Goal: Information Seeking & Learning: Learn about a topic

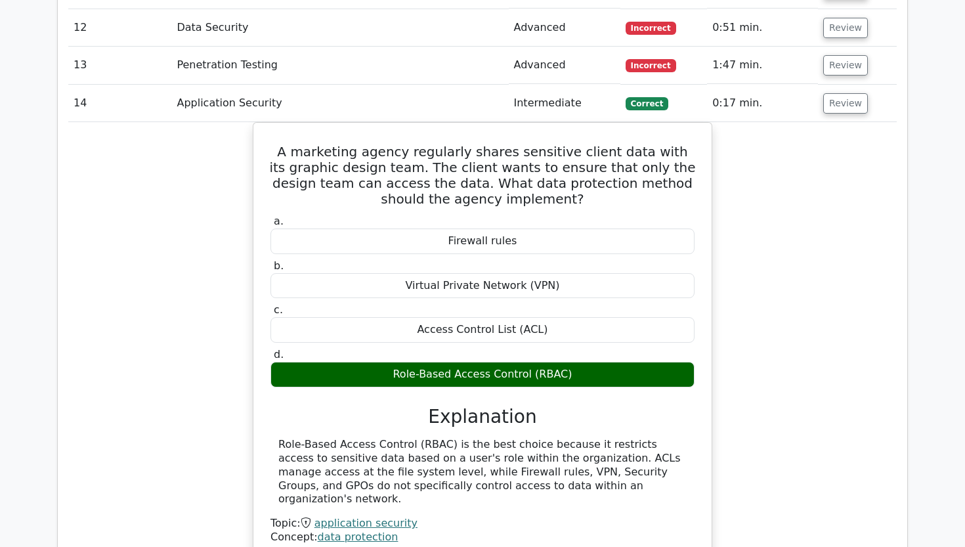
scroll to position [1894, 0]
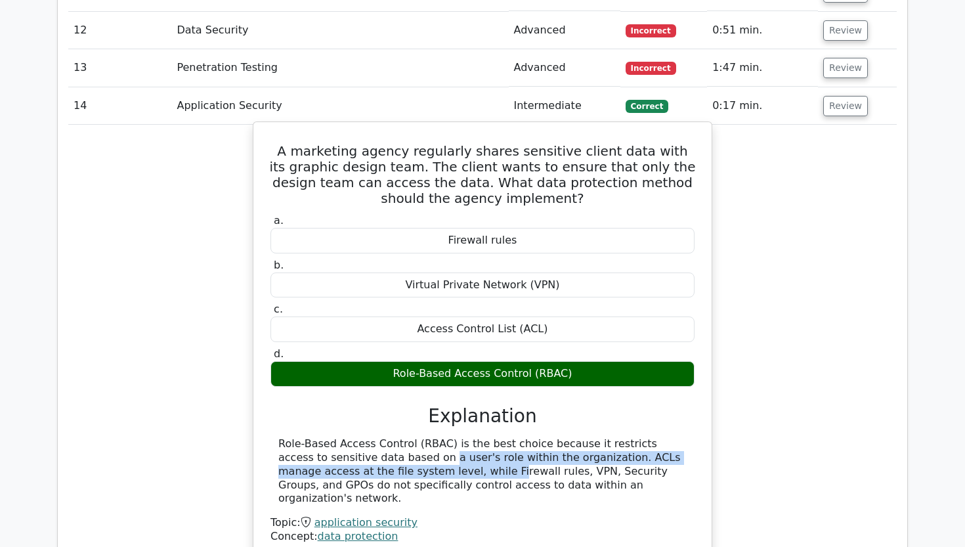
drag, startPoint x: 309, startPoint y: 422, endPoint x: 336, endPoint y: 432, distance: 29.3
click at [336, 437] on div "Role-Based Access Control (RBAC) is the best choice because it restricts access…" at bounding box center [482, 471] width 408 height 68
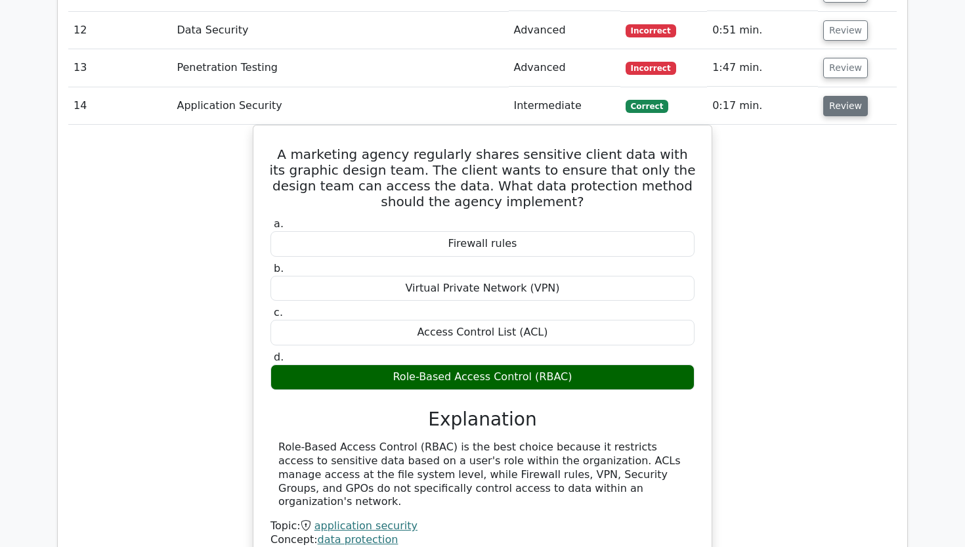
click at [828, 96] on button "Review" at bounding box center [845, 106] width 45 height 20
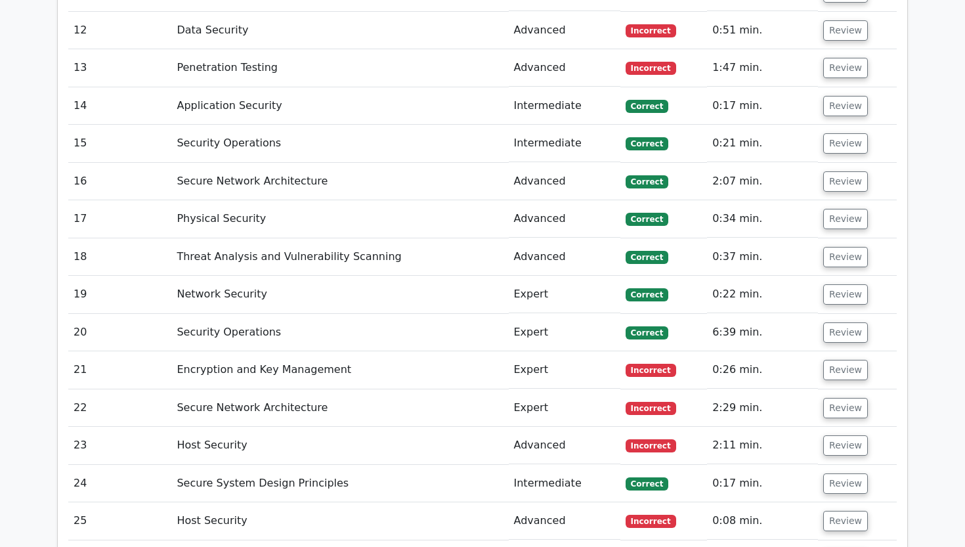
click at [833, 125] on td "Review" at bounding box center [857, 143] width 79 height 37
click at [835, 133] on button "Review" at bounding box center [845, 143] width 45 height 20
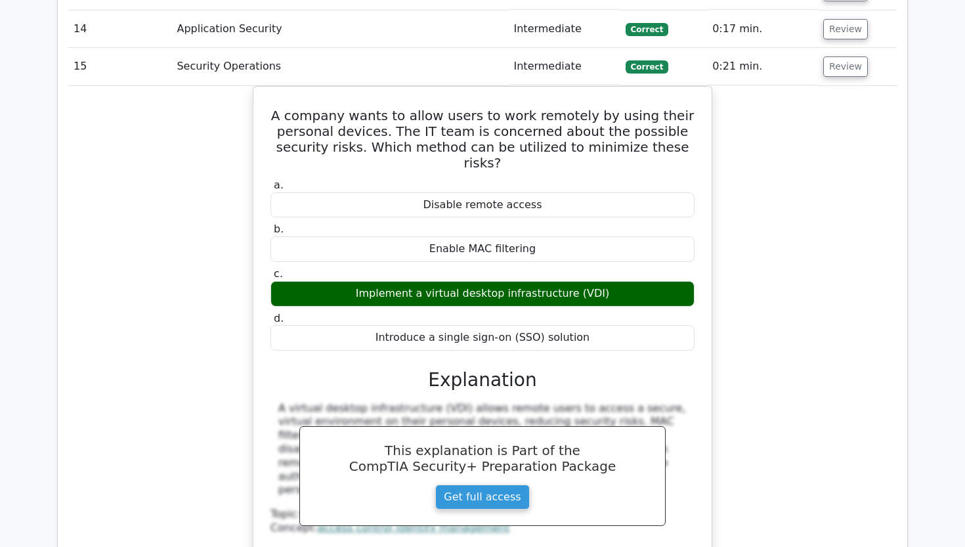
scroll to position [1975, 0]
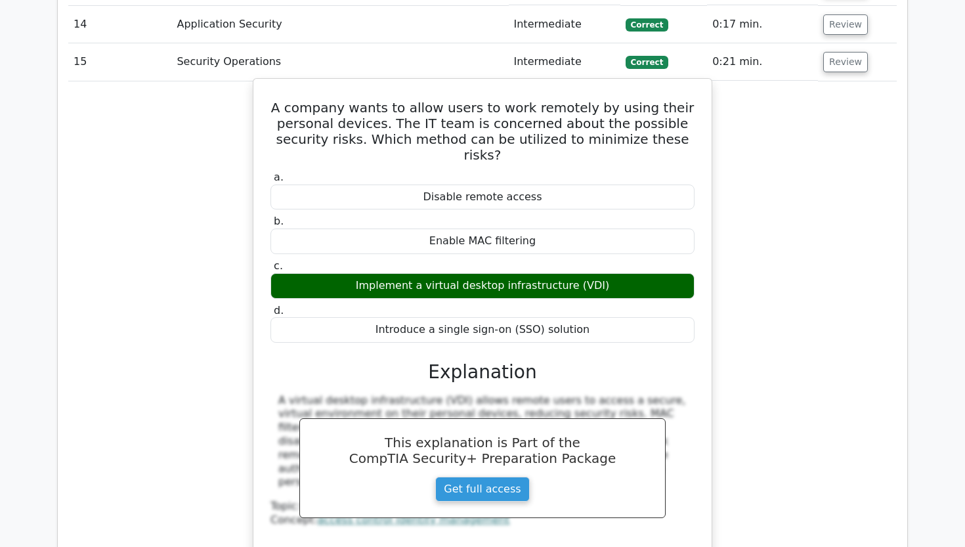
drag, startPoint x: 295, startPoint y: 234, endPoint x: 391, endPoint y: 239, distance: 96.6
click at [391, 273] on div "Implement a virtual desktop infrastructure (VDI)" at bounding box center [482, 286] width 424 height 26
click at [299, 248] on div "a. Disable remote access b. Enable MAC filtering c. d." at bounding box center [483, 256] width 440 height 177
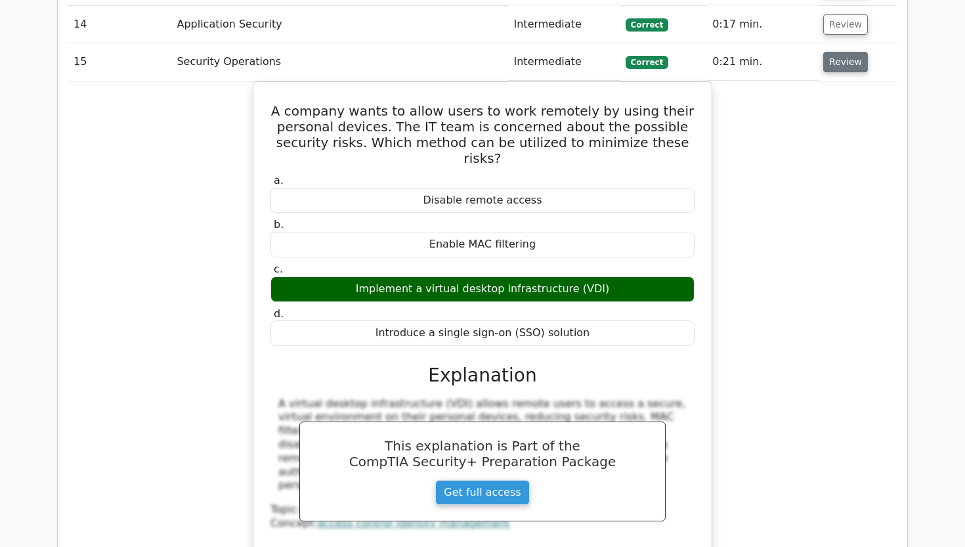
click at [852, 52] on button "Review" at bounding box center [845, 62] width 45 height 20
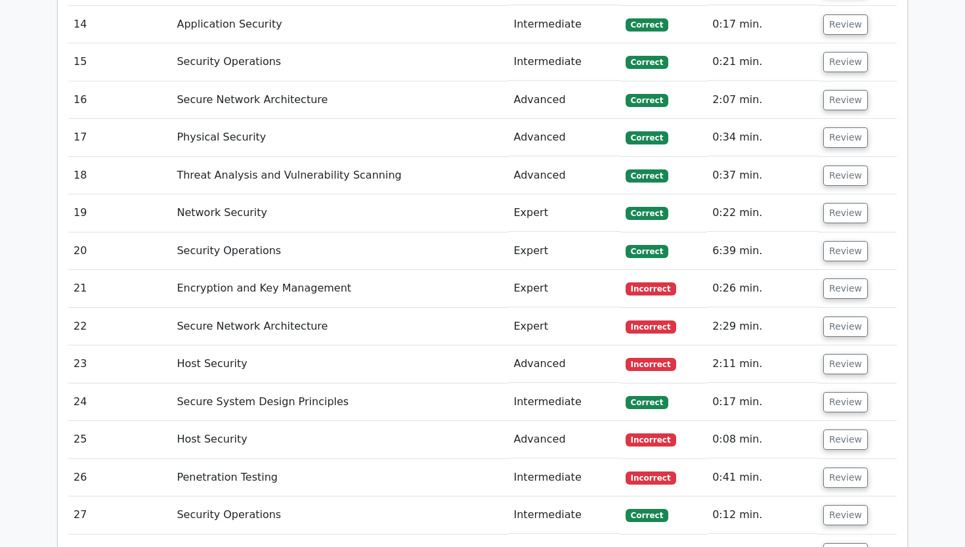
click at [834, 81] on td "Review" at bounding box center [857, 99] width 79 height 37
click at [832, 90] on button "Review" at bounding box center [845, 100] width 45 height 20
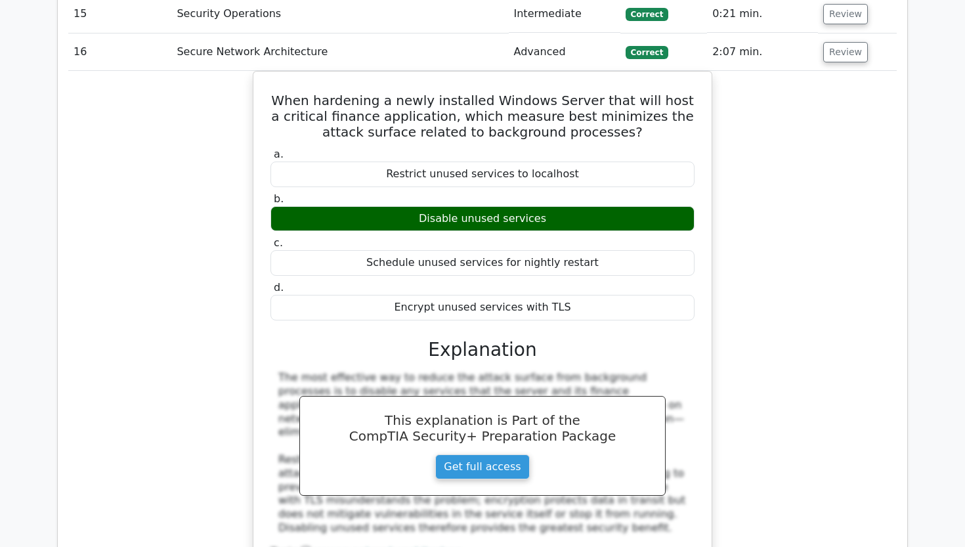
scroll to position [2024, 0]
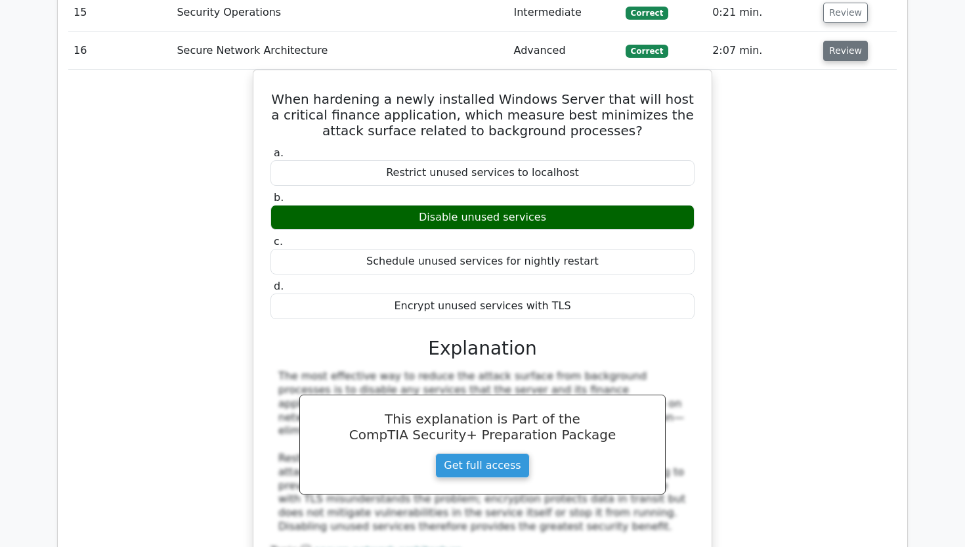
click at [825, 41] on button "Review" at bounding box center [845, 51] width 45 height 20
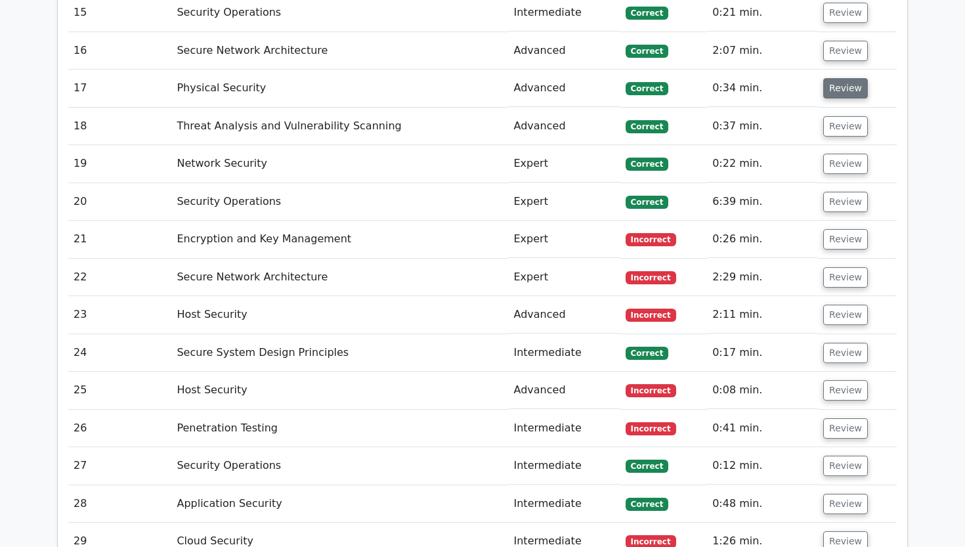
click at [826, 78] on button "Review" at bounding box center [845, 88] width 45 height 20
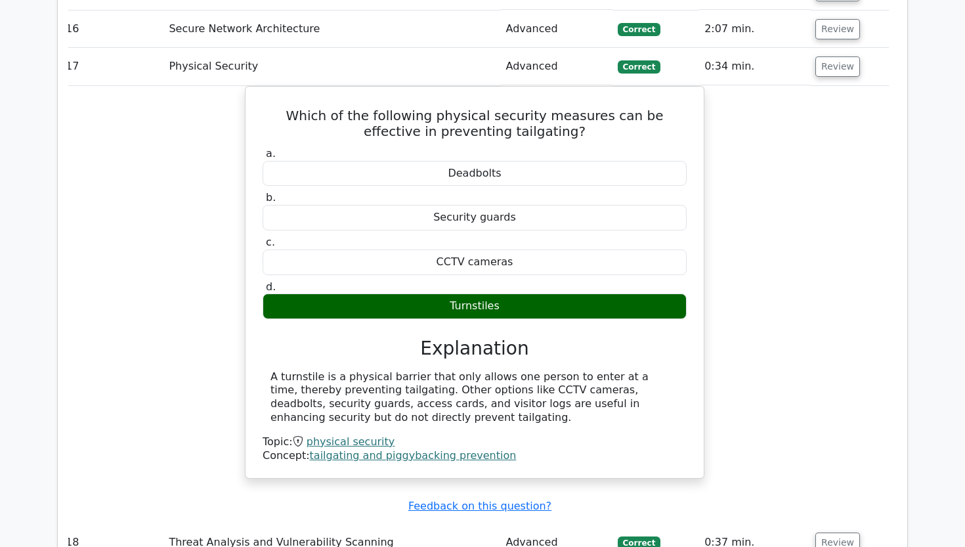
scroll to position [0, 7]
click at [827, 56] on button "Review" at bounding box center [839, 66] width 45 height 20
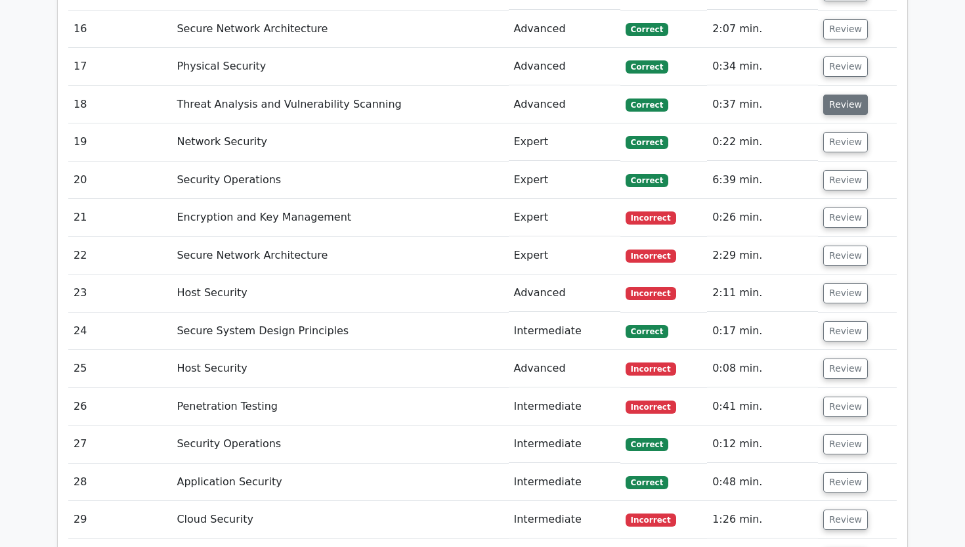
click at [827, 95] on button "Review" at bounding box center [845, 105] width 45 height 20
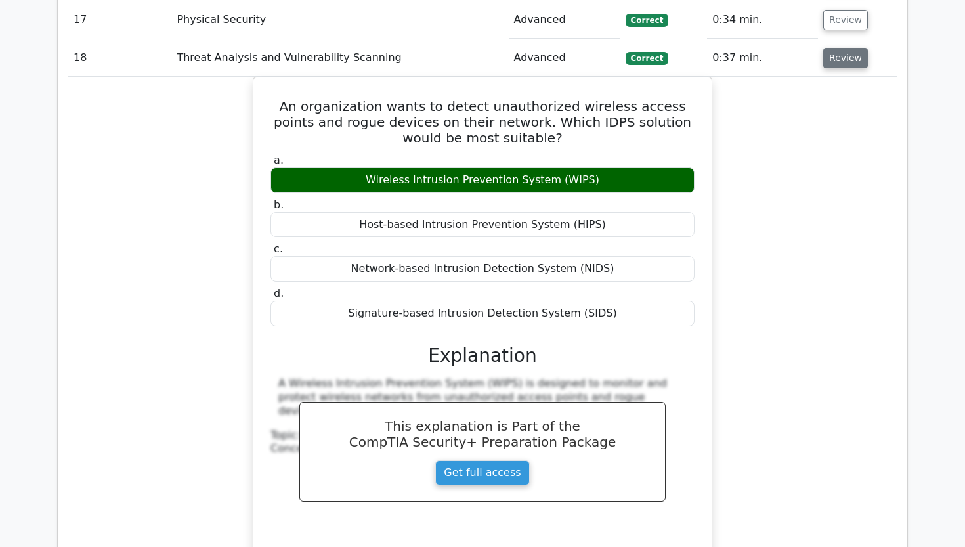
scroll to position [2094, 0]
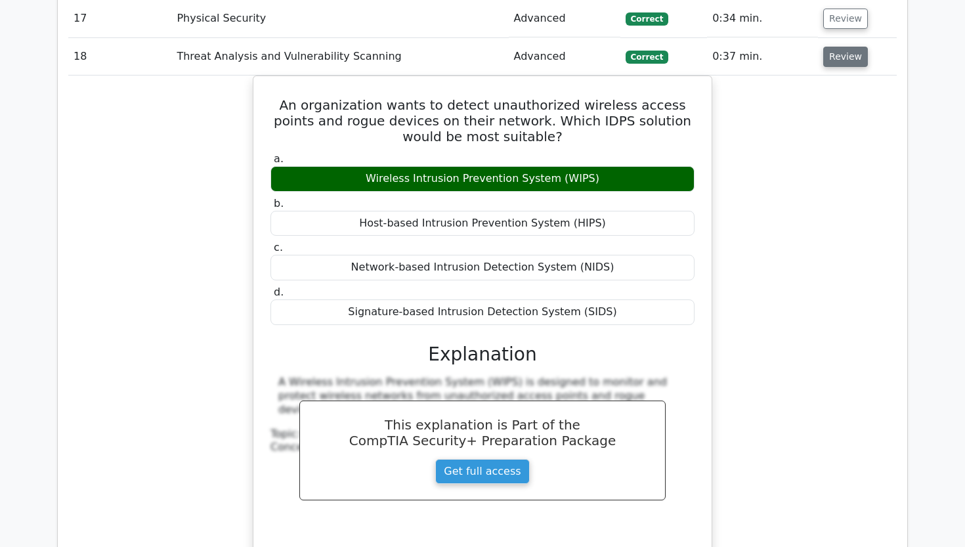
click at [849, 47] on button "Review" at bounding box center [845, 57] width 45 height 20
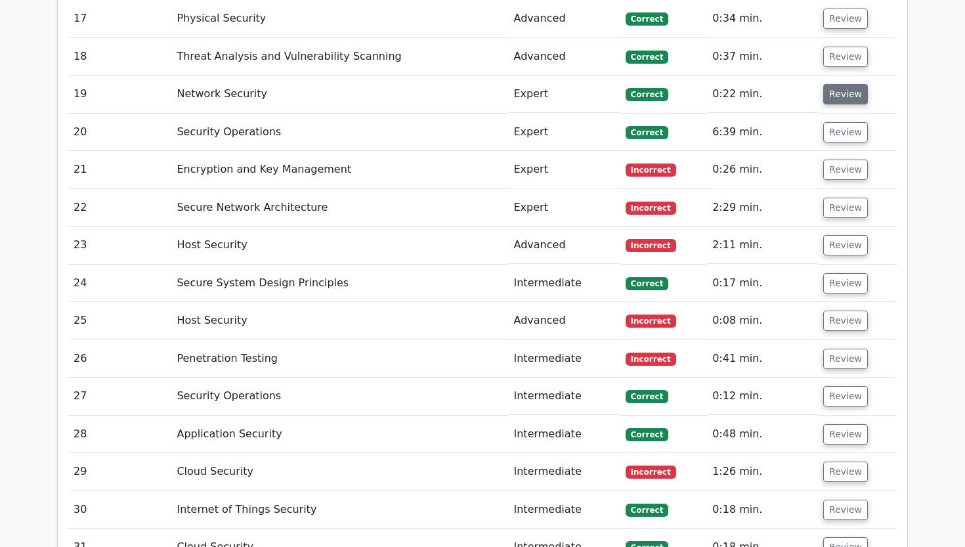
click at [837, 84] on button "Review" at bounding box center [845, 94] width 45 height 20
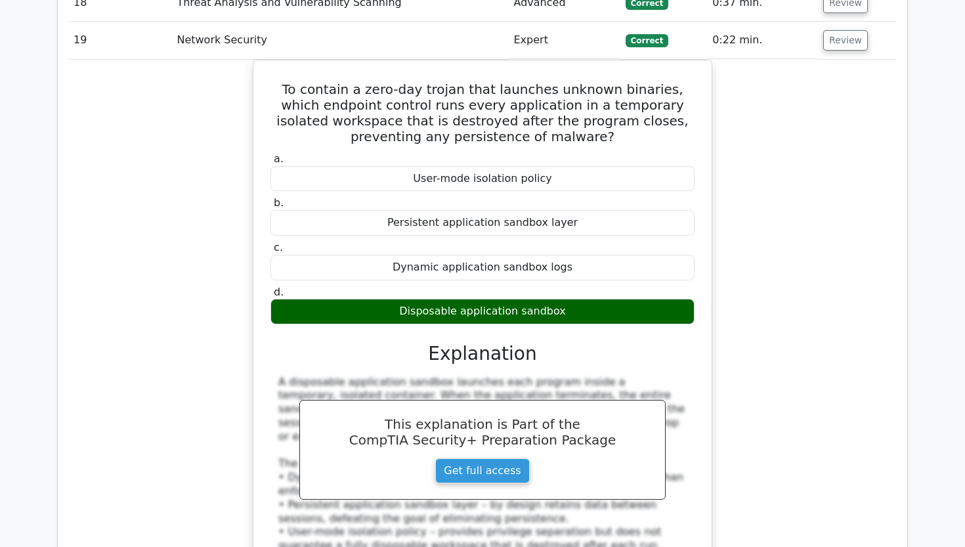
scroll to position [2142, 0]
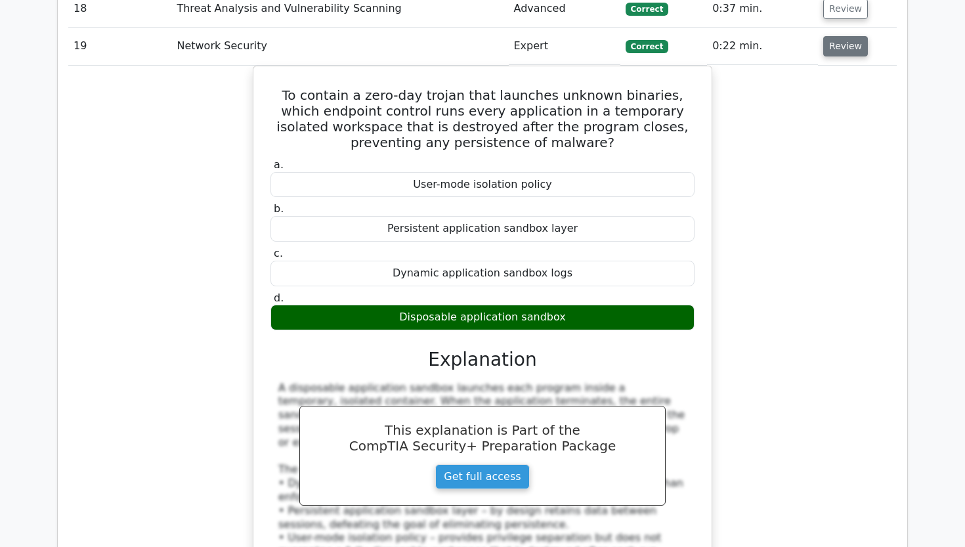
click at [830, 36] on button "Review" at bounding box center [845, 46] width 45 height 20
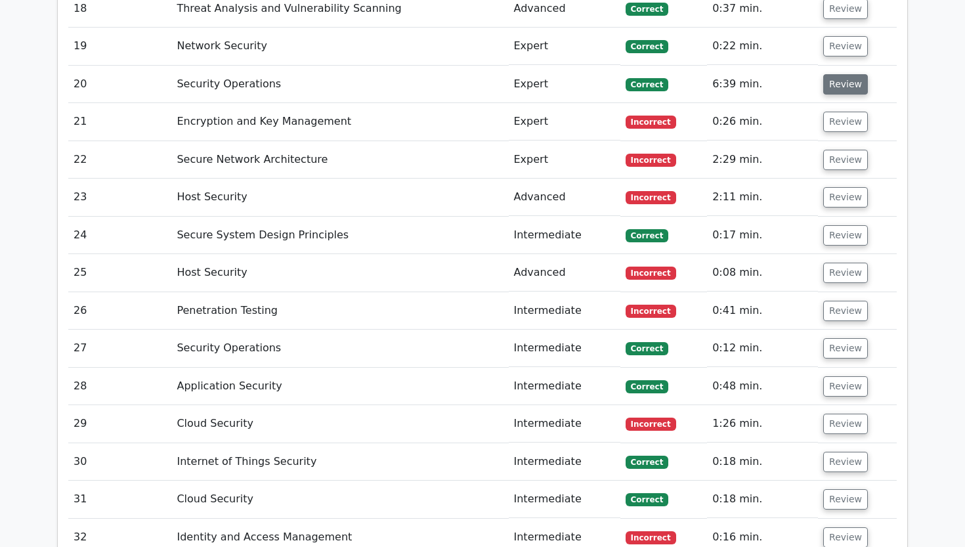
click at [832, 74] on button "Review" at bounding box center [845, 84] width 45 height 20
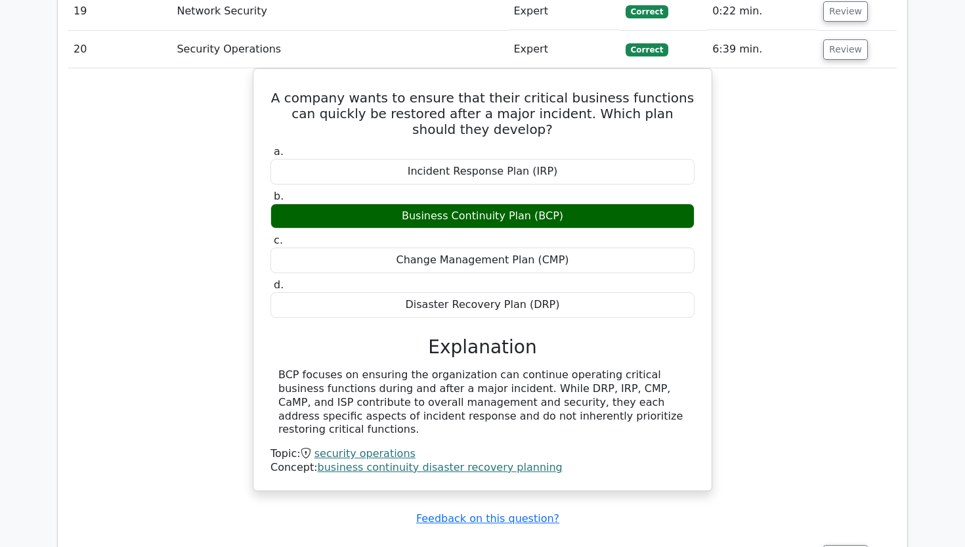
scroll to position [2178, 0]
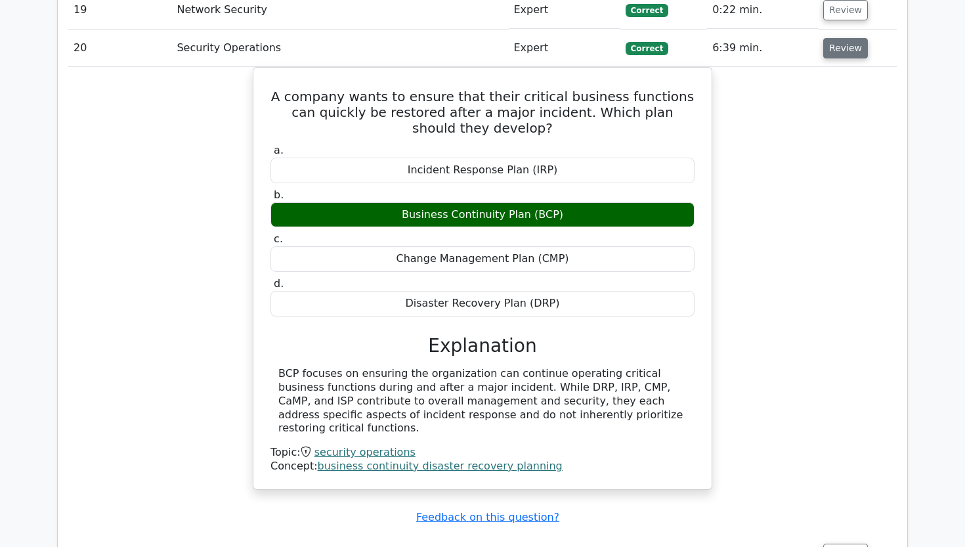
click at [839, 38] on button "Review" at bounding box center [845, 48] width 45 height 20
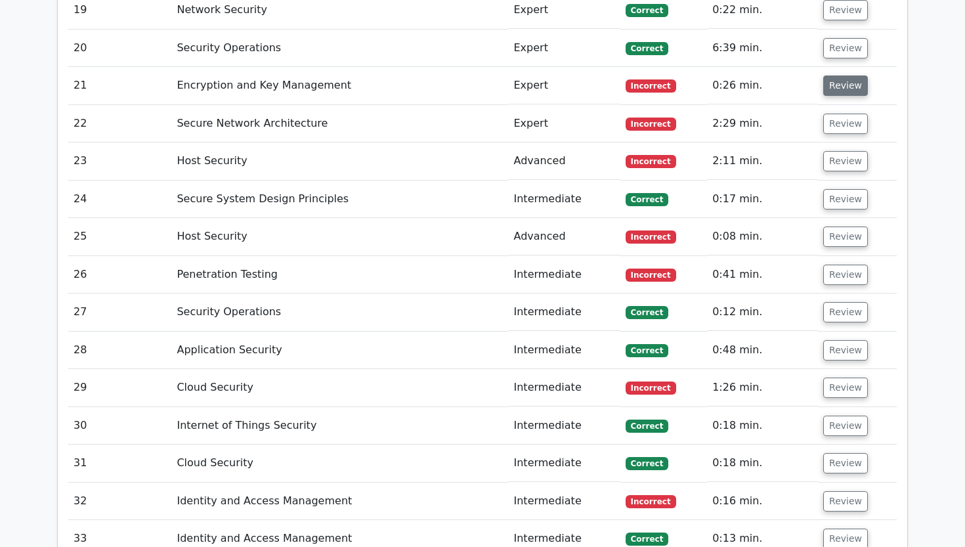
click at [839, 75] on button "Review" at bounding box center [845, 85] width 45 height 20
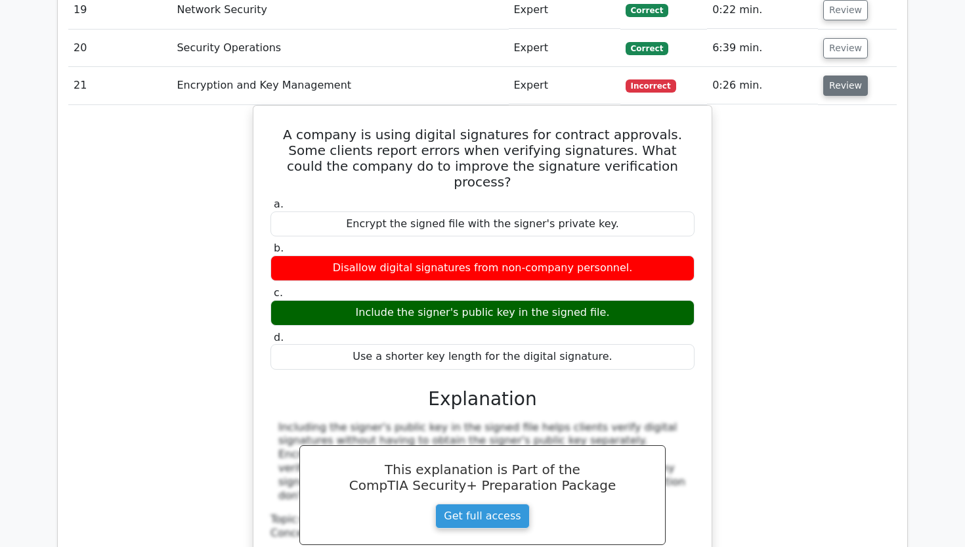
scroll to position [2203, 0]
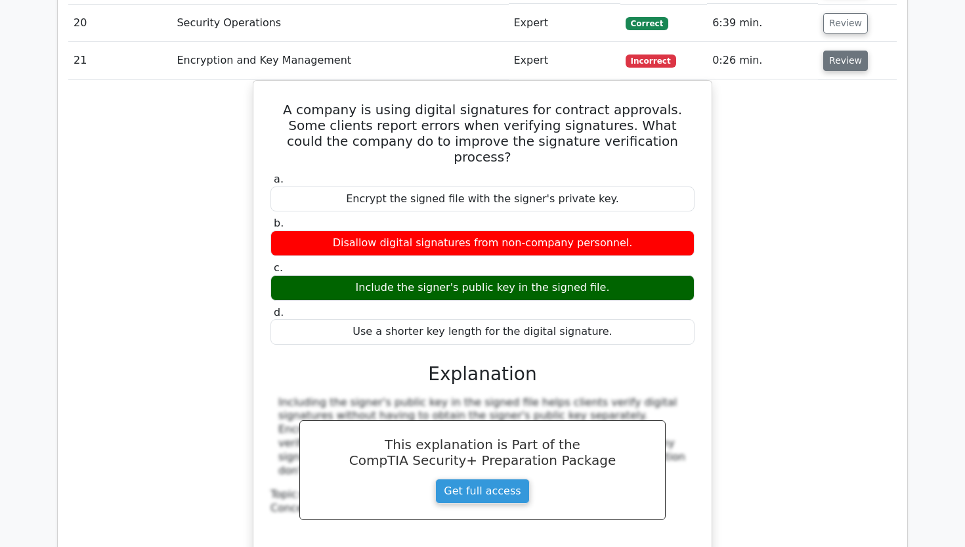
click at [854, 51] on button "Review" at bounding box center [845, 61] width 45 height 20
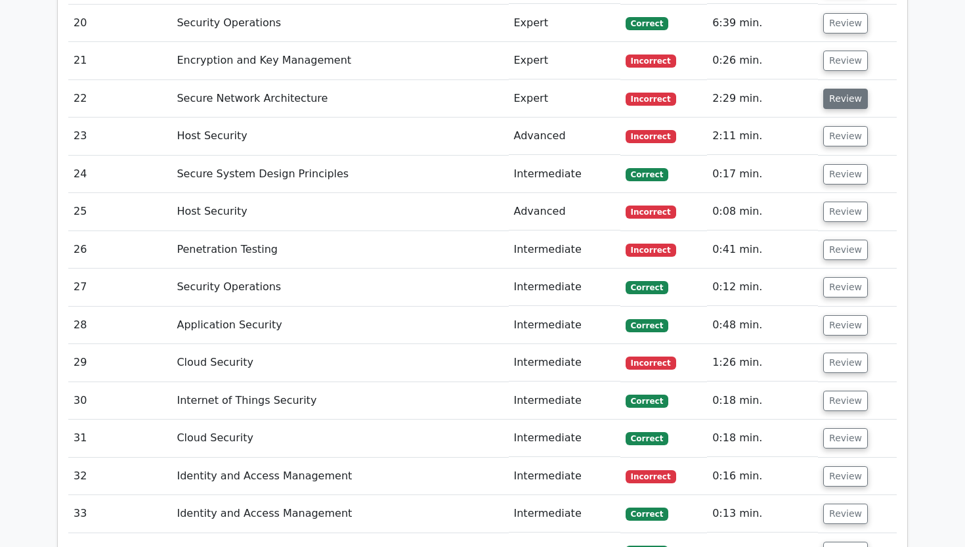
click at [844, 89] on button "Review" at bounding box center [845, 99] width 45 height 20
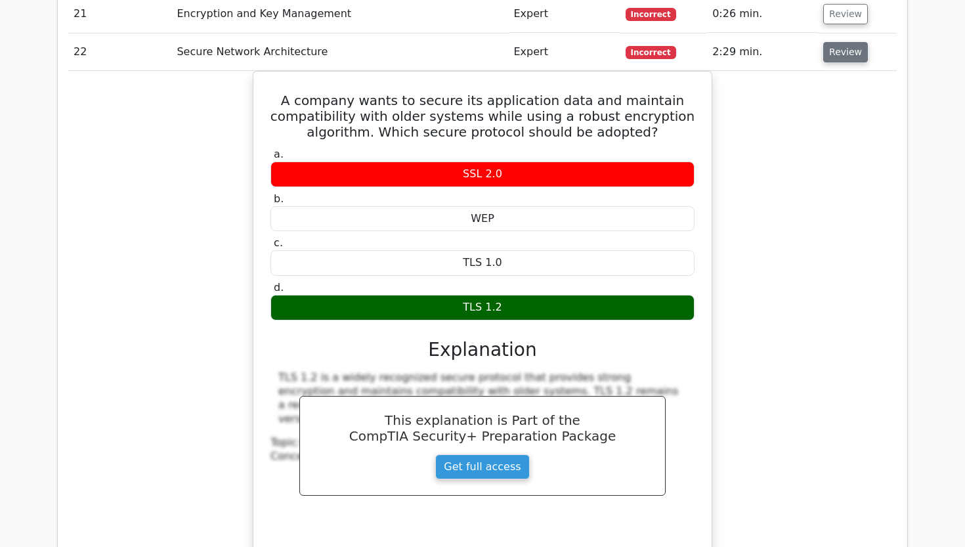
scroll to position [2252, 0]
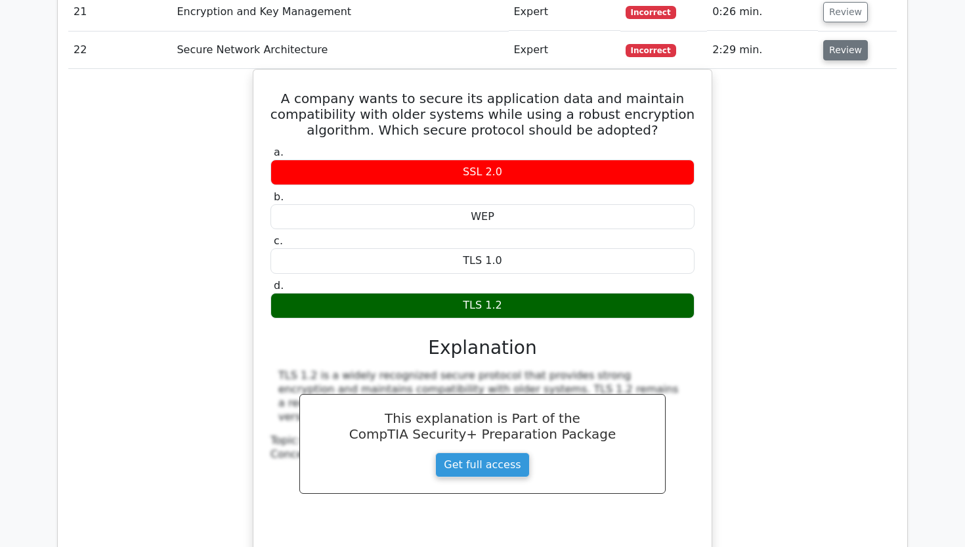
click at [852, 40] on button "Review" at bounding box center [845, 50] width 45 height 20
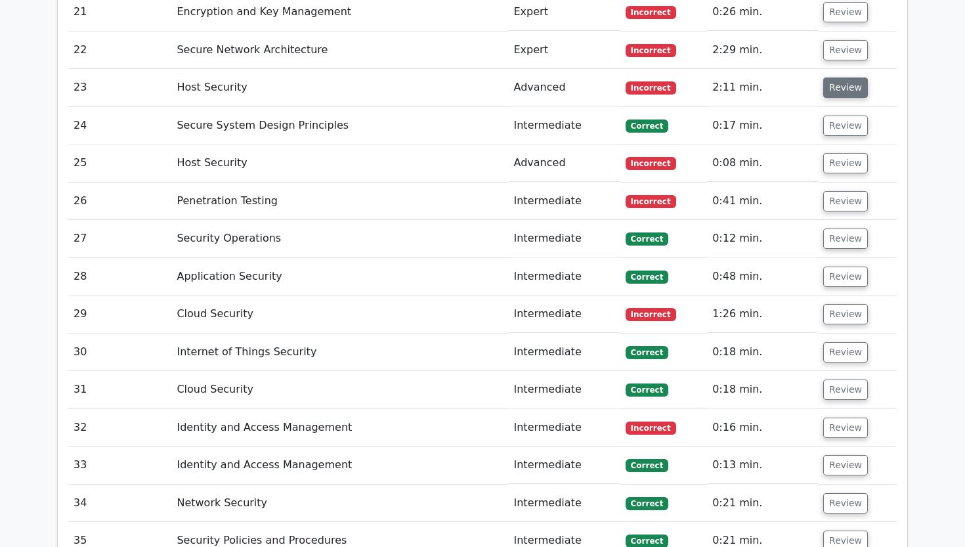
click at [838, 77] on button "Review" at bounding box center [845, 87] width 45 height 20
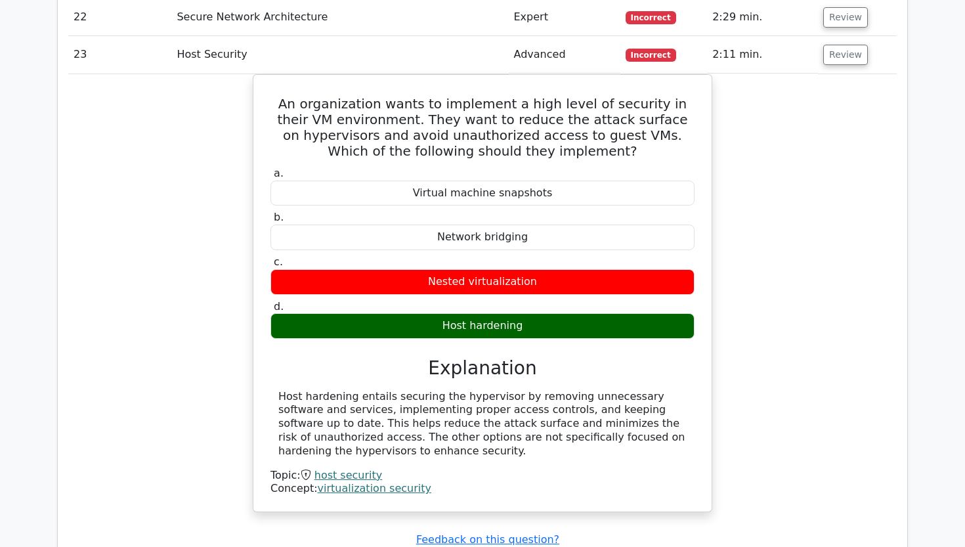
scroll to position [2290, 0]
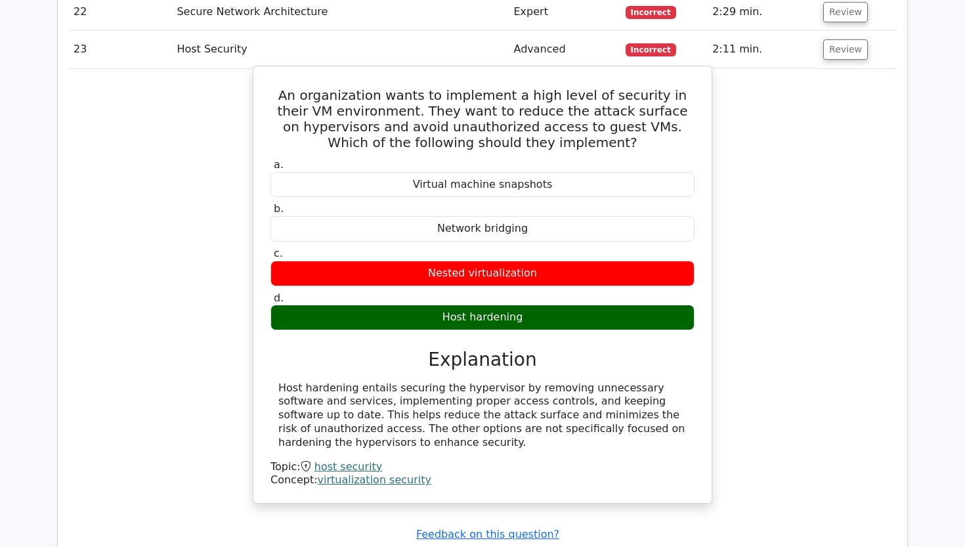
click at [752, 125] on div "An organization wants to implement a high level of security in their VM environ…" at bounding box center [482, 296] width 828 height 454
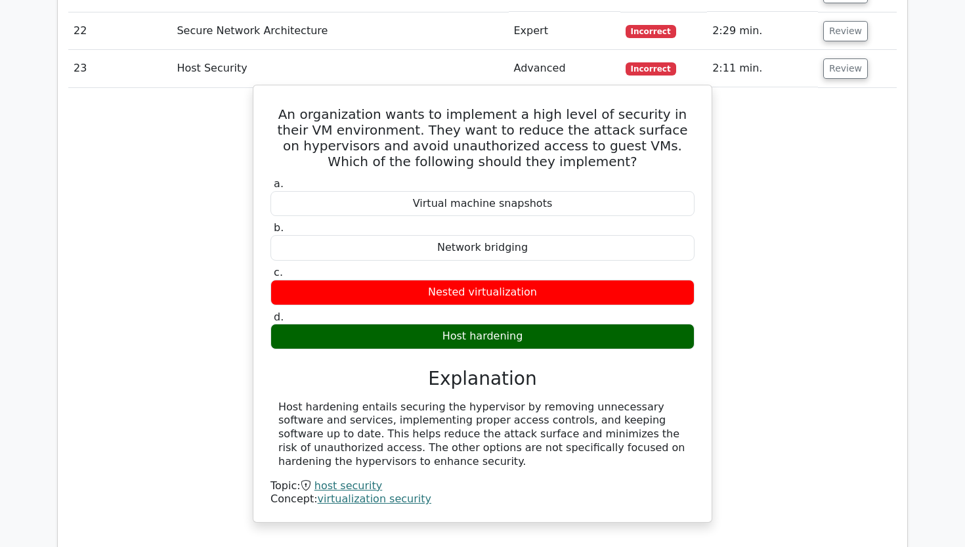
scroll to position [2267, 0]
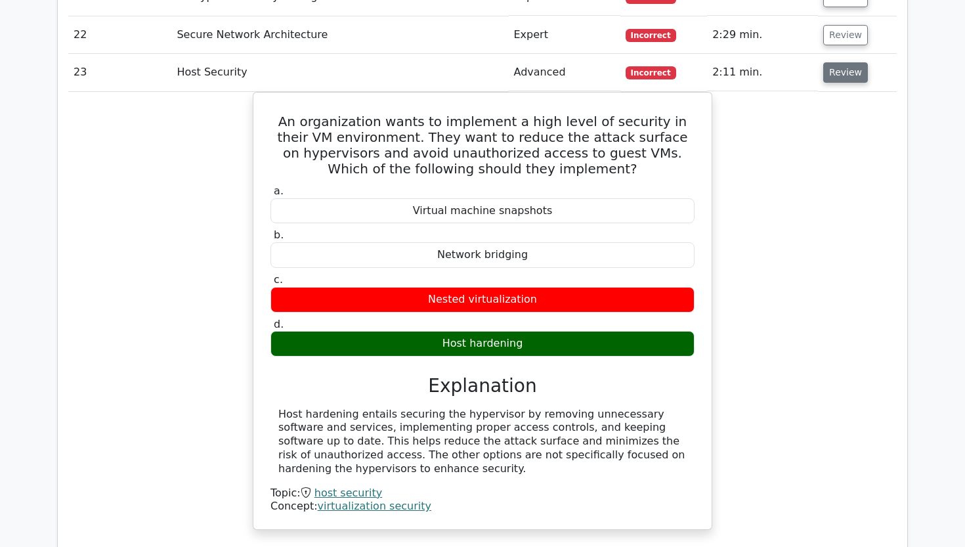
click at [834, 62] on button "Review" at bounding box center [845, 72] width 45 height 20
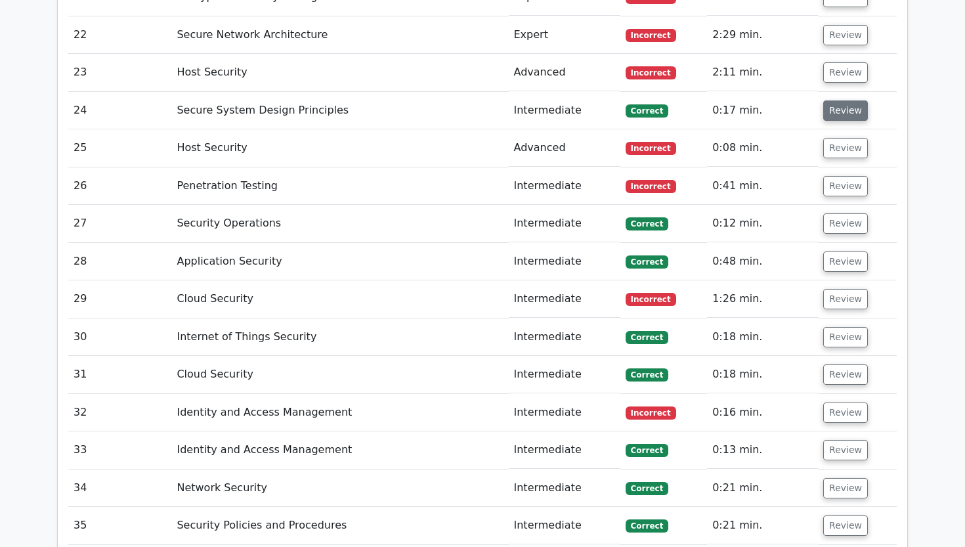
click at [834, 100] on button "Review" at bounding box center [845, 110] width 45 height 20
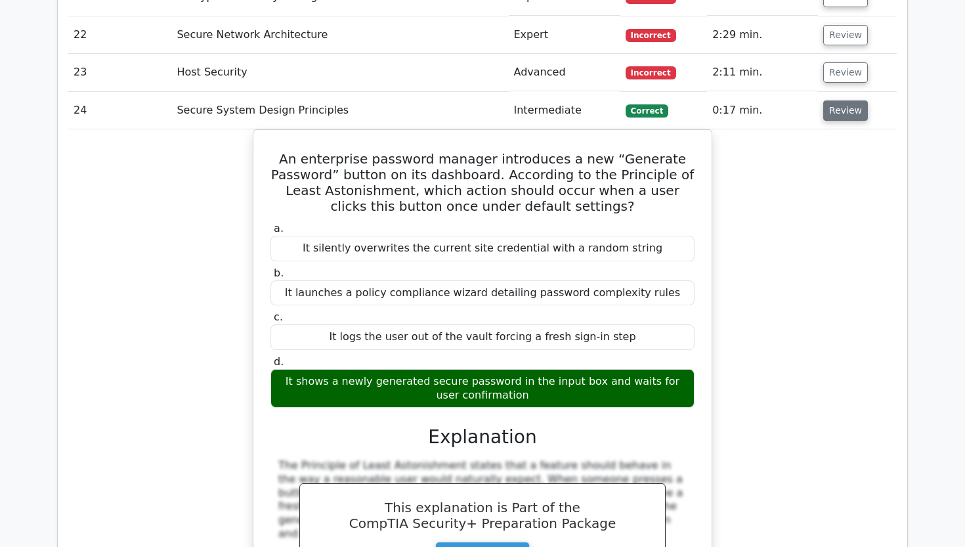
click at [838, 100] on button "Review" at bounding box center [845, 110] width 45 height 20
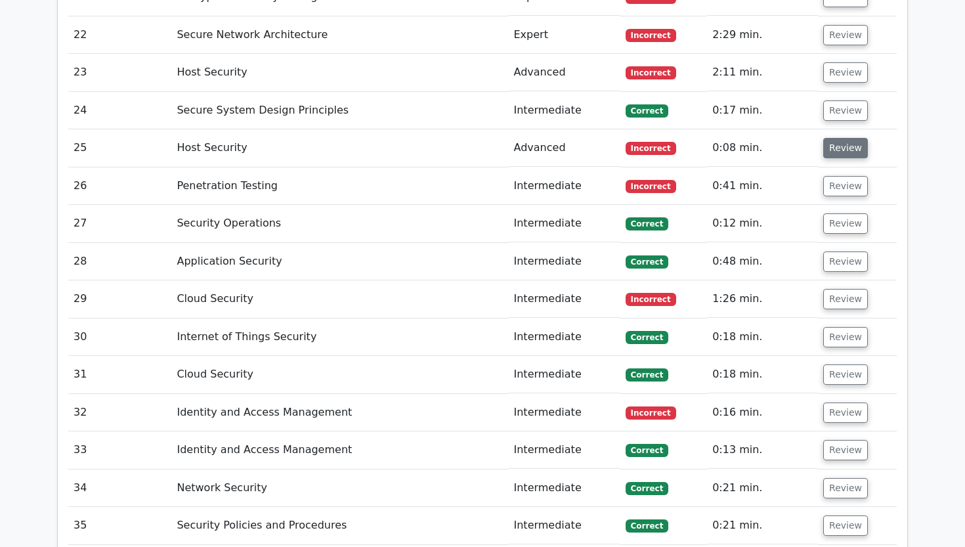
click at [832, 138] on button "Review" at bounding box center [845, 148] width 45 height 20
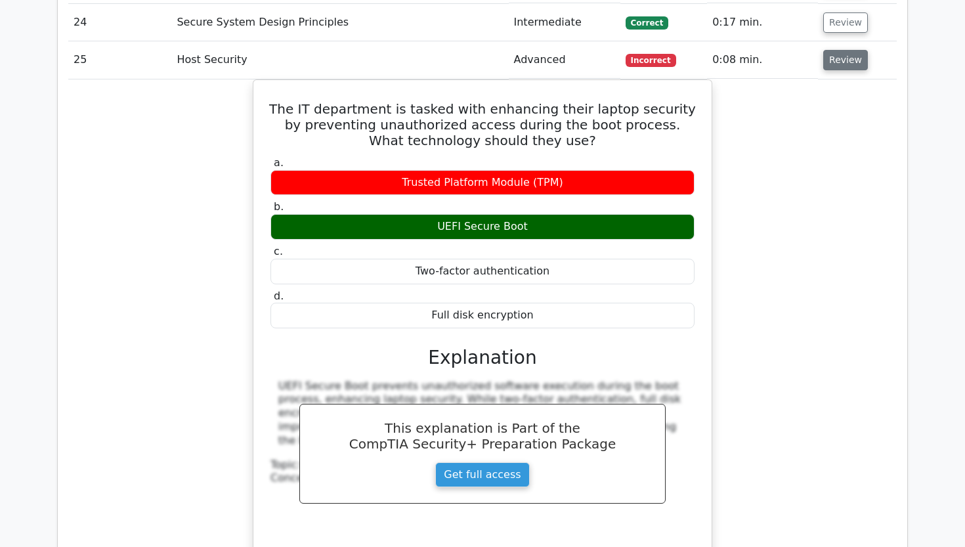
scroll to position [2356, 0]
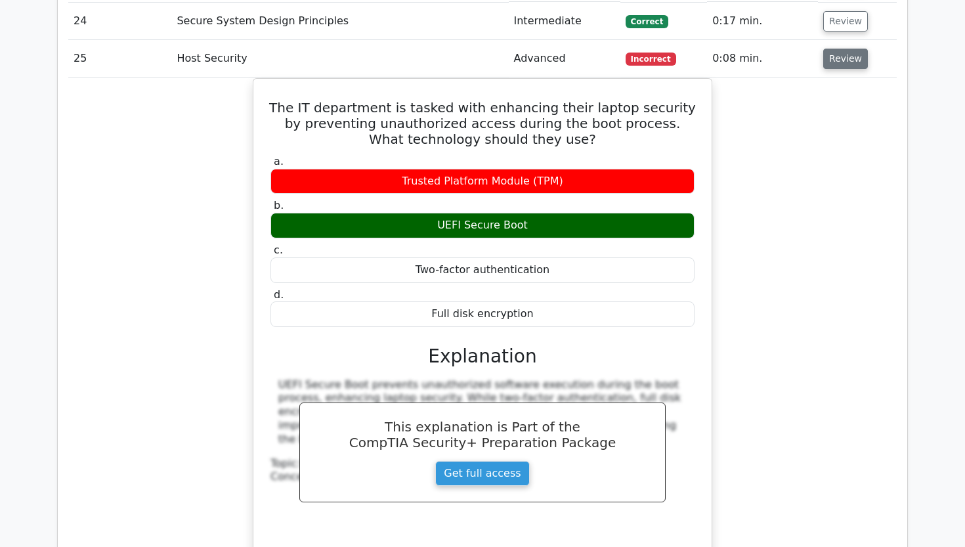
click at [833, 49] on button "Review" at bounding box center [845, 59] width 45 height 20
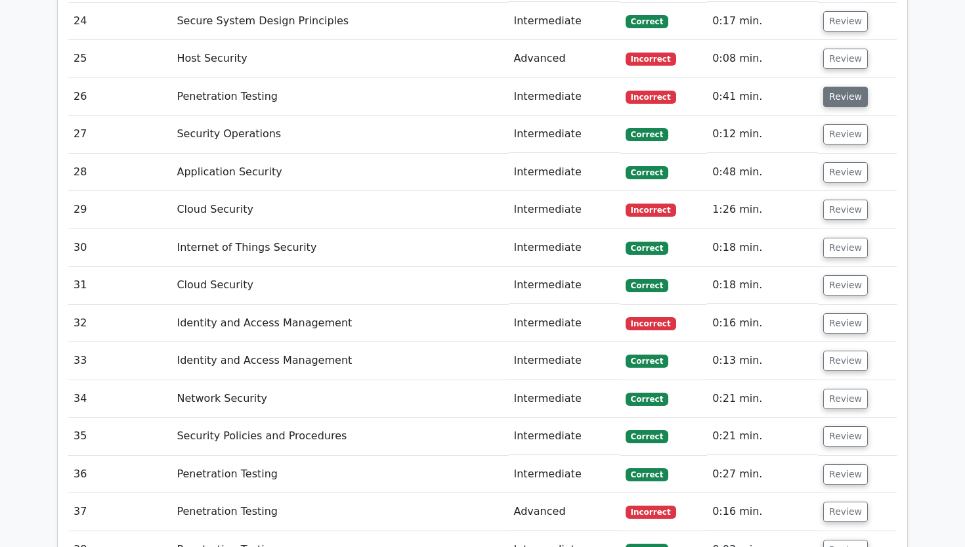
click at [834, 87] on button "Review" at bounding box center [845, 97] width 45 height 20
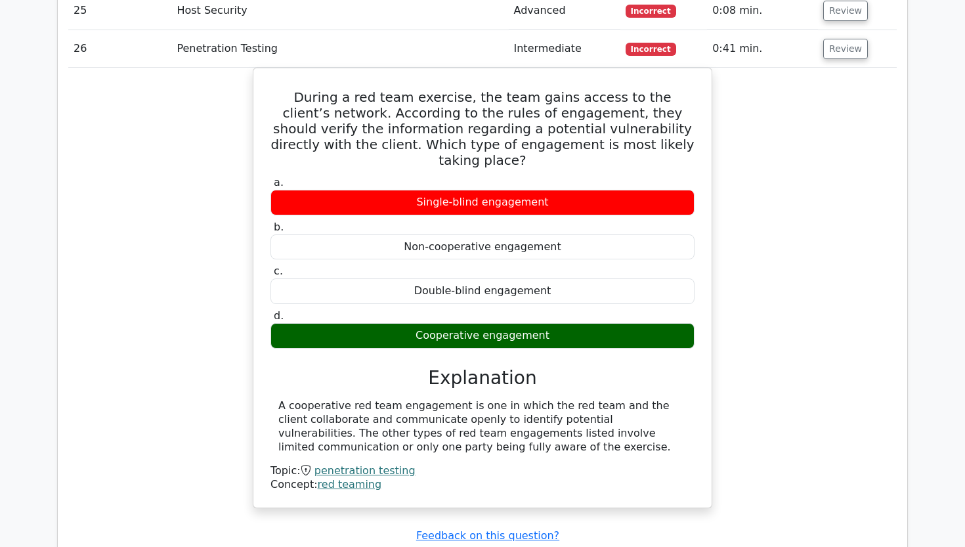
scroll to position [2403, 0]
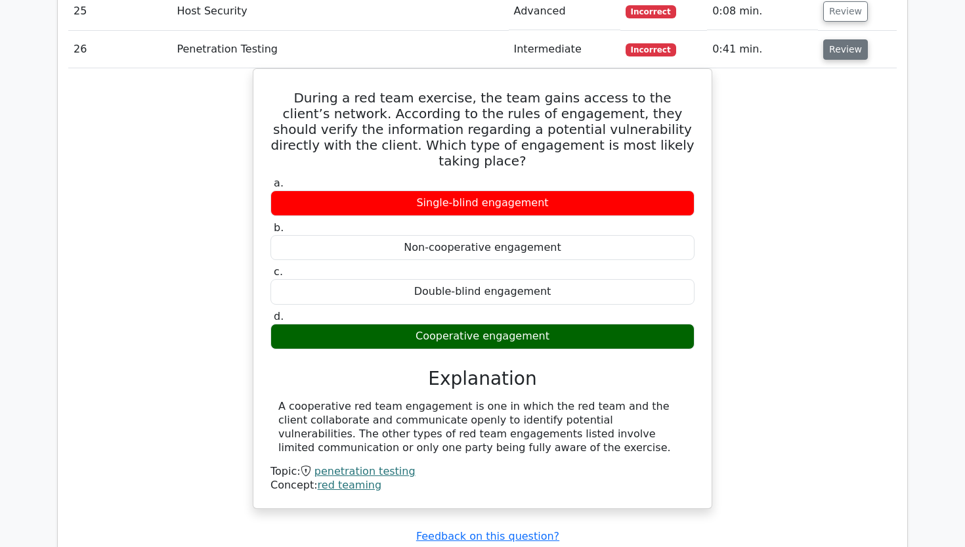
click at [825, 39] on button "Review" at bounding box center [845, 49] width 45 height 20
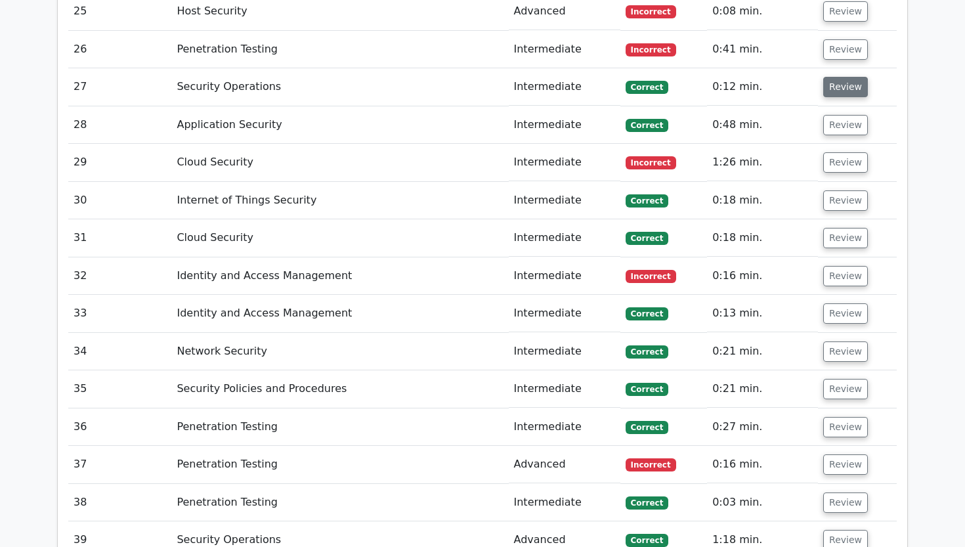
click at [832, 77] on button "Review" at bounding box center [845, 87] width 45 height 20
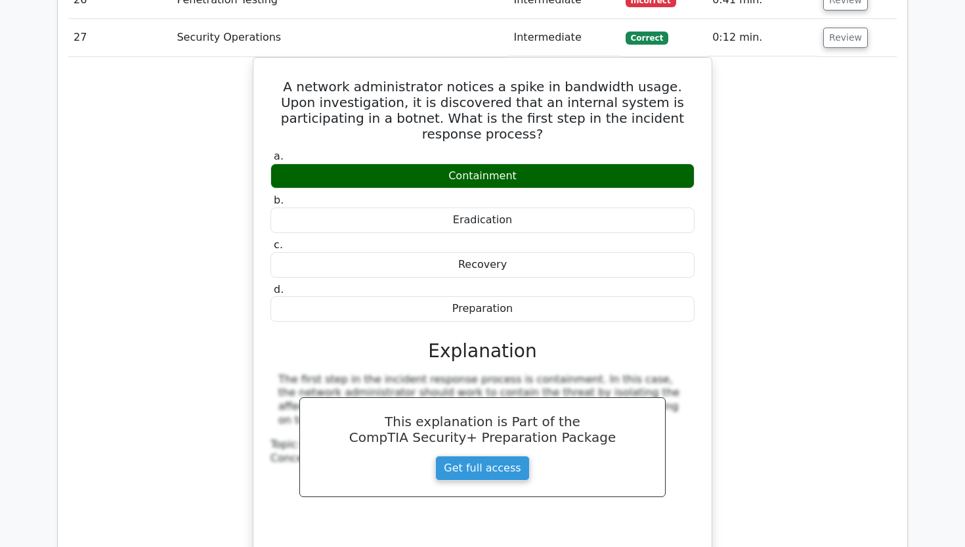
scroll to position [2443, 0]
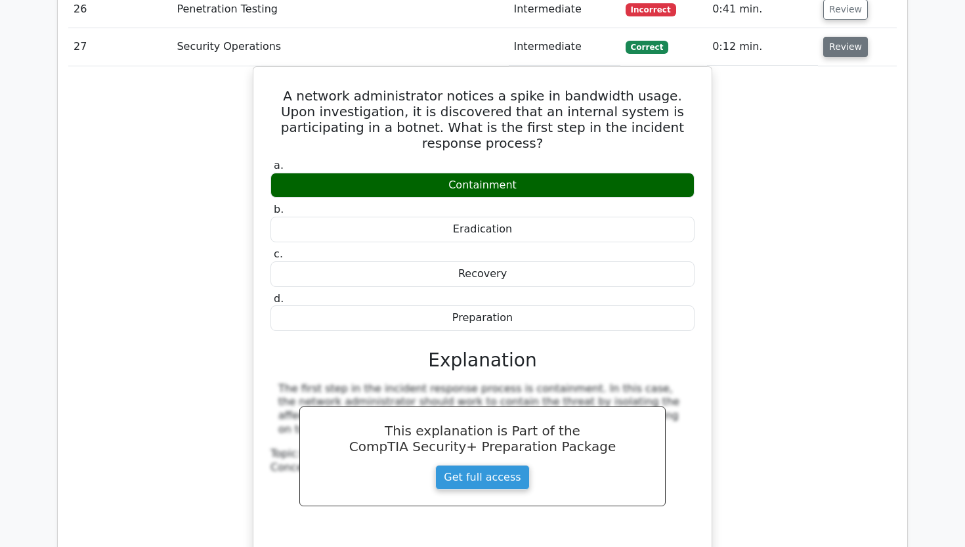
click at [823, 37] on button "Review" at bounding box center [845, 47] width 45 height 20
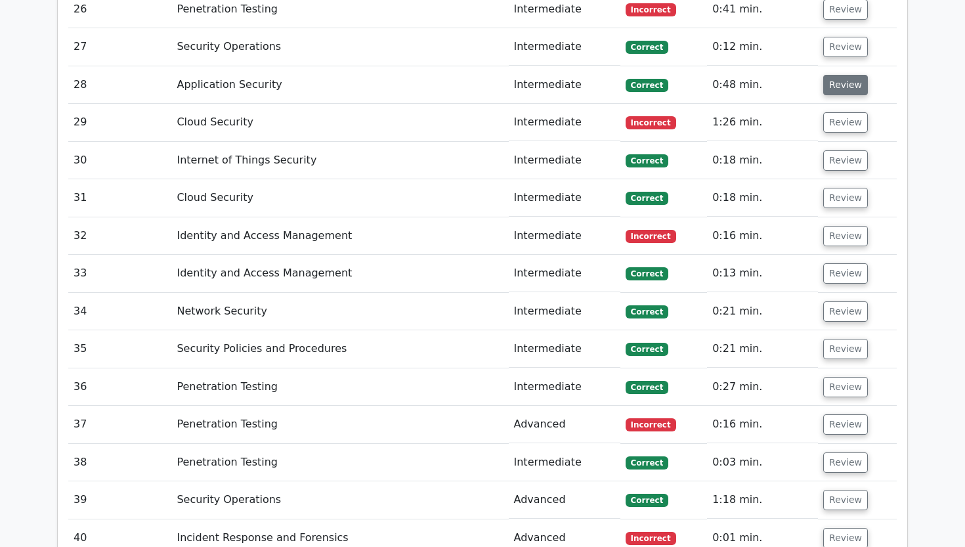
click at [834, 75] on button "Review" at bounding box center [845, 85] width 45 height 20
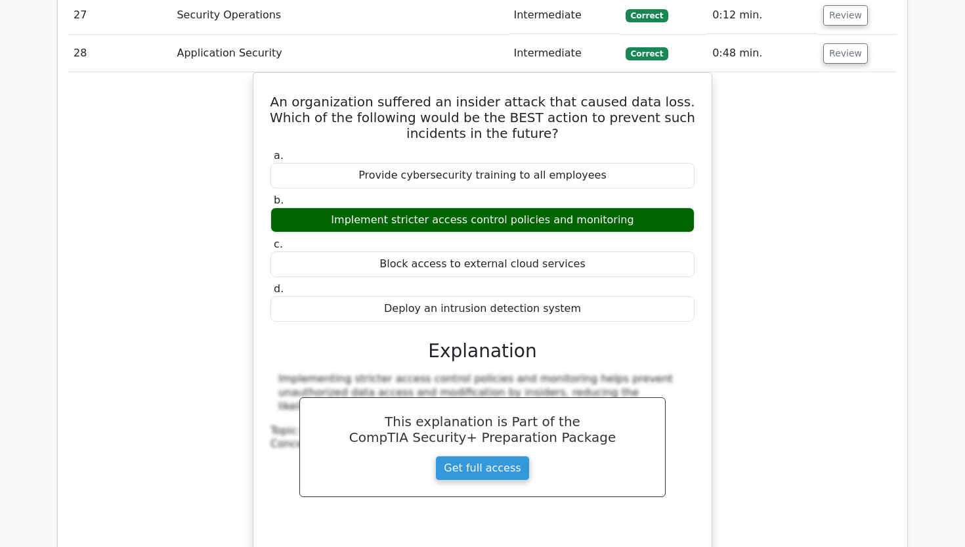
scroll to position [2479, 0]
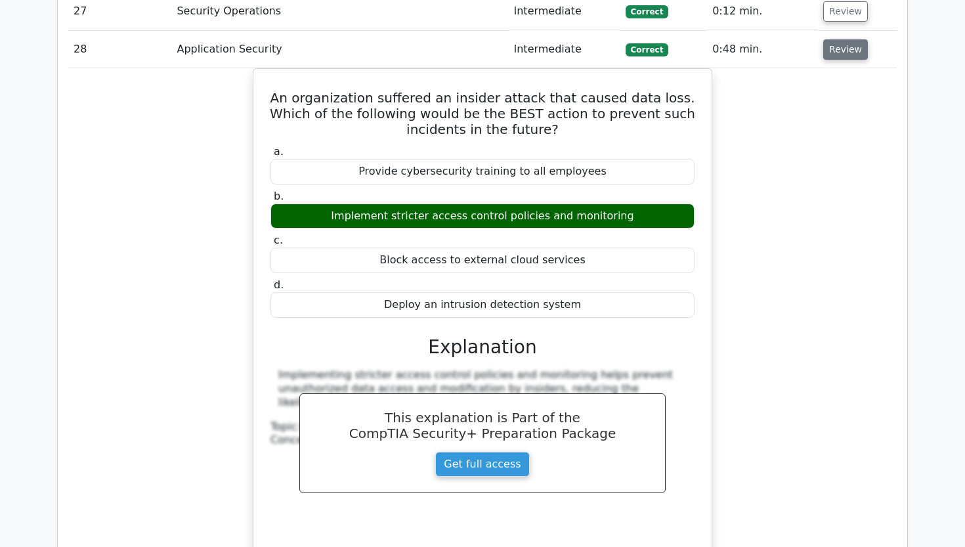
click at [823, 39] on button "Review" at bounding box center [845, 49] width 45 height 20
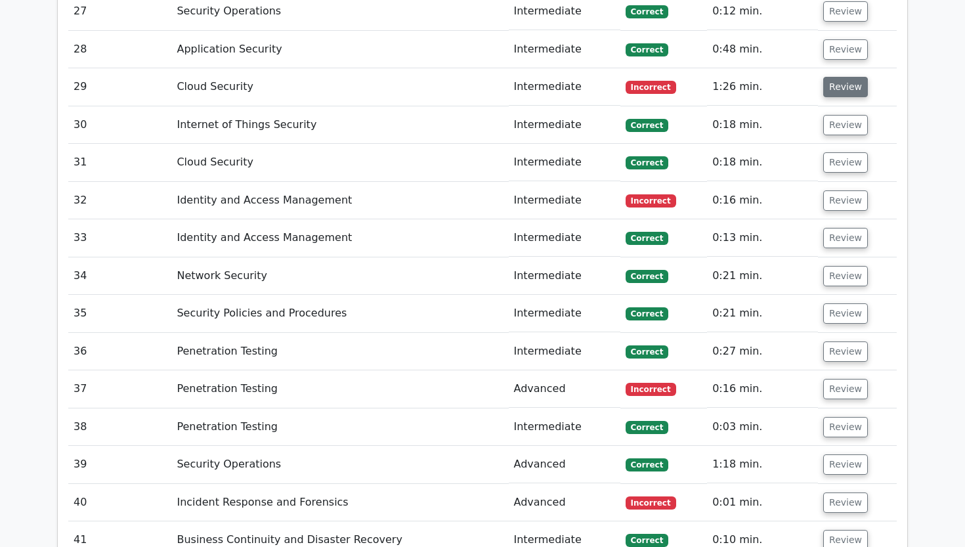
click at [827, 77] on button "Review" at bounding box center [845, 87] width 45 height 20
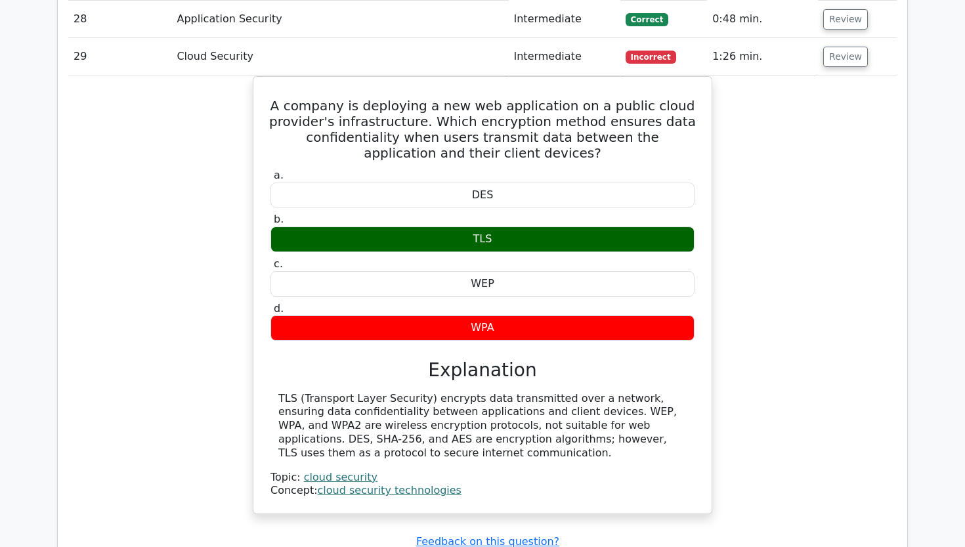
scroll to position [2508, 0]
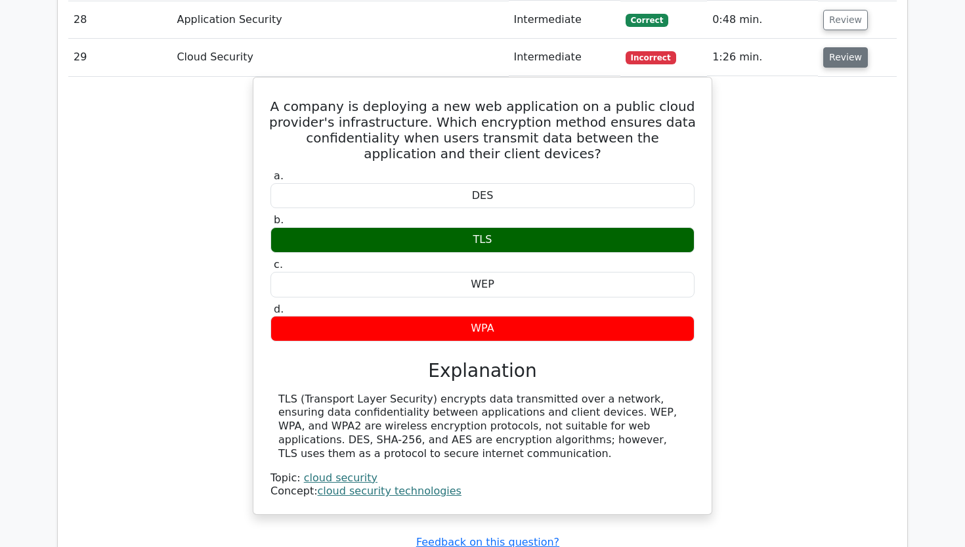
click at [834, 47] on button "Review" at bounding box center [845, 57] width 45 height 20
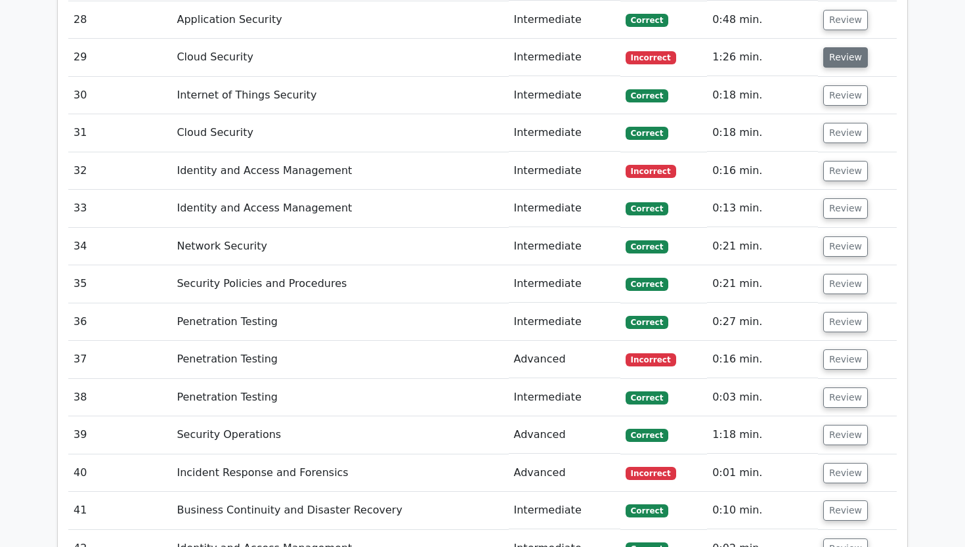
click at [842, 47] on button "Review" at bounding box center [845, 57] width 45 height 20
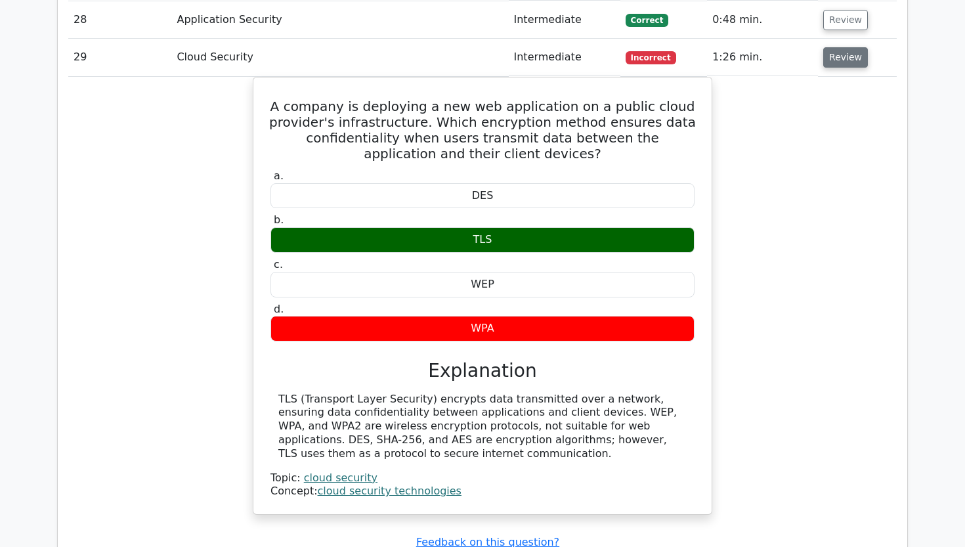
click at [842, 47] on button "Review" at bounding box center [845, 57] width 45 height 20
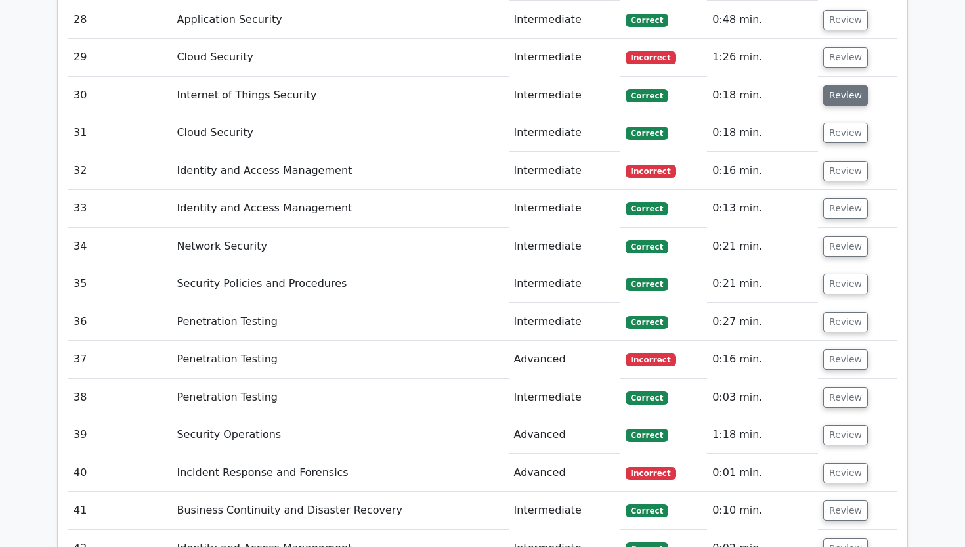
click at [832, 85] on button "Review" at bounding box center [845, 95] width 45 height 20
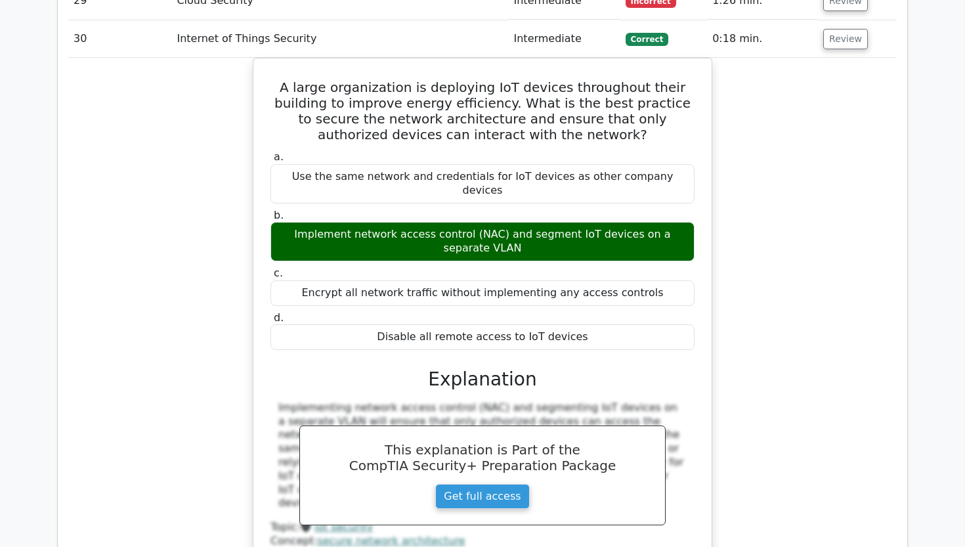
scroll to position [2554, 0]
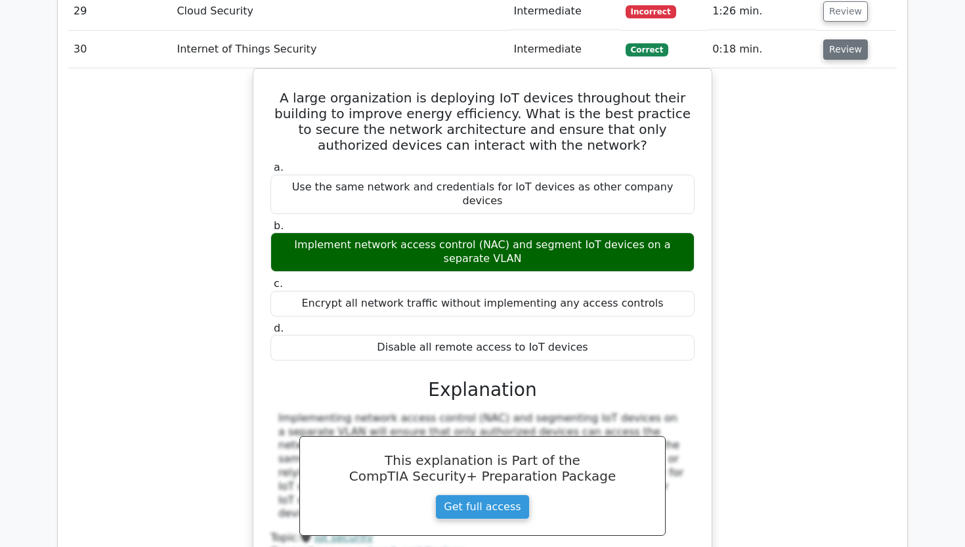
click at [859, 39] on button "Review" at bounding box center [845, 49] width 45 height 20
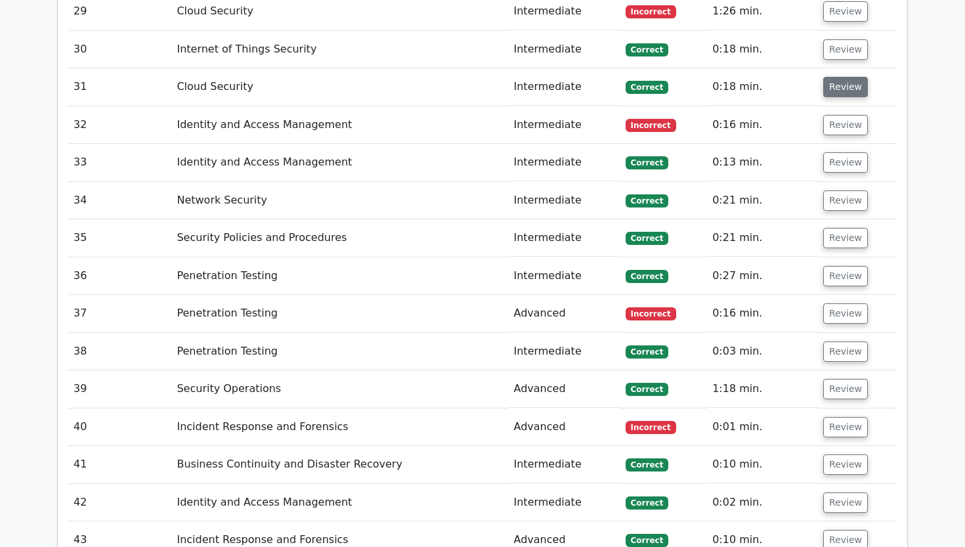
click at [840, 77] on button "Review" at bounding box center [845, 87] width 45 height 20
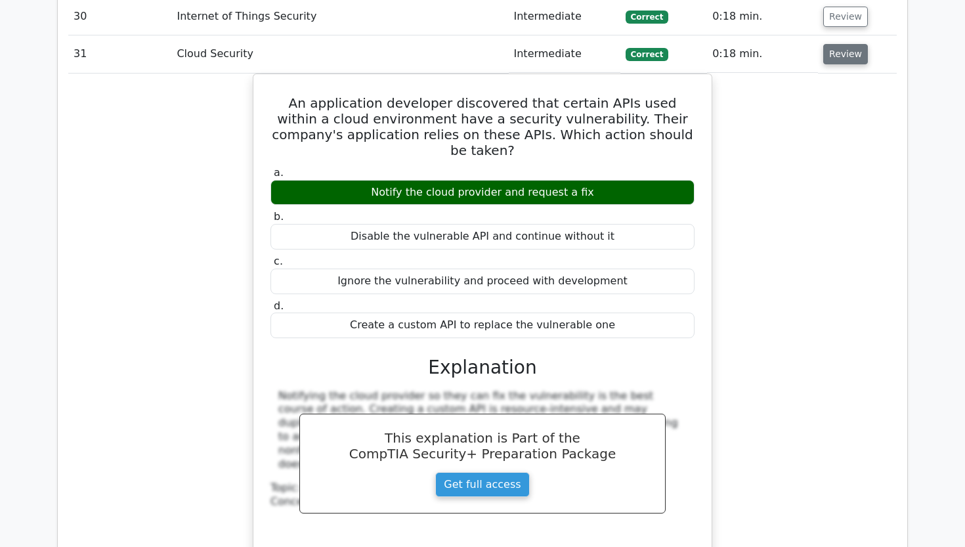
scroll to position [2592, 0]
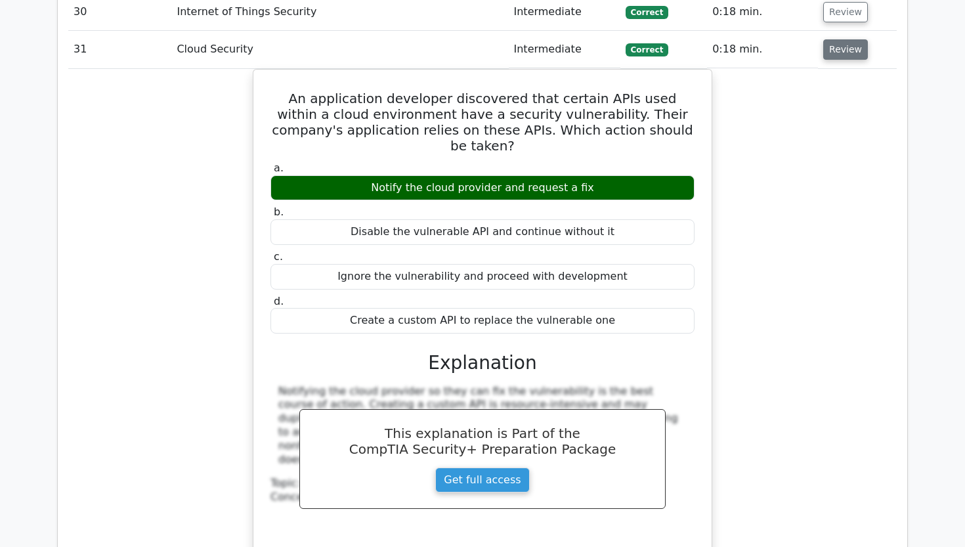
click at [836, 39] on button "Review" at bounding box center [845, 49] width 45 height 20
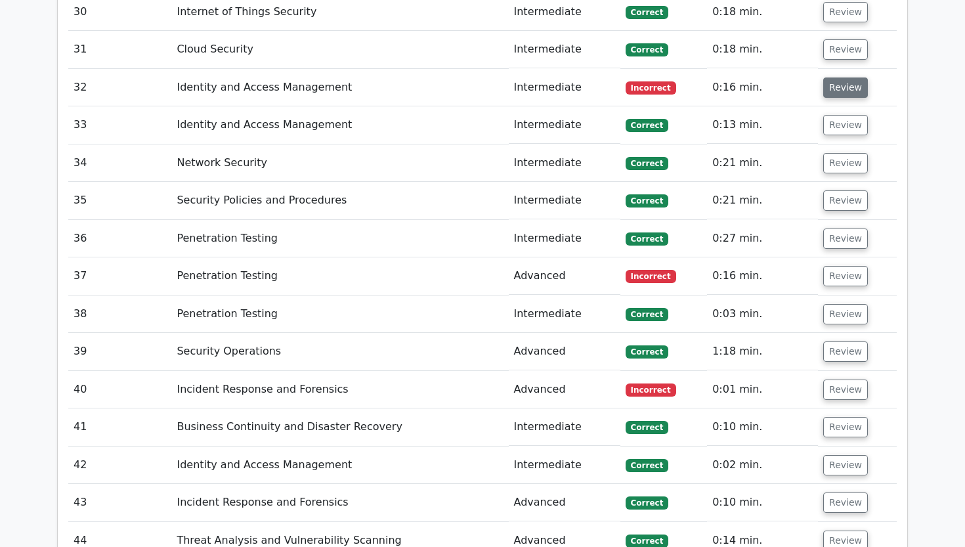
click at [826, 77] on button "Review" at bounding box center [845, 87] width 45 height 20
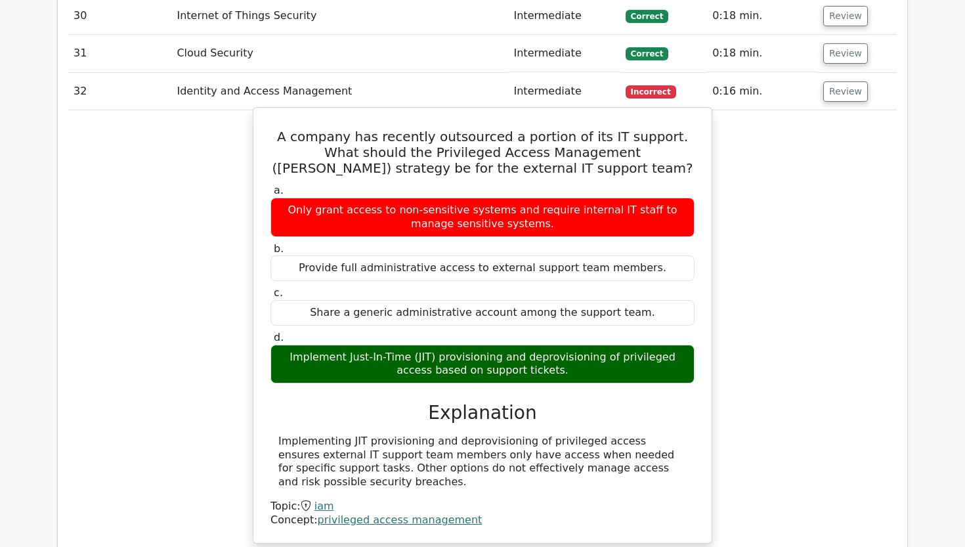
scroll to position [2581, 0]
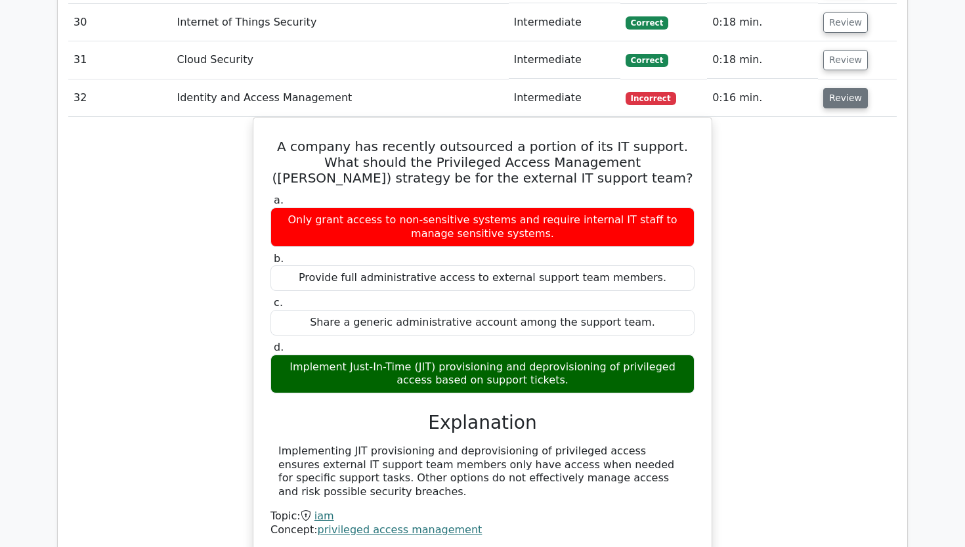
click at [830, 88] on button "Review" at bounding box center [845, 98] width 45 height 20
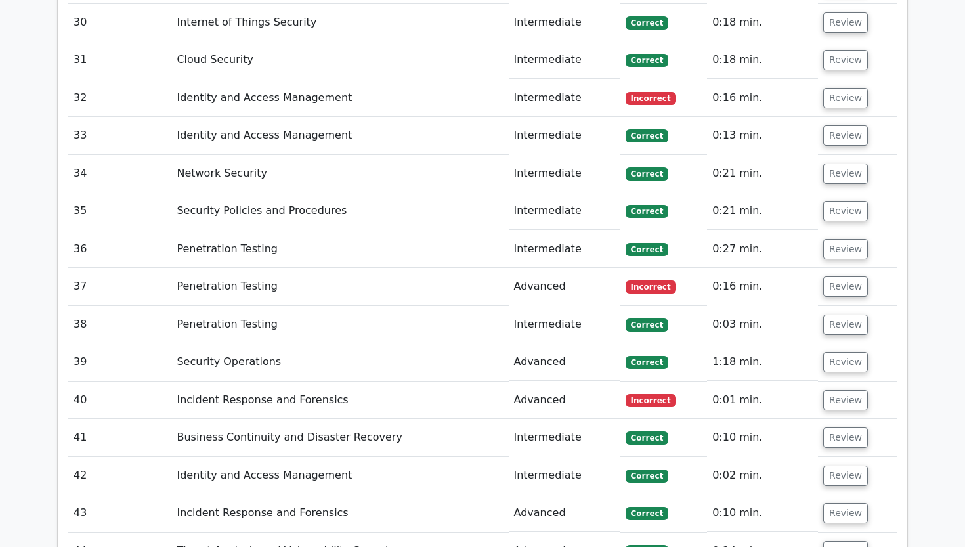
click at [828, 117] on td "Review" at bounding box center [857, 135] width 79 height 37
click at [831, 125] on button "Review" at bounding box center [845, 135] width 45 height 20
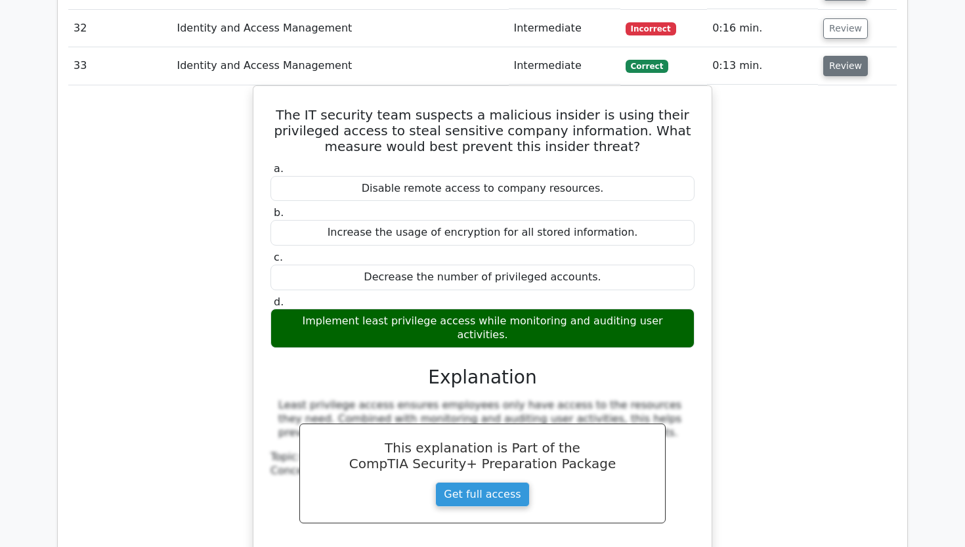
scroll to position [2653, 0]
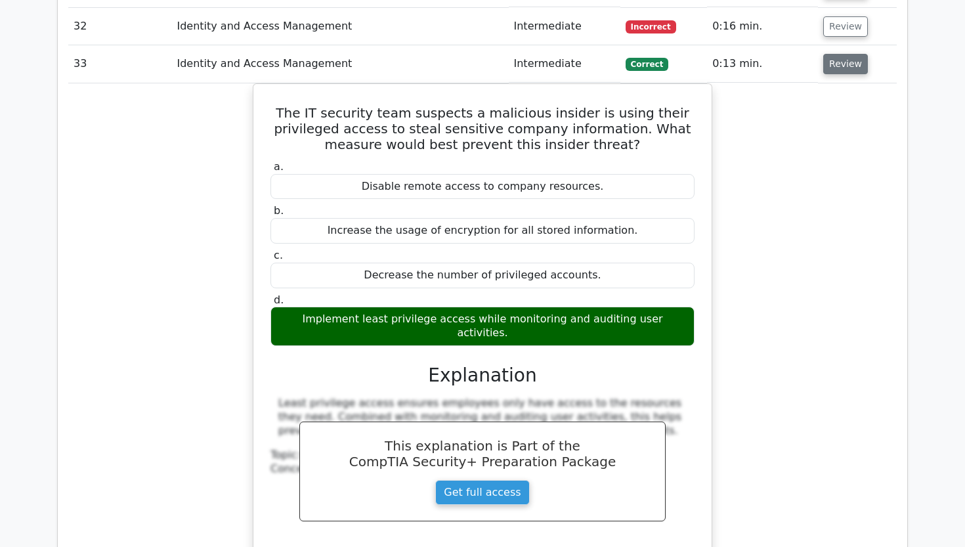
click at [846, 54] on button "Review" at bounding box center [845, 64] width 45 height 20
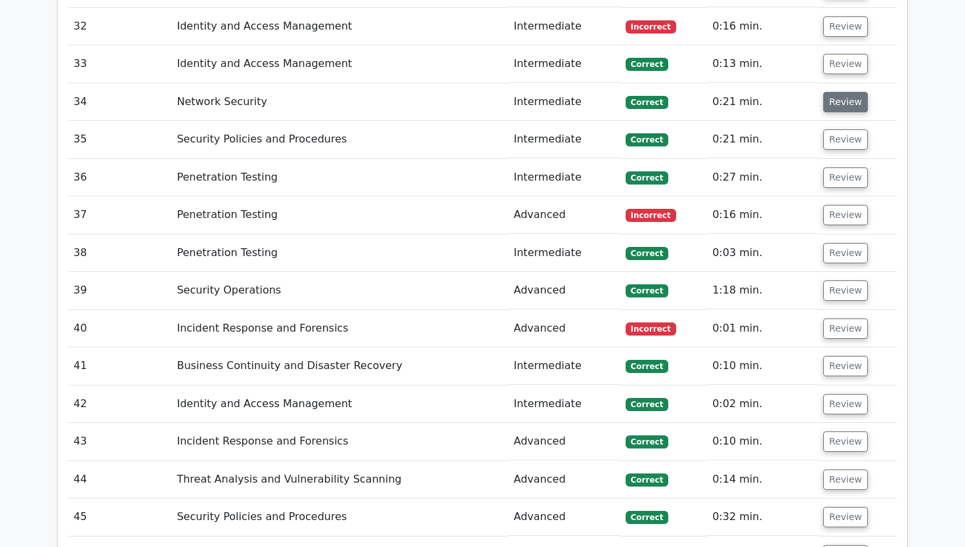
click at [838, 92] on button "Review" at bounding box center [845, 102] width 45 height 20
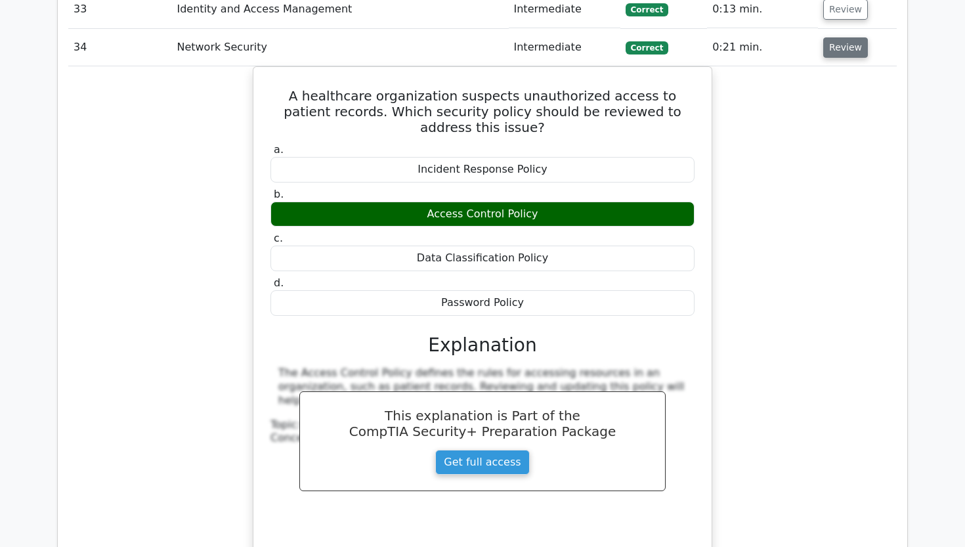
scroll to position [2706, 0]
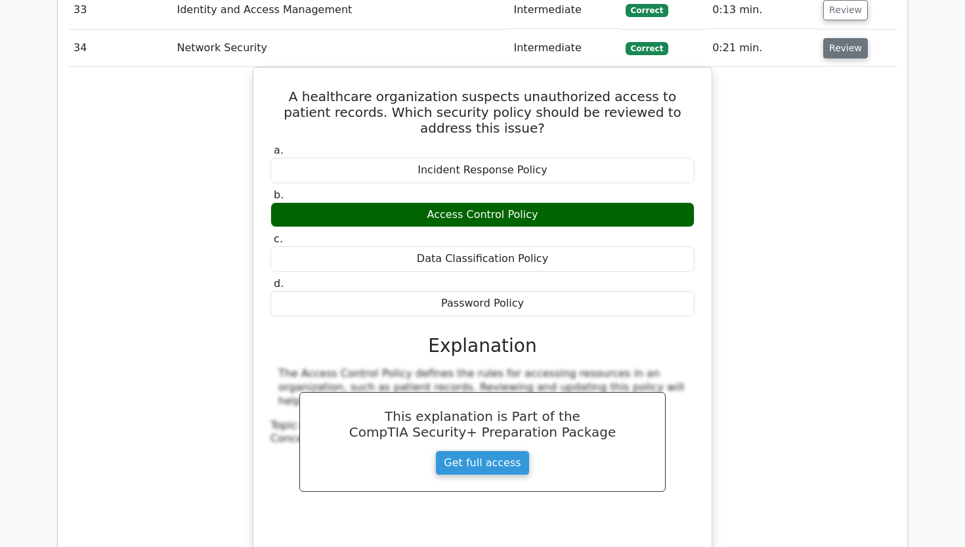
click at [837, 38] on button "Review" at bounding box center [845, 48] width 45 height 20
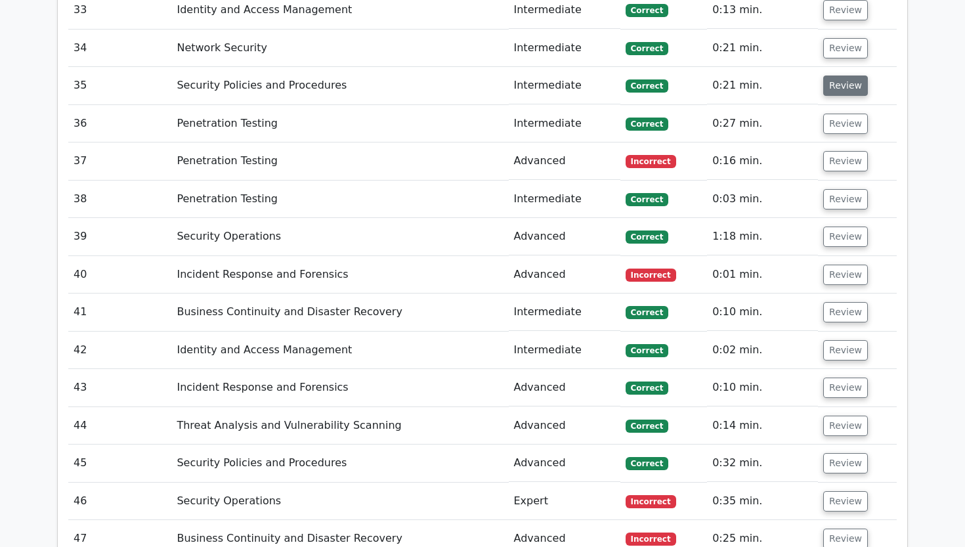
click at [838, 75] on button "Review" at bounding box center [845, 85] width 45 height 20
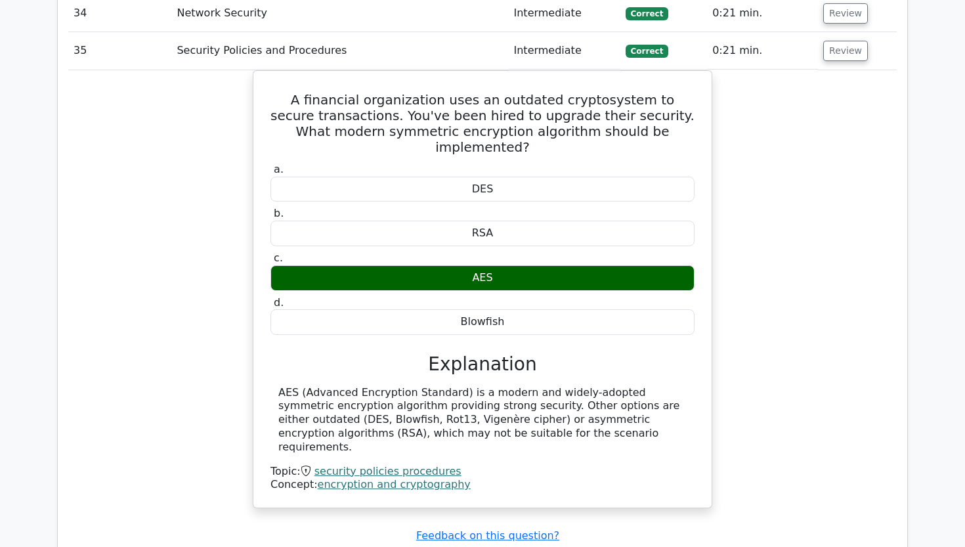
scroll to position [2740, 0]
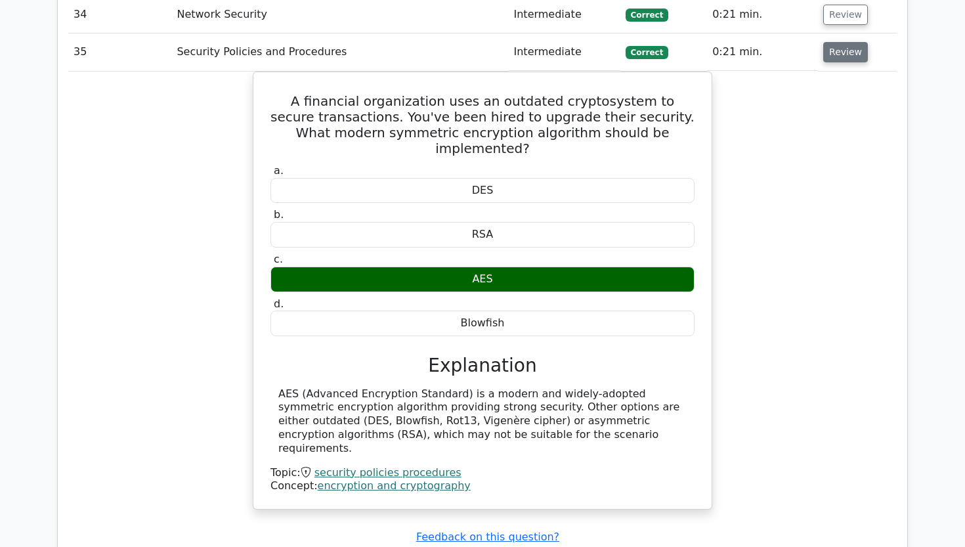
click at [849, 42] on button "Review" at bounding box center [845, 52] width 45 height 20
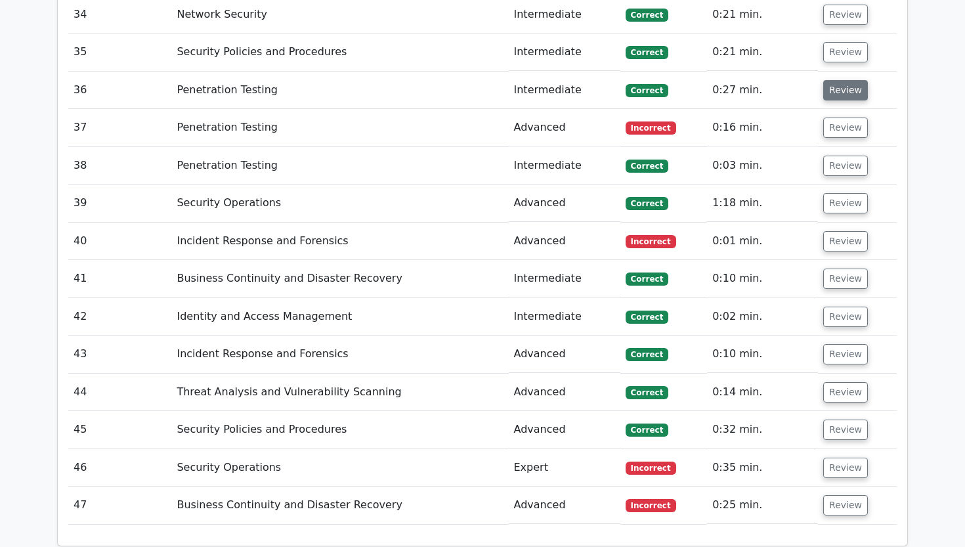
click at [836, 80] on button "Review" at bounding box center [845, 90] width 45 height 20
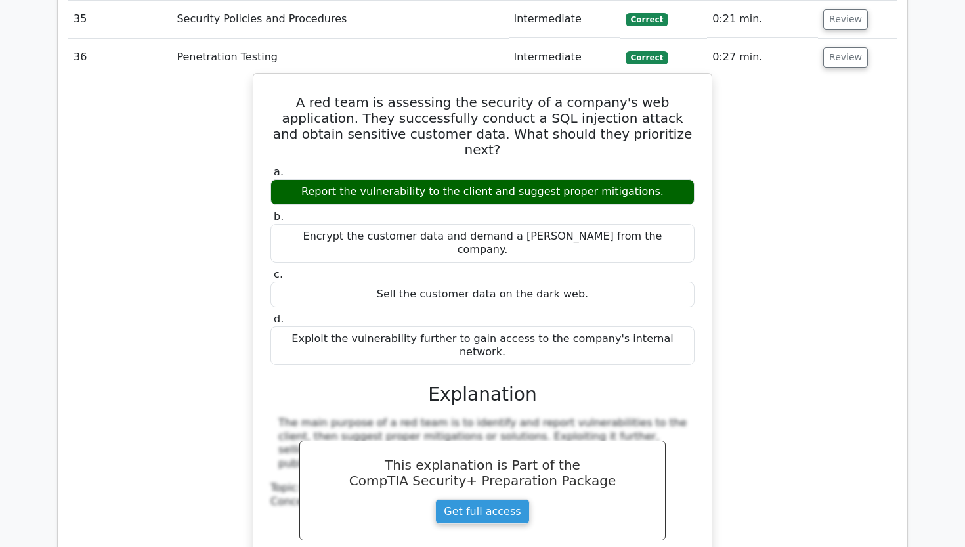
scroll to position [2774, 0]
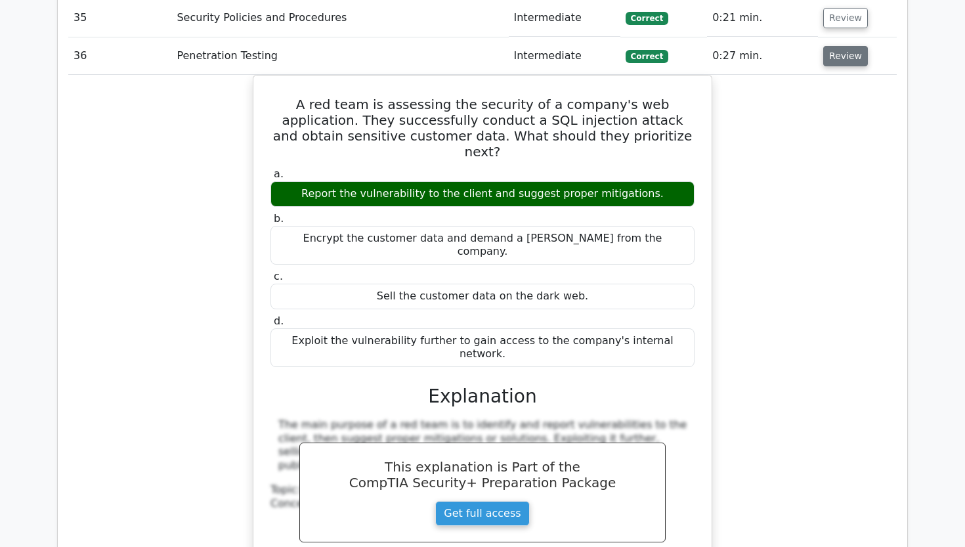
click at [830, 46] on button "Review" at bounding box center [845, 56] width 45 height 20
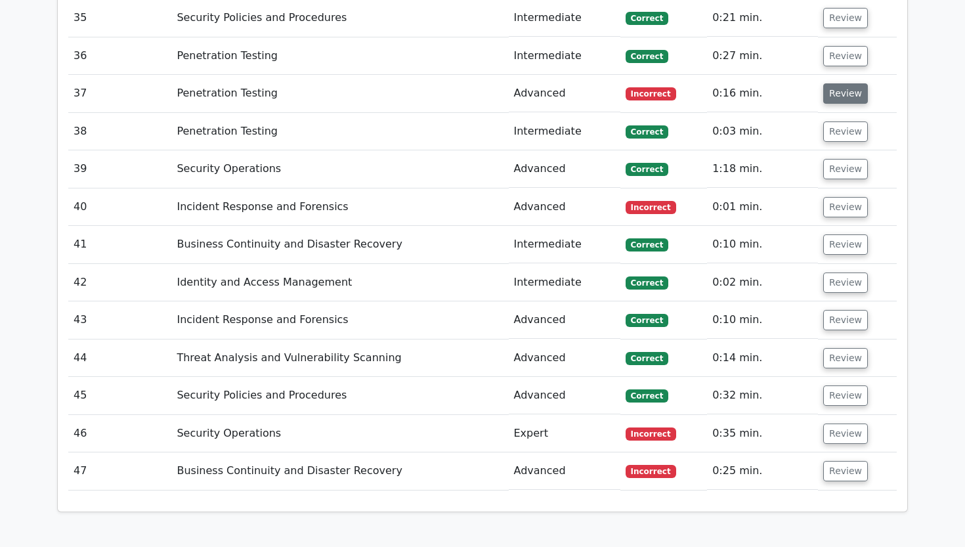
click at [830, 83] on button "Review" at bounding box center [845, 93] width 45 height 20
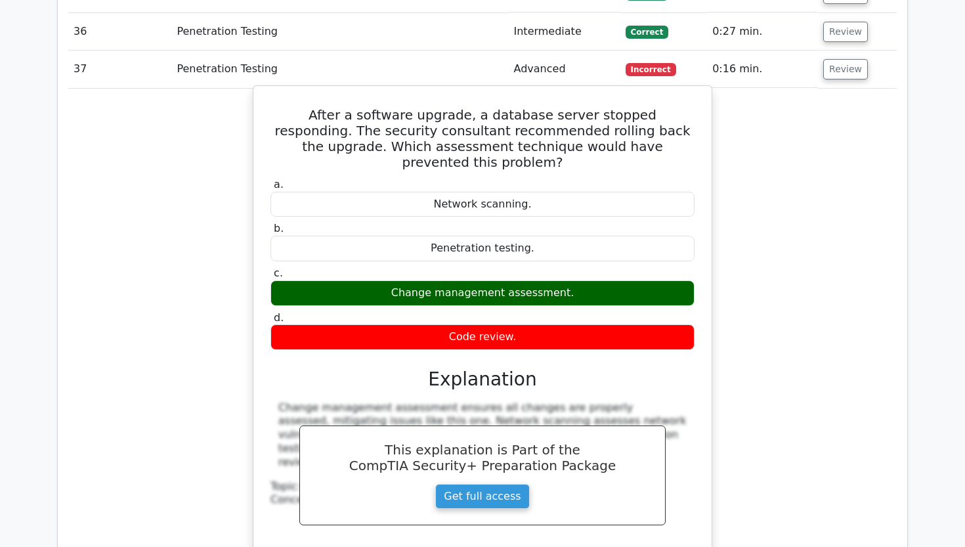
scroll to position [2797, 1]
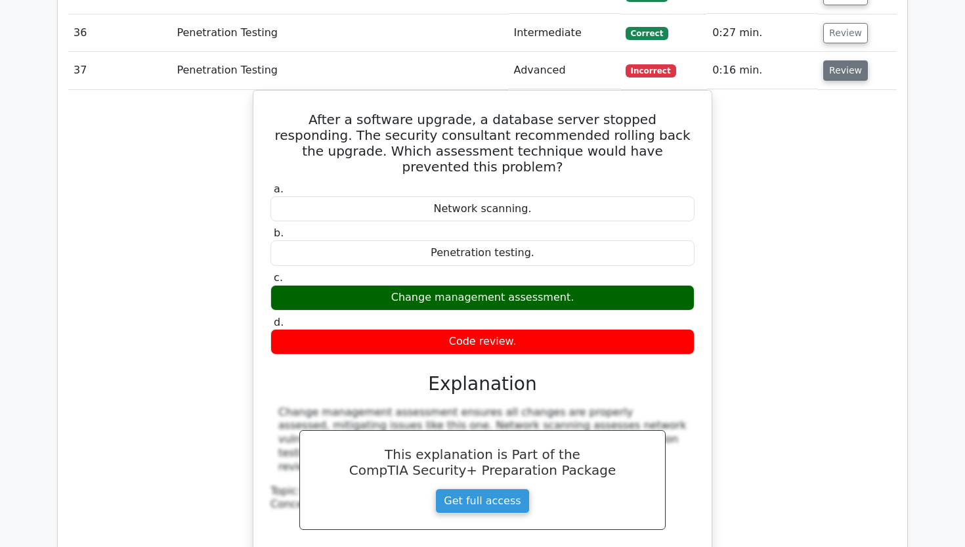
click at [839, 60] on button "Review" at bounding box center [845, 70] width 45 height 20
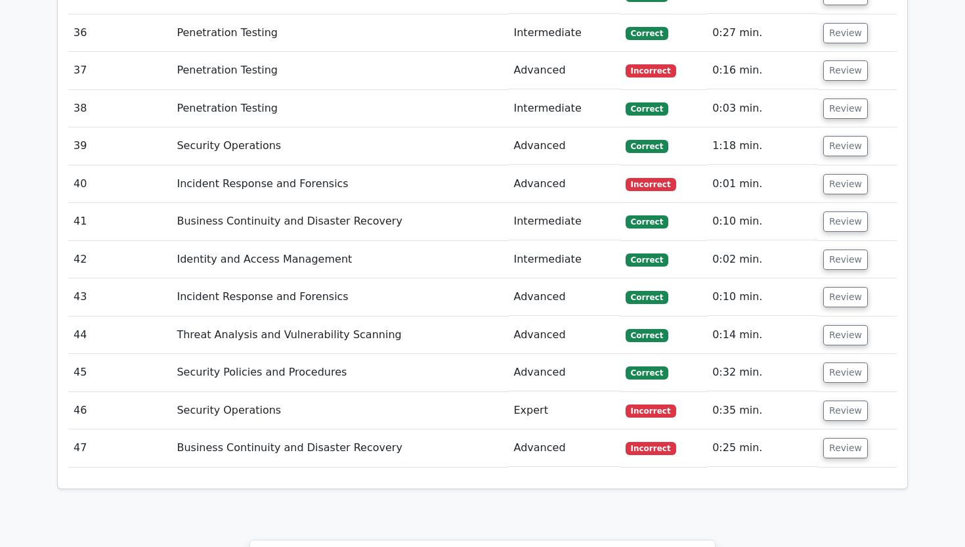
click at [818, 127] on td "Review" at bounding box center [857, 145] width 79 height 37
click at [834, 98] on button "Review" at bounding box center [845, 108] width 45 height 20
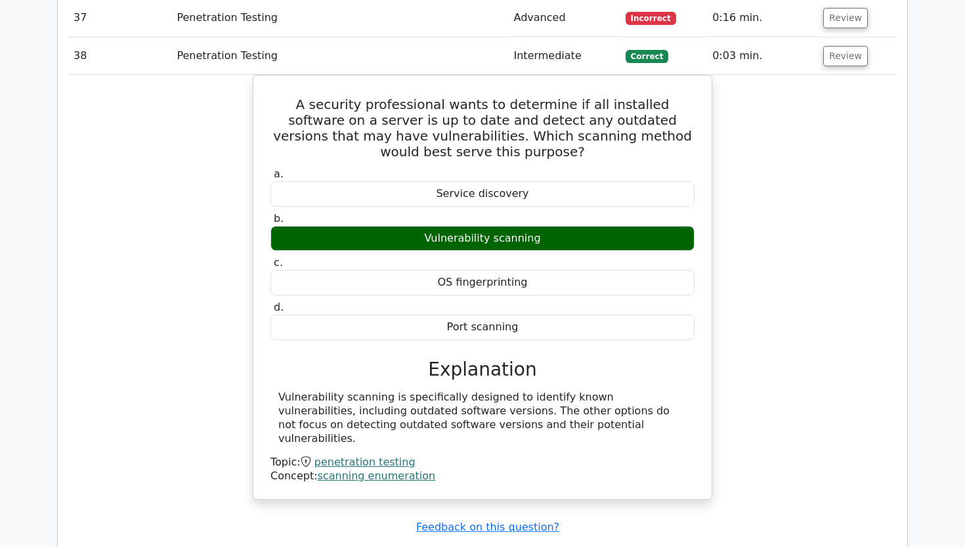
scroll to position [2851, 0]
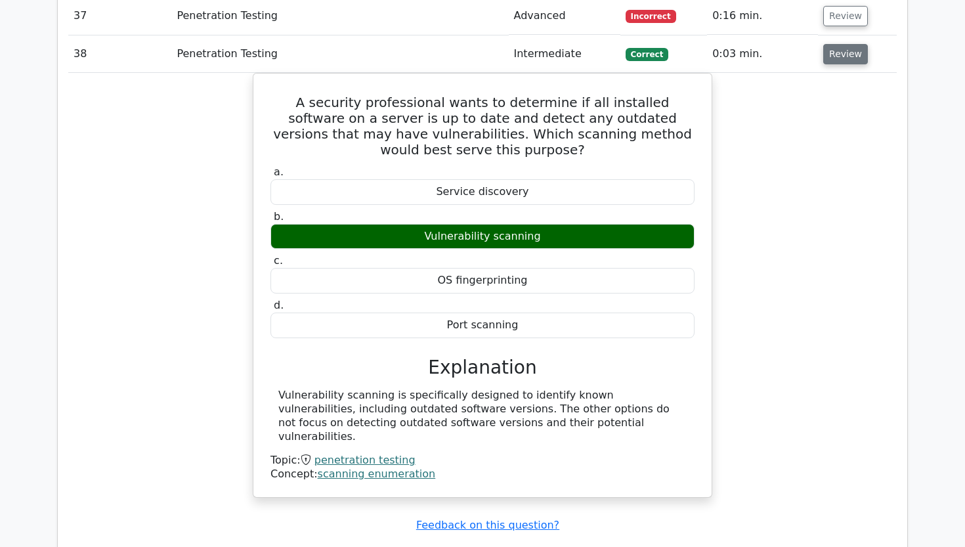
click at [850, 44] on button "Review" at bounding box center [845, 54] width 45 height 20
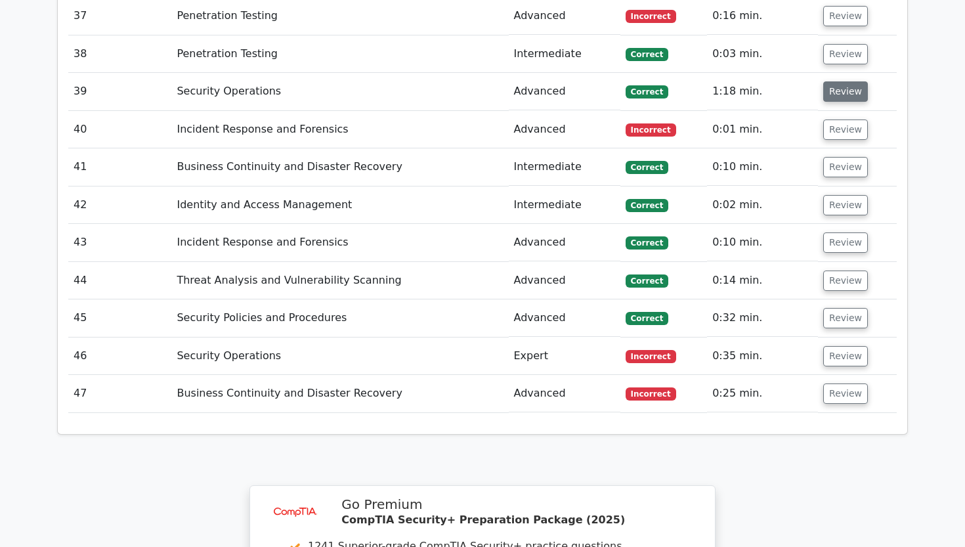
click at [830, 81] on button "Review" at bounding box center [845, 91] width 45 height 20
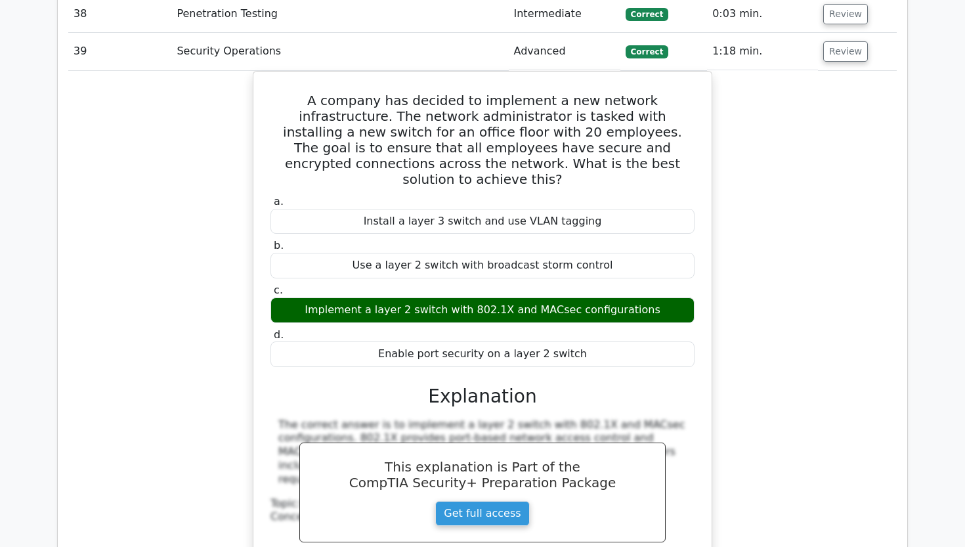
scroll to position [2891, 0]
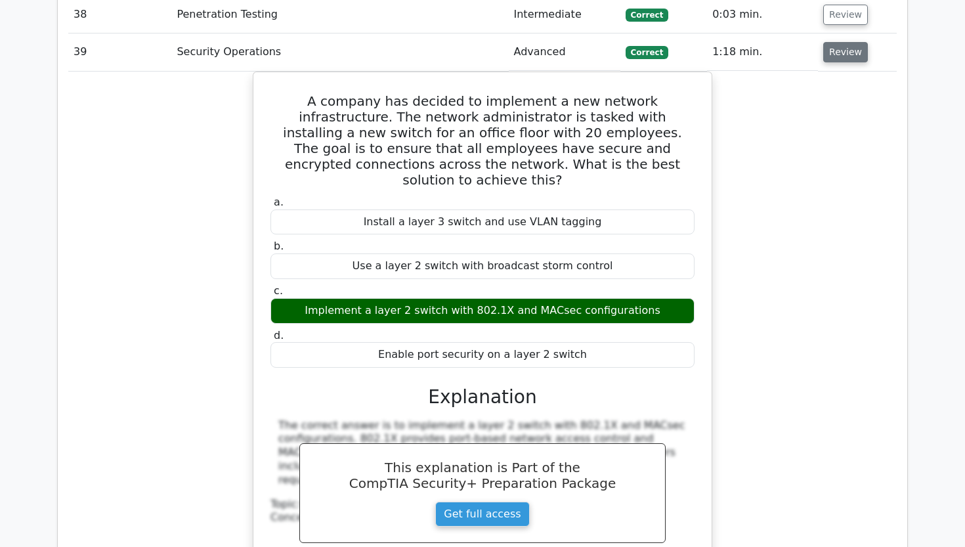
click at [847, 42] on button "Review" at bounding box center [845, 52] width 45 height 20
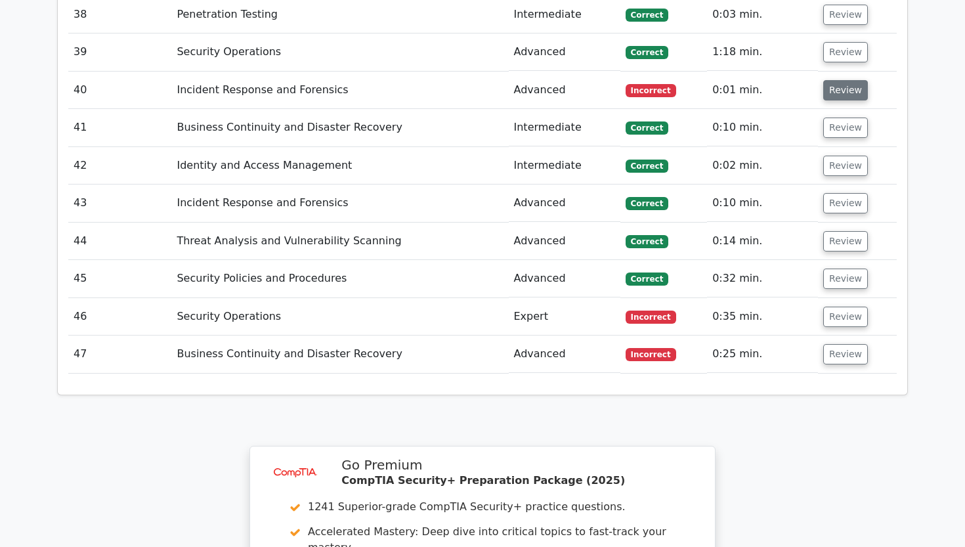
click at [829, 80] on button "Review" at bounding box center [845, 90] width 45 height 20
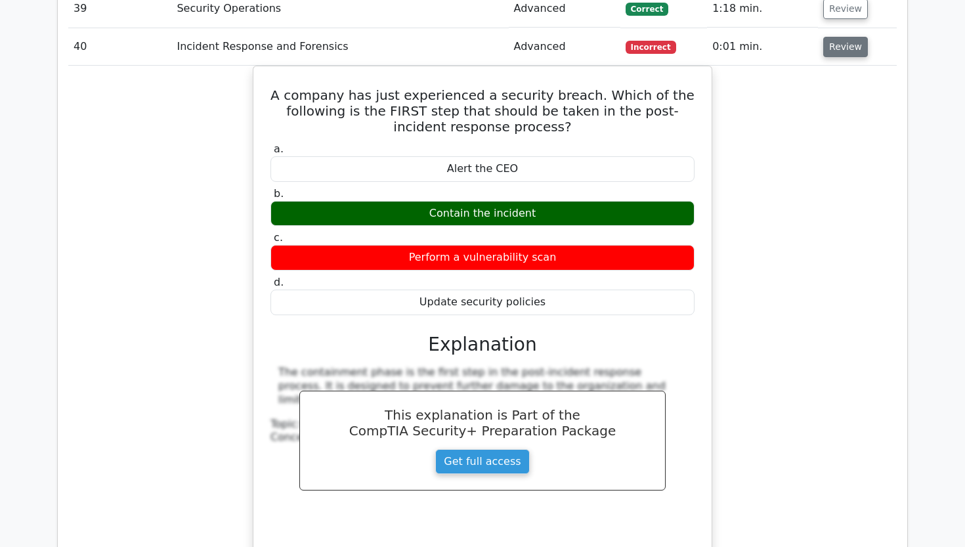
scroll to position [2933, 0]
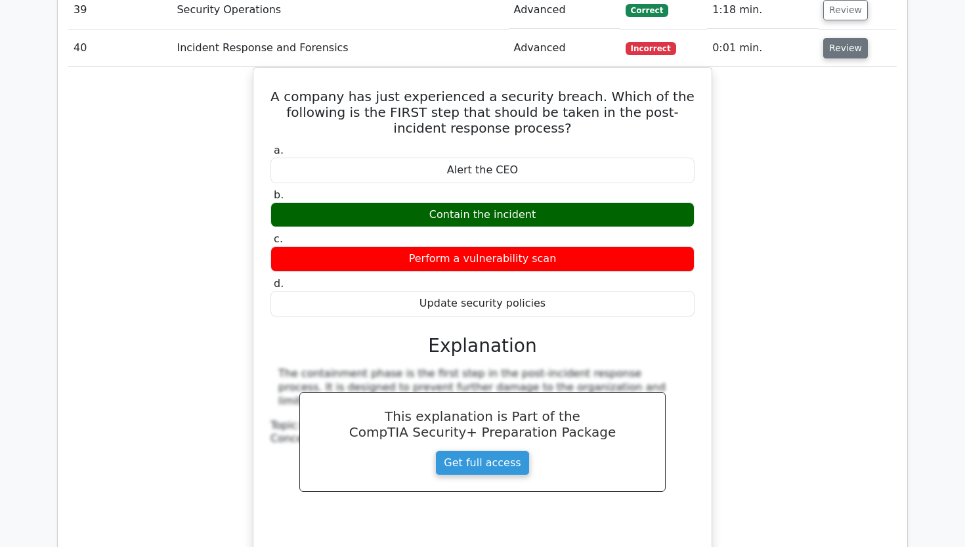
click at [845, 38] on button "Review" at bounding box center [845, 48] width 45 height 20
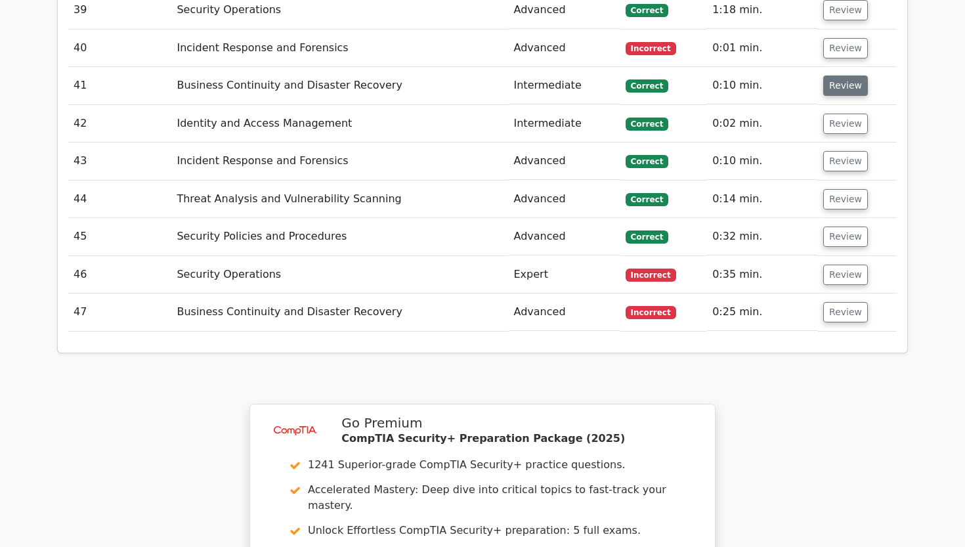
click at [838, 75] on button "Review" at bounding box center [845, 85] width 45 height 20
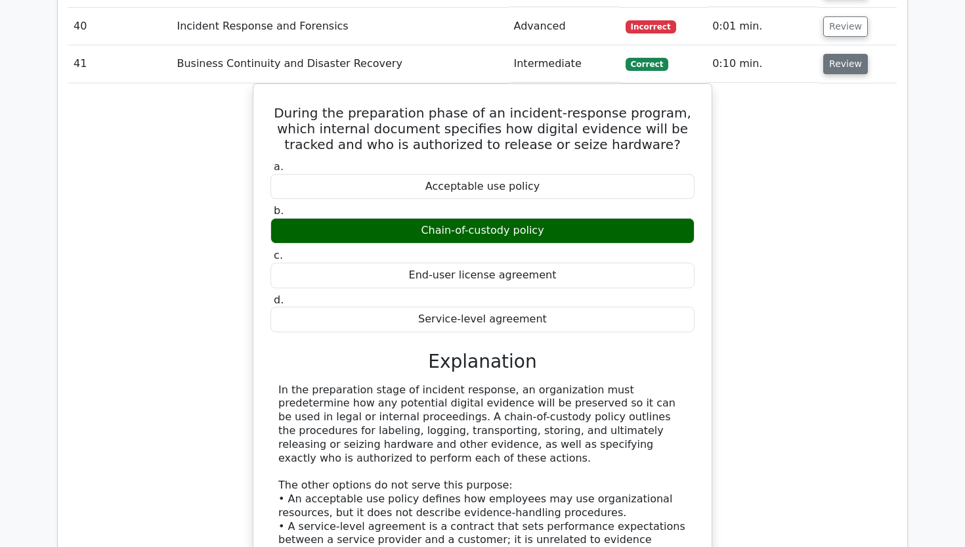
scroll to position [2954, 0]
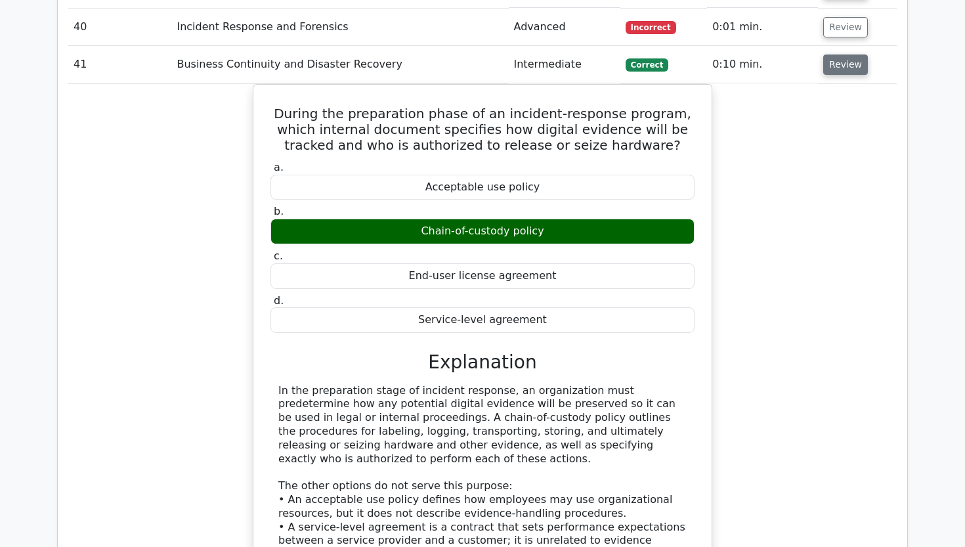
click at [839, 54] on button "Review" at bounding box center [845, 64] width 45 height 20
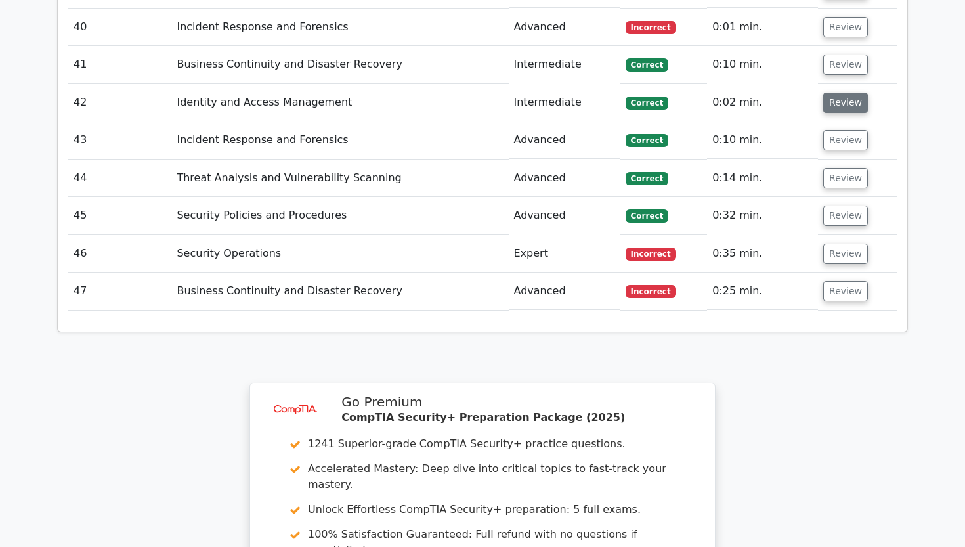
click at [837, 93] on button "Review" at bounding box center [845, 103] width 45 height 20
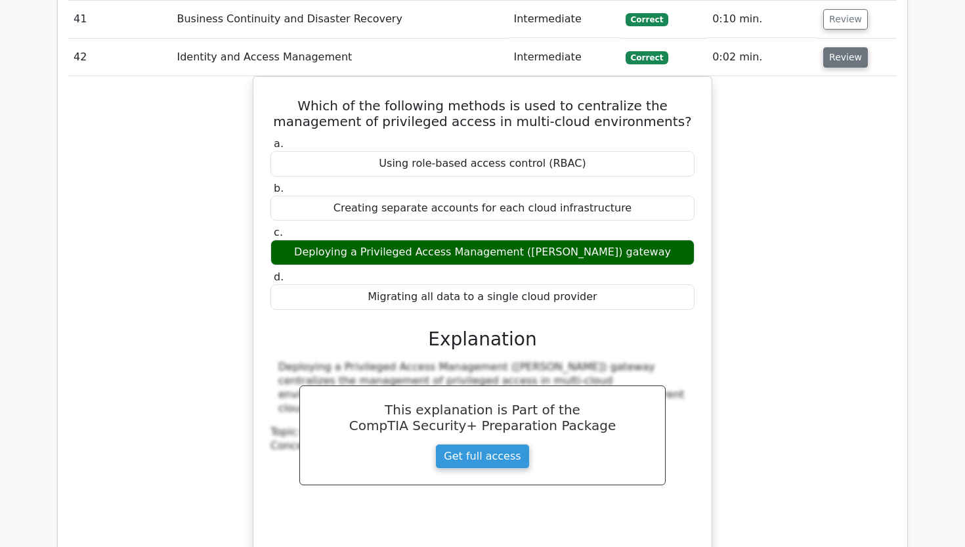
scroll to position [3000, 0]
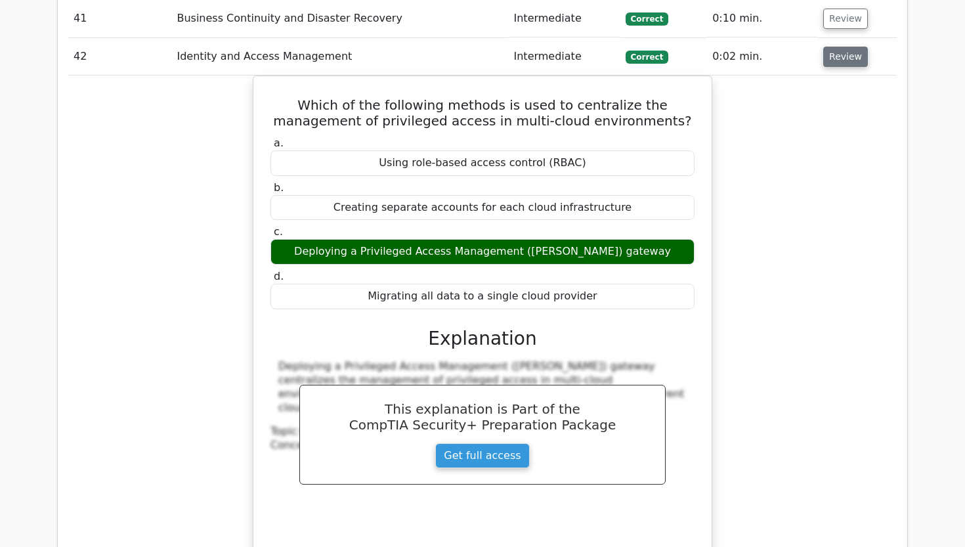
click at [844, 47] on button "Review" at bounding box center [845, 57] width 45 height 20
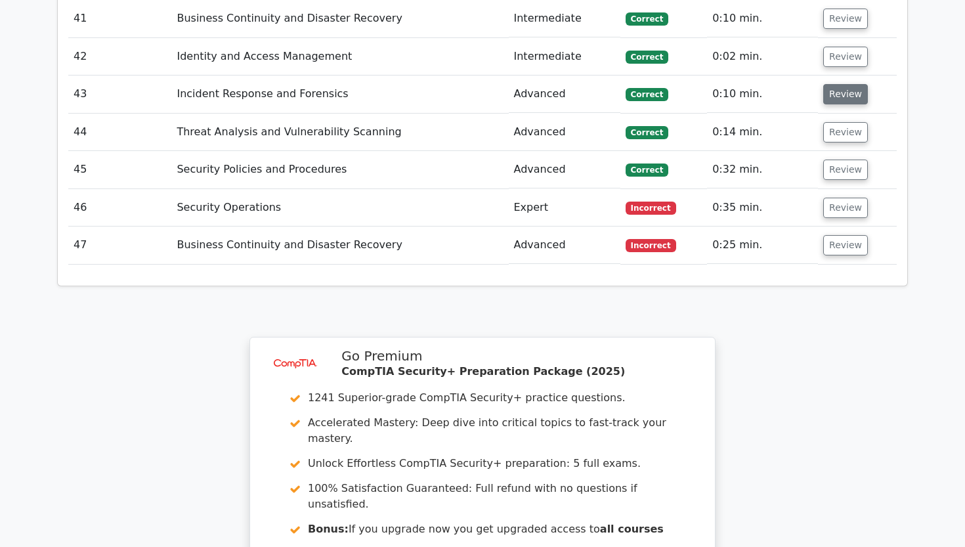
click at [836, 84] on button "Review" at bounding box center [845, 94] width 45 height 20
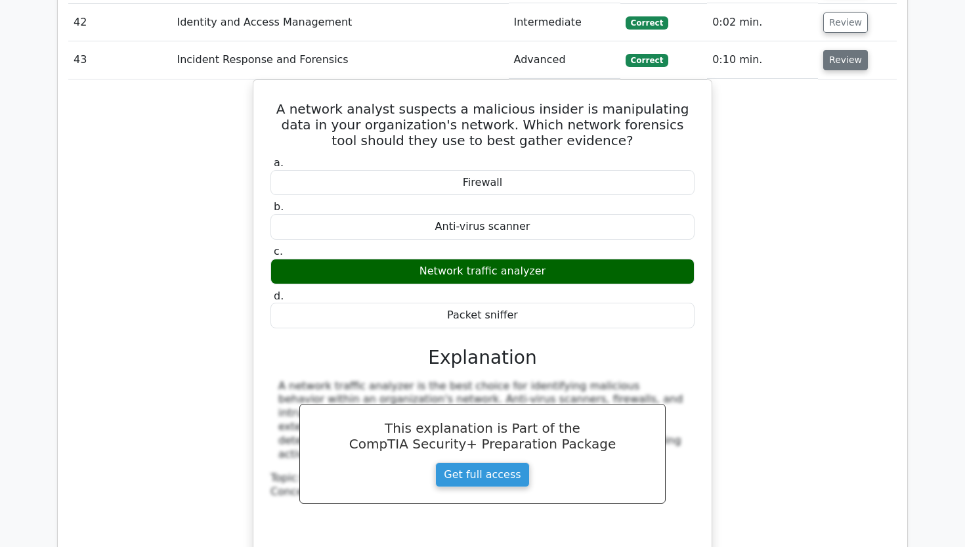
scroll to position [3036, 0]
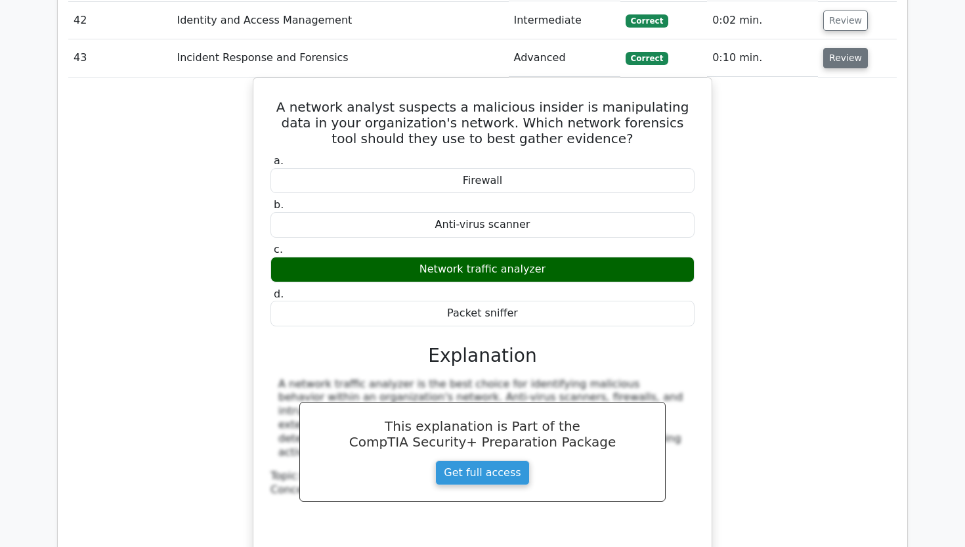
click at [845, 48] on button "Review" at bounding box center [845, 58] width 45 height 20
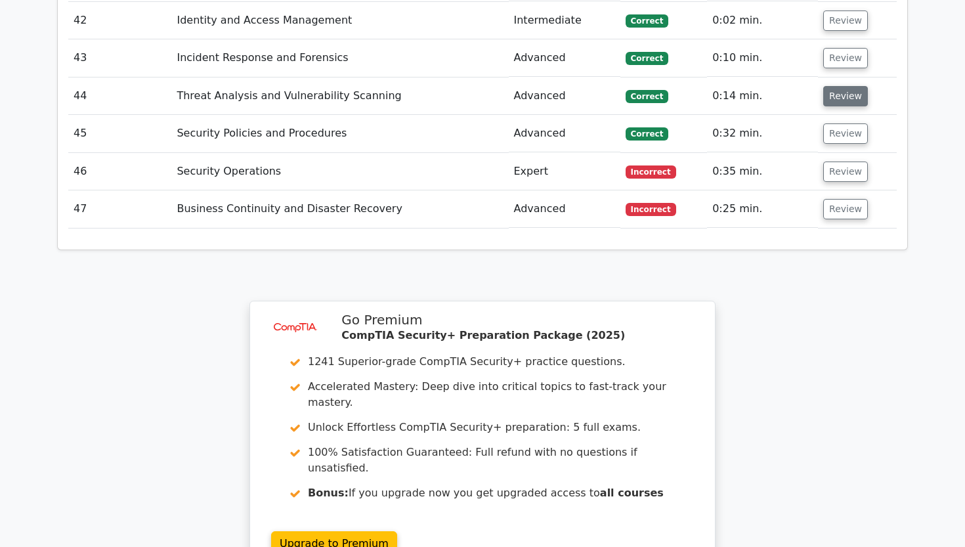
click at [834, 86] on button "Review" at bounding box center [845, 96] width 45 height 20
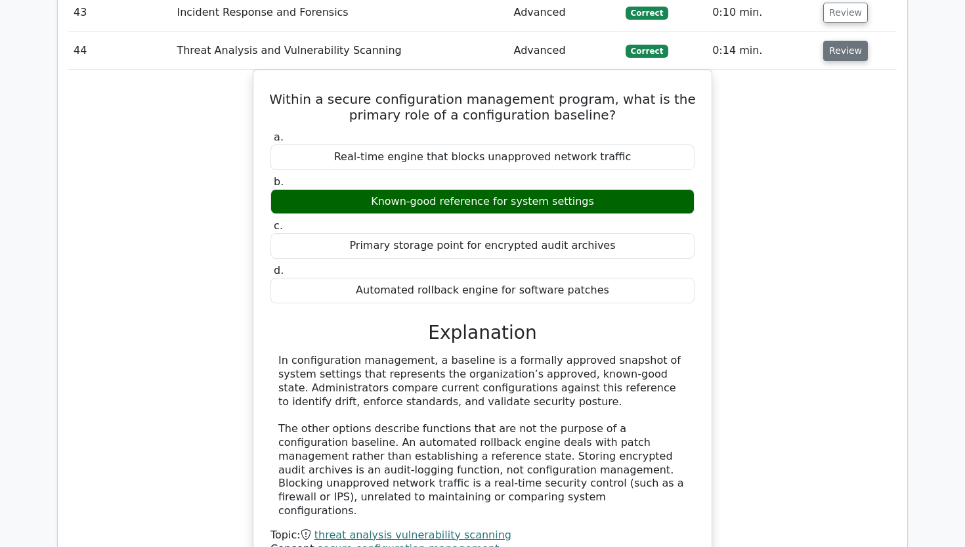
scroll to position [3082, 0]
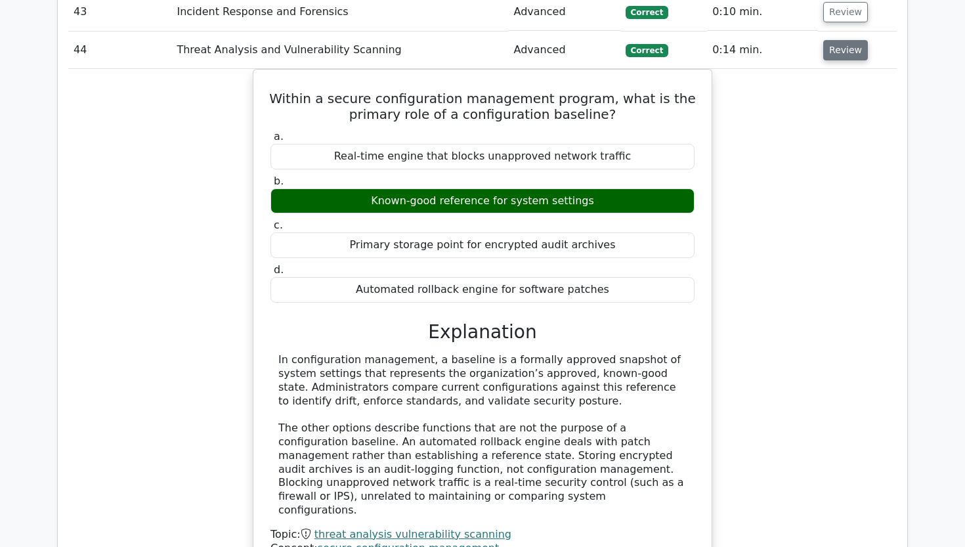
click at [849, 40] on button "Review" at bounding box center [845, 50] width 45 height 20
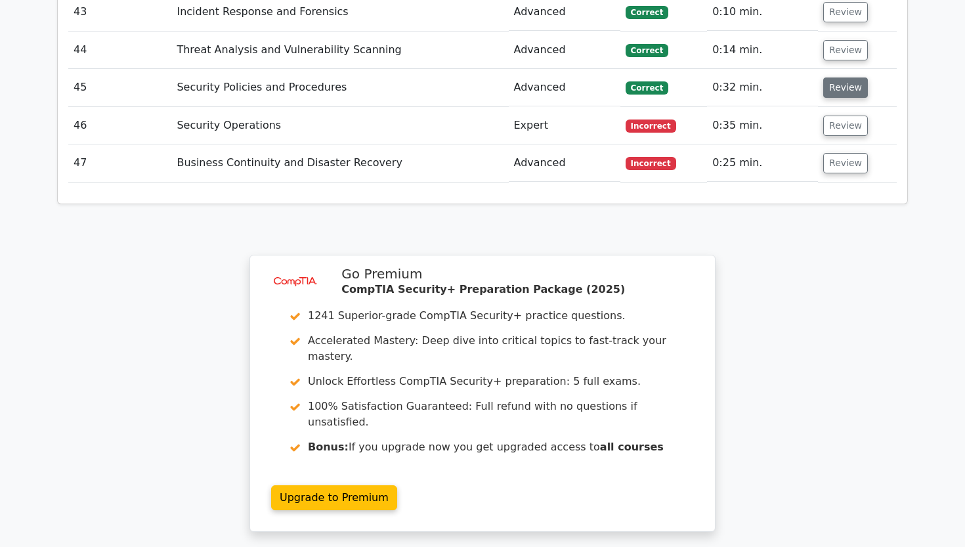
click at [842, 77] on button "Review" at bounding box center [845, 87] width 45 height 20
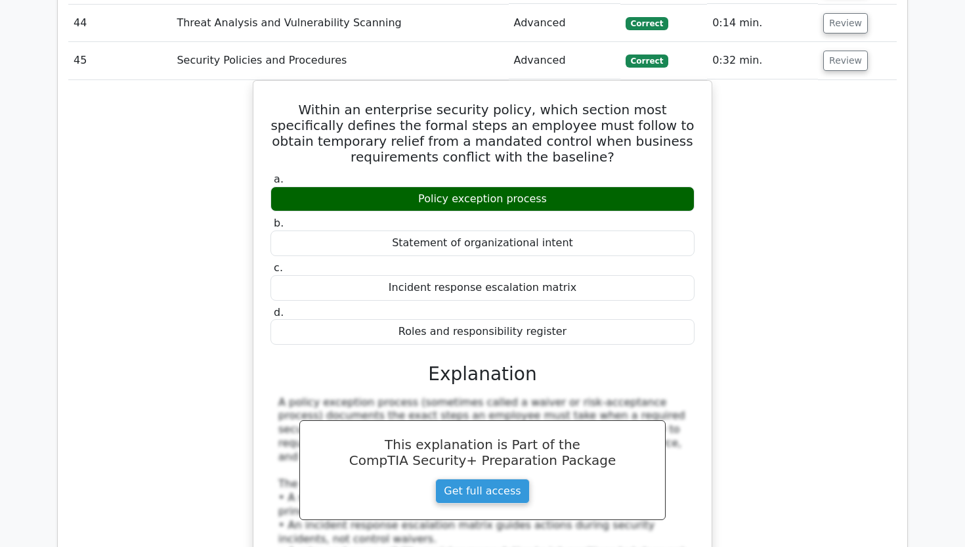
scroll to position [3110, 0]
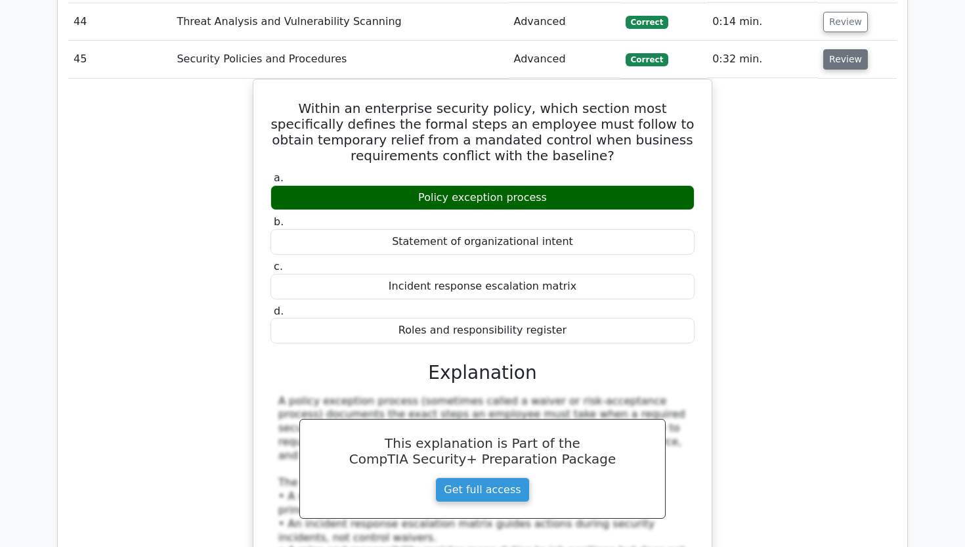
click at [847, 49] on button "Review" at bounding box center [845, 59] width 45 height 20
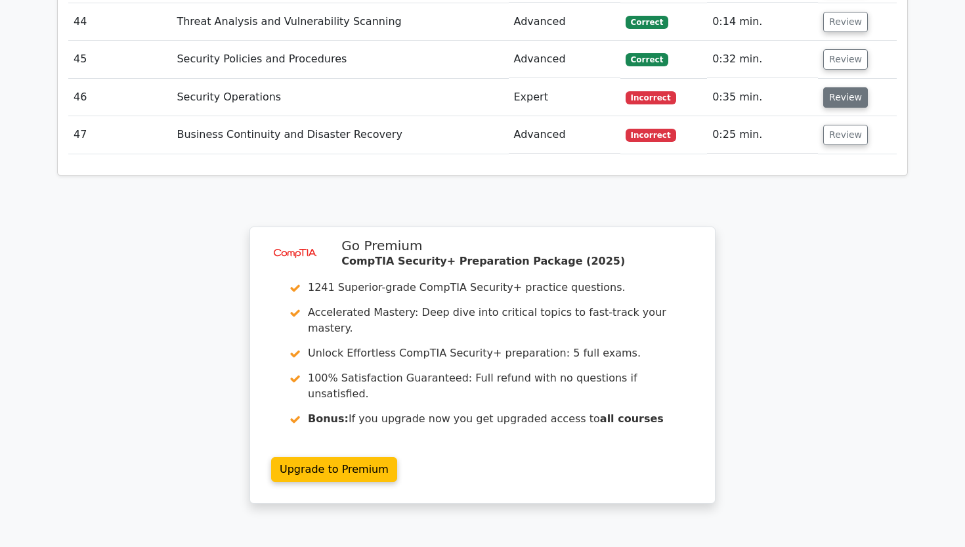
click at [832, 87] on button "Review" at bounding box center [845, 97] width 45 height 20
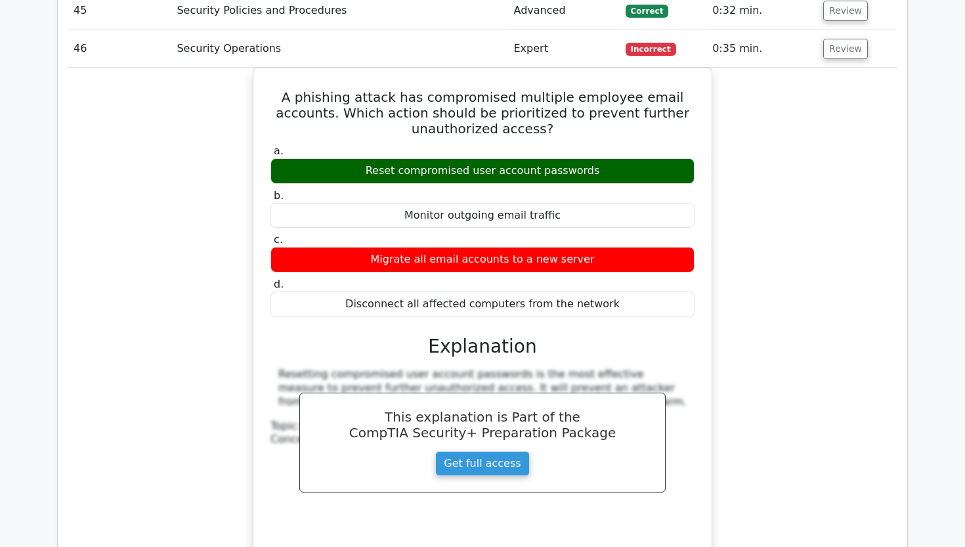
scroll to position [3157, 0]
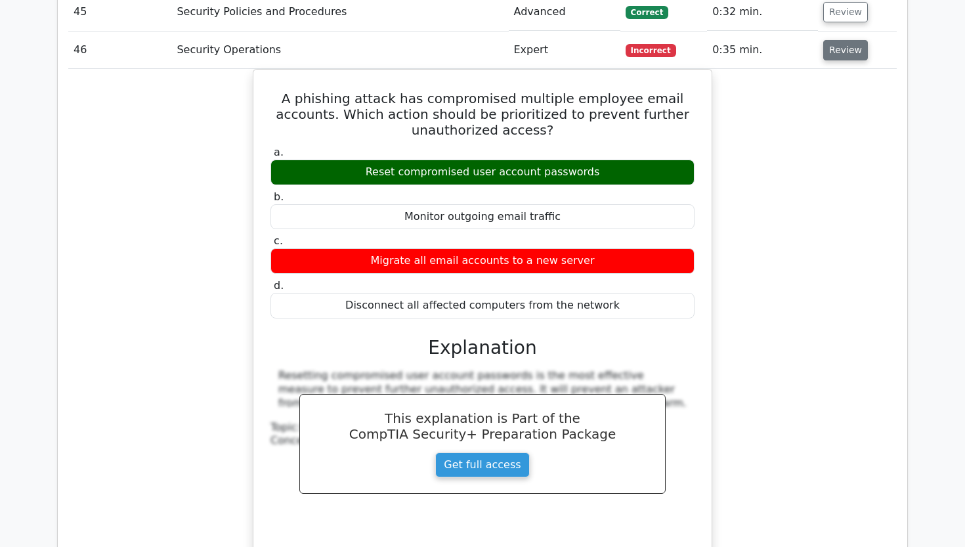
click at [838, 40] on button "Review" at bounding box center [845, 50] width 45 height 20
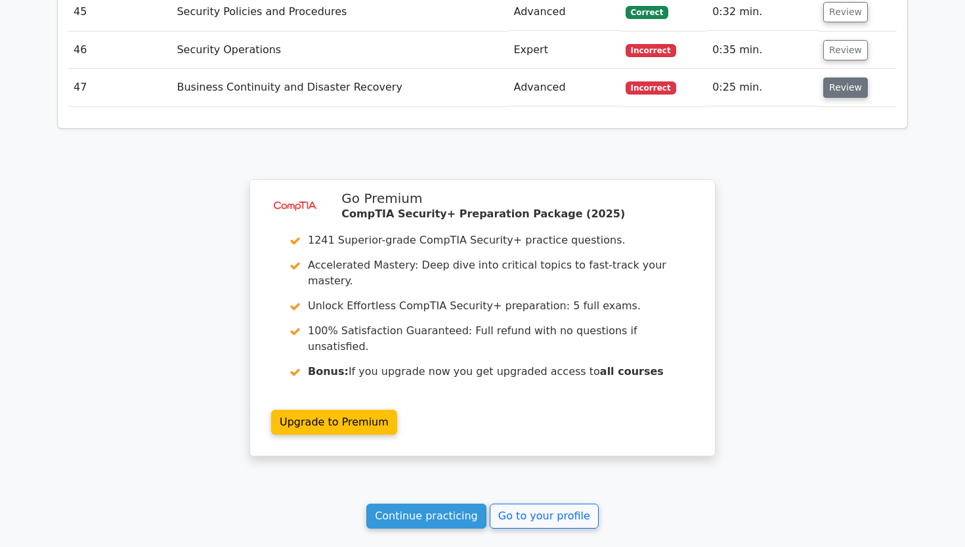
click at [835, 77] on button "Review" at bounding box center [845, 87] width 45 height 20
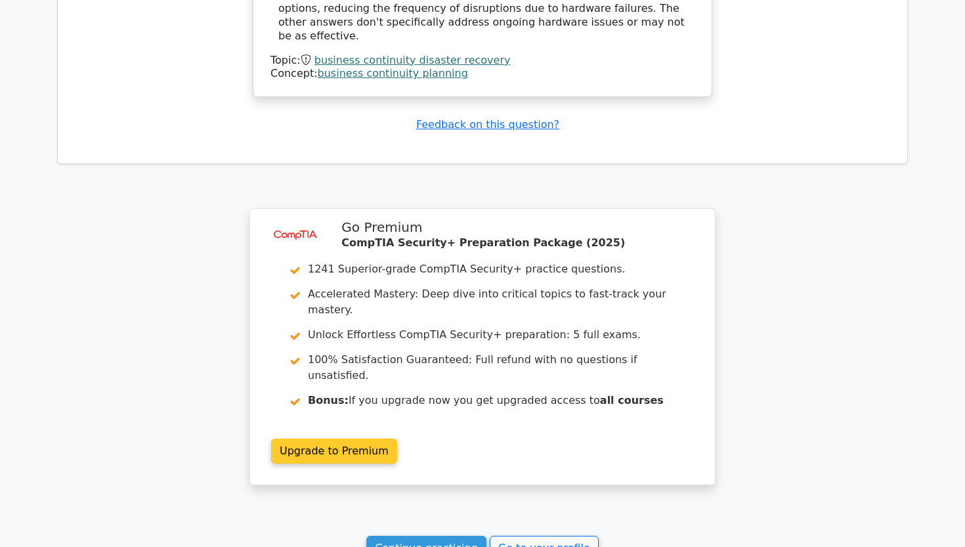
scroll to position [3666, 0]
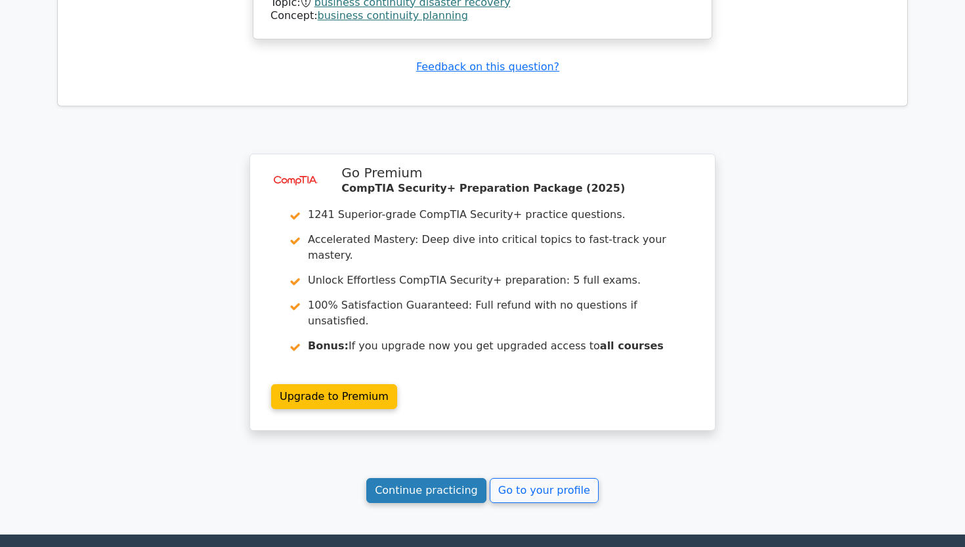
click at [415, 478] on link "Continue practicing" at bounding box center [426, 490] width 120 height 25
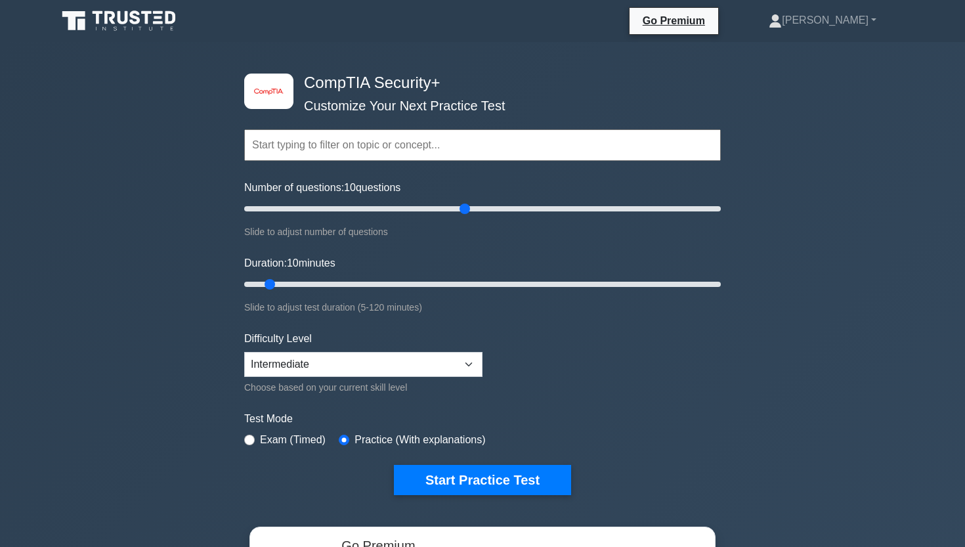
click at [459, 211] on input "Number of questions: 10 questions" at bounding box center [482, 209] width 477 height 16
click at [396, 202] on input "Number of questions: 95 questions" at bounding box center [482, 209] width 477 height 16
drag, startPoint x: 396, startPoint y: 202, endPoint x: 385, endPoint y: 205, distance: 12.3
type input "60"
click at [385, 205] on input "Number of questions: 60 questions" at bounding box center [482, 209] width 477 height 16
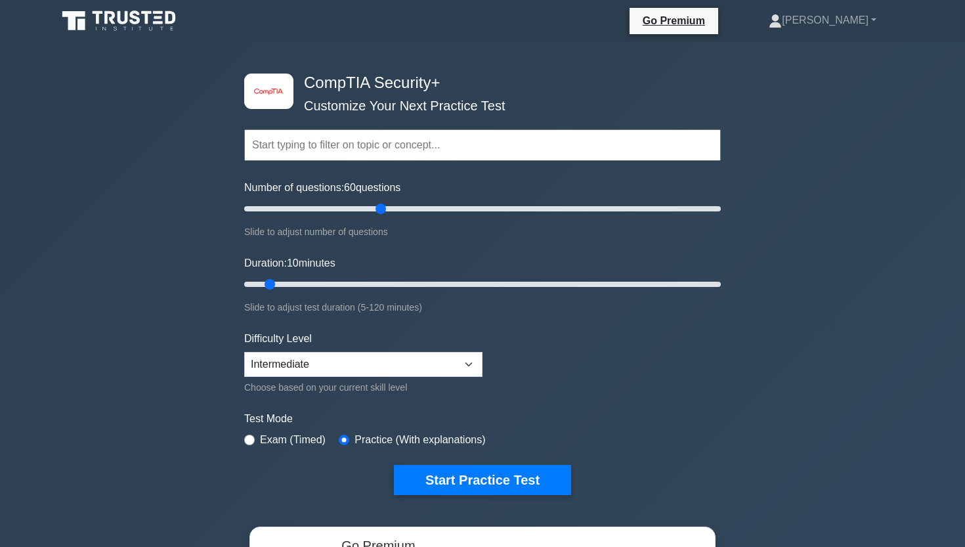
drag, startPoint x: 721, startPoint y: 288, endPoint x: 733, endPoint y: 288, distance: 12.5
click at [733, 288] on div "image/svg+xml CompTIA Security+ Customize Your Next Practice Test Topics Crypto…" at bounding box center [482, 416] width 965 height 748
drag, startPoint x: 706, startPoint y: 284, endPoint x: 836, endPoint y: 285, distance: 129.3
type input "120"
click at [835, 285] on div "image/svg+xml CompTIA Security+ Customize Your Next Practice Test Topics Crypto…" at bounding box center [482, 416] width 965 height 748
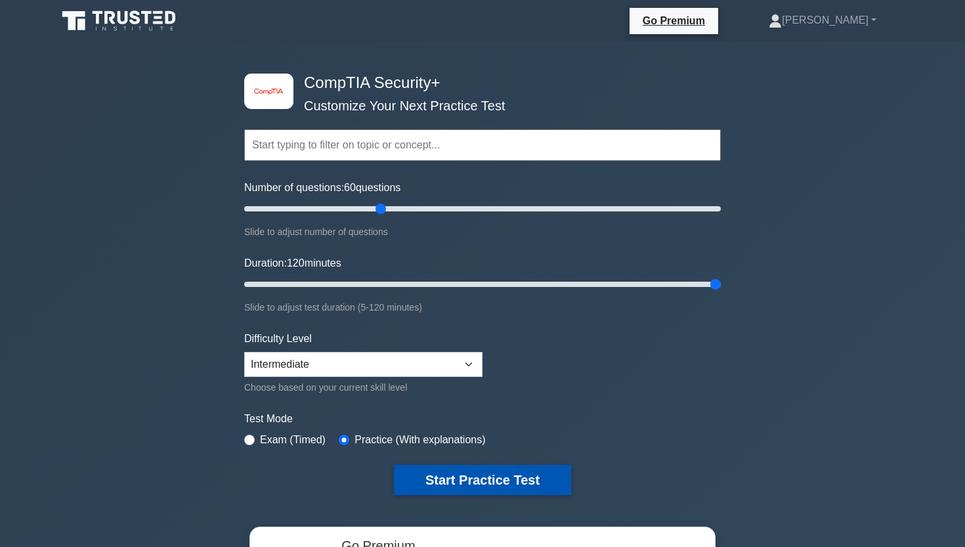
click at [446, 470] on button "Start Practice Test" at bounding box center [482, 480] width 177 height 30
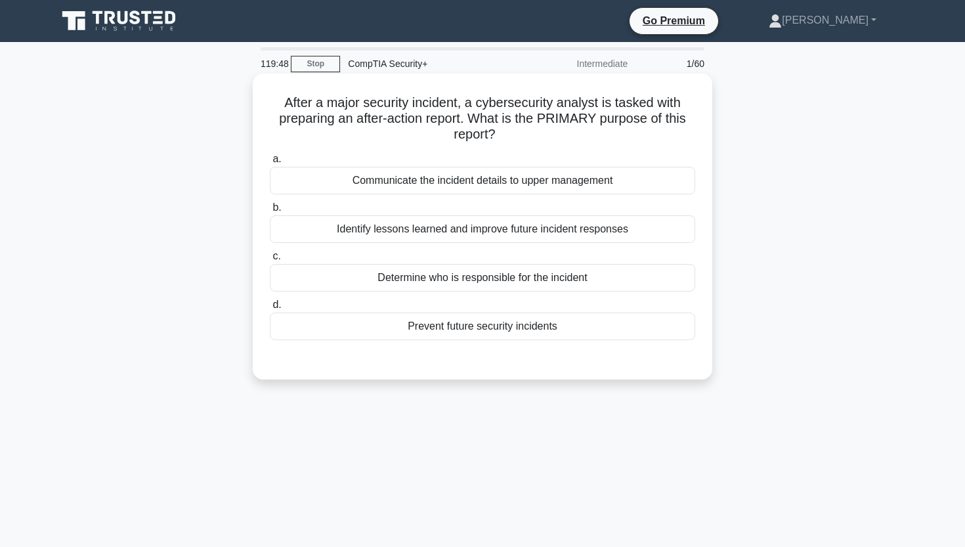
click at [475, 179] on div "Communicate the incident details to upper management" at bounding box center [482, 181] width 425 height 28
click at [270, 163] on input "a. Communicate the incident details to upper management" at bounding box center [270, 159] width 0 height 9
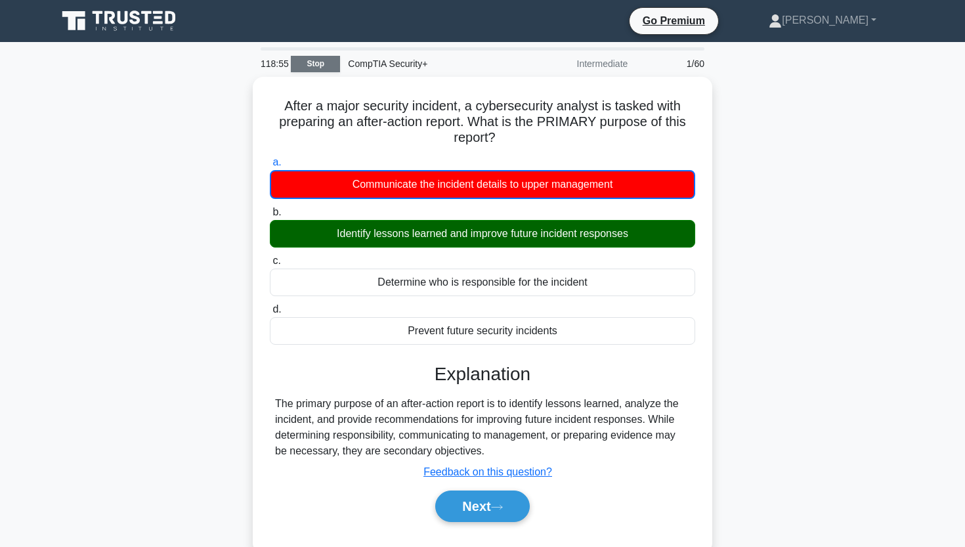
click at [327, 66] on link "Stop" at bounding box center [315, 64] width 49 height 16
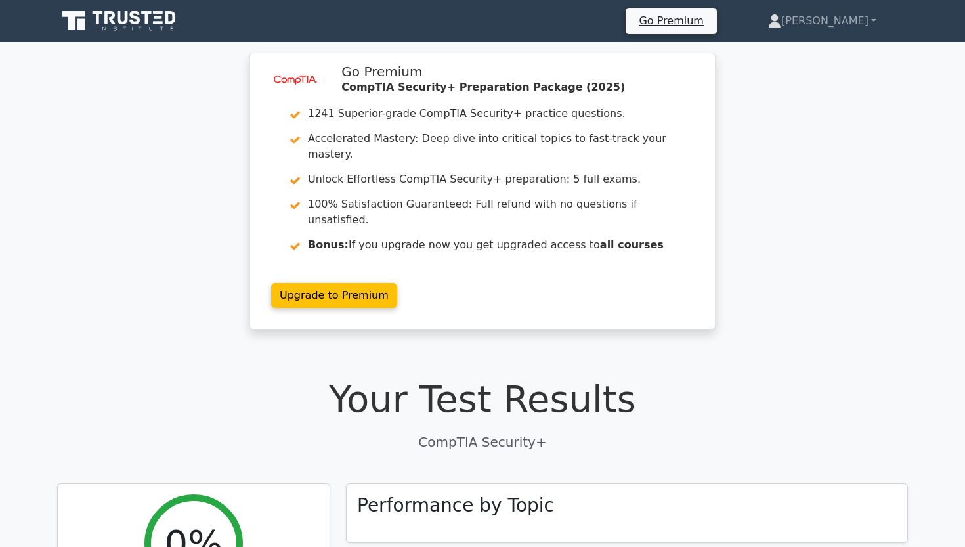
drag, startPoint x: 0, startPoint y: 0, endPoint x: 687, endPoint y: 331, distance: 762.2
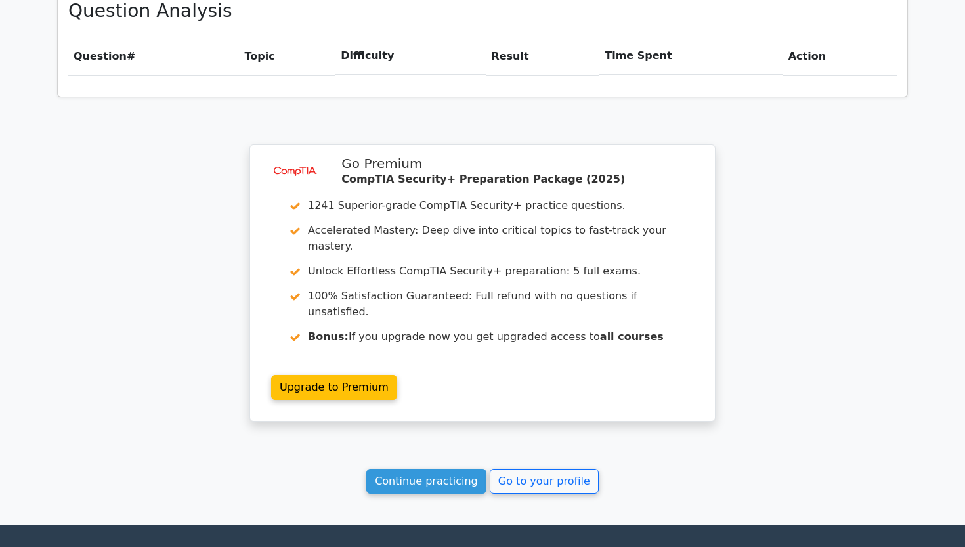
scroll to position [891, 0]
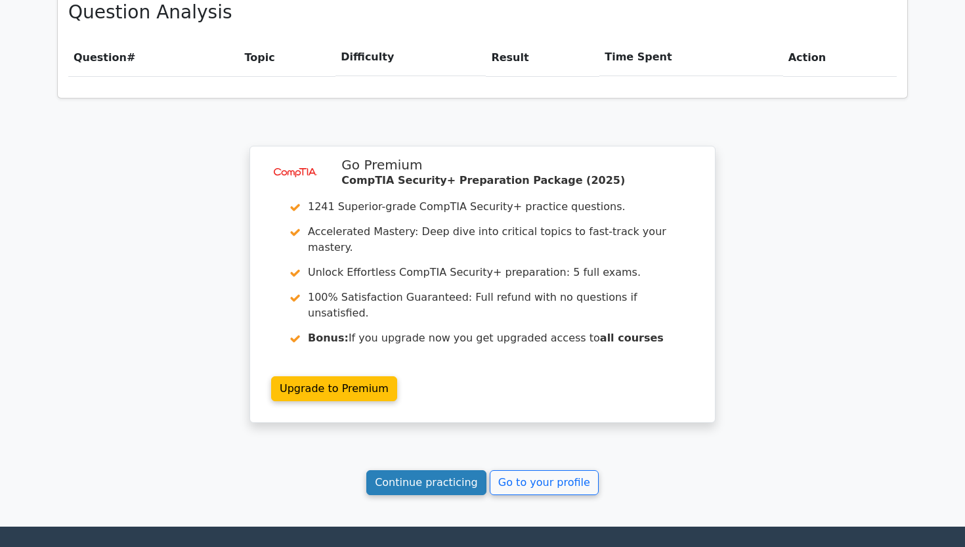
click at [427, 470] on link "Continue practicing" at bounding box center [426, 482] width 120 height 25
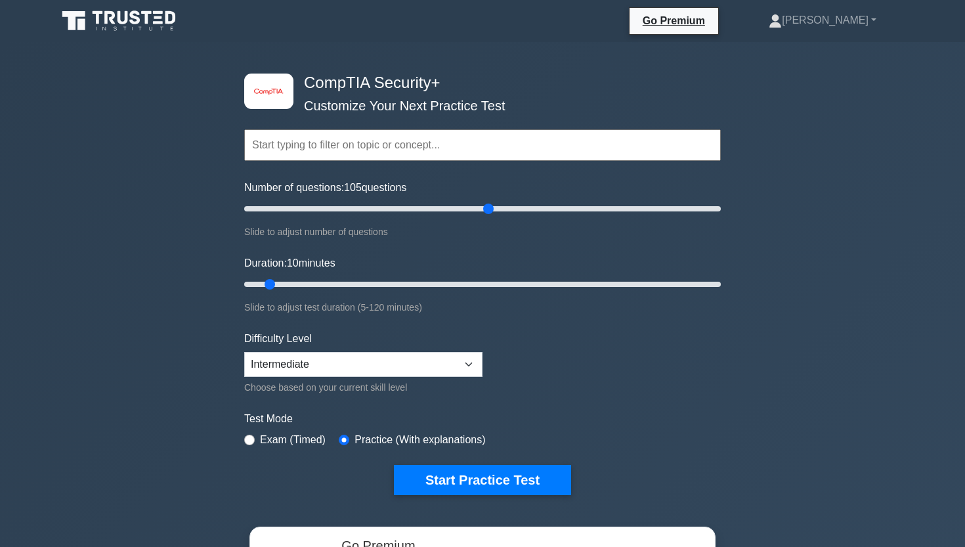
click at [494, 212] on input "Number of questions: 105 questions" at bounding box center [482, 209] width 477 height 16
click at [408, 196] on div "Number of questions: 105 questions Slide to adjust number of questions" at bounding box center [482, 210] width 477 height 60
click at [414, 215] on input "Number of questions: 75 questions" at bounding box center [482, 209] width 477 height 16
click at [391, 208] on input "Number of questions: 75 questions" at bounding box center [482, 209] width 477 height 16
type input "60"
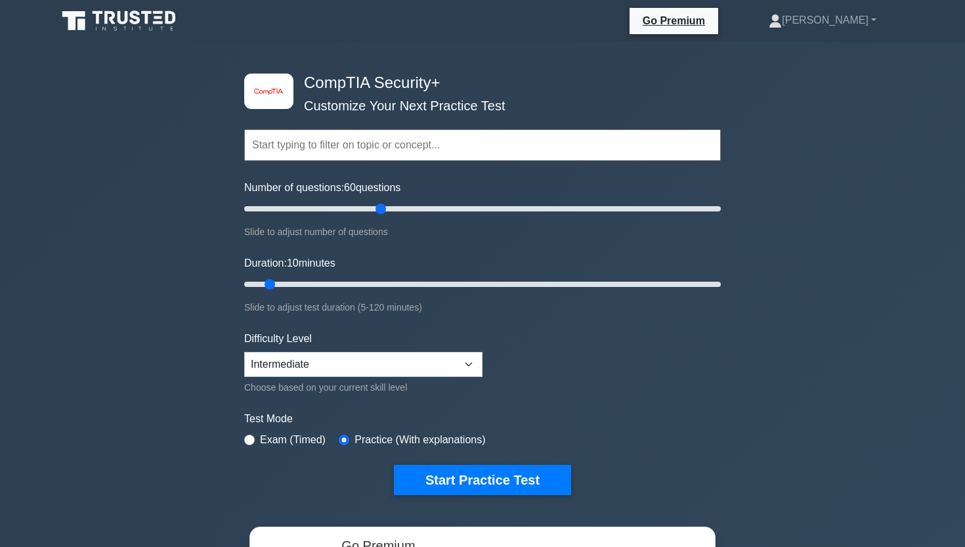
click at [385, 208] on input "Number of questions: 60 questions" at bounding box center [482, 209] width 477 height 16
drag, startPoint x: 677, startPoint y: 289, endPoint x: 792, endPoint y: 290, distance: 114.2
type input "120"
click at [790, 290] on div "image/svg+xml CompTIA Security+ Customize Your Next Practice Test Topics Crypto…" at bounding box center [482, 416] width 965 height 748
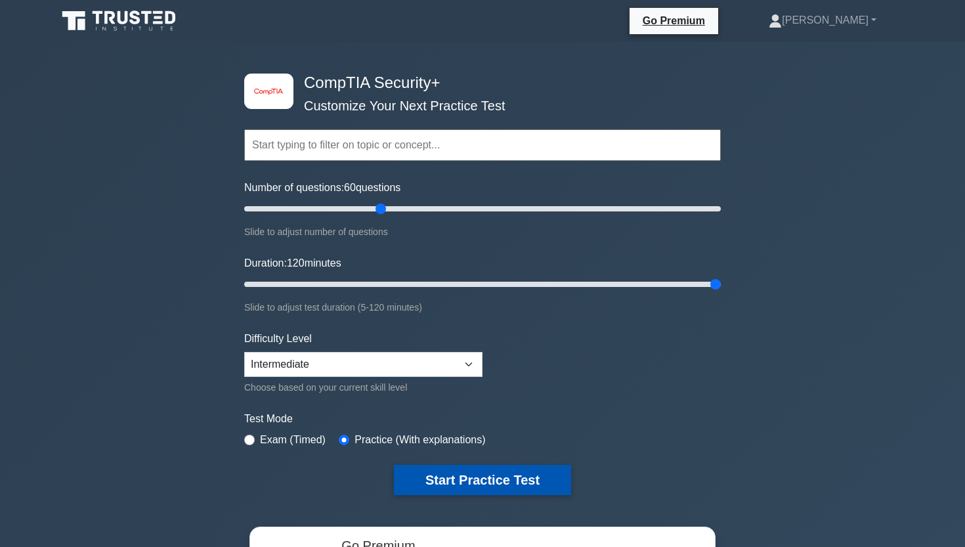
click at [463, 471] on button "Start Practice Test" at bounding box center [482, 480] width 177 height 30
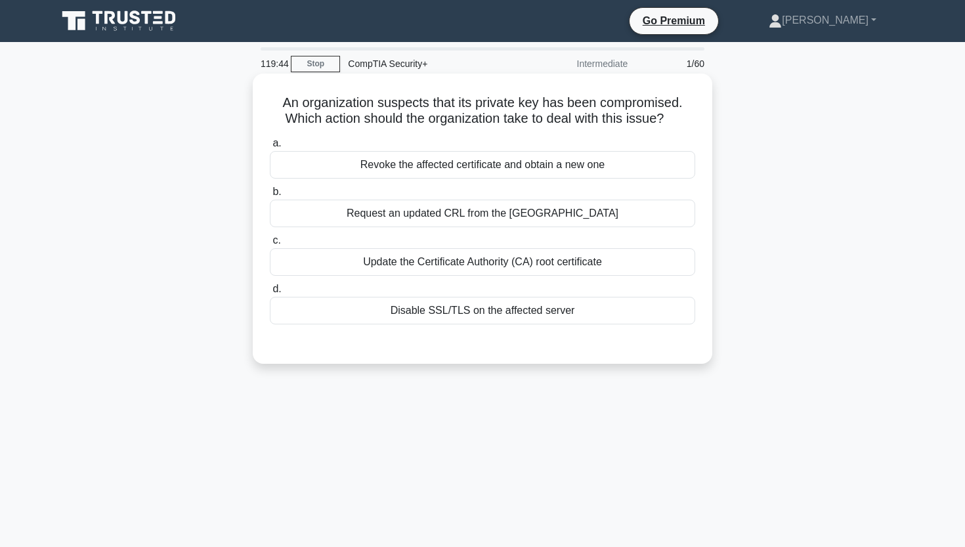
click at [591, 219] on div "Request an updated CRL from the CA" at bounding box center [482, 214] width 425 height 28
click at [270, 196] on input "b. Request an updated CRL from the CA" at bounding box center [270, 192] width 0 height 9
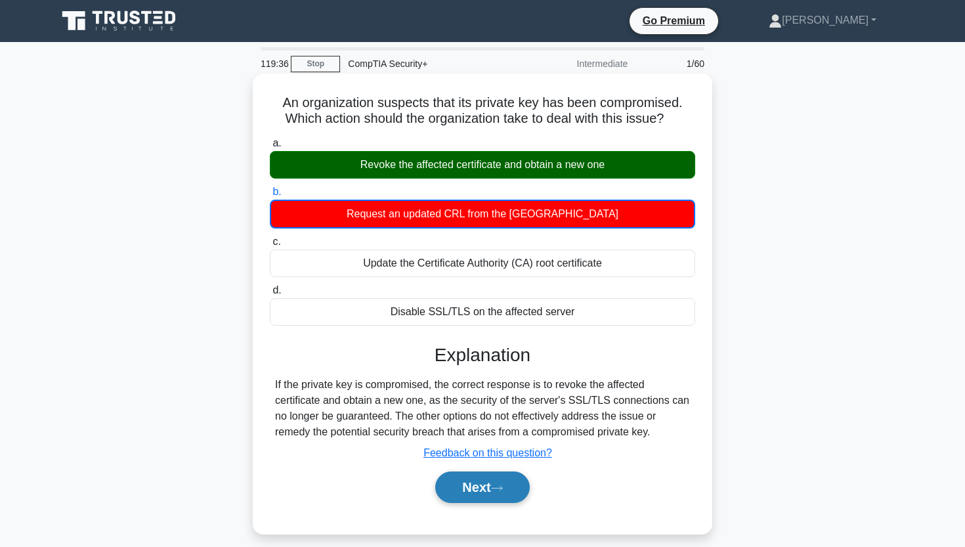
click at [474, 486] on button "Next" at bounding box center [482, 487] width 94 height 32
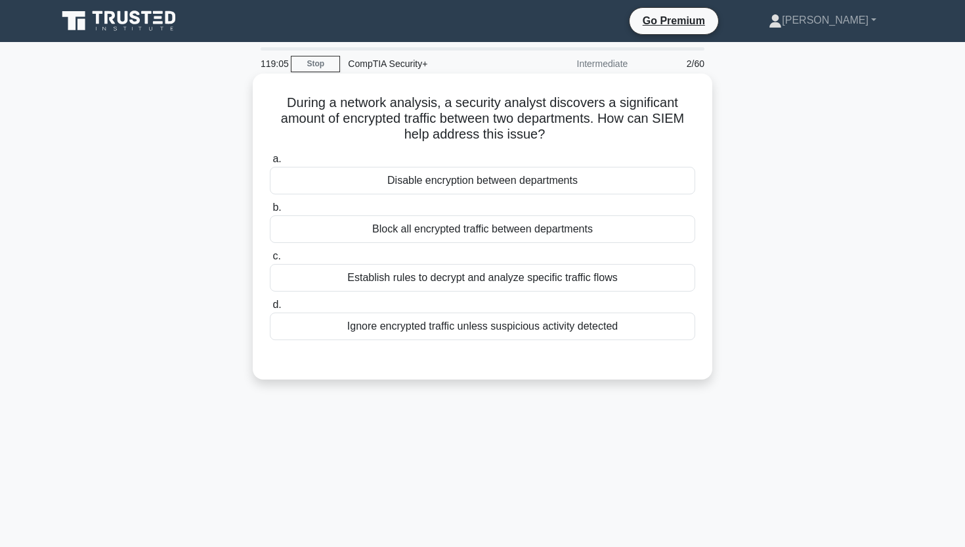
click at [366, 179] on div "Disable encryption between departments" at bounding box center [482, 181] width 425 height 28
click at [270, 163] on input "a. Disable encryption between departments" at bounding box center [270, 159] width 0 height 9
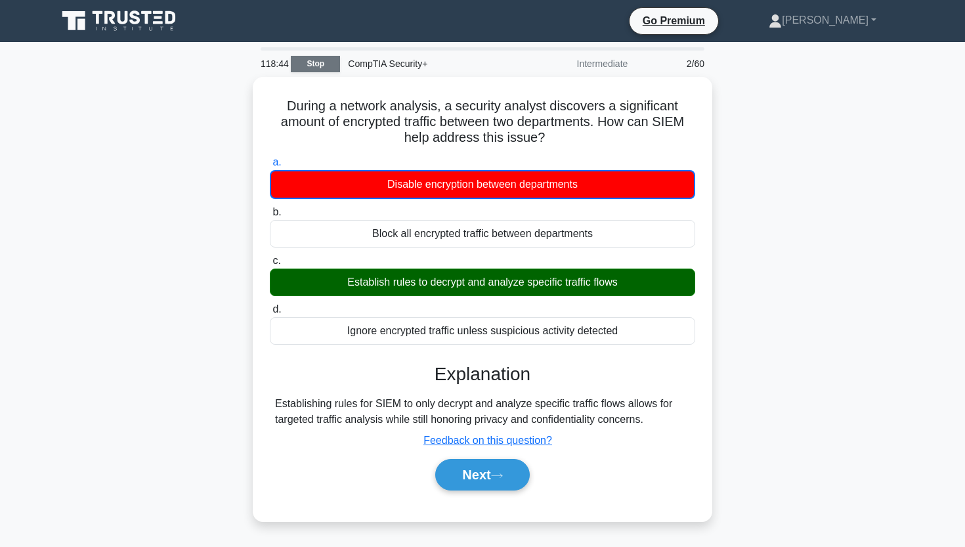
click at [310, 62] on link "Stop" at bounding box center [315, 64] width 49 height 16
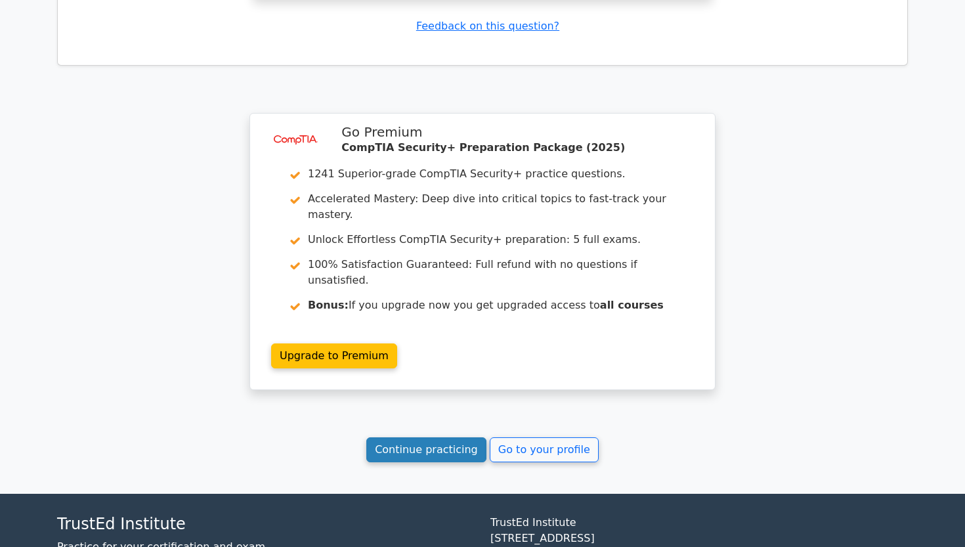
scroll to position [1428, 0]
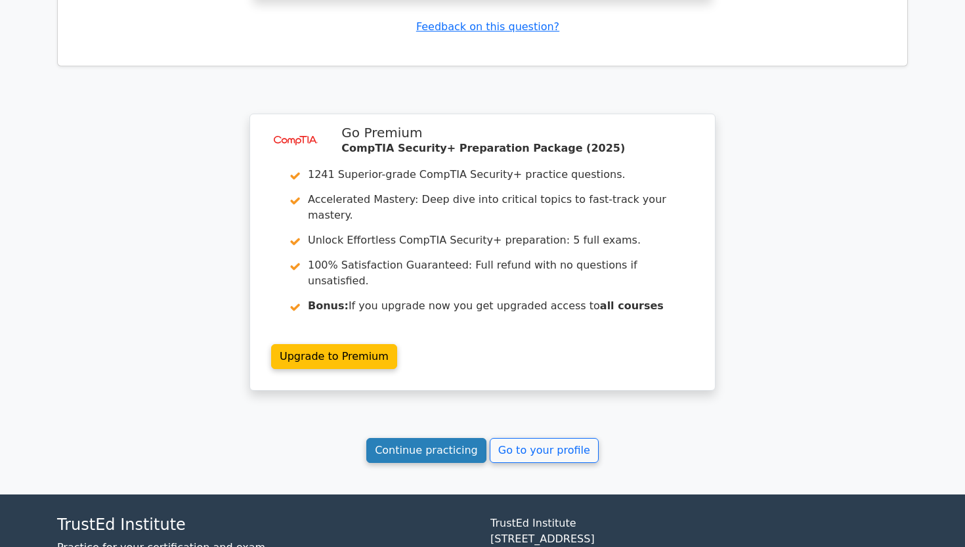
click at [458, 438] on link "Continue practicing" at bounding box center [426, 450] width 120 height 25
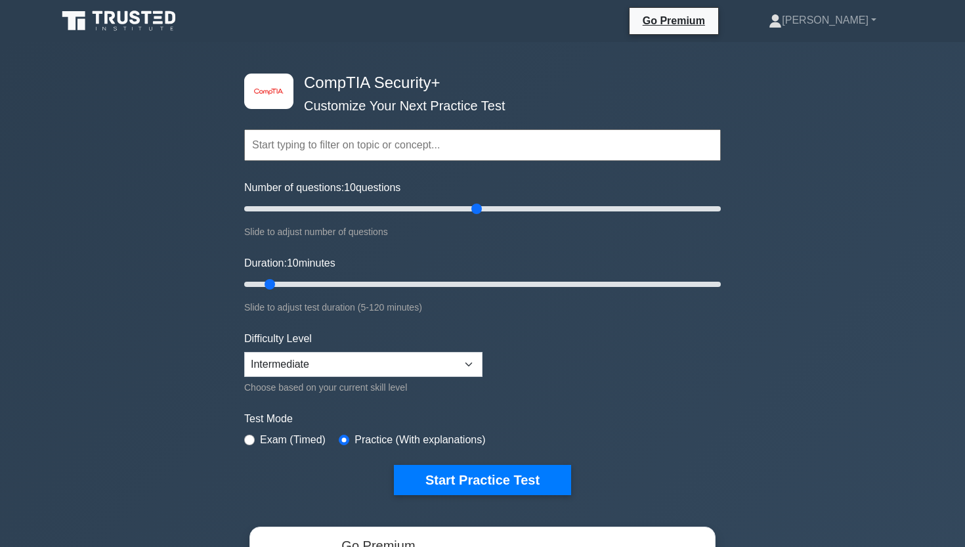
click at [479, 211] on input "Number of questions: 10 questions" at bounding box center [482, 209] width 477 height 16
click at [416, 205] on input "Number of questions: 75 questions" at bounding box center [482, 209] width 477 height 16
drag, startPoint x: 416, startPoint y: 205, endPoint x: 386, endPoint y: 205, distance: 30.2
type input "60"
click at [386, 205] on input "Number of questions: 60 questions" at bounding box center [482, 209] width 477 height 16
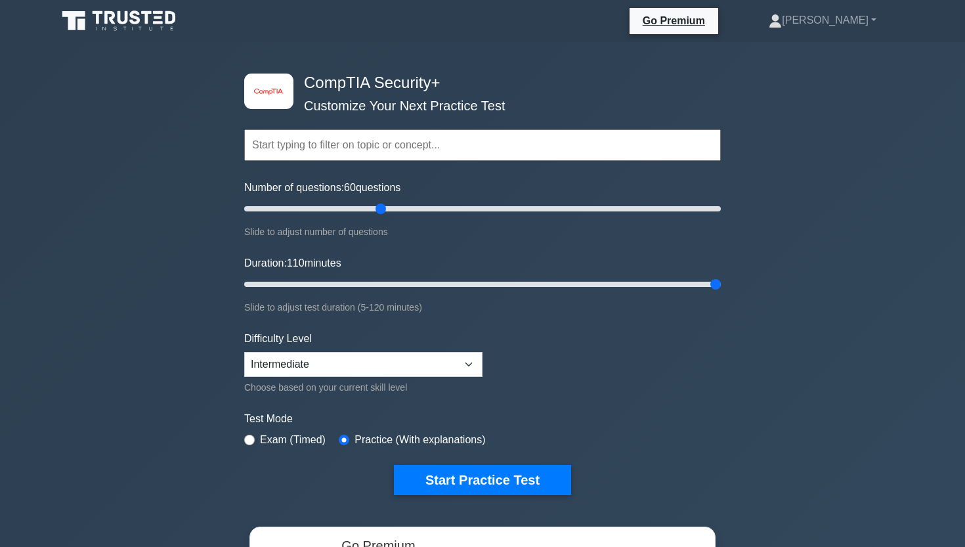
drag, startPoint x: 662, startPoint y: 279, endPoint x: 780, endPoint y: 280, distance: 118.2
type input "120"
click at [778, 279] on div "image/svg+xml CompTIA Security+ Customize Your Next Practice Test Topics Crypto…" at bounding box center [482, 416] width 965 height 748
click at [482, 468] on button "Start Practice Test" at bounding box center [482, 480] width 177 height 30
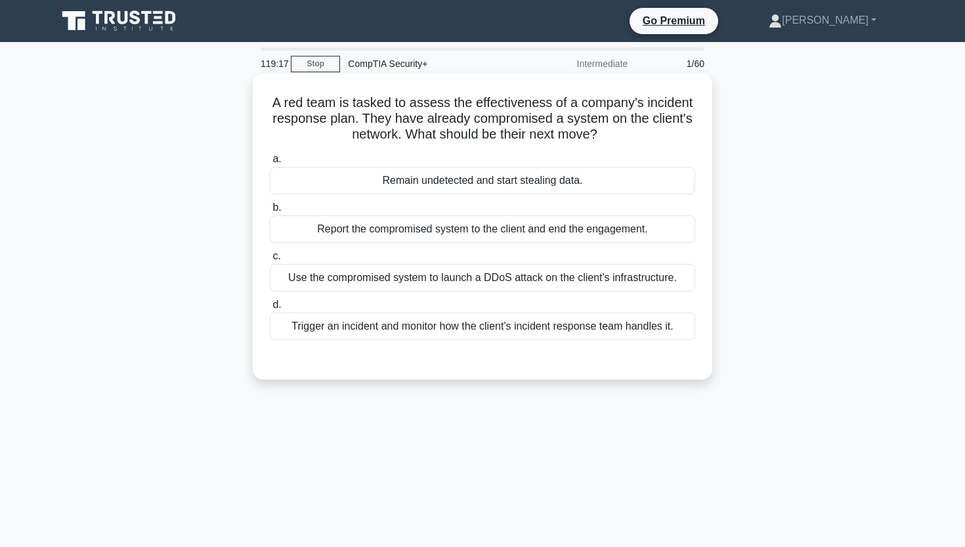
click at [492, 337] on div "Trigger an incident and monitor how the client's incident response team handles…" at bounding box center [482, 326] width 425 height 28
click at [270, 309] on input "d. Trigger an incident and monitor how the client's incident response team hand…" at bounding box center [270, 305] width 0 height 9
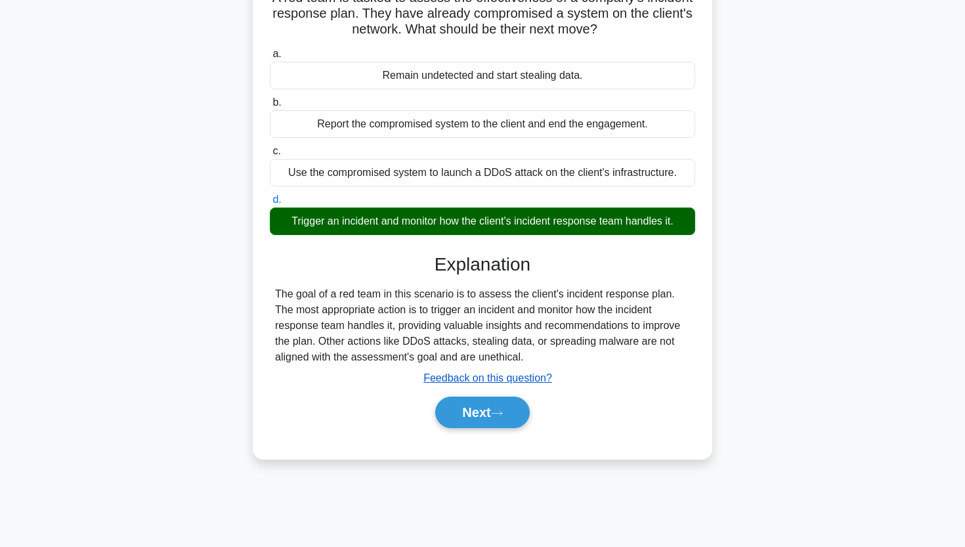
scroll to position [108, 0]
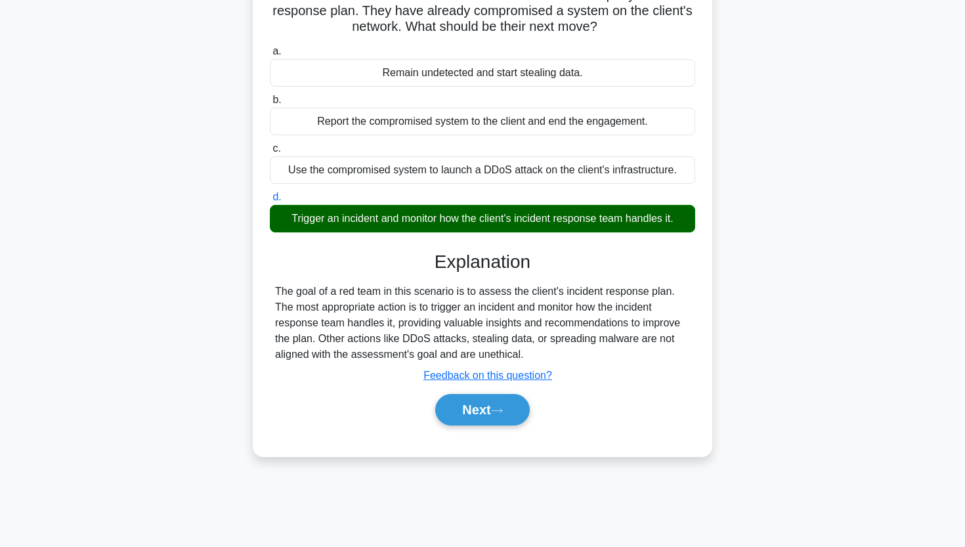
click at [458, 429] on div "Next" at bounding box center [482, 410] width 425 height 42
click at [479, 410] on button "Next" at bounding box center [482, 410] width 94 height 32
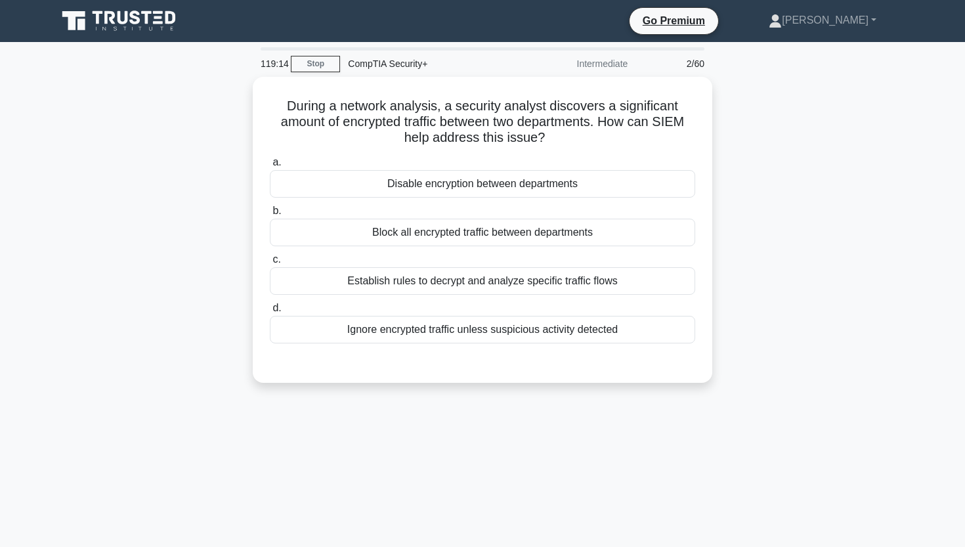
scroll to position [0, 0]
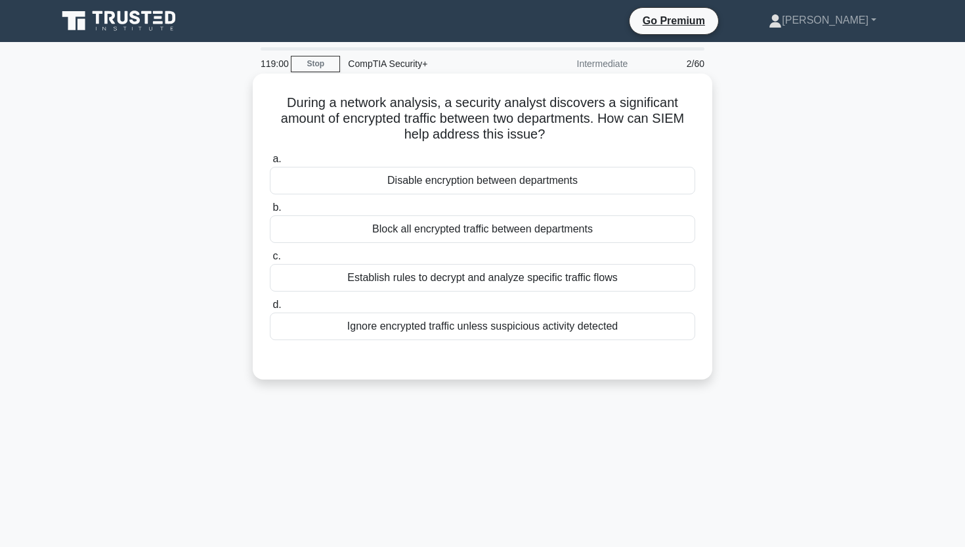
click at [458, 284] on div "Establish rules to decrypt and analyze specific traffic flows" at bounding box center [482, 278] width 425 height 28
click at [270, 261] on input "c. Establish rules to decrypt and analyze specific traffic flows" at bounding box center [270, 256] width 0 height 9
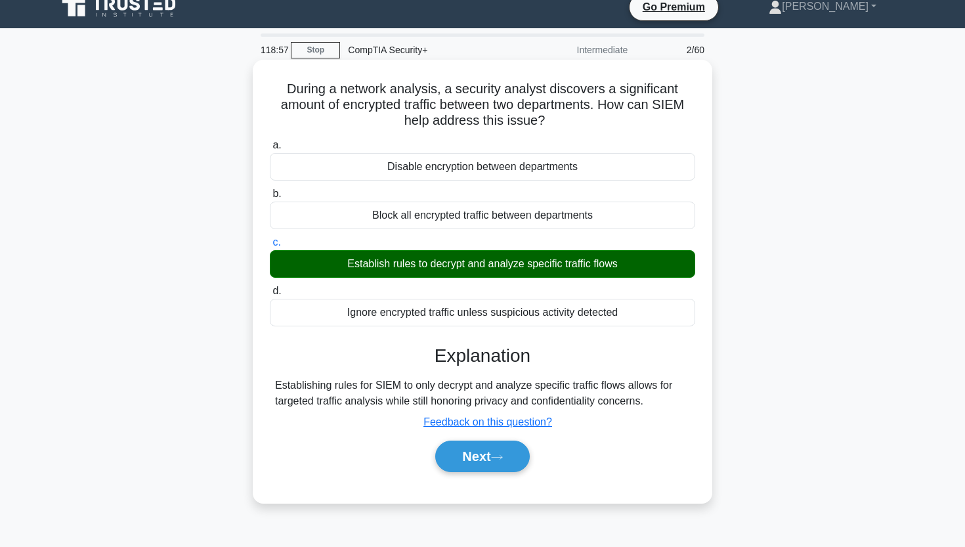
scroll to position [14, 0]
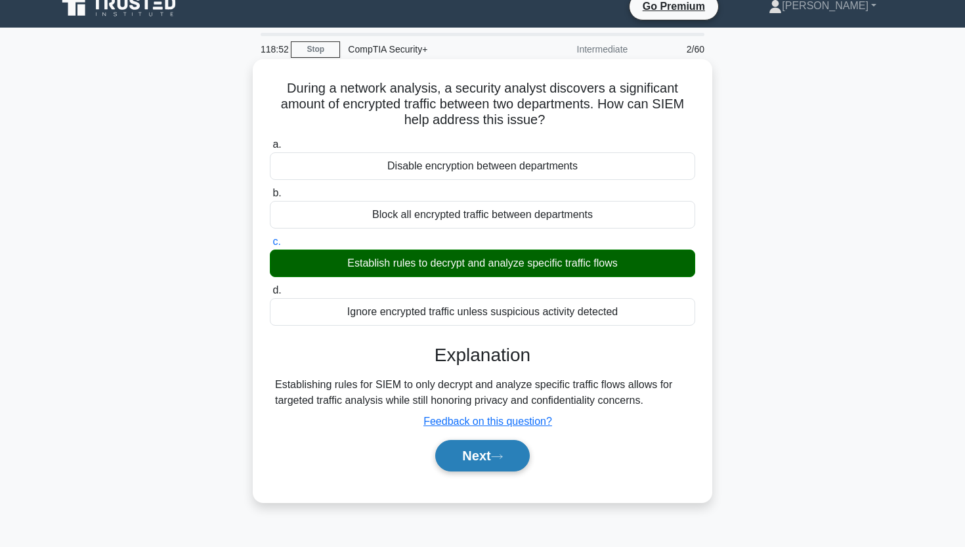
click at [482, 457] on button "Next" at bounding box center [482, 456] width 94 height 32
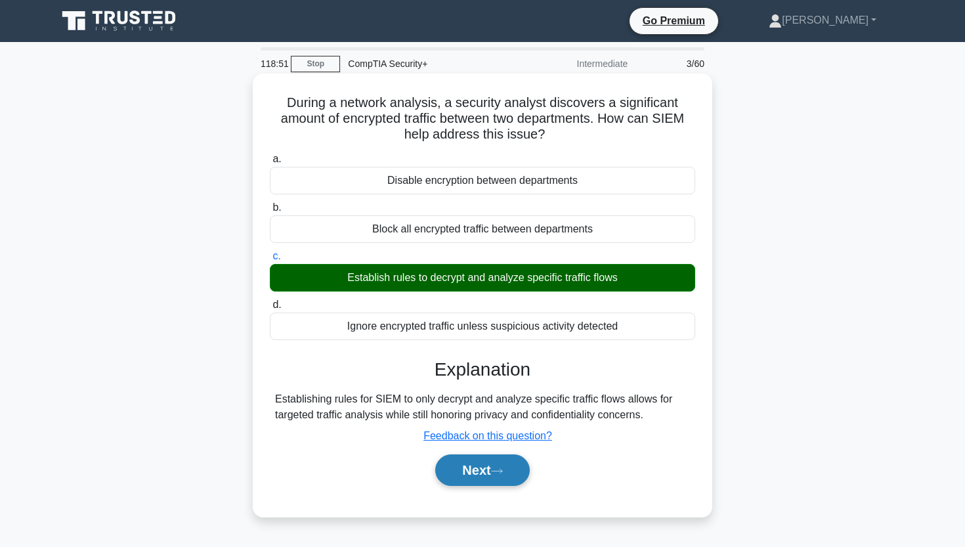
scroll to position [0, 0]
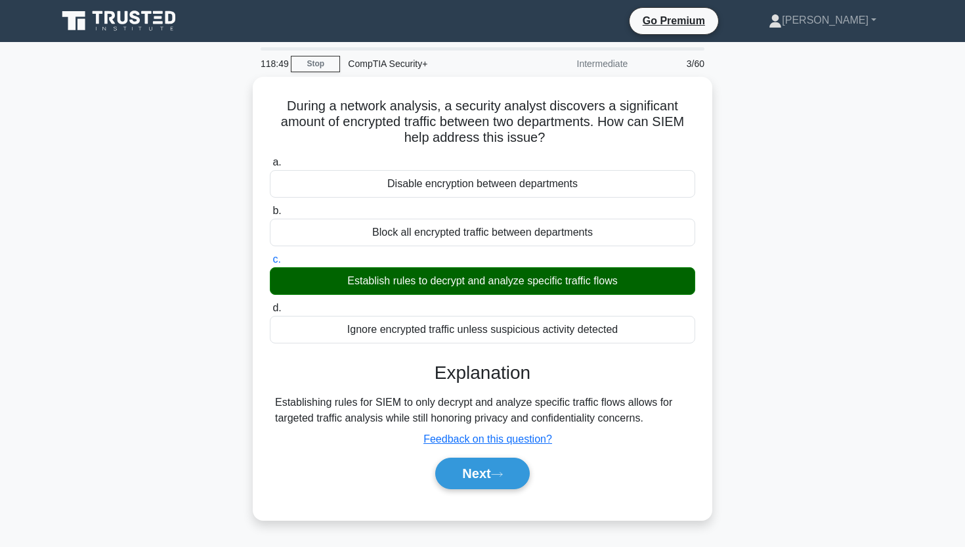
click at [756, 326] on div "During a network analysis, a security analyst discovers a significant amount of…" at bounding box center [482, 306] width 866 height 459
click at [748, 257] on div "During a network analysis, a security analyst discovers a significant amount of…" at bounding box center [482, 306] width 866 height 459
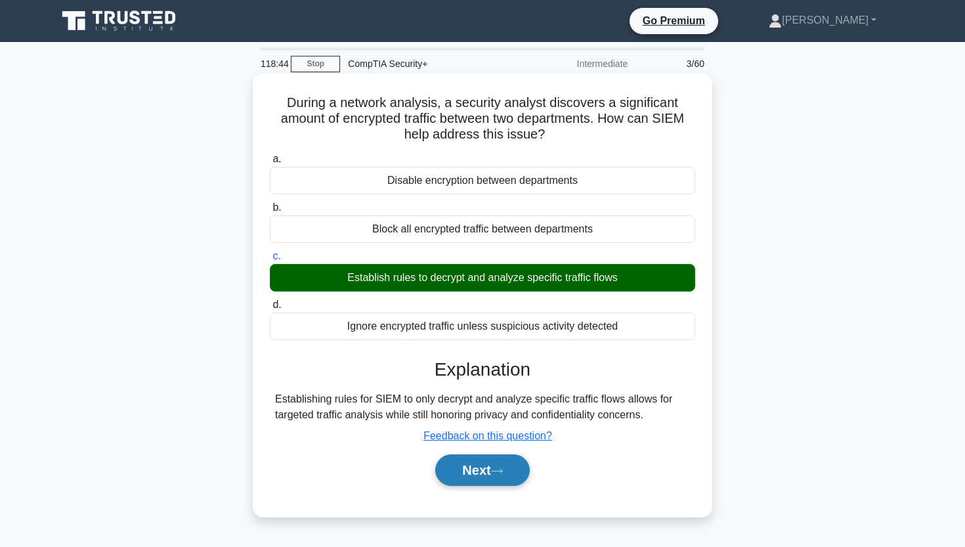
click at [456, 467] on button "Next" at bounding box center [482, 470] width 94 height 32
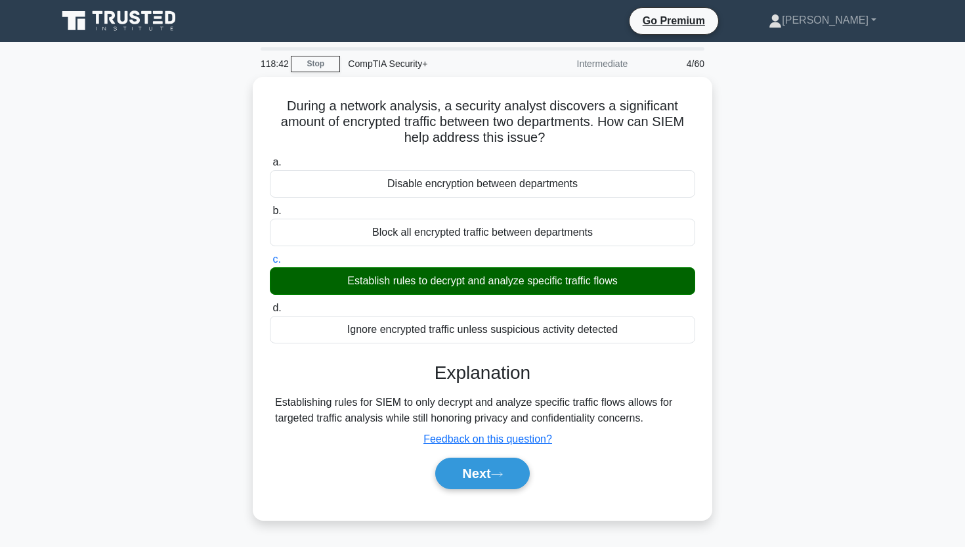
click at [150, 397] on div "During a network analysis, a security analyst discovers a significant amount of…" at bounding box center [482, 306] width 866 height 459
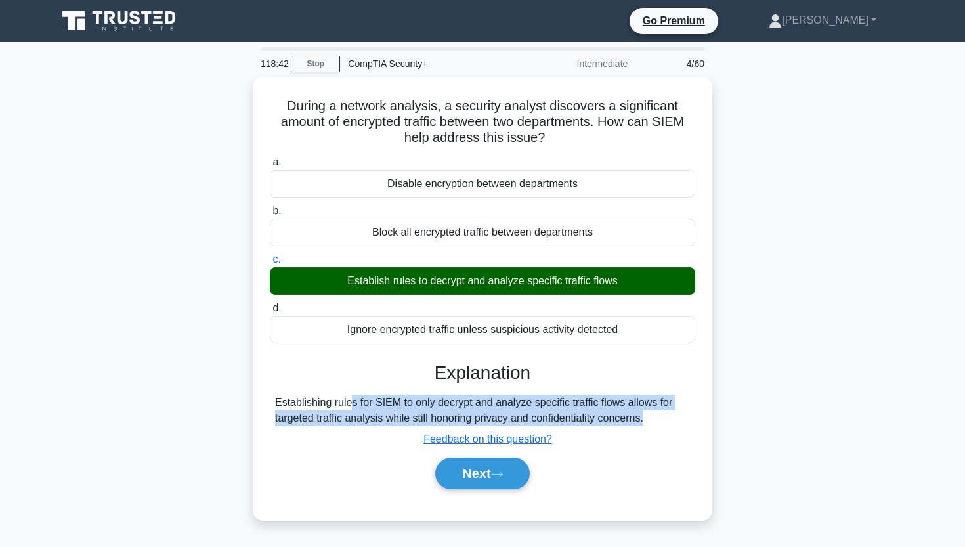
click at [150, 397] on div "During a network analysis, a security analyst discovers a significant amount of…" at bounding box center [482, 306] width 866 height 459
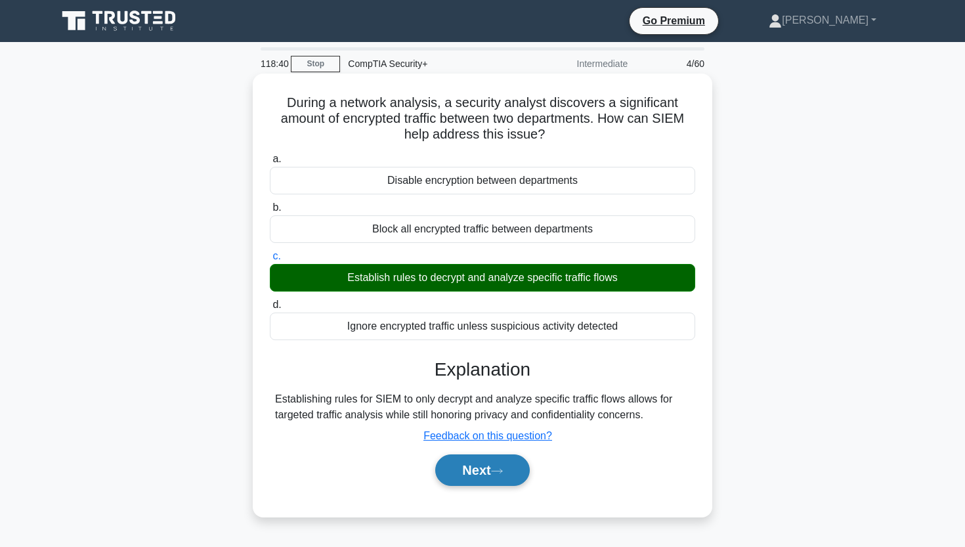
click at [482, 481] on button "Next" at bounding box center [482, 470] width 94 height 32
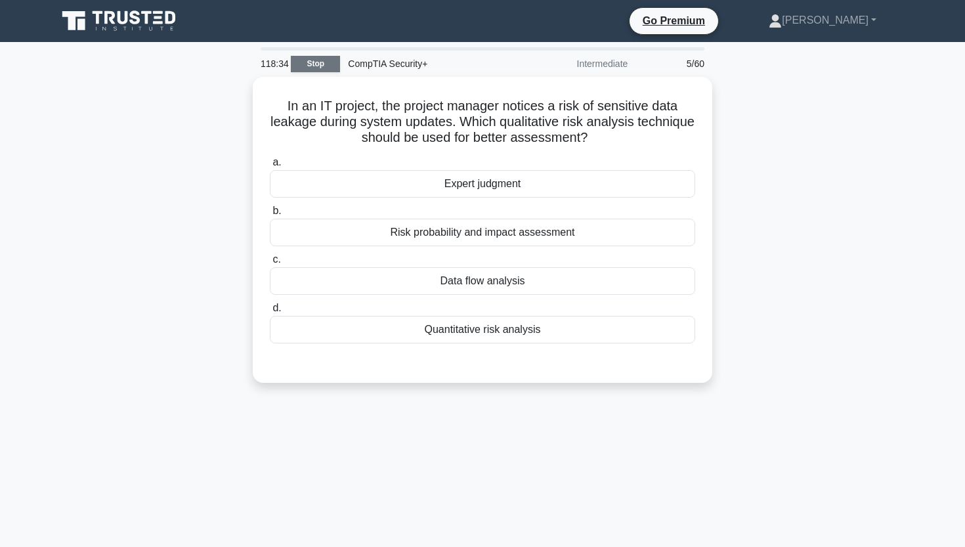
click at [331, 72] on link "Stop" at bounding box center [315, 64] width 49 height 16
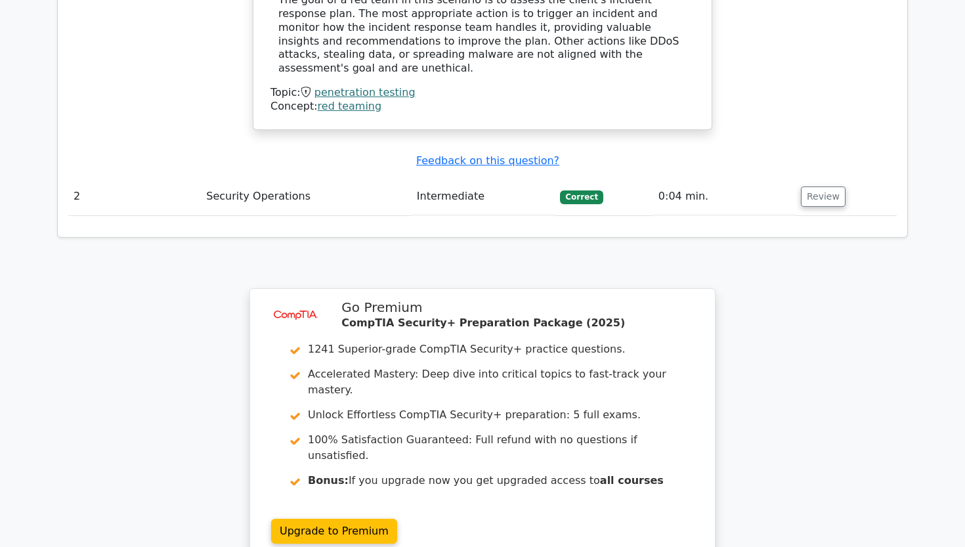
scroll to position [1367, 0]
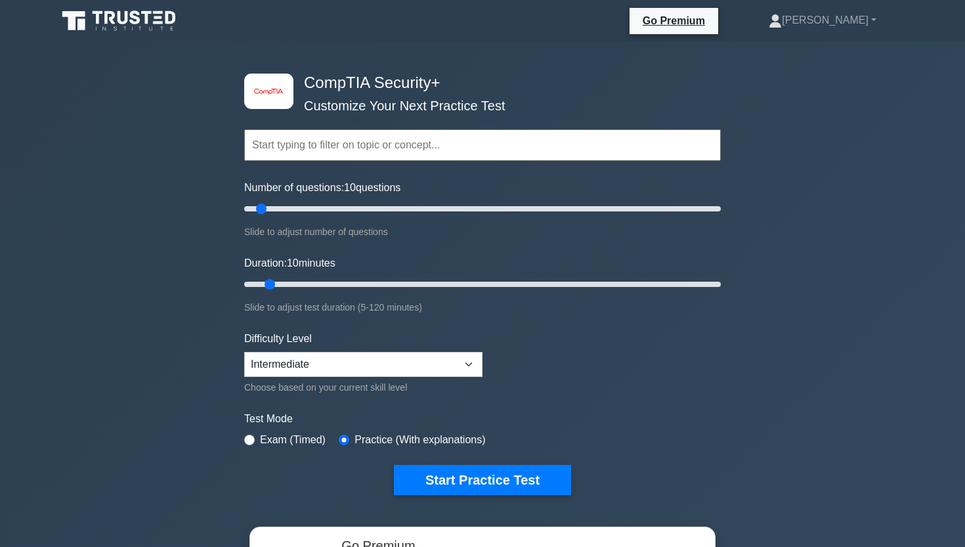
click at [551, 200] on div "Number of questions: 10 questions Slide to adjust number of questions" at bounding box center [482, 210] width 477 height 60
click at [471, 217] on div "Number of questions: 10 questions Slide to adjust number of questions" at bounding box center [482, 210] width 477 height 60
click at [470, 211] on input "Number of questions: 10 questions" at bounding box center [482, 209] width 477 height 16
drag, startPoint x: 459, startPoint y: 209, endPoint x: 385, endPoint y: 205, distance: 73.7
type input "60"
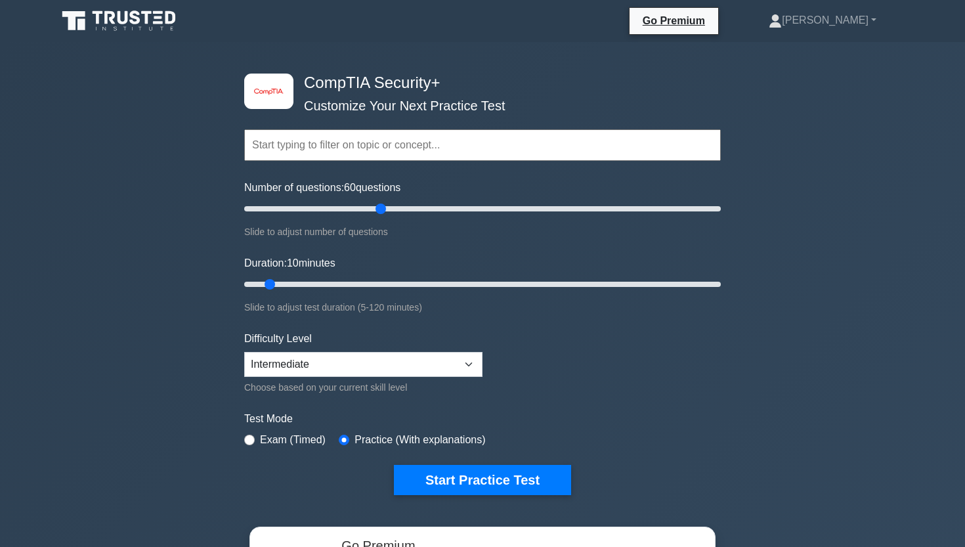
click at [385, 205] on input "Number of questions: 60 questions" at bounding box center [482, 209] width 477 height 16
drag, startPoint x: 675, startPoint y: 289, endPoint x: 780, endPoint y: 289, distance: 105.0
type input "120"
click at [777, 289] on div "image/svg+xml CompTIA Security+ Customize Your Next Practice Test Topics Crypto…" at bounding box center [482, 416] width 965 height 748
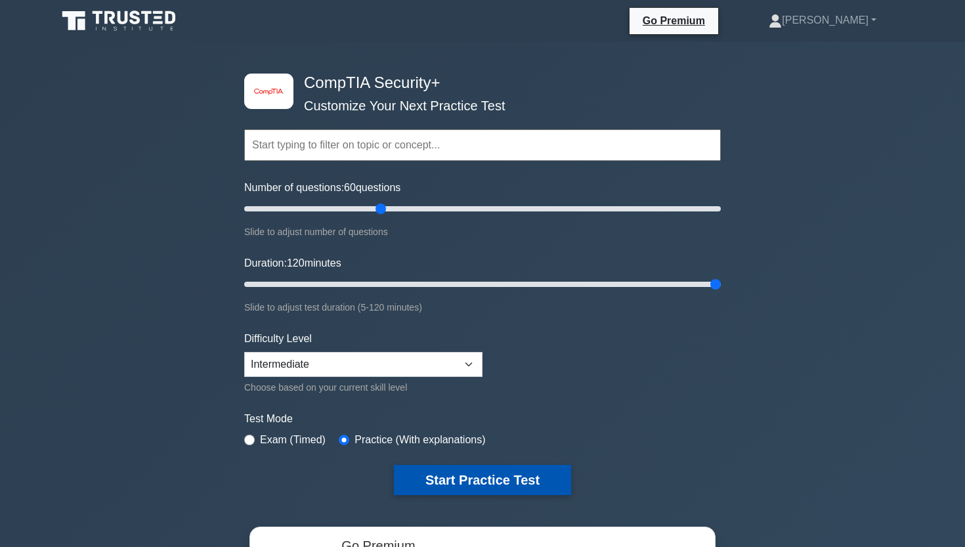
click at [481, 469] on button "Start Practice Test" at bounding box center [482, 480] width 177 height 30
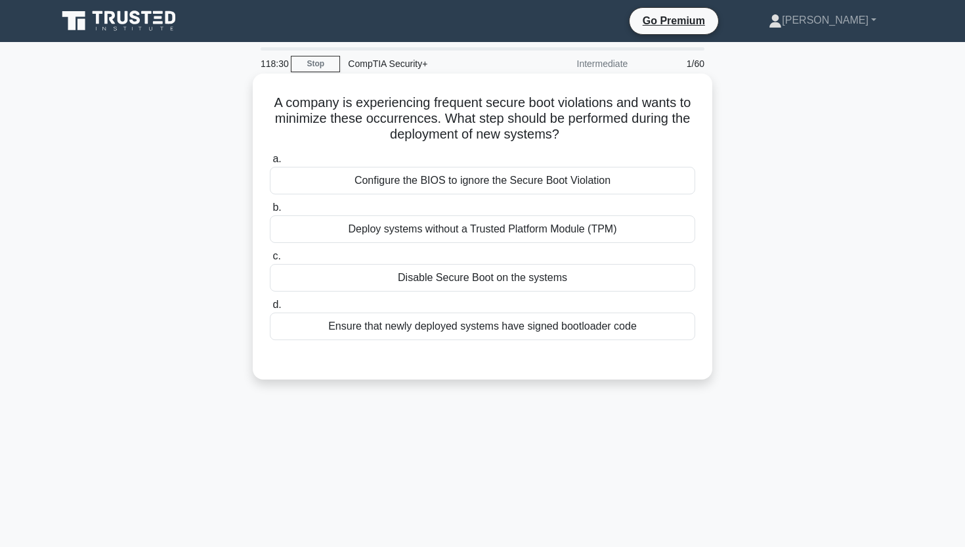
click at [378, 327] on div "Ensure that newly deployed systems have signed bootloader code" at bounding box center [482, 326] width 425 height 28
click at [270, 309] on input "d. Ensure that newly deployed systems have signed bootloader code" at bounding box center [270, 305] width 0 height 9
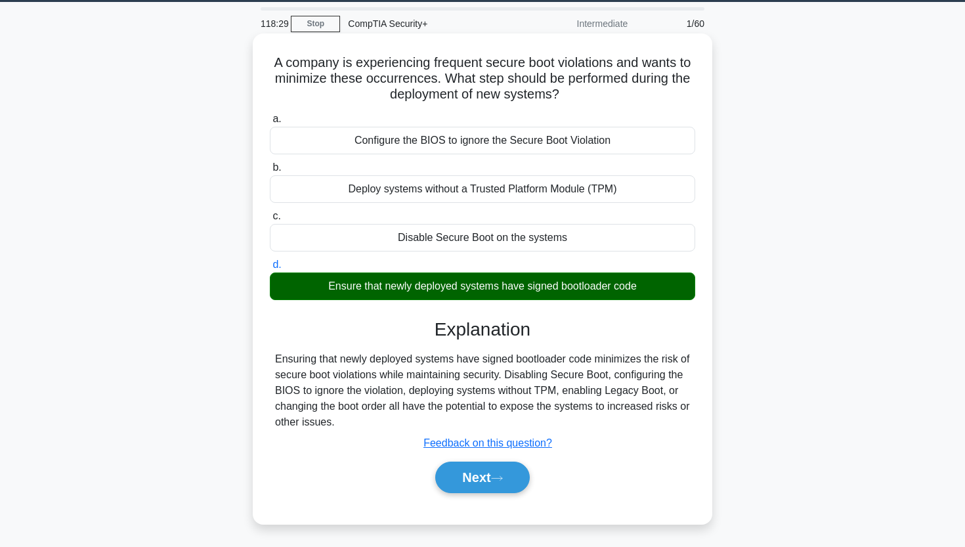
scroll to position [54, 0]
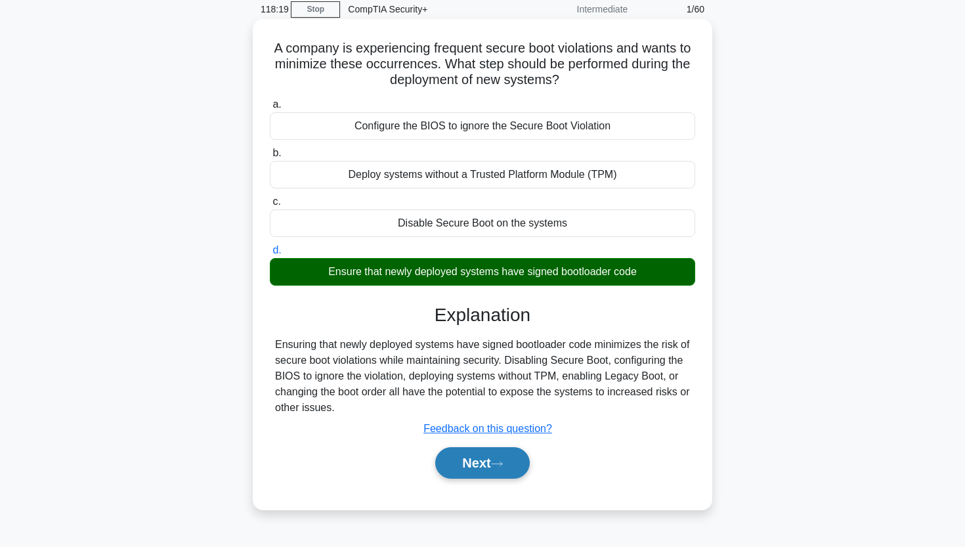
click at [494, 471] on button "Next" at bounding box center [482, 463] width 94 height 32
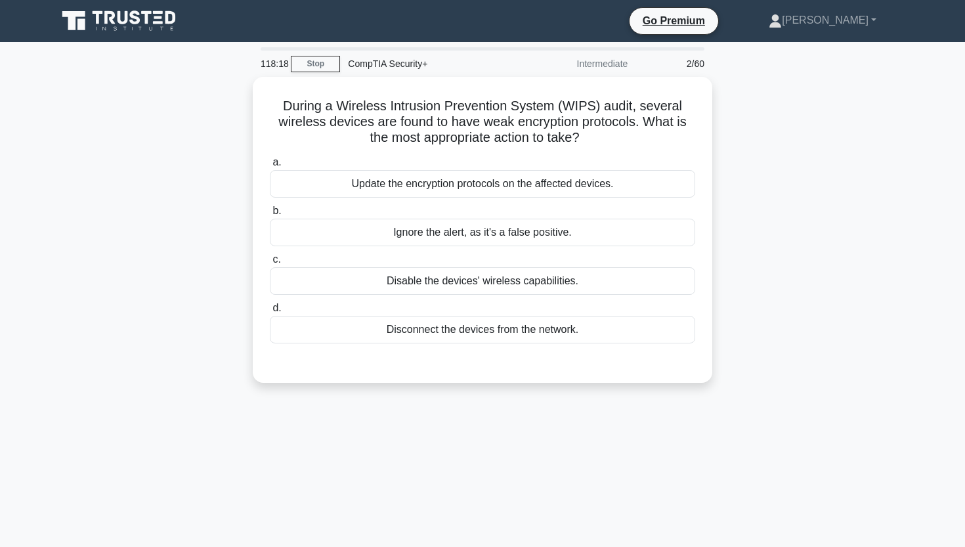
scroll to position [0, 0]
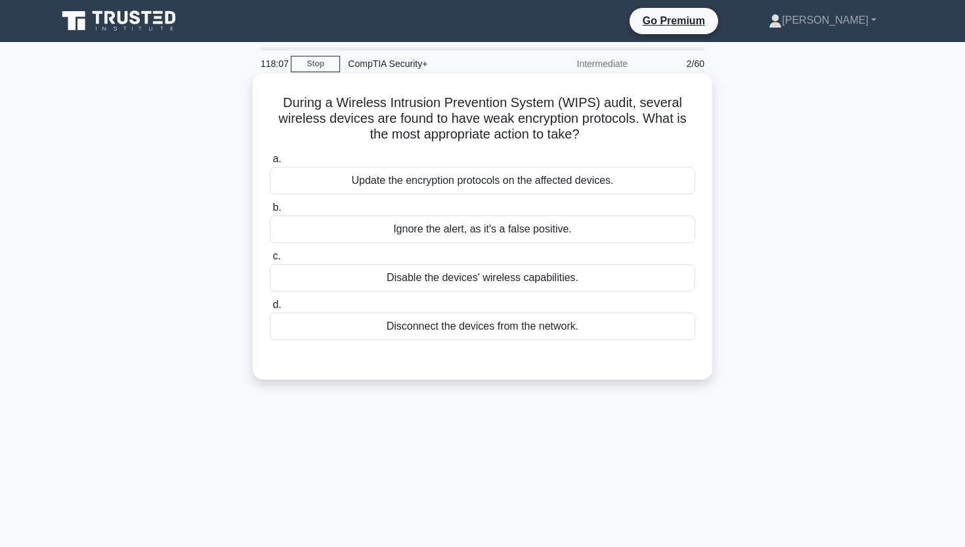
click at [481, 182] on div "Update the encryption protocols on the affected devices." at bounding box center [482, 181] width 425 height 28
click at [270, 163] on input "a. Update the encryption protocols on the affected devices." at bounding box center [270, 159] width 0 height 9
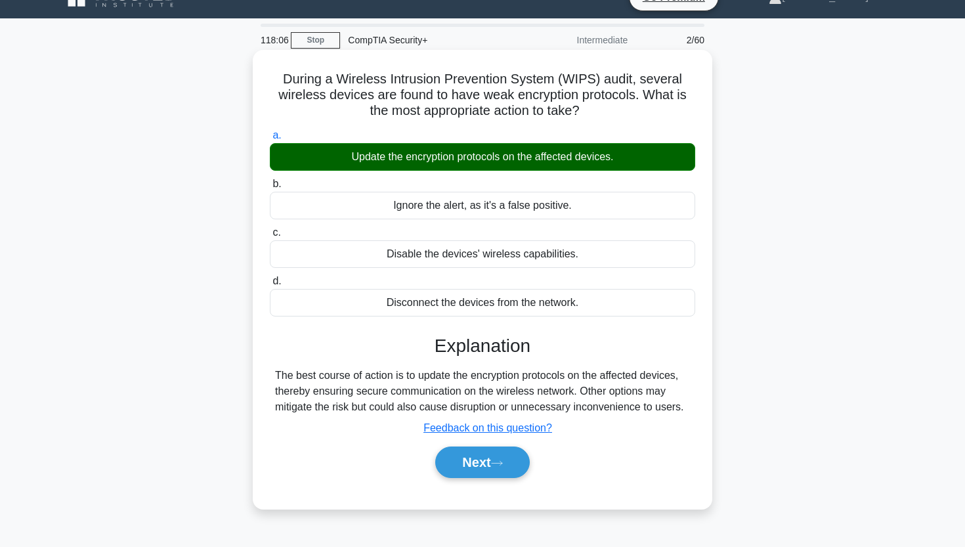
scroll to position [33, 0]
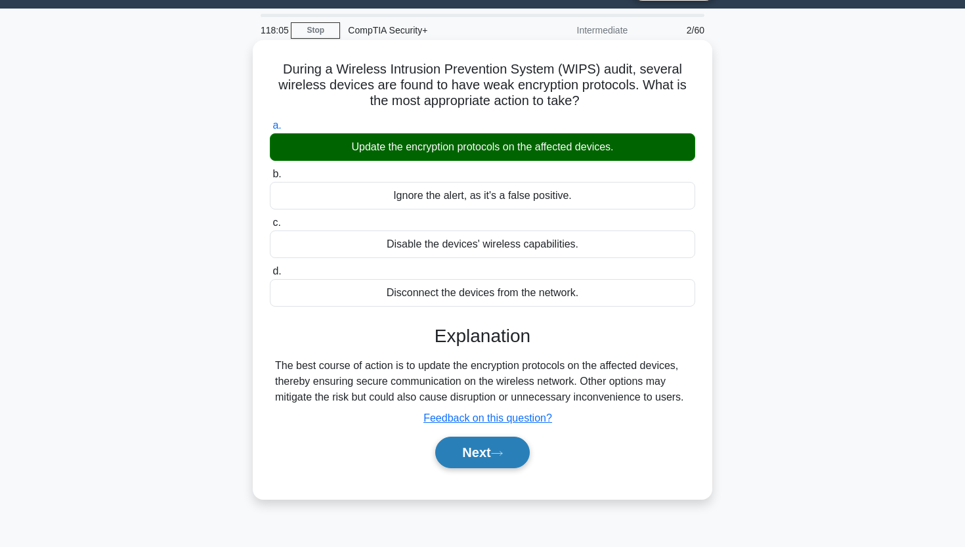
click at [467, 448] on button "Next" at bounding box center [482, 453] width 94 height 32
click at [482, 460] on button "Next" at bounding box center [482, 453] width 94 height 32
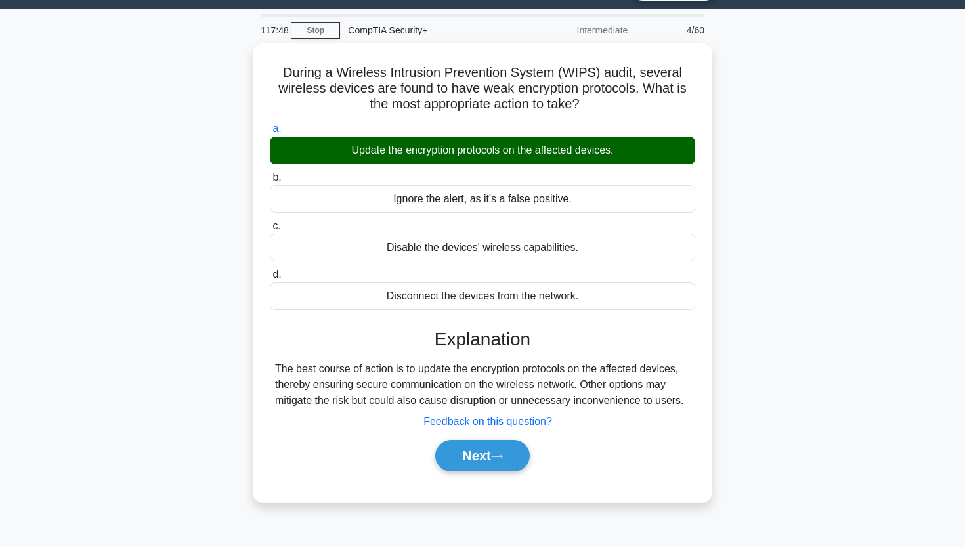
click at [849, 160] on div "During a Wireless Intrusion Prevention System (WIPS) audit, several wireless de…" at bounding box center [482, 280] width 866 height 475
click at [196, 327] on div "During a Wireless Intrusion Prevention System (WIPS) audit, several wireless de…" at bounding box center [482, 280] width 866 height 475
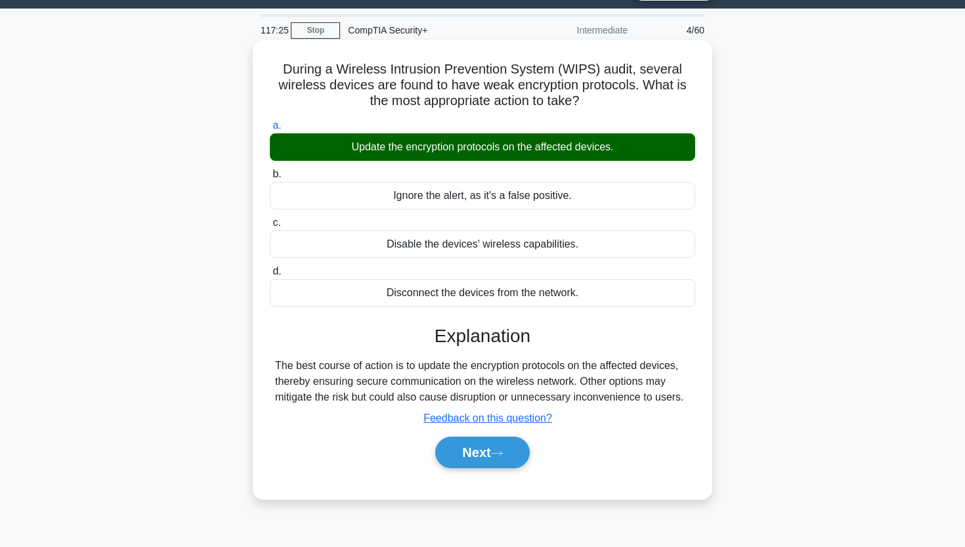
click at [362, 95] on h5 "During a Wireless Intrusion Prevention System (WIPS) audit, several wireless de…" at bounding box center [482, 85] width 428 height 49
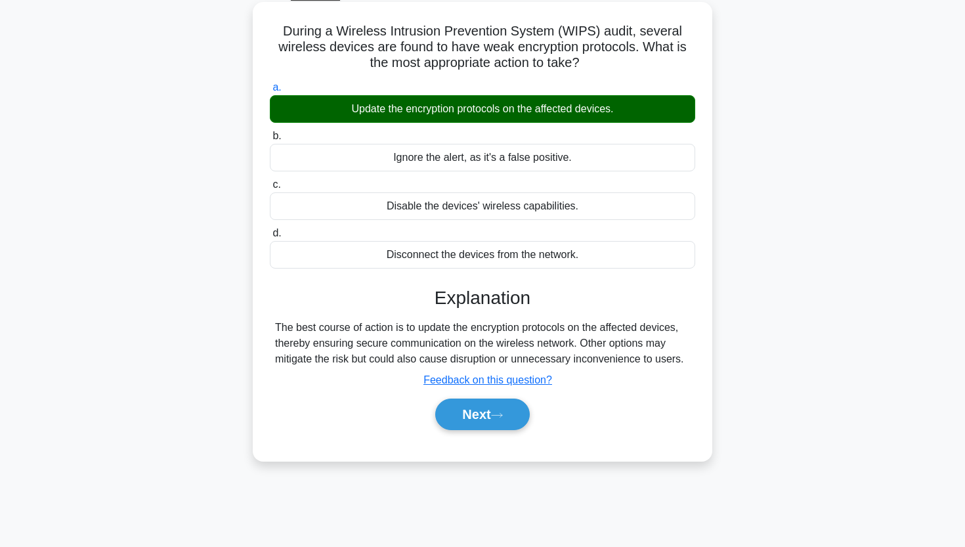
scroll to position [79, 0]
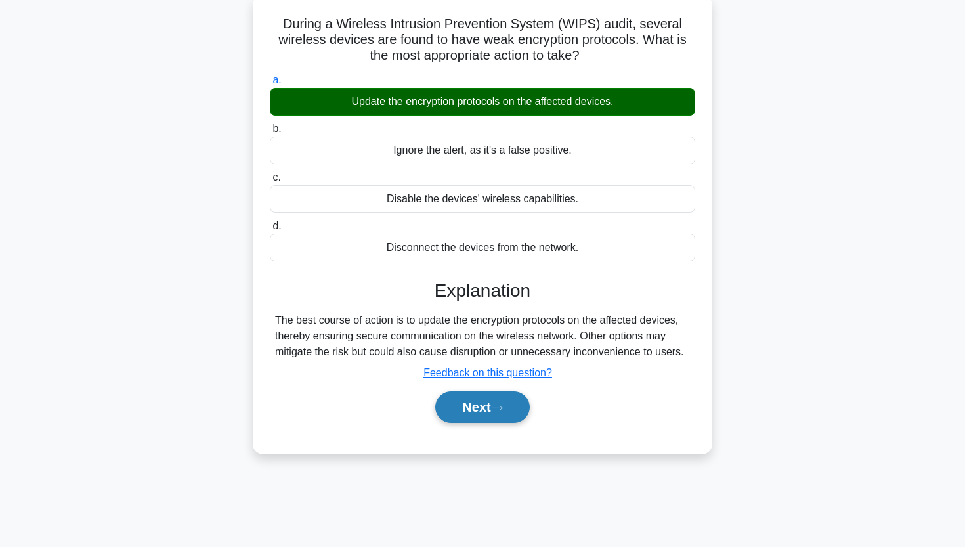
click at [456, 413] on button "Next" at bounding box center [482, 407] width 94 height 32
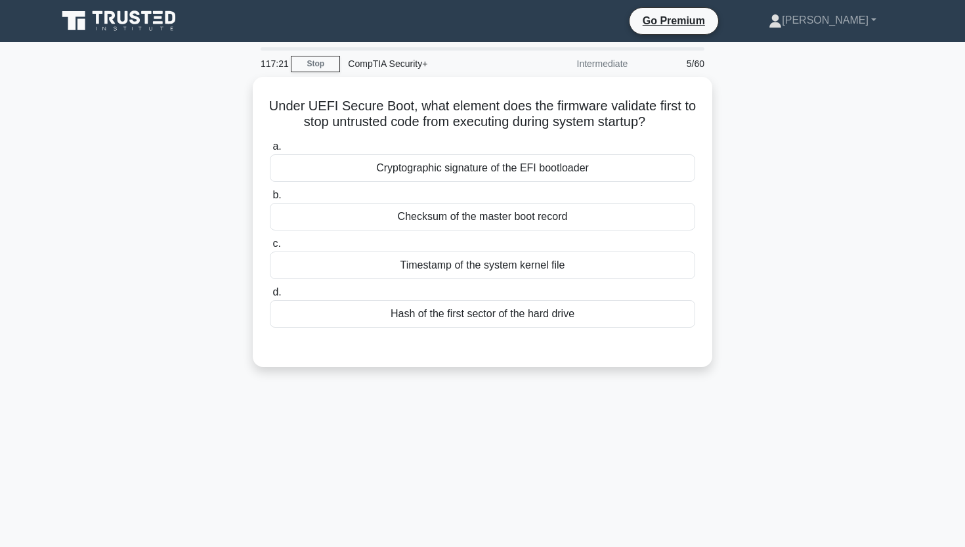
scroll to position [0, 0]
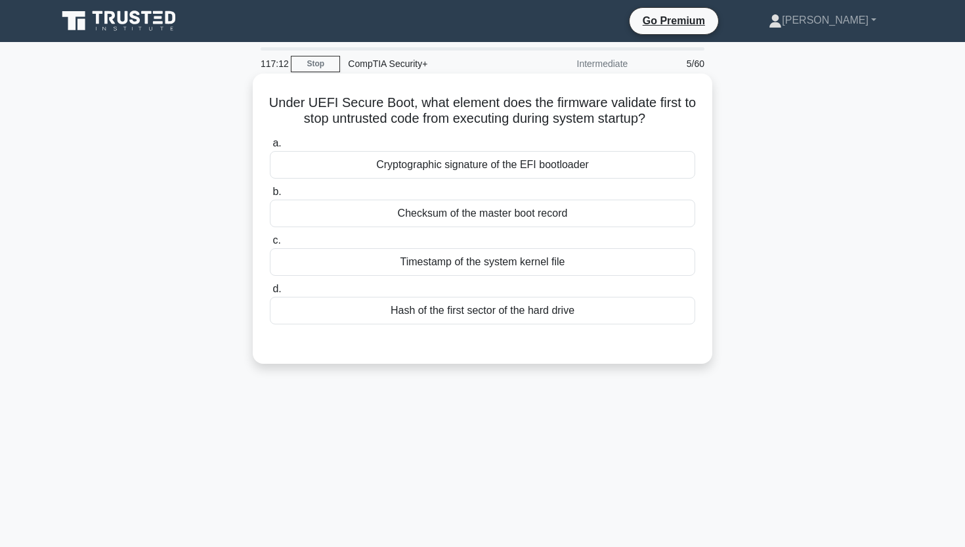
click at [503, 165] on div "Cryptographic signature of the EFI bootloader" at bounding box center [482, 165] width 425 height 28
click at [270, 148] on input "a. Cryptographic signature of the EFI bootloader" at bounding box center [270, 143] width 0 height 9
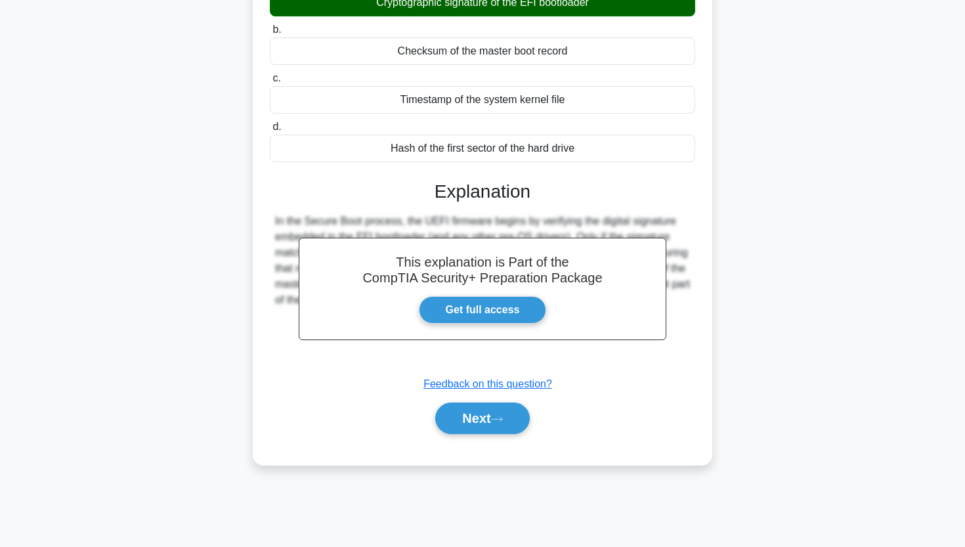
scroll to position [162, 0]
click at [479, 424] on button "Next" at bounding box center [482, 418] width 94 height 32
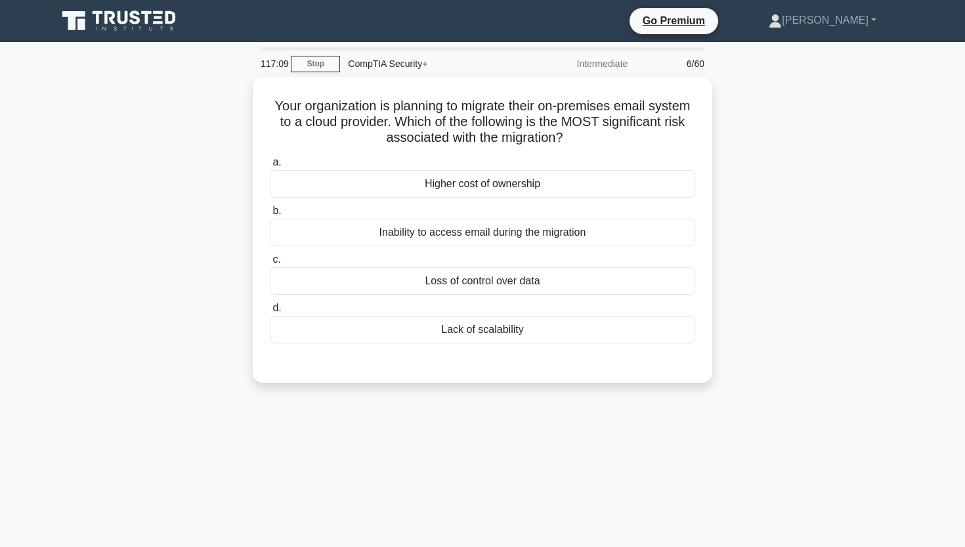
scroll to position [0, 0]
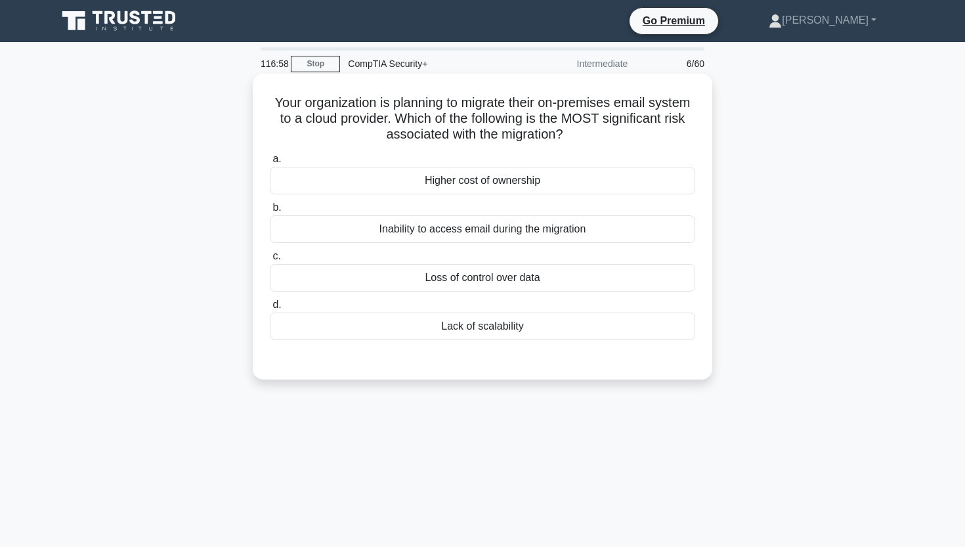
click at [425, 284] on div "Loss of control over data" at bounding box center [482, 278] width 425 height 28
click at [270, 261] on input "c. Loss of control over data" at bounding box center [270, 256] width 0 height 9
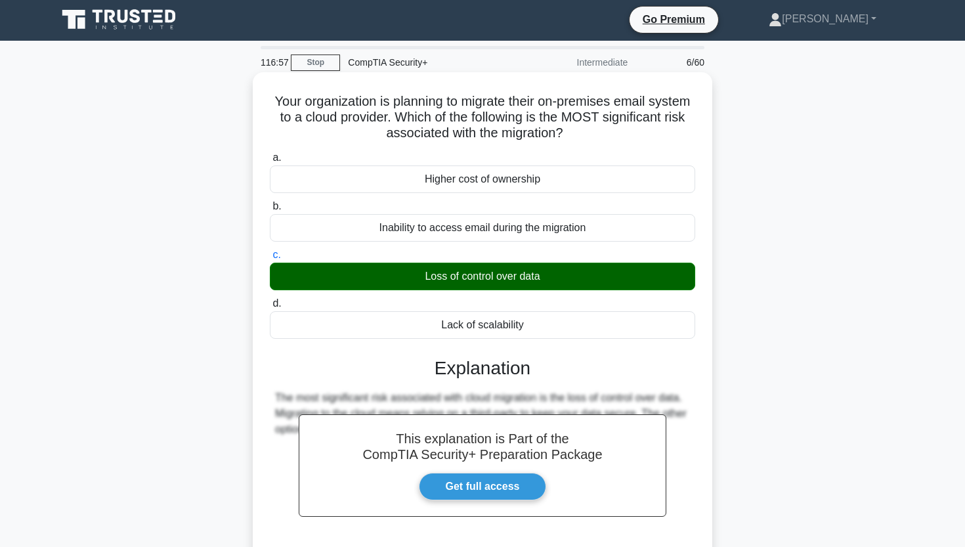
scroll to position [123, 0]
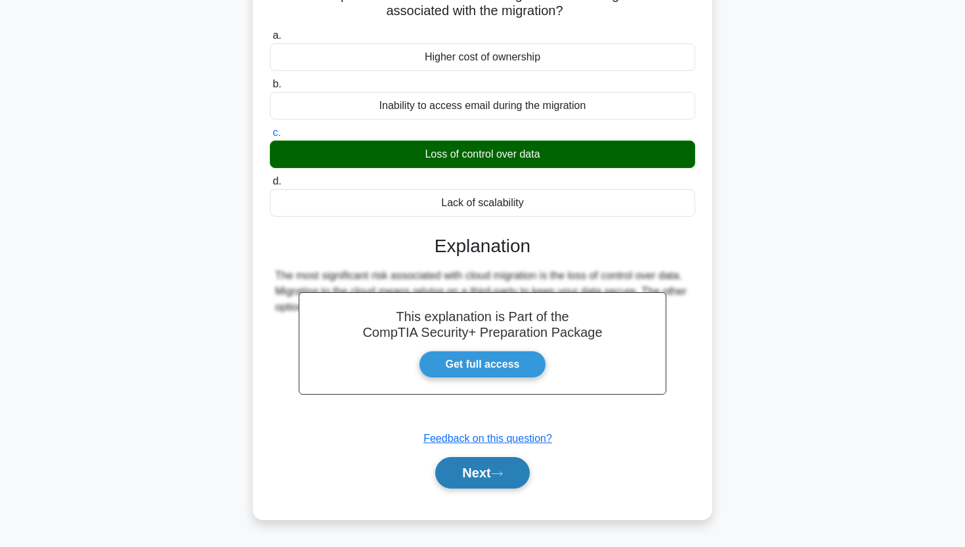
click at [441, 474] on button "Next" at bounding box center [482, 473] width 94 height 32
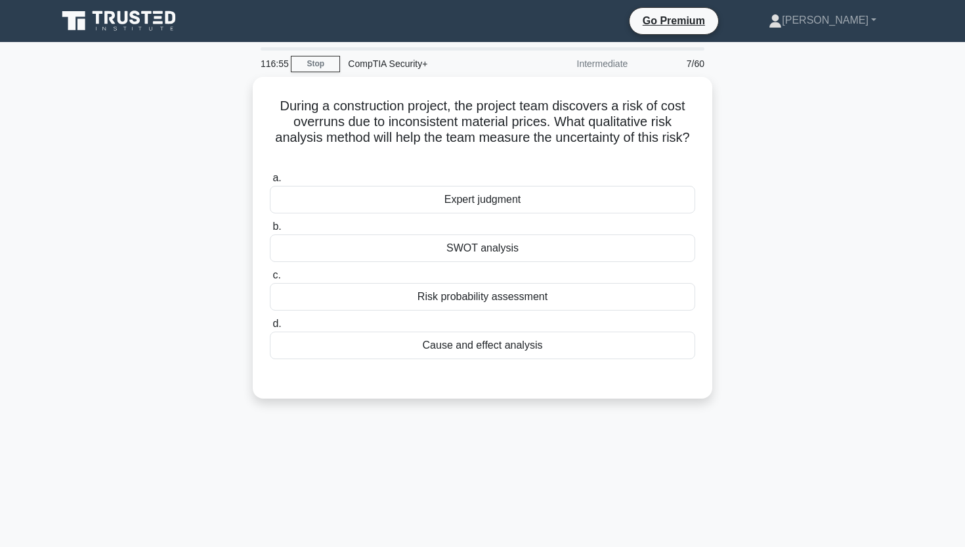
scroll to position [0, 0]
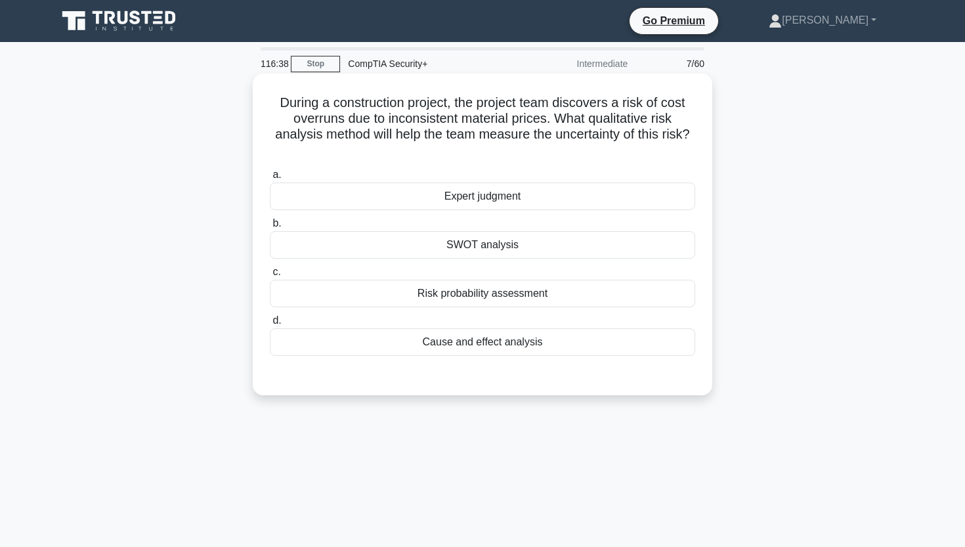
click at [591, 289] on div "Risk probability assessment" at bounding box center [482, 294] width 425 height 28
click at [270, 276] on input "c. Risk probability assessment" at bounding box center [270, 272] width 0 height 9
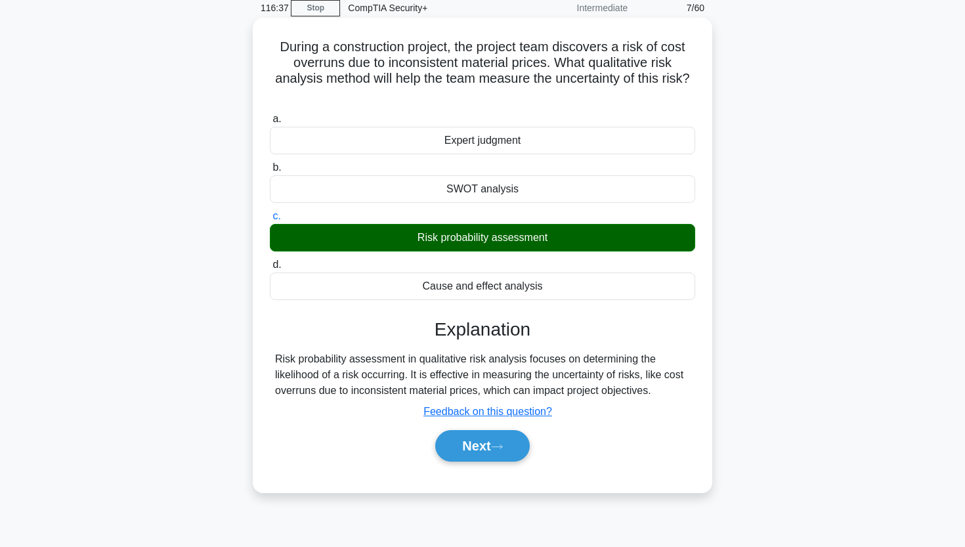
scroll to position [62, 0]
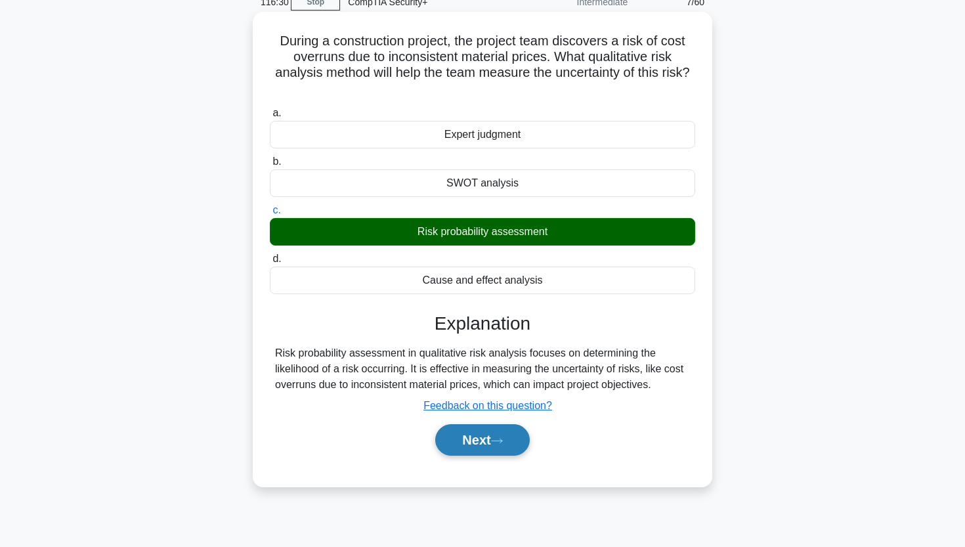
click at [474, 443] on button "Next" at bounding box center [482, 440] width 94 height 32
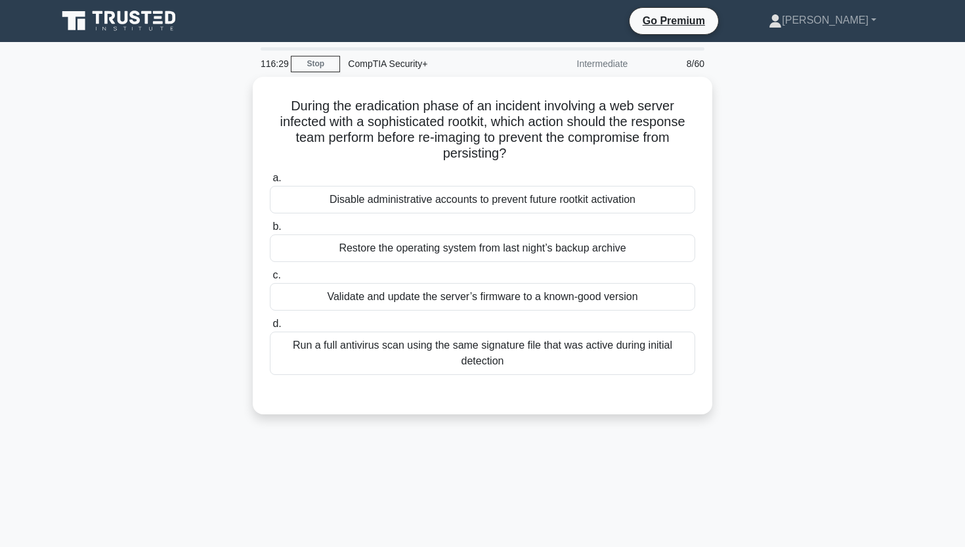
scroll to position [0, 0]
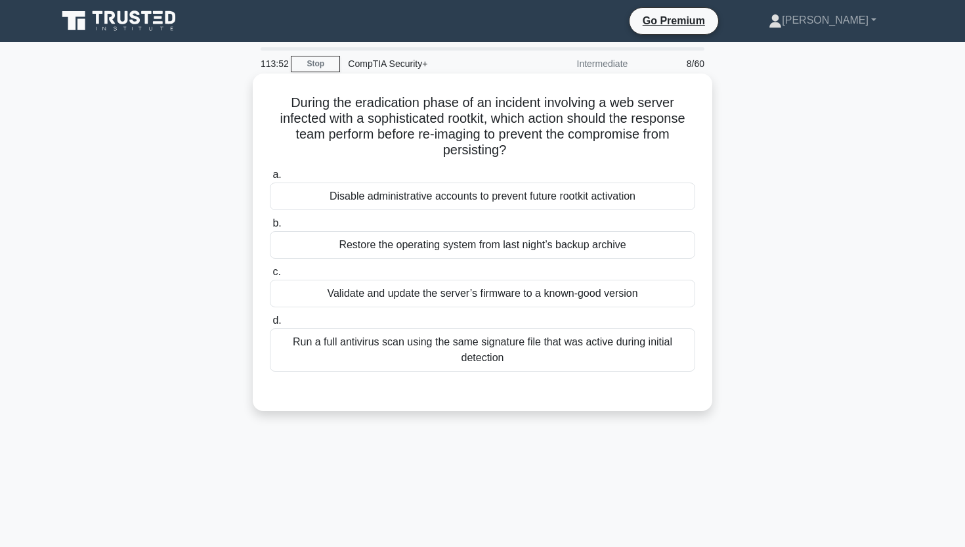
click at [400, 341] on div "Run a full antivirus scan using the same signature file that was active during …" at bounding box center [482, 349] width 425 height 43
click at [270, 325] on input "d. Run a full antivirus scan using the same signature file that was active duri…" at bounding box center [270, 320] width 0 height 9
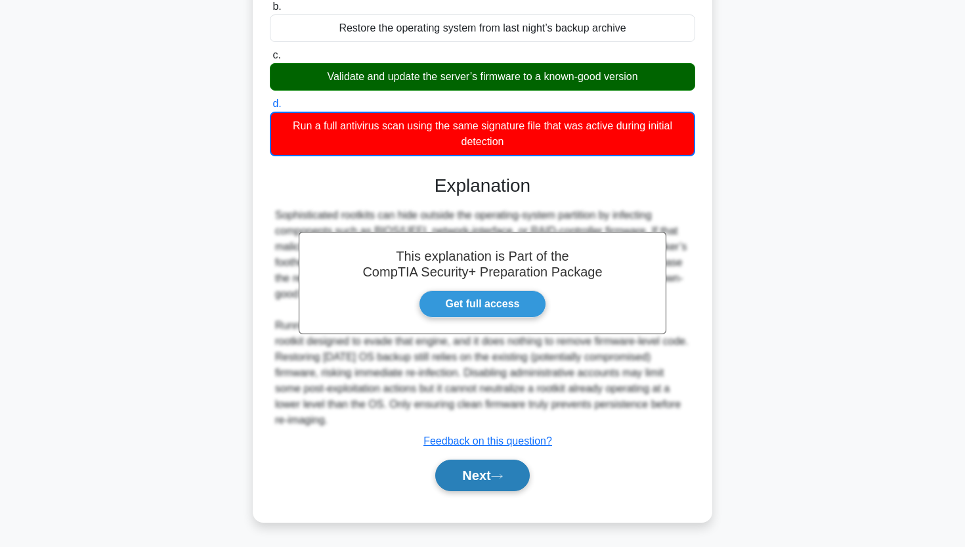
click at [458, 473] on button "Next" at bounding box center [482, 475] width 94 height 32
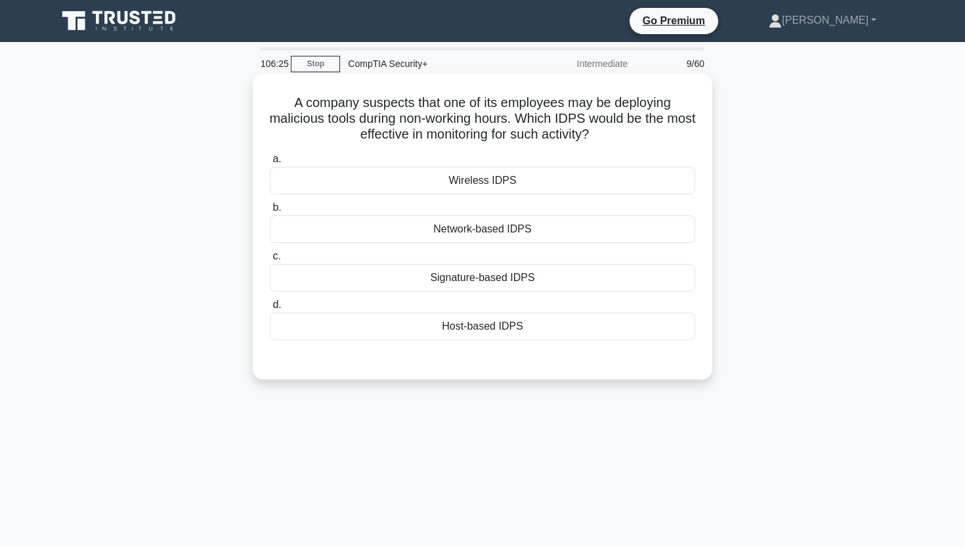
click at [458, 326] on div "Host-based IDPS" at bounding box center [482, 326] width 425 height 28
click at [270, 309] on input "d. Host-based IDPS" at bounding box center [270, 305] width 0 height 9
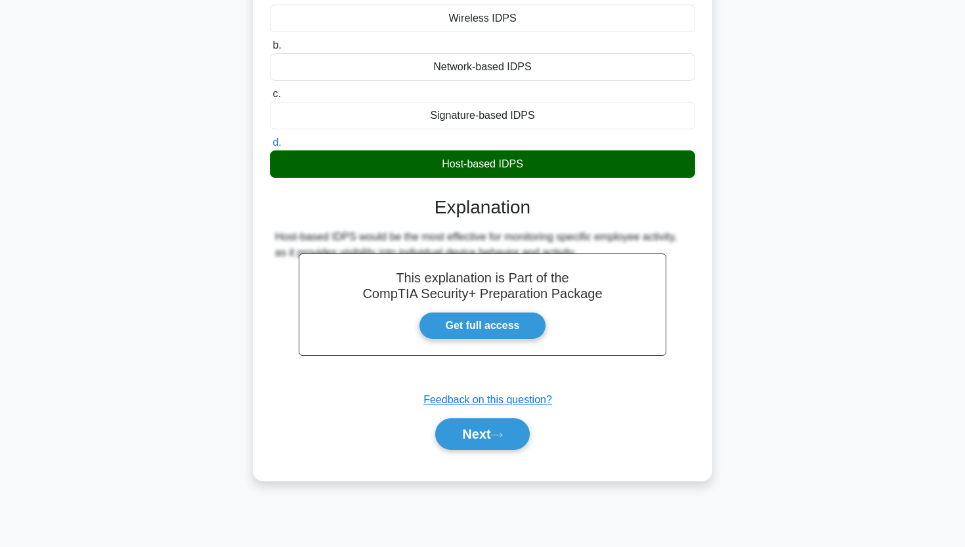
scroll to position [162, 0]
click at [457, 469] on div "A company suspects that one of its employees may be deploying malicious tools d…" at bounding box center [482, 196] width 449 height 559
click at [461, 442] on button "Next" at bounding box center [482, 434] width 94 height 32
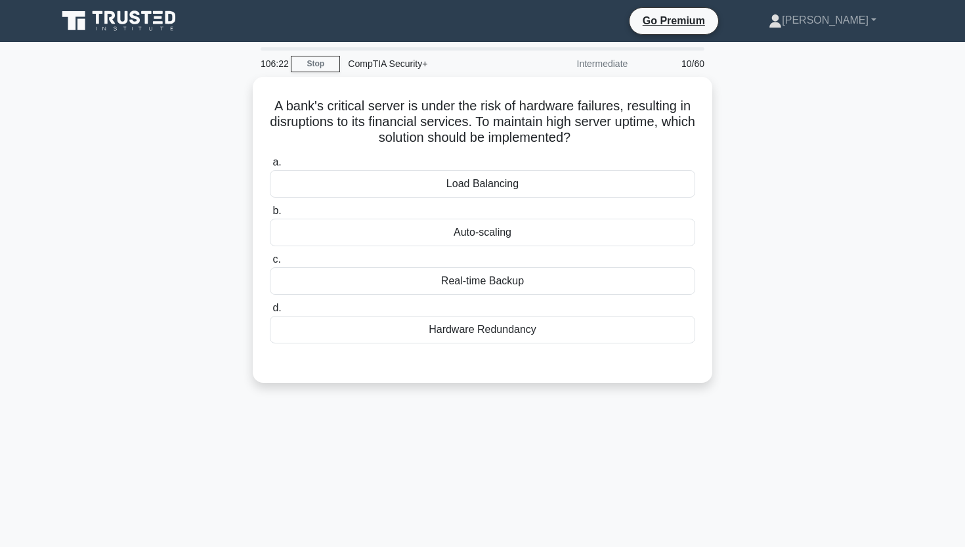
scroll to position [0, 0]
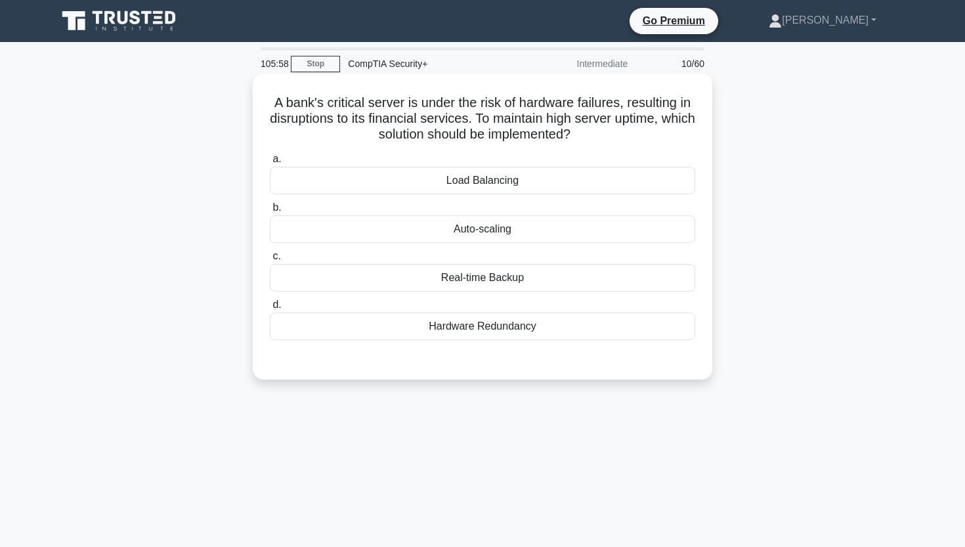
click at [447, 323] on div "Hardware Redundancy" at bounding box center [482, 326] width 425 height 28
click at [270, 309] on input "d. Hardware Redundancy" at bounding box center [270, 305] width 0 height 9
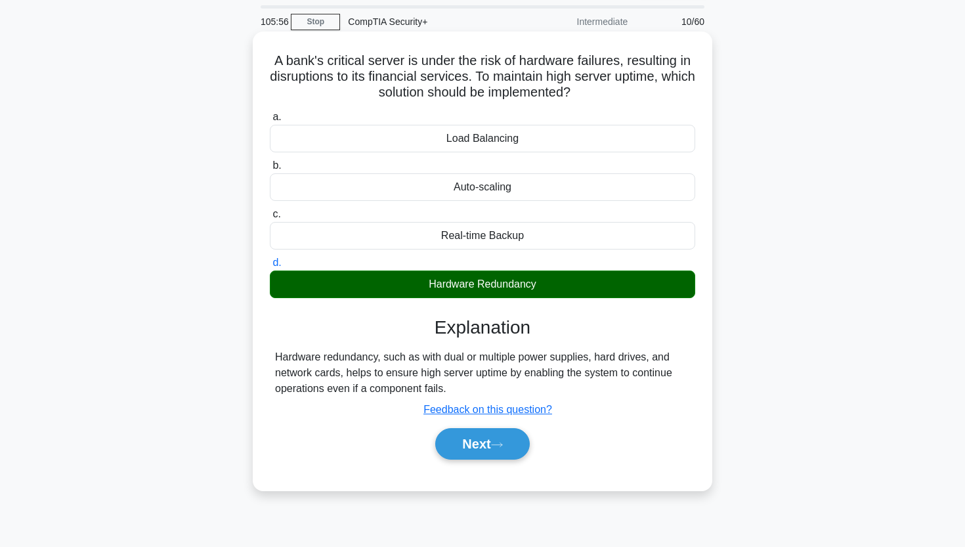
scroll to position [56, 0]
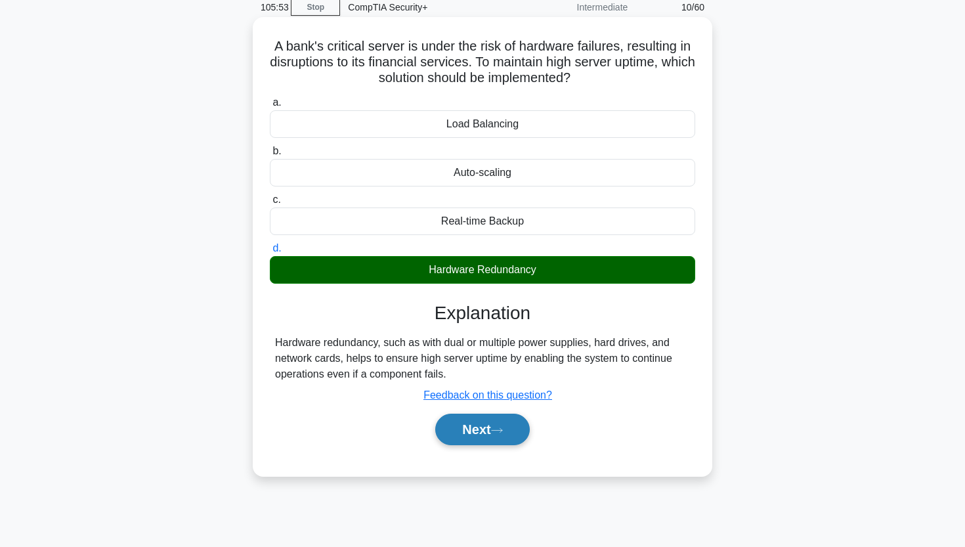
click at [466, 425] on button "Next" at bounding box center [482, 430] width 94 height 32
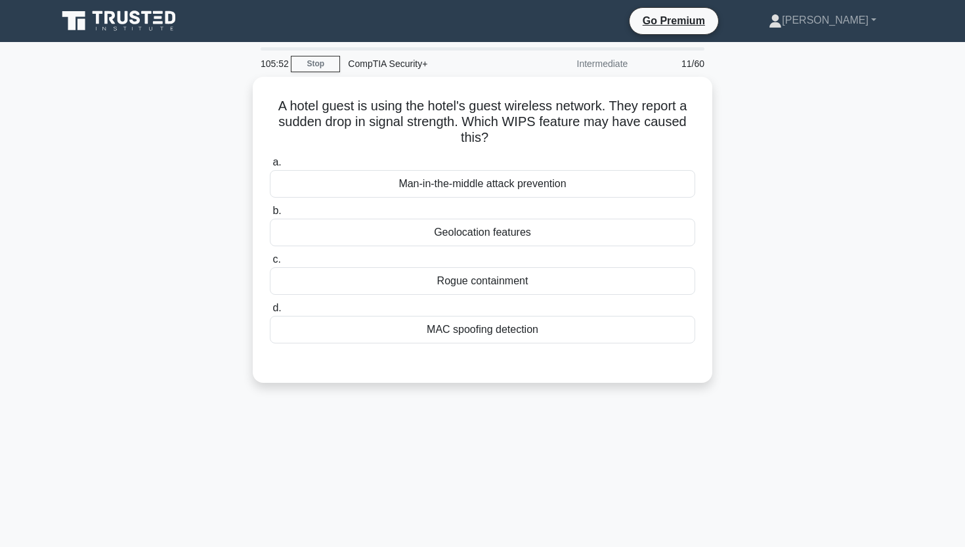
scroll to position [0, 0]
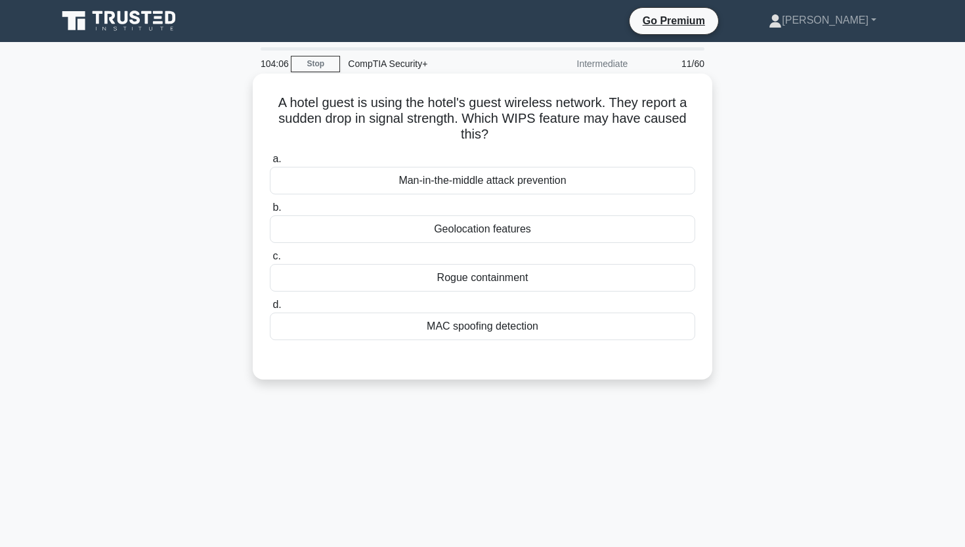
click at [444, 272] on div "Rogue containment" at bounding box center [482, 278] width 425 height 28
click at [270, 261] on input "c. Rogue containment" at bounding box center [270, 256] width 0 height 9
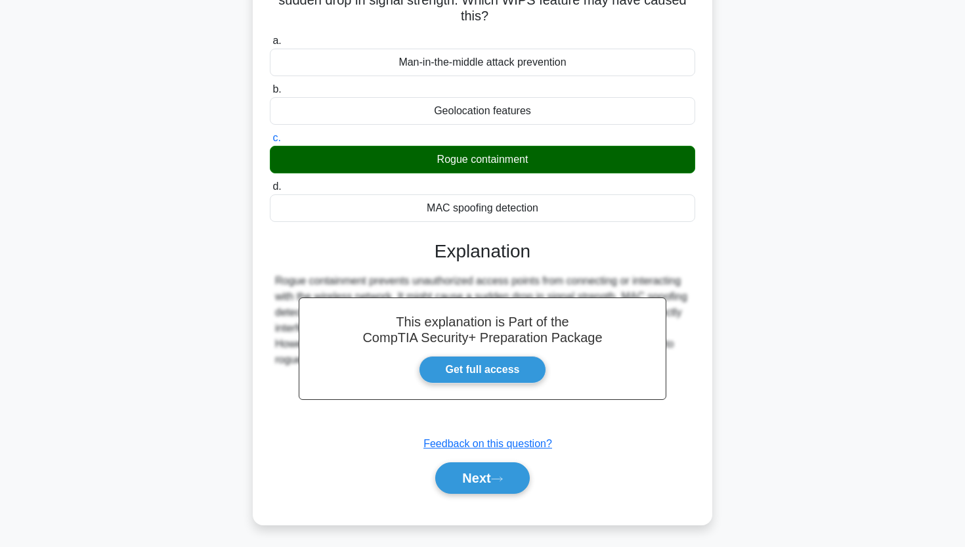
scroll to position [161, 0]
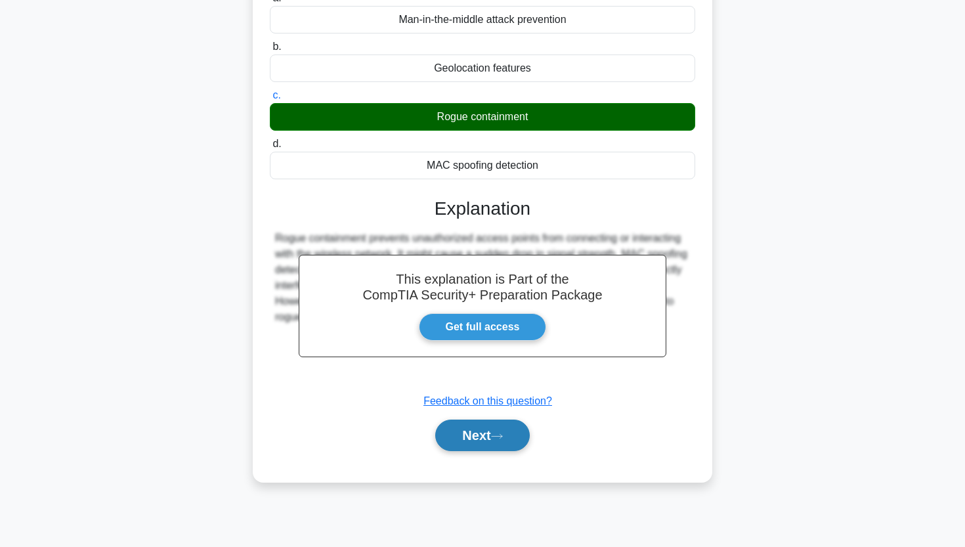
click at [461, 437] on button "Next" at bounding box center [482, 435] width 94 height 32
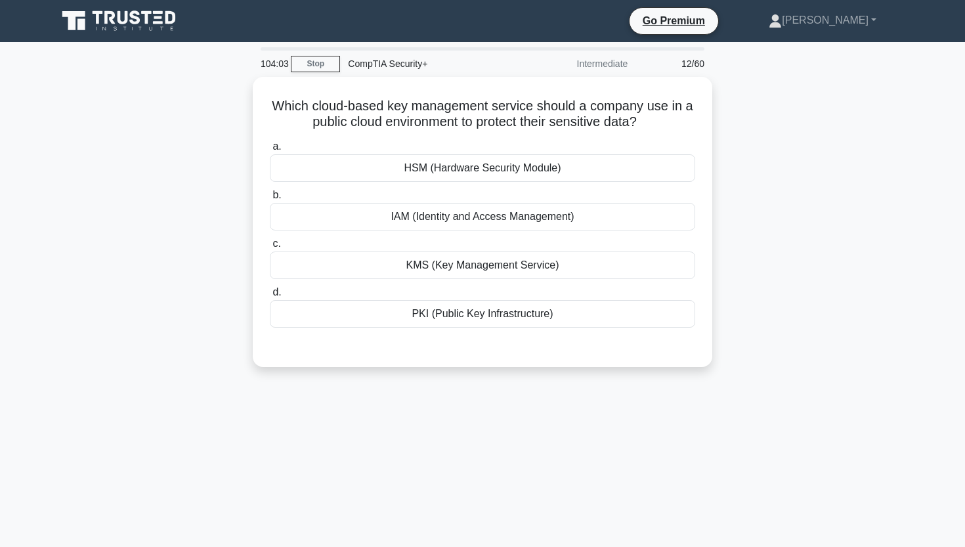
scroll to position [0, 0]
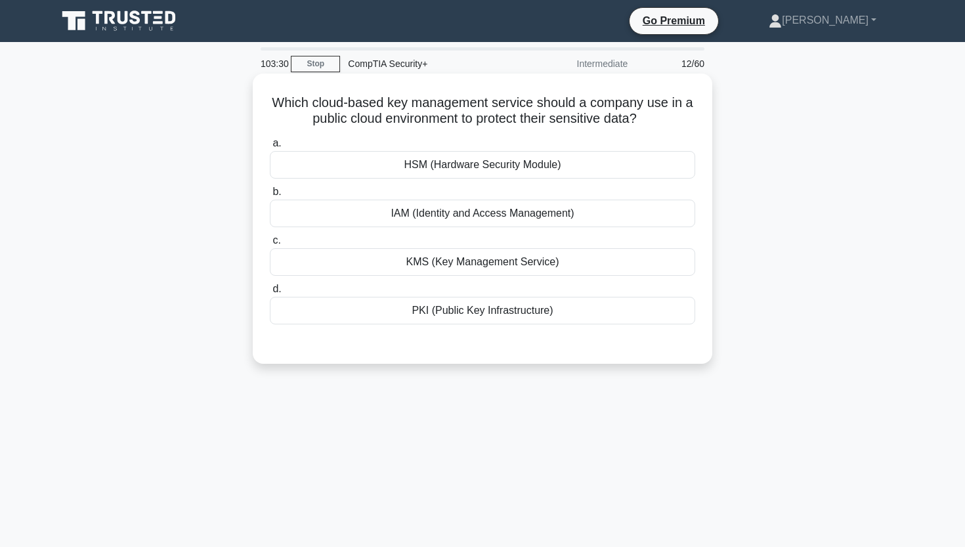
click at [407, 317] on div "PKI (Public Key Infrastructure)" at bounding box center [482, 311] width 425 height 28
click at [270, 293] on input "d. PKI (Public Key Infrastructure)" at bounding box center [270, 289] width 0 height 9
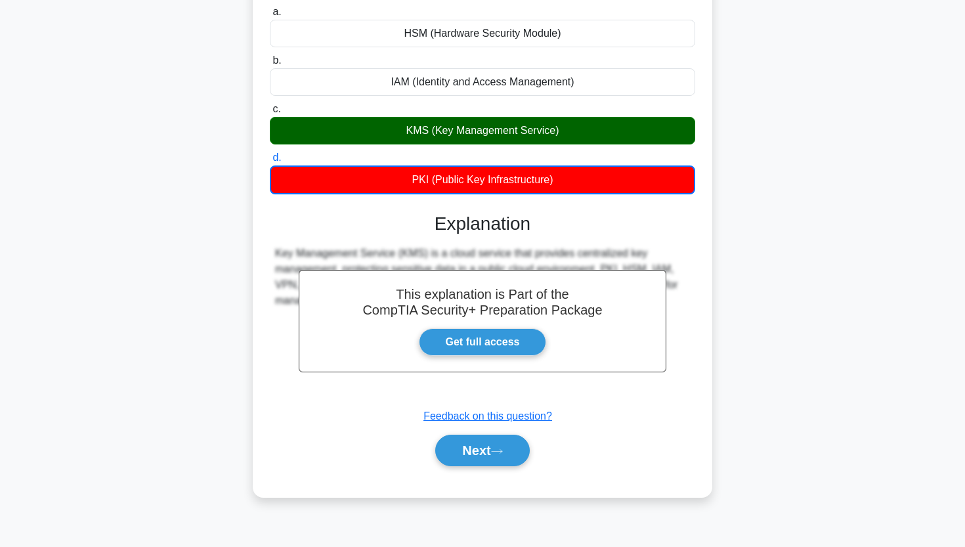
scroll to position [142, 0]
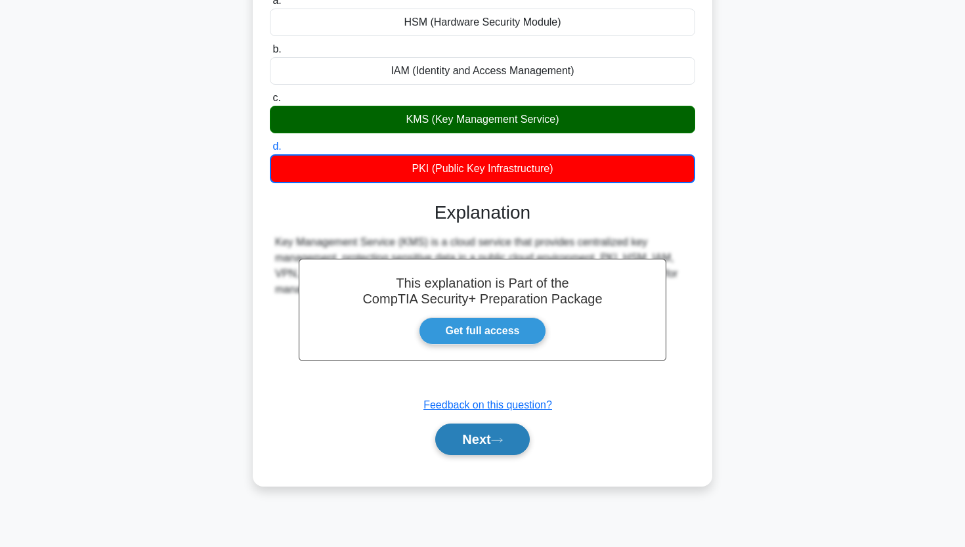
click at [459, 442] on button "Next" at bounding box center [482, 439] width 94 height 32
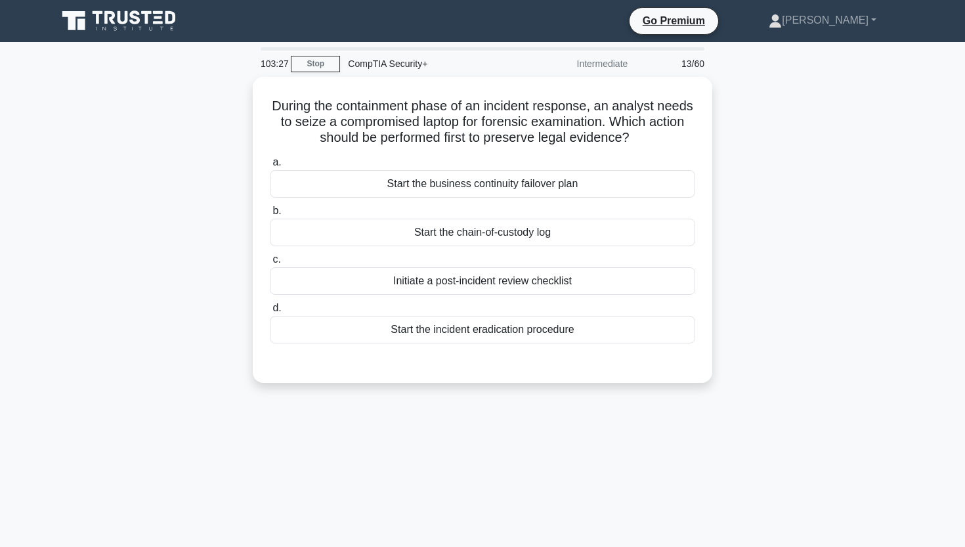
scroll to position [0, 0]
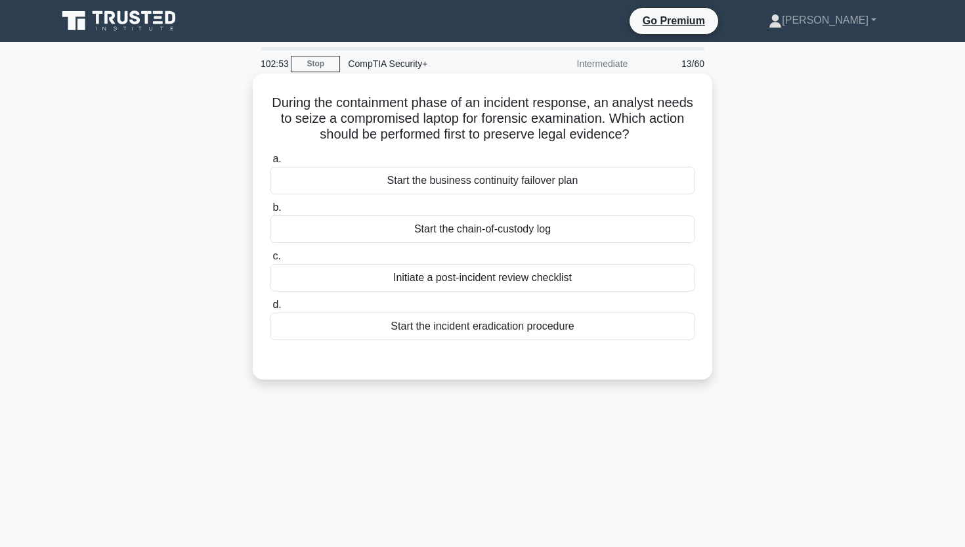
click at [446, 236] on div "Start the chain-of-custody log" at bounding box center [482, 229] width 425 height 28
click at [270, 212] on input "b. Start the chain-of-custody log" at bounding box center [270, 207] width 0 height 9
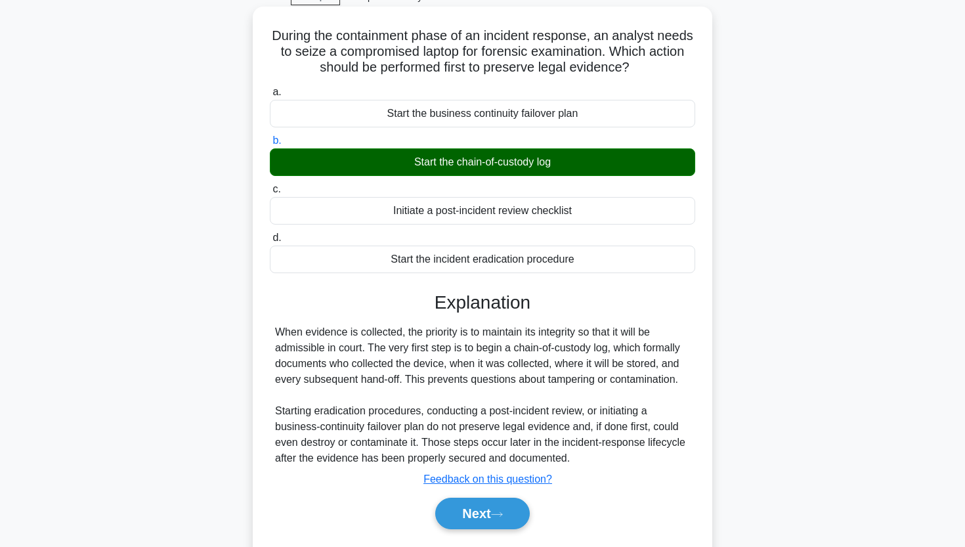
scroll to position [70, 0]
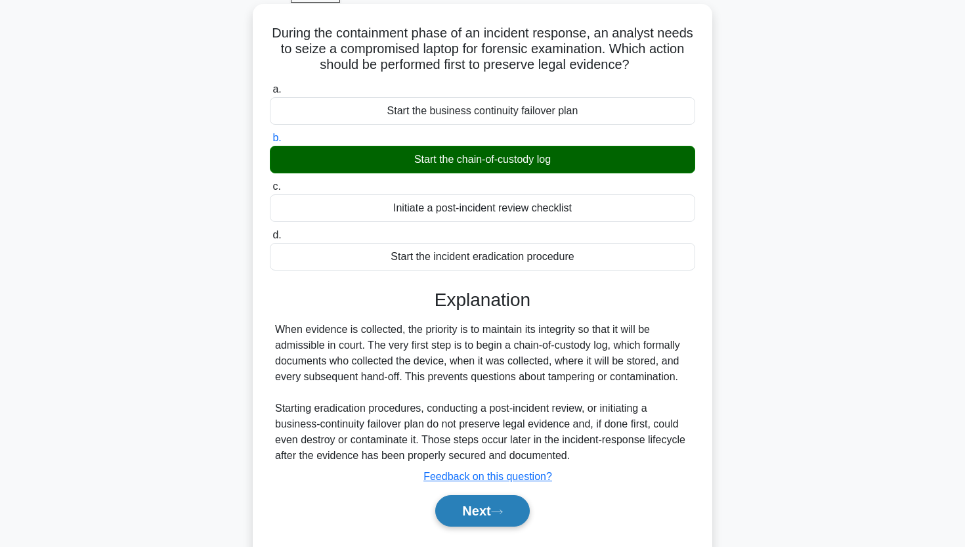
click at [461, 517] on button "Next" at bounding box center [482, 511] width 94 height 32
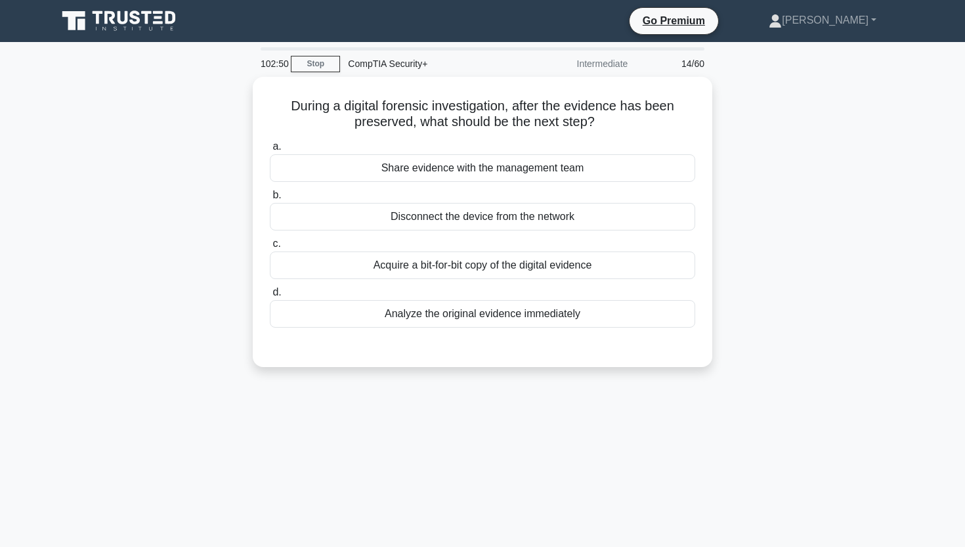
scroll to position [0, 0]
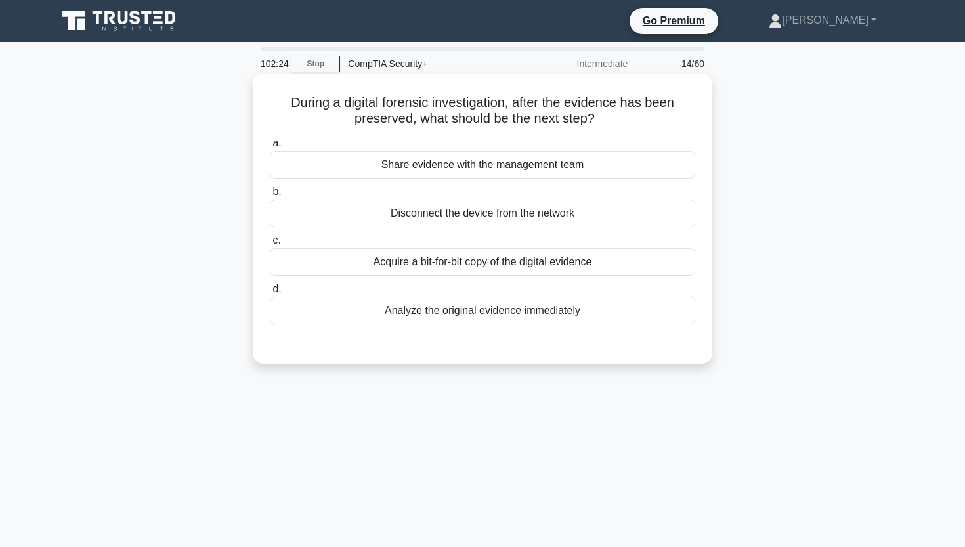
click at [423, 217] on div "Disconnect the device from the network" at bounding box center [482, 214] width 425 height 28
click at [270, 196] on input "b. Disconnect the device from the network" at bounding box center [270, 192] width 0 height 9
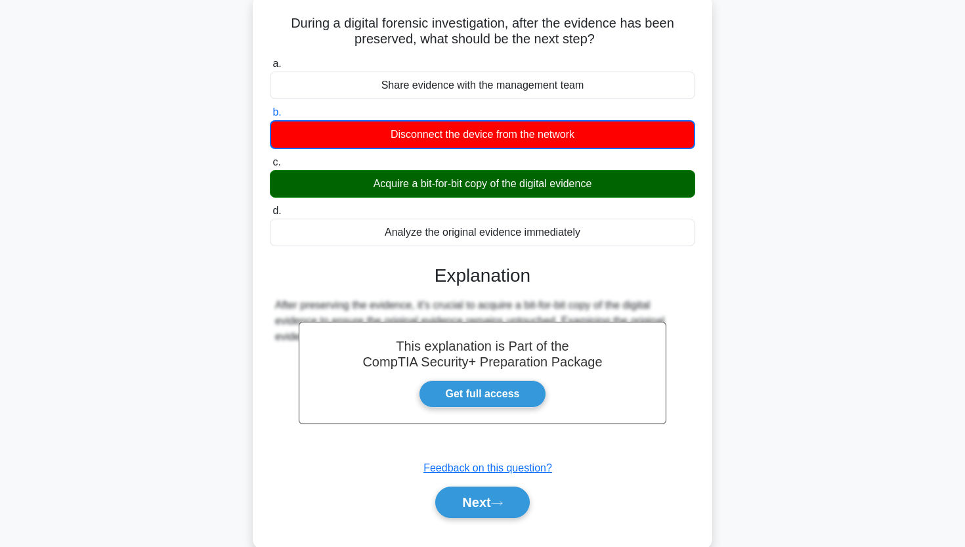
scroll to position [106, 0]
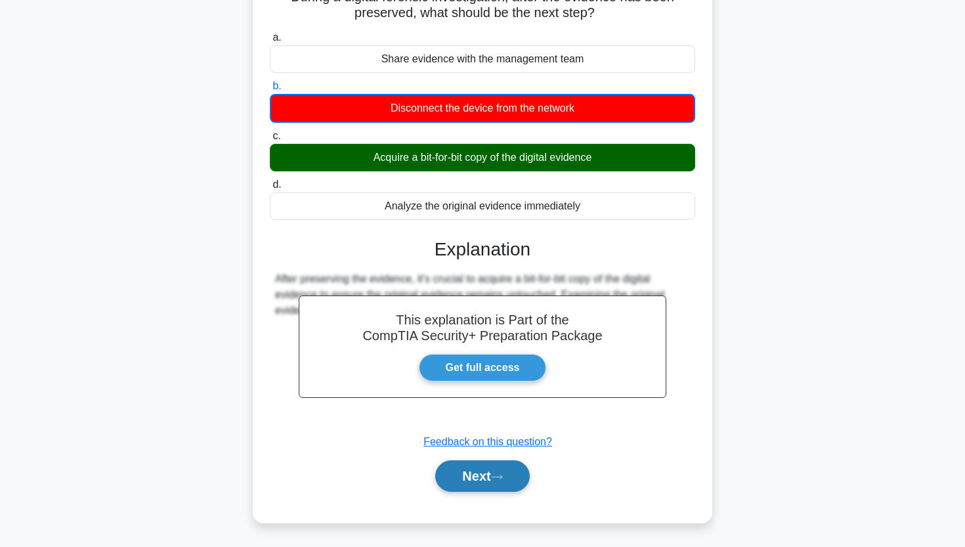
click at [438, 476] on button "Next" at bounding box center [482, 476] width 94 height 32
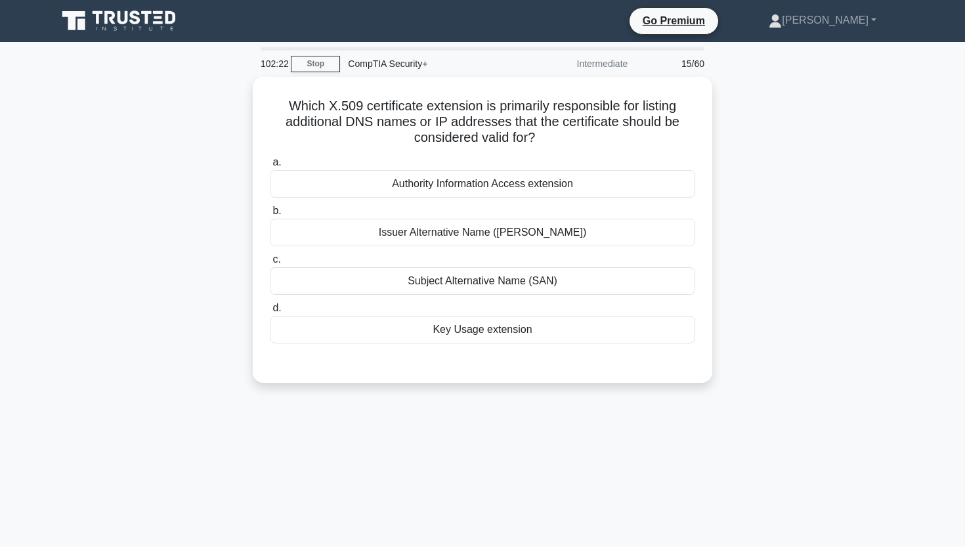
scroll to position [0, 0]
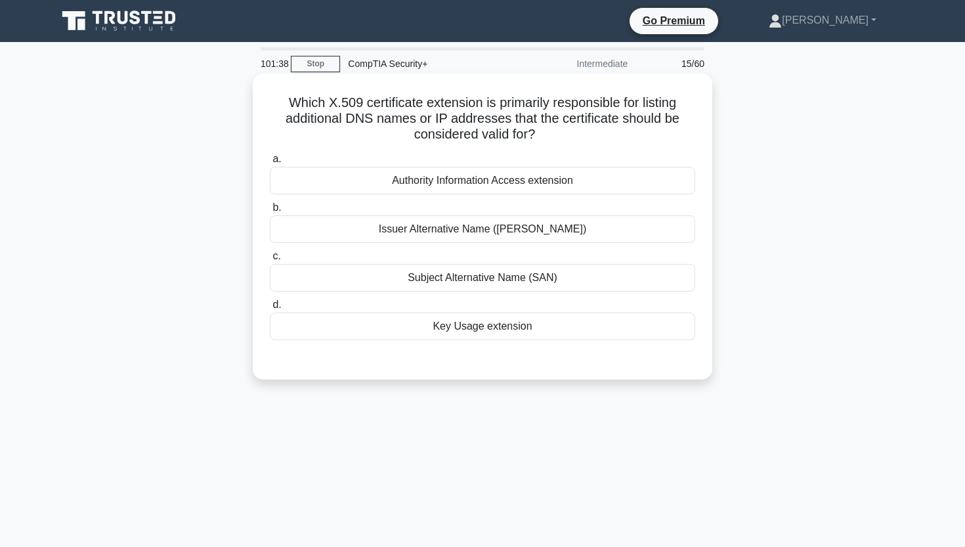
click at [559, 271] on div "Subject Alternative Name (SAN)" at bounding box center [482, 278] width 425 height 28
click at [270, 261] on input "c. Subject Alternative Name (SAN)" at bounding box center [270, 256] width 0 height 9
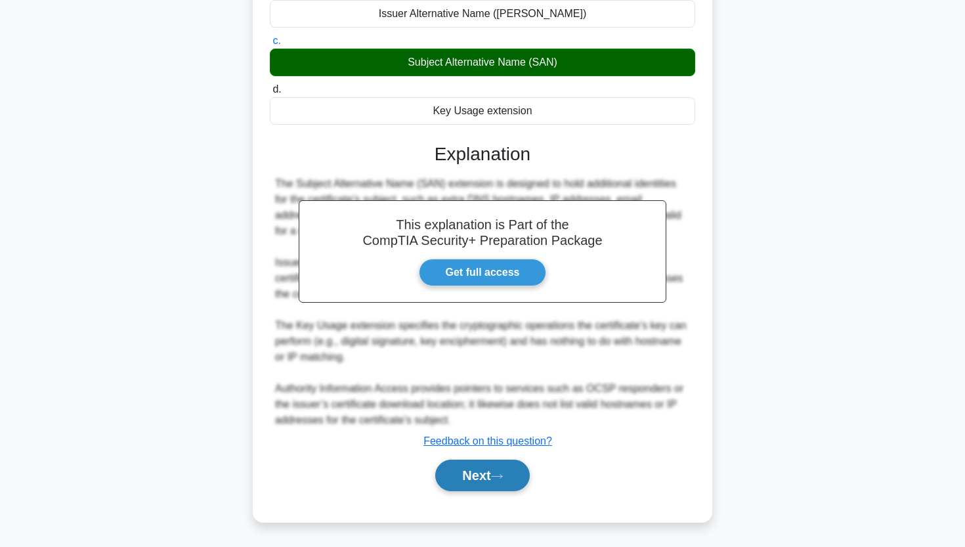
click at [463, 483] on button "Next" at bounding box center [482, 475] width 94 height 32
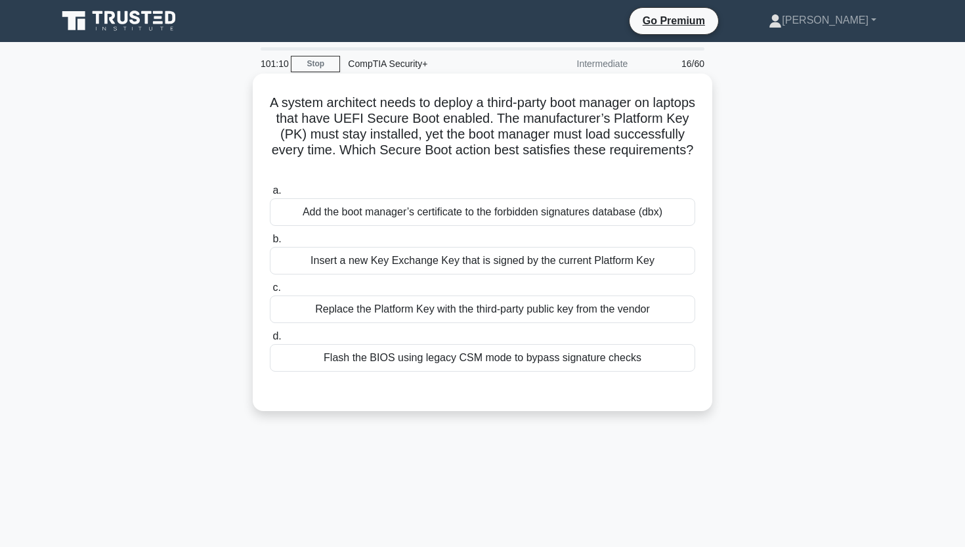
click at [476, 211] on div "Add the boot manager’s certificate to the forbidden signatures database (dbx)" at bounding box center [482, 212] width 425 height 28
click at [270, 195] on input "a. Add the boot manager’s certificate to the forbidden signatures database (dbx)" at bounding box center [270, 190] width 0 height 9
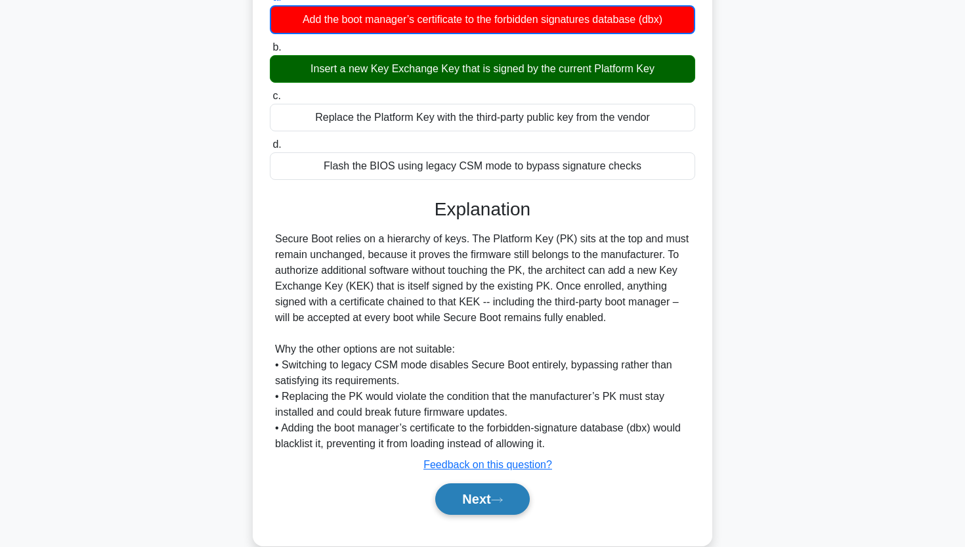
click at [490, 511] on button "Next" at bounding box center [482, 499] width 94 height 32
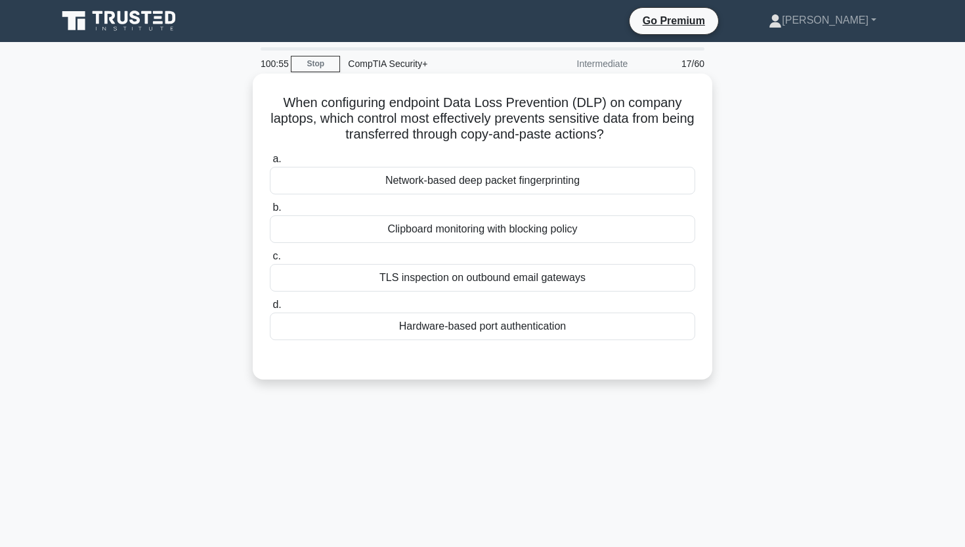
click at [385, 280] on div "TLS inspection on outbound email gateways" at bounding box center [482, 278] width 425 height 28
click at [270, 261] on input "c. TLS inspection on outbound email gateways" at bounding box center [270, 256] width 0 height 9
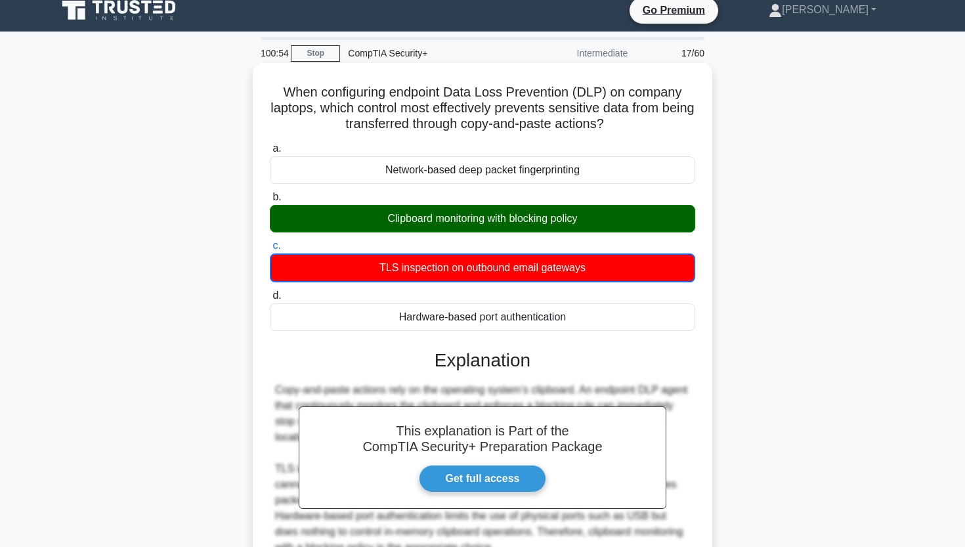
scroll to position [12, 0]
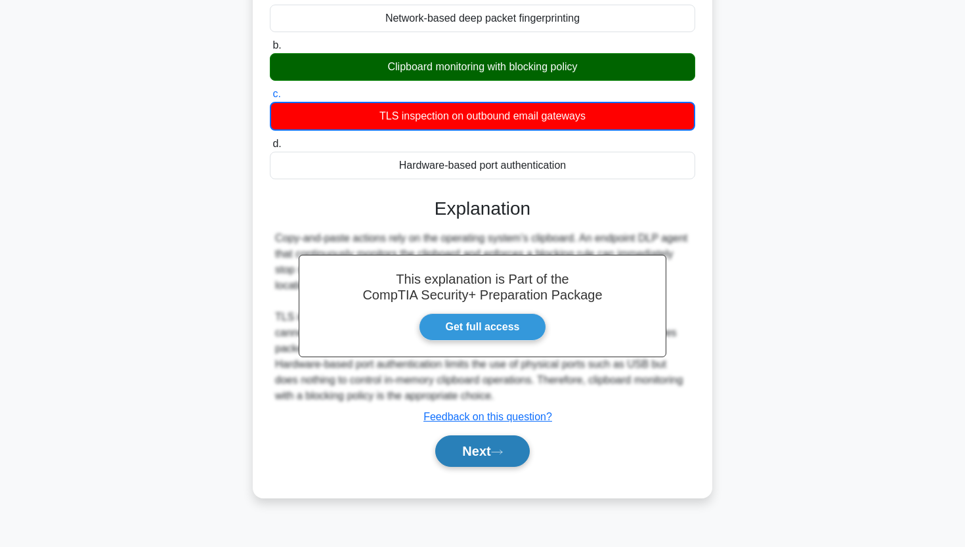
click at [465, 452] on button "Next" at bounding box center [482, 451] width 94 height 32
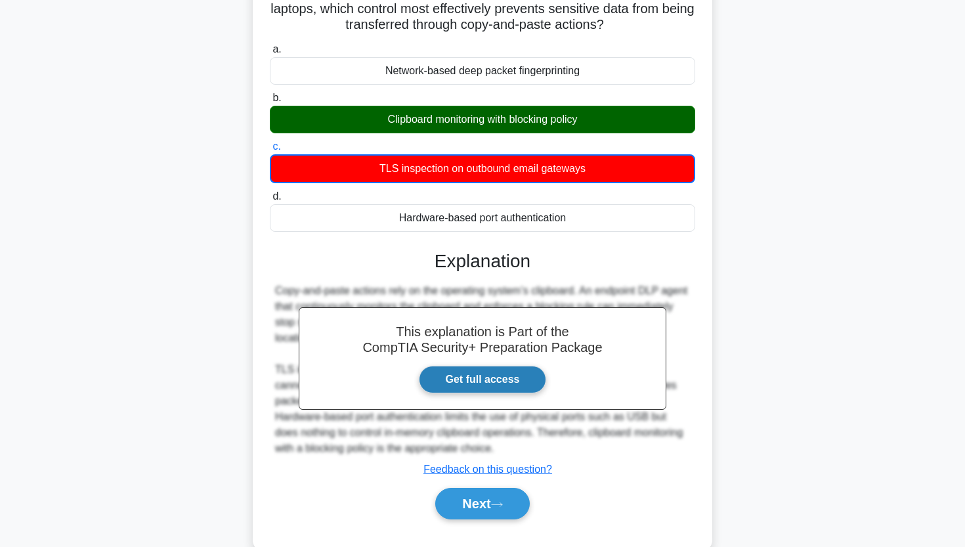
scroll to position [130, 0]
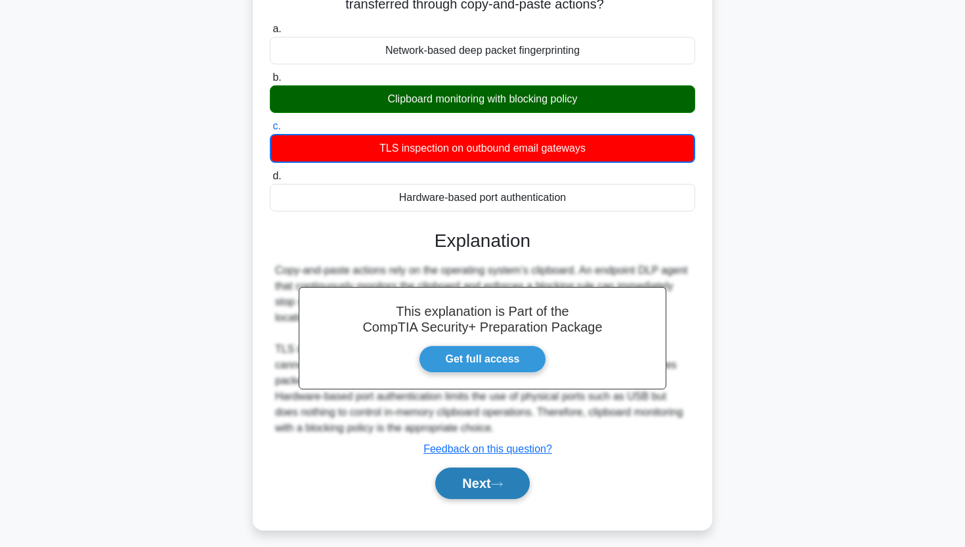
click at [477, 488] on button "Next" at bounding box center [482, 483] width 94 height 32
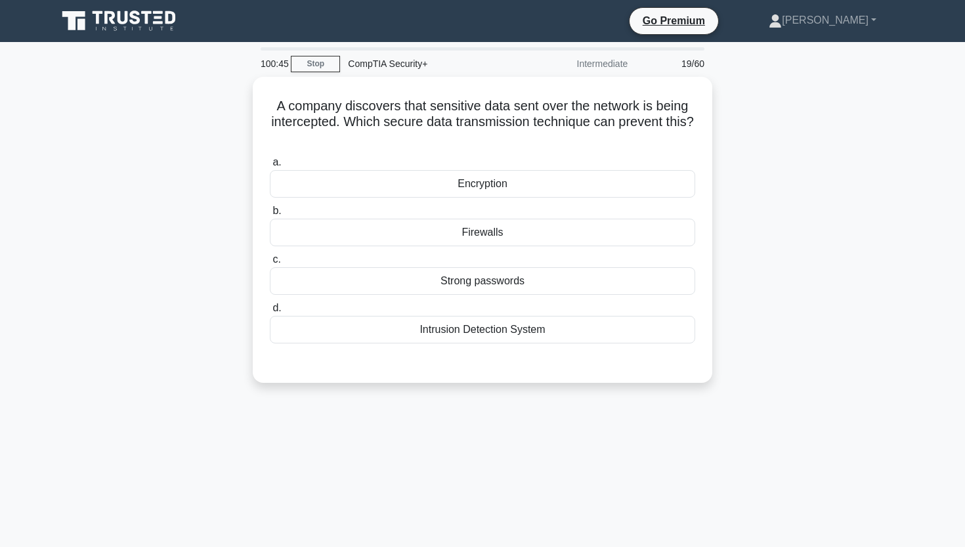
scroll to position [0, 0]
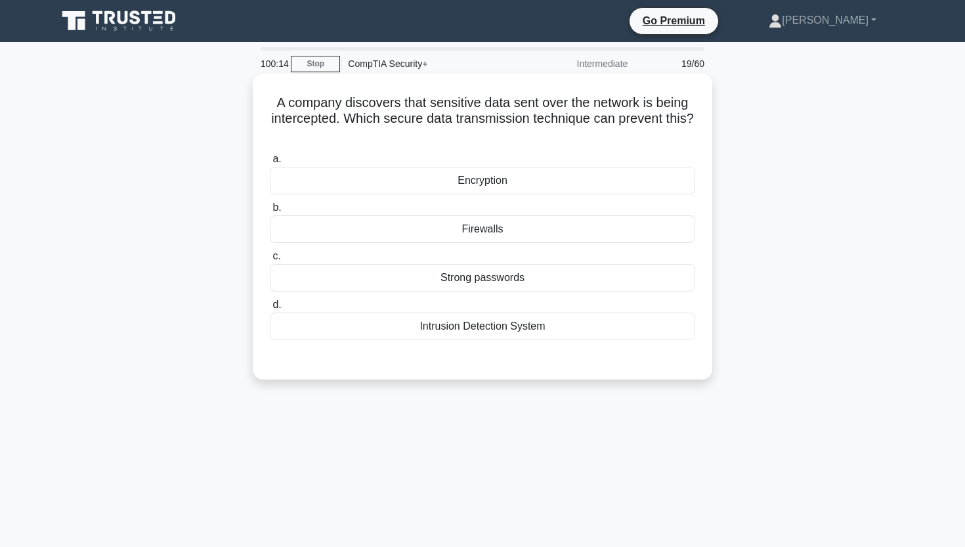
click at [402, 182] on div "Encryption" at bounding box center [482, 181] width 425 height 28
click at [270, 163] on input "a. Encryption" at bounding box center [270, 159] width 0 height 9
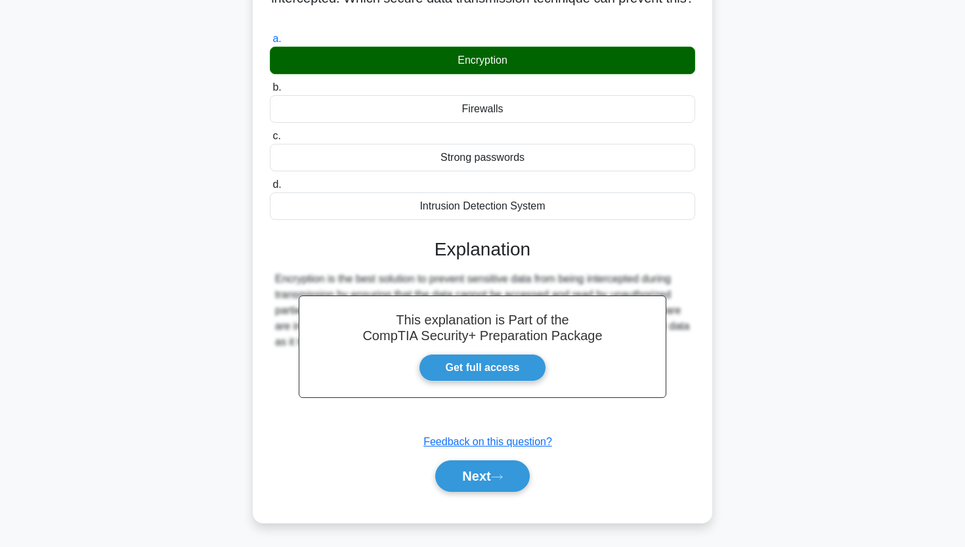
scroll to position [121, 0]
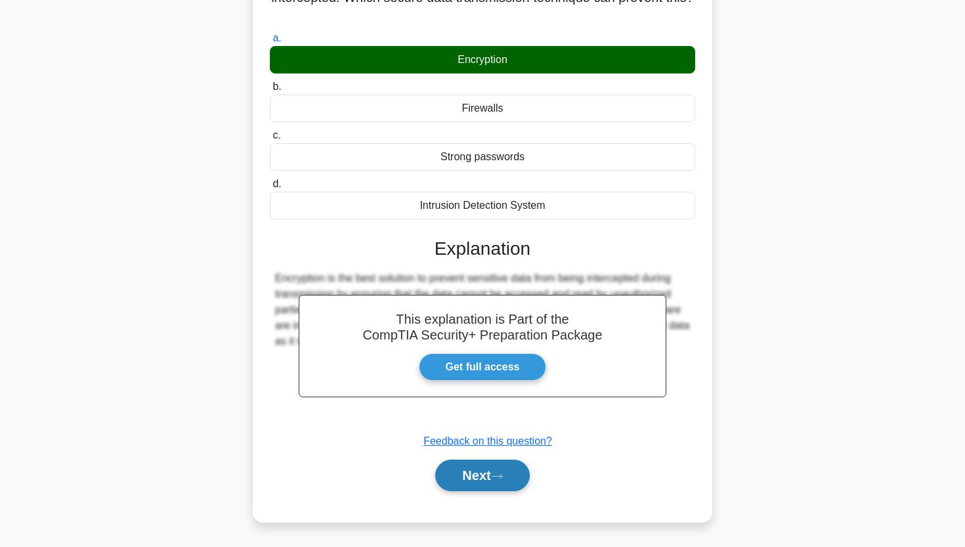
click at [454, 485] on button "Next" at bounding box center [482, 475] width 94 height 32
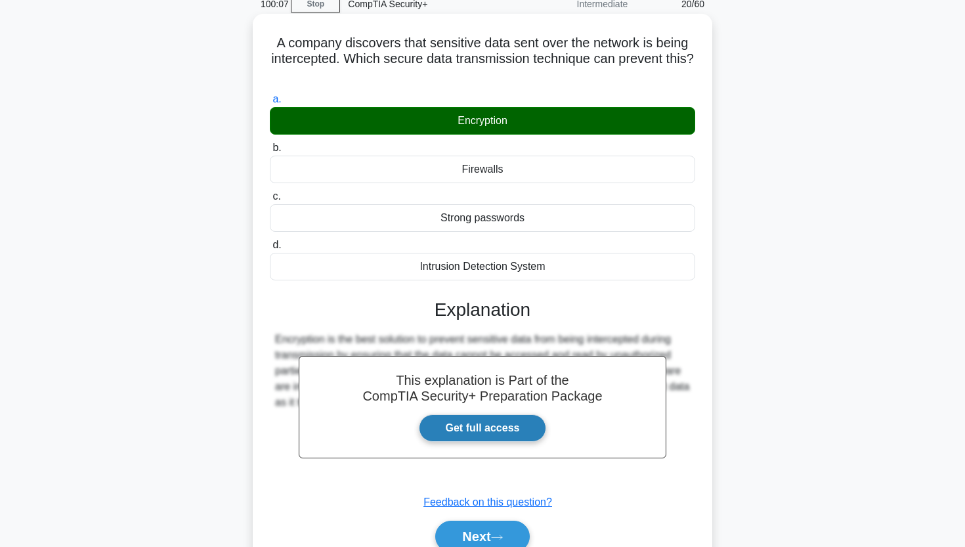
scroll to position [85, 0]
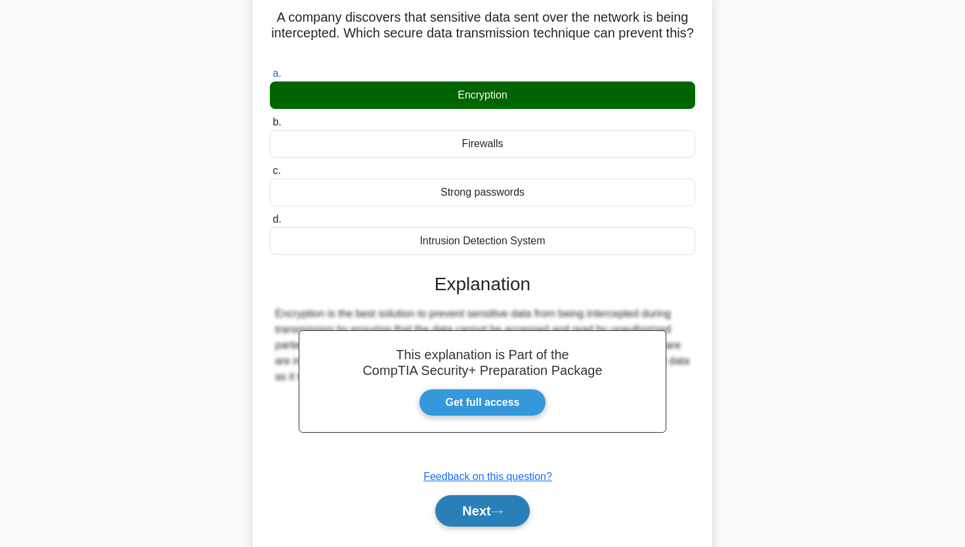
click at [451, 504] on button "Next" at bounding box center [482, 511] width 94 height 32
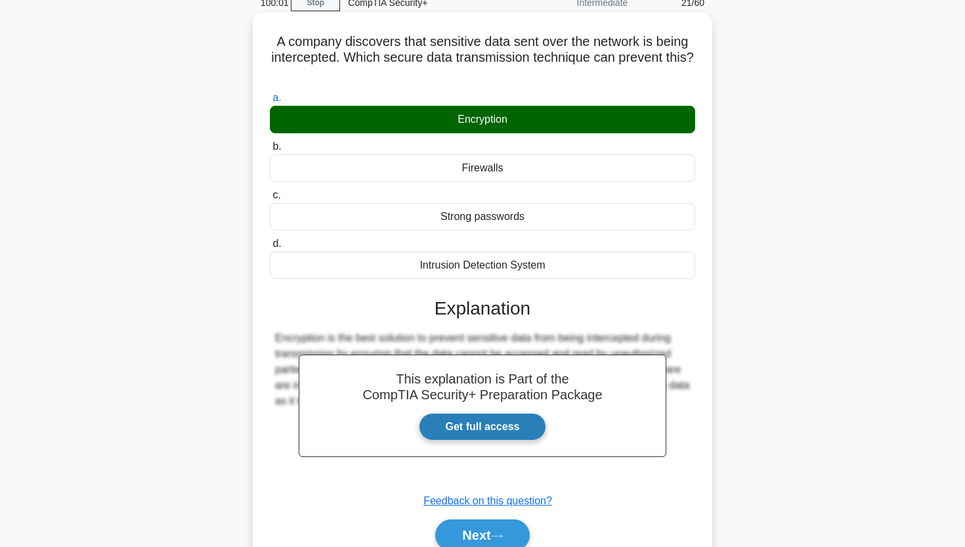
scroll to position [62, 0]
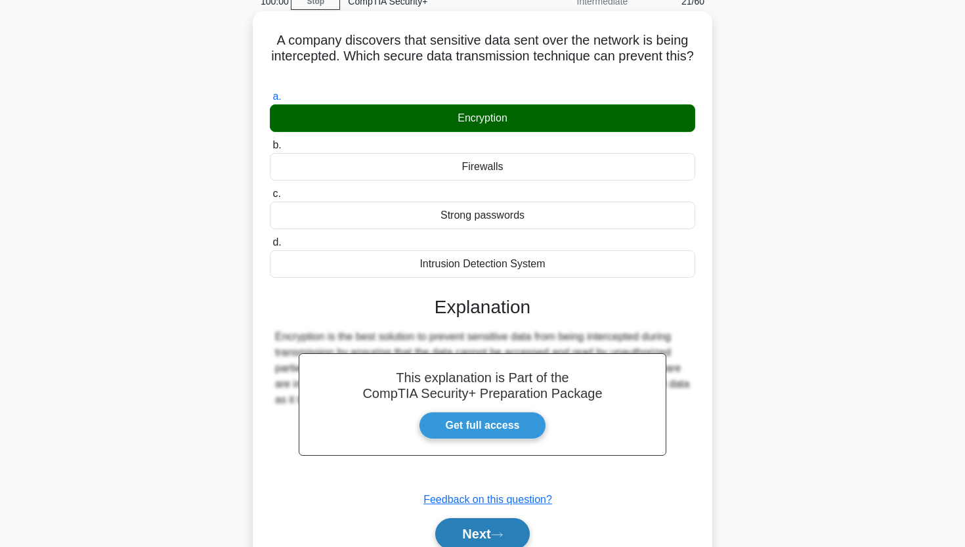
click at [511, 532] on button "Next" at bounding box center [482, 534] width 94 height 32
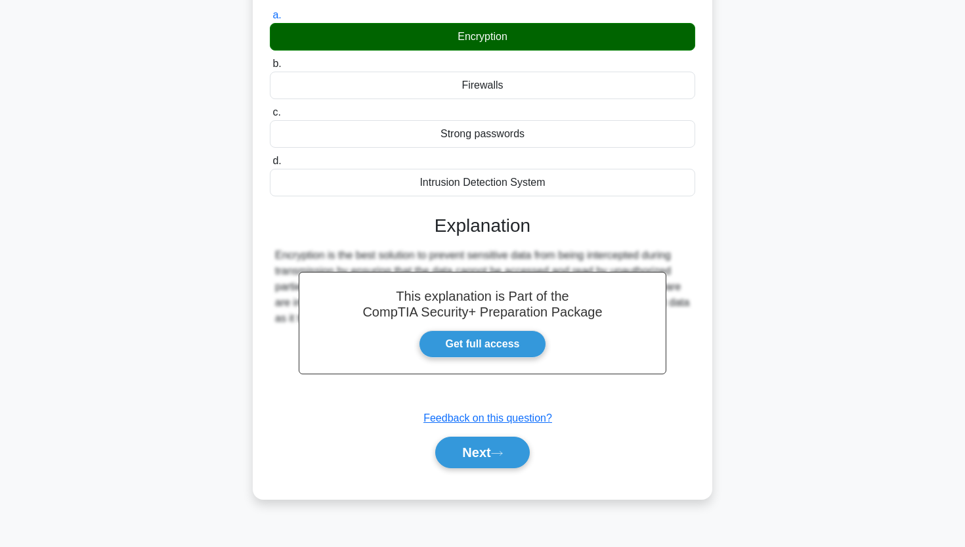
scroll to position [147, 0]
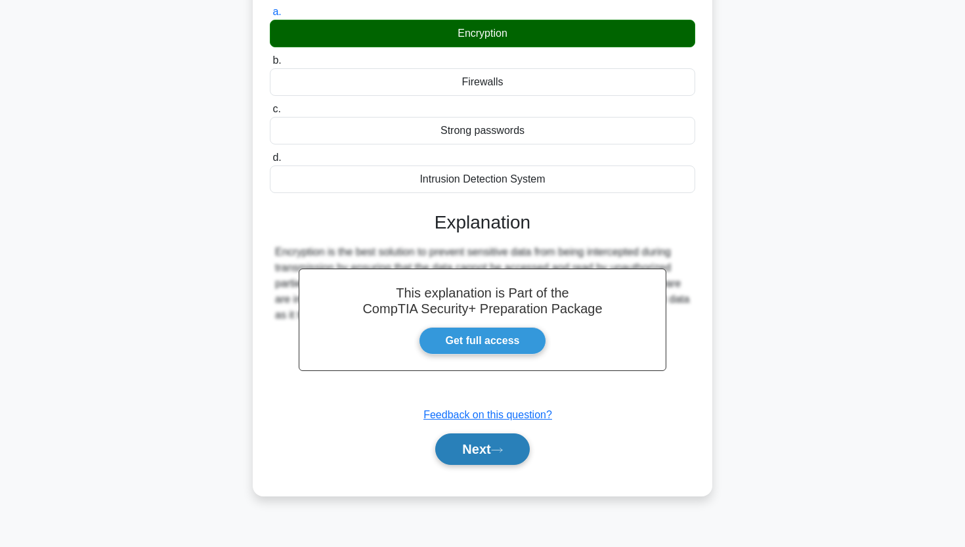
click at [489, 457] on button "Next" at bounding box center [482, 449] width 94 height 32
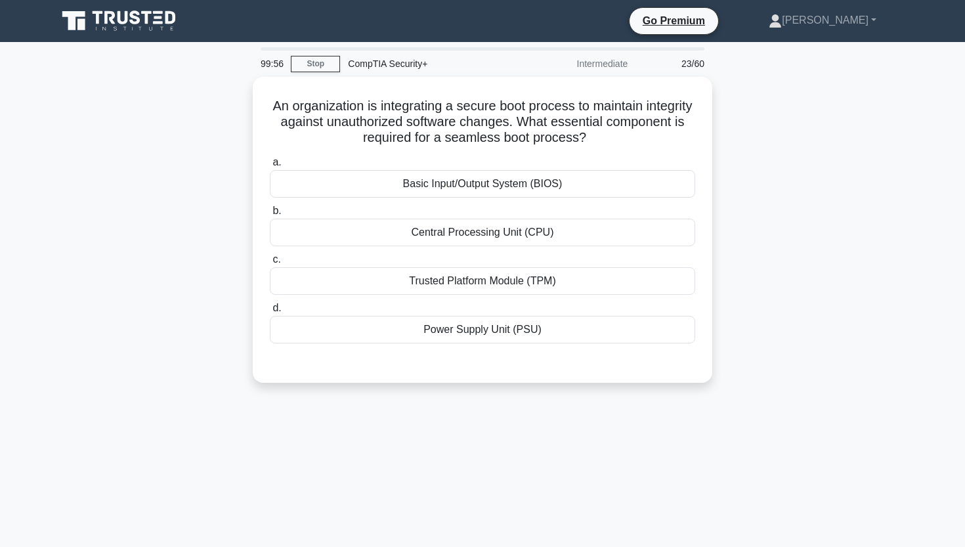
scroll to position [0, 0]
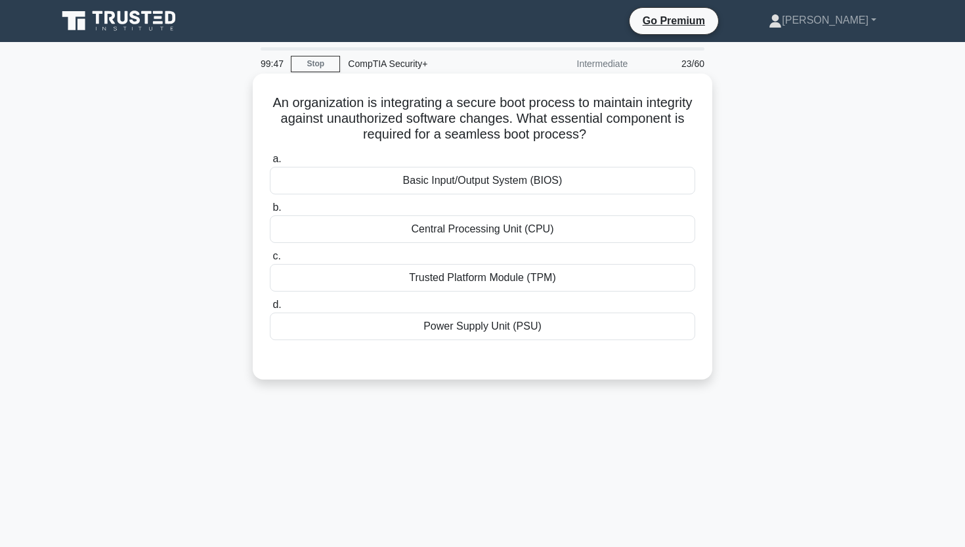
click at [405, 276] on div "Trusted Platform Module (TPM)" at bounding box center [482, 278] width 425 height 28
click at [270, 261] on input "c. Trusted Platform Module (TPM)" at bounding box center [270, 256] width 0 height 9
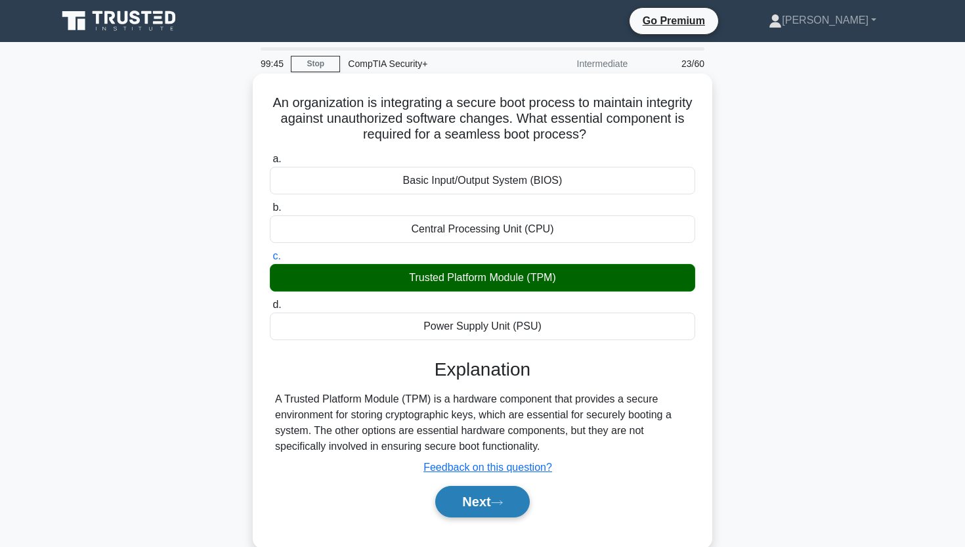
click at [478, 505] on button "Next" at bounding box center [482, 502] width 94 height 32
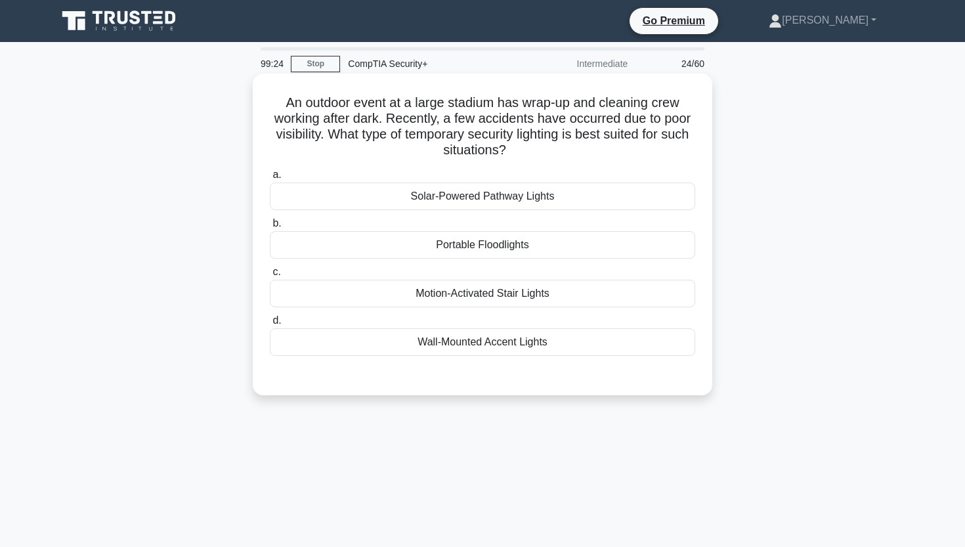
click at [442, 302] on div "Motion-Activated Stair Lights" at bounding box center [482, 294] width 425 height 28
click at [270, 276] on input "c. Motion-Activated Stair Lights" at bounding box center [270, 272] width 0 height 9
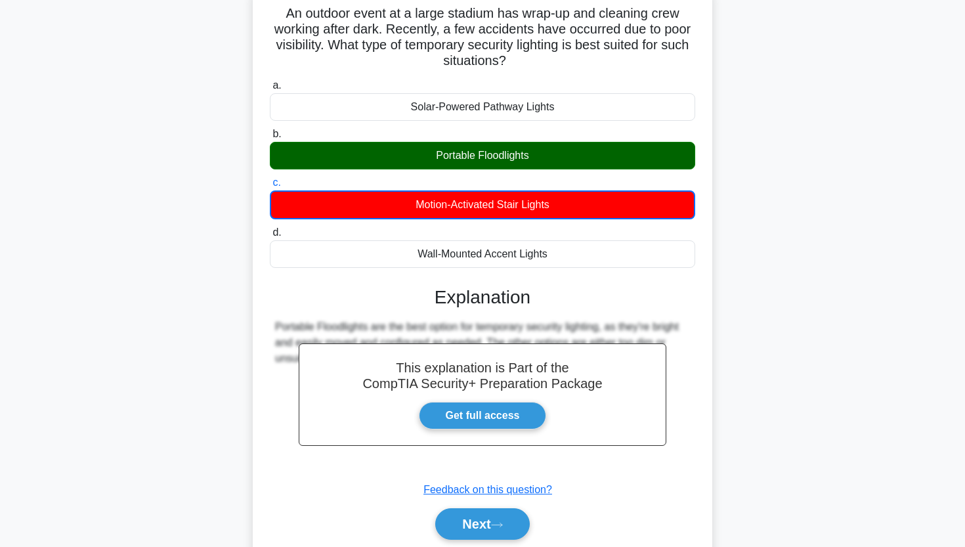
scroll to position [130, 0]
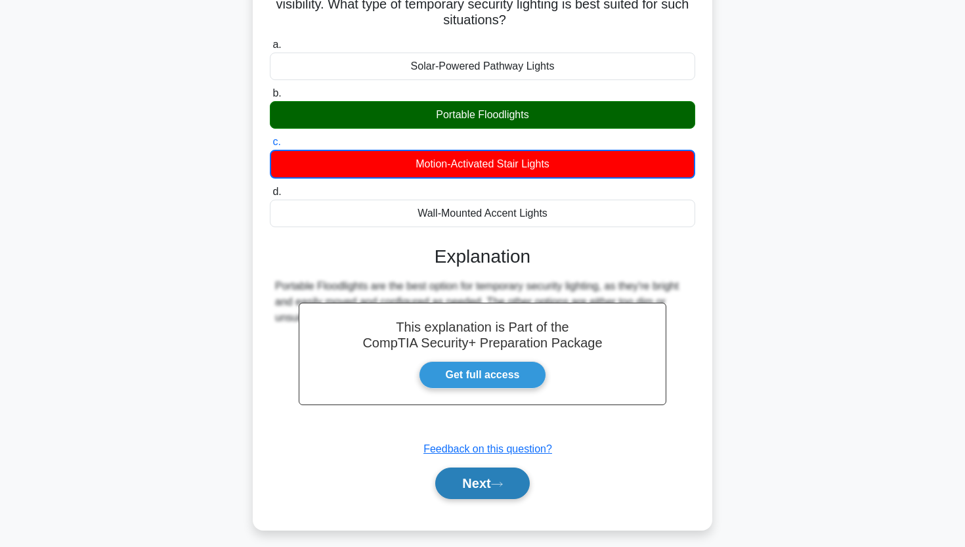
click at [449, 488] on button "Next" at bounding box center [482, 483] width 94 height 32
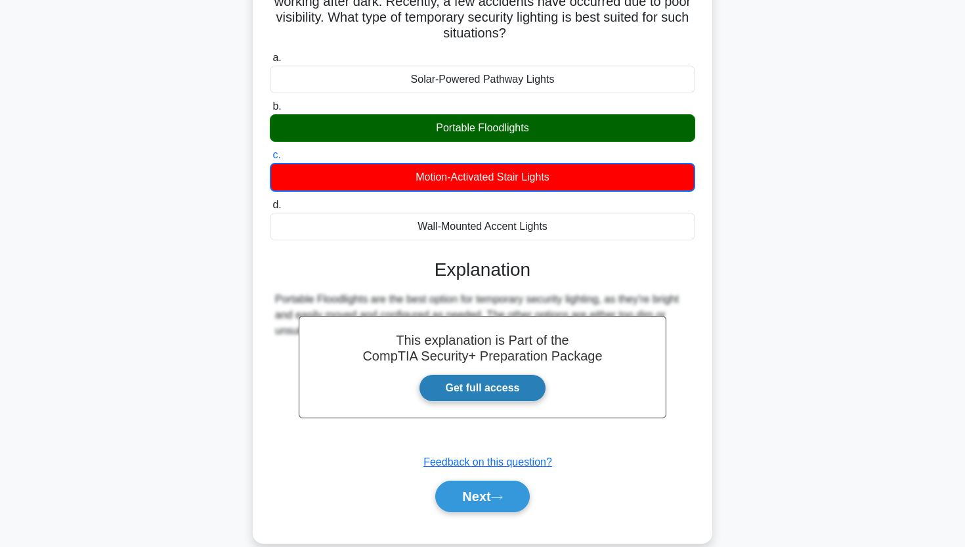
scroll to position [119, 0]
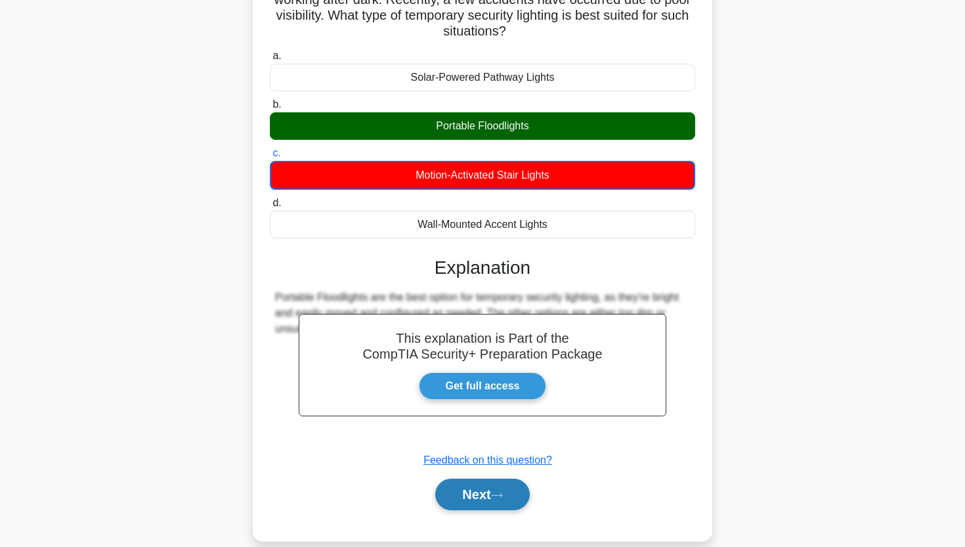
click at [449, 489] on button "Next" at bounding box center [482, 495] width 94 height 32
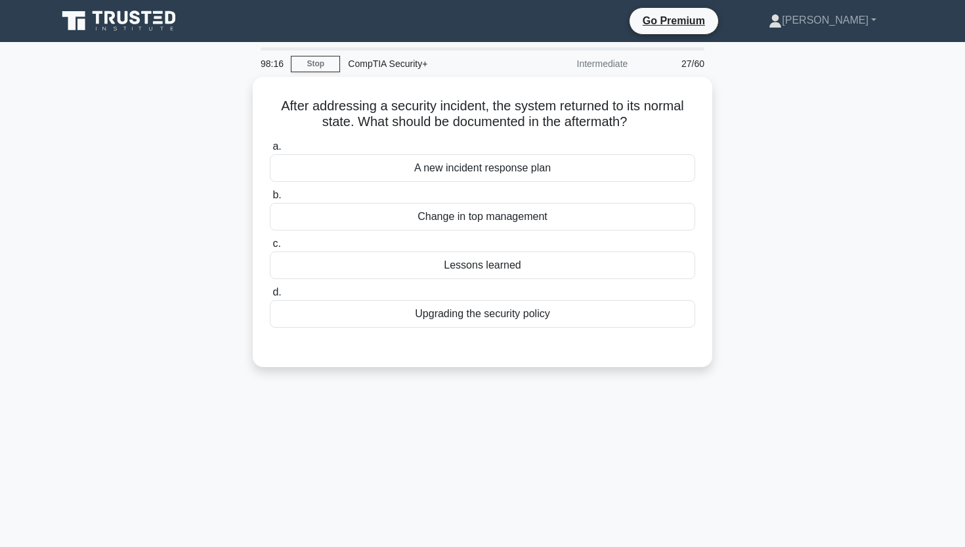
scroll to position [0, 0]
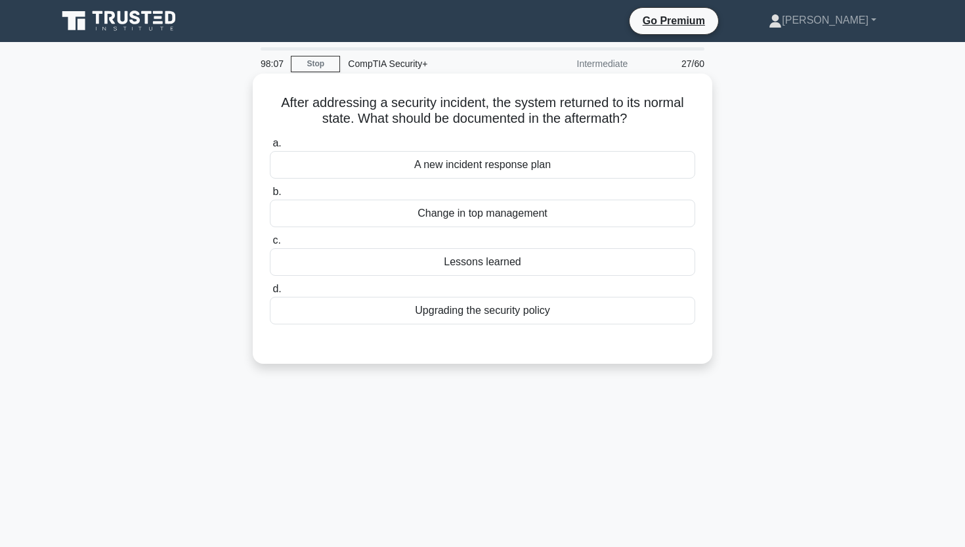
click at [366, 268] on div "Lessons learned" at bounding box center [482, 262] width 425 height 28
click at [270, 245] on input "c. Lessons learned" at bounding box center [270, 240] width 0 height 9
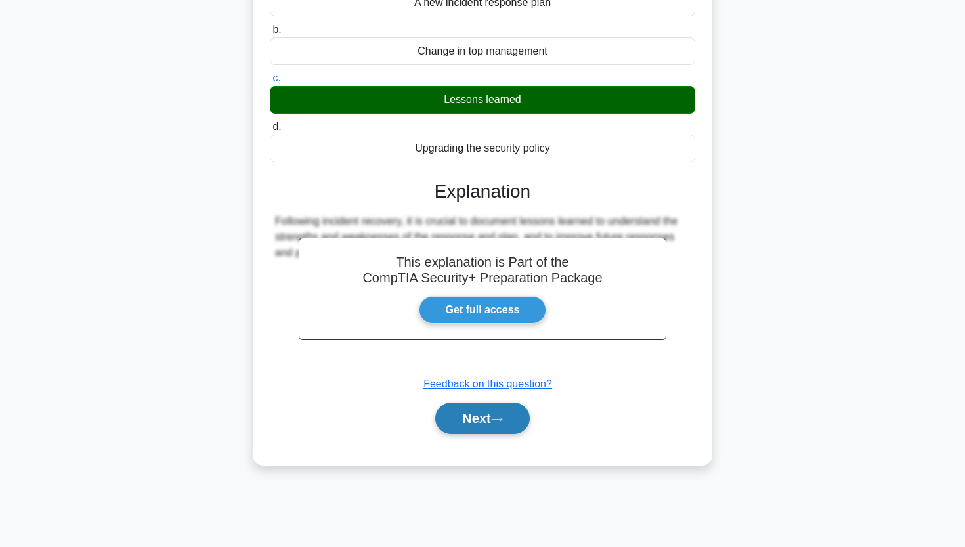
scroll to position [162, 0]
click at [461, 414] on button "Next" at bounding box center [482, 418] width 94 height 32
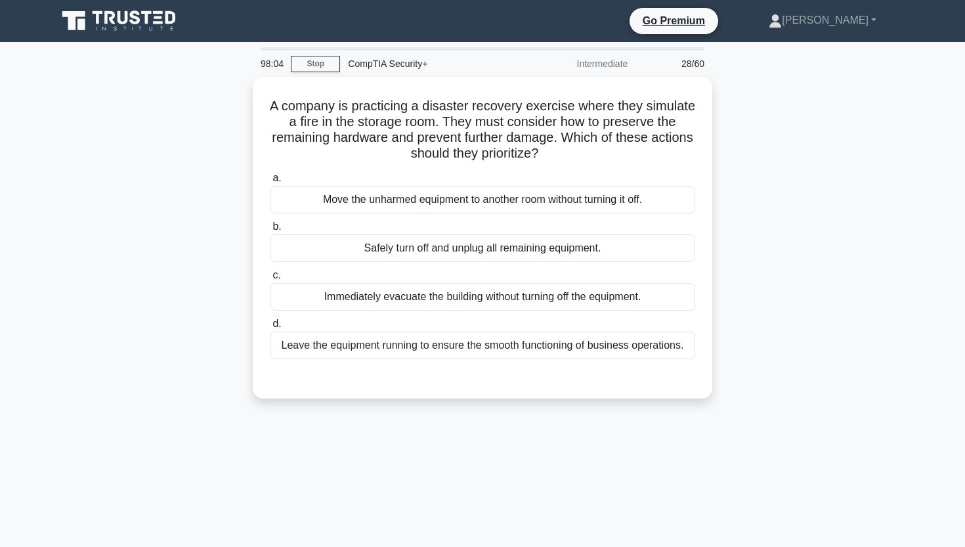
scroll to position [0, 0]
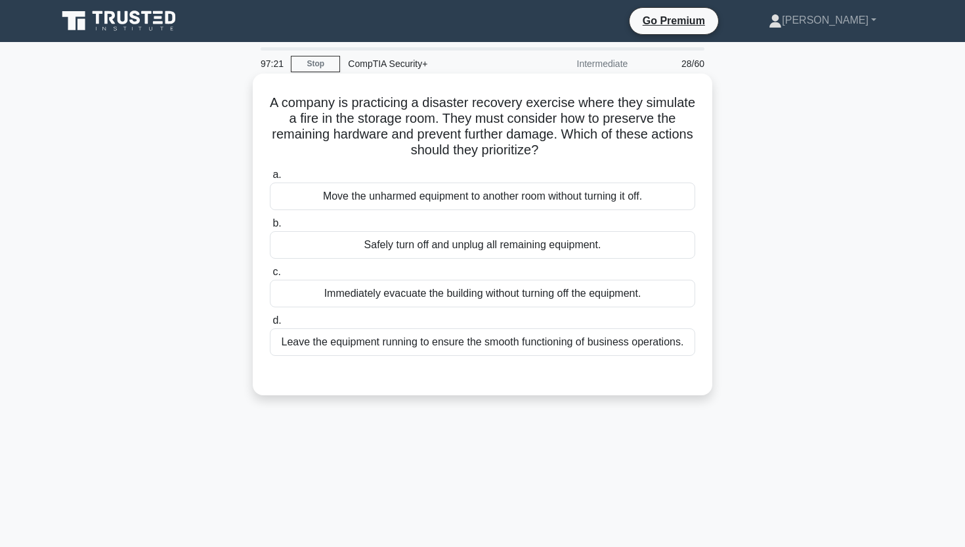
click at [464, 245] on div "Safely turn off and unplug all remaining equipment." at bounding box center [482, 245] width 425 height 28
click at [270, 228] on input "b. Safely turn off and unplug all remaining equipment." at bounding box center [270, 223] width 0 height 9
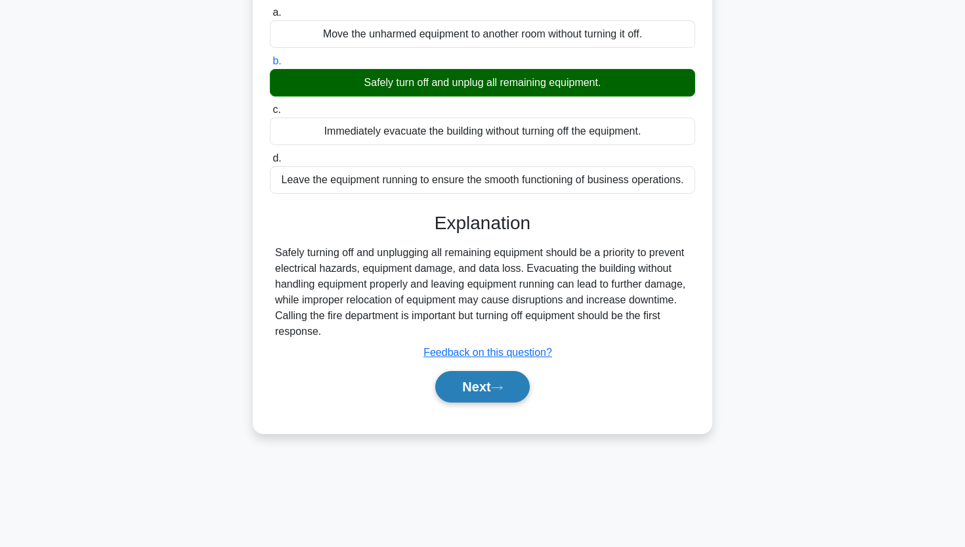
scroll to position [162, 0]
click at [473, 391] on button "Next" at bounding box center [482, 387] width 94 height 32
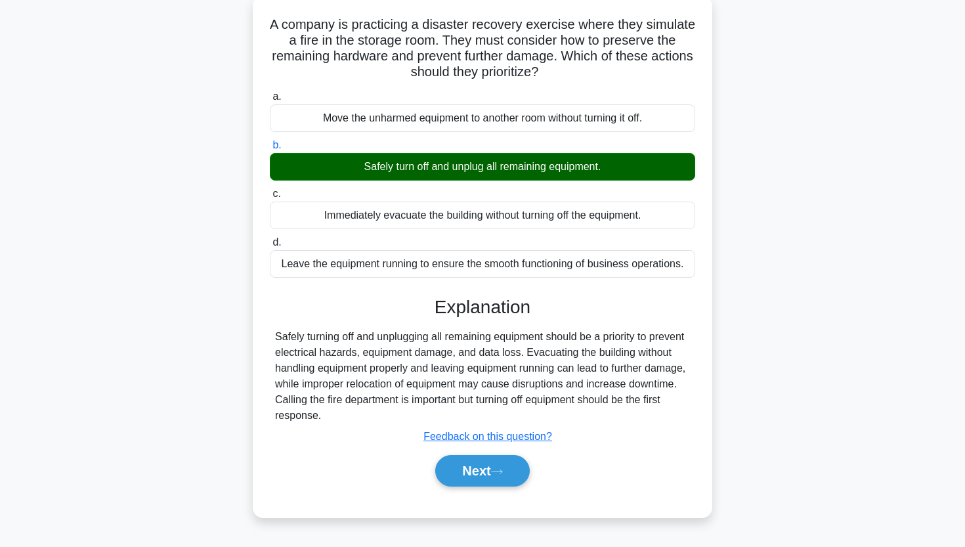
scroll to position [74, 0]
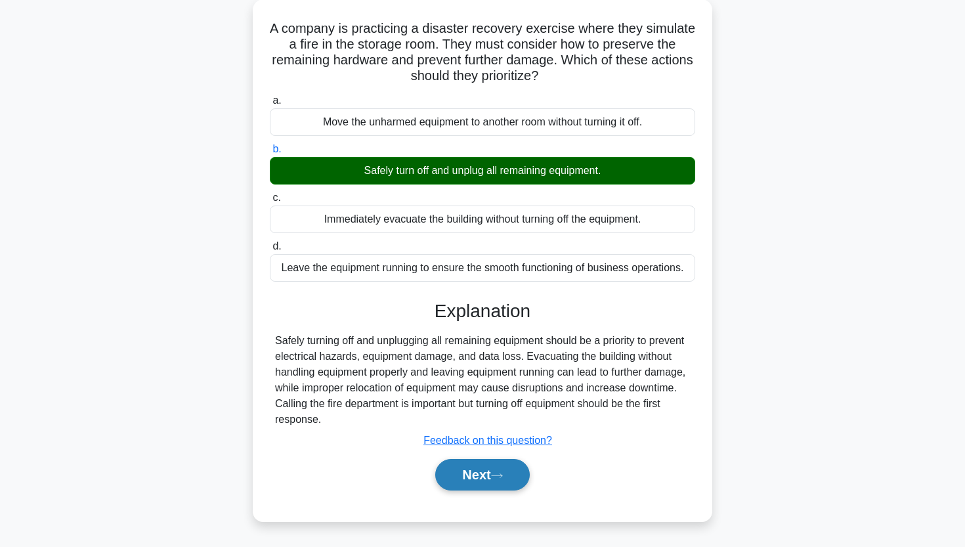
click at [458, 475] on button "Next" at bounding box center [482, 475] width 94 height 32
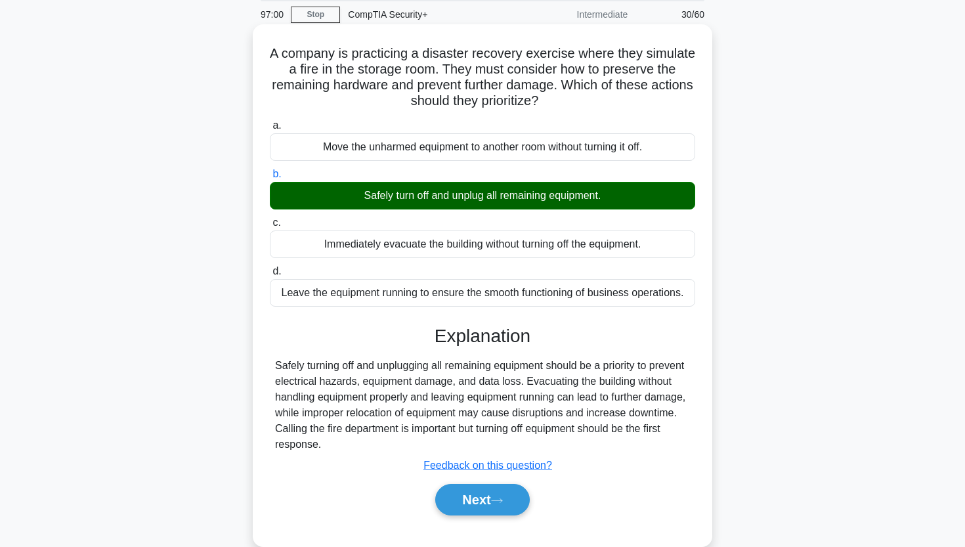
scroll to position [56, 0]
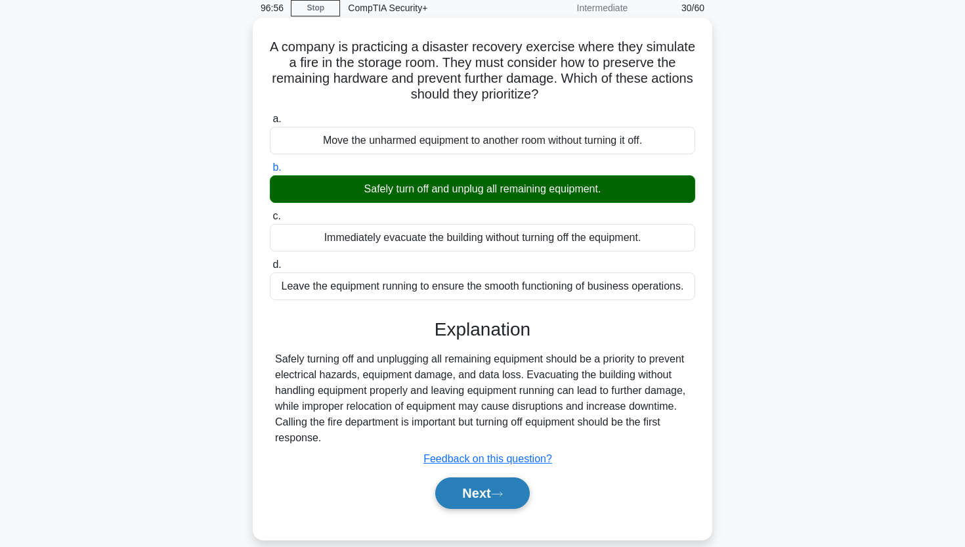
click at [477, 492] on button "Next" at bounding box center [482, 493] width 94 height 32
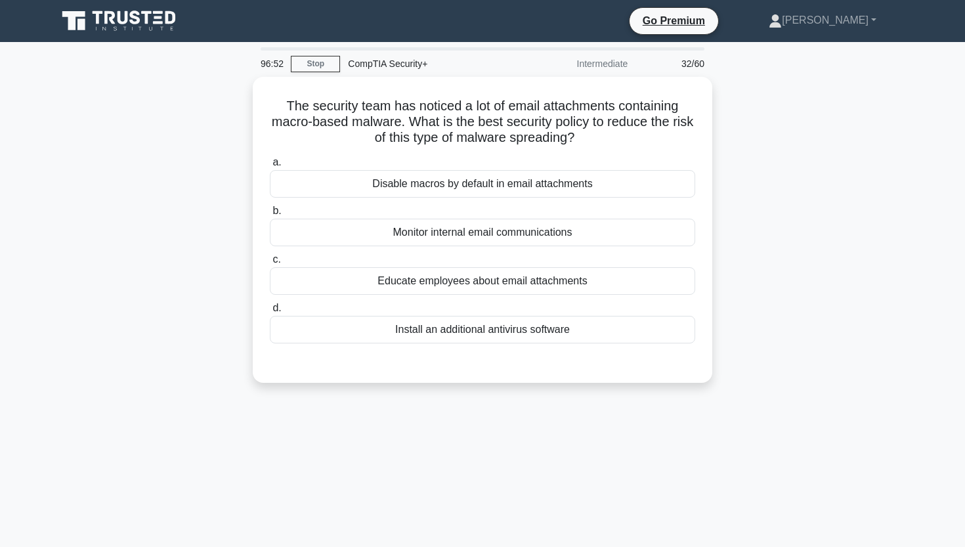
scroll to position [0, 0]
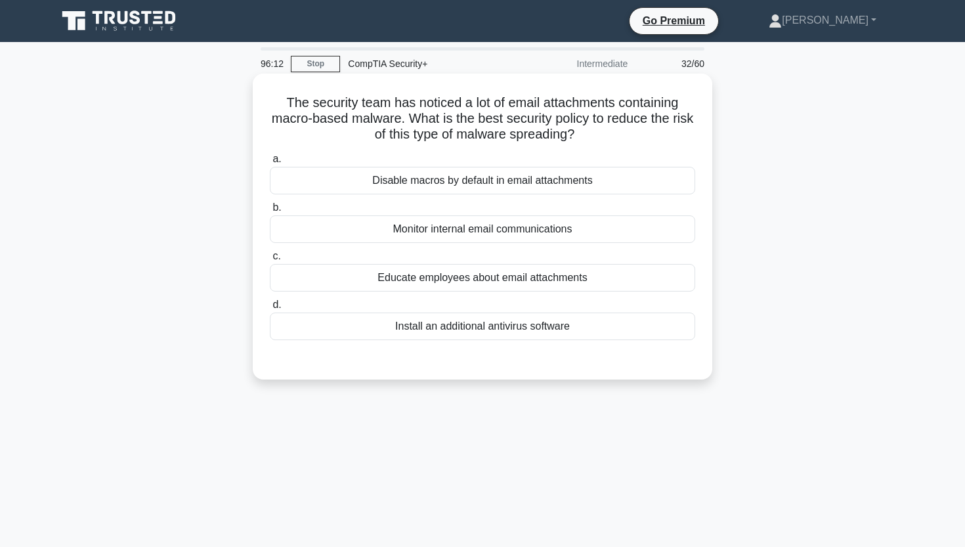
click at [360, 179] on div "Disable macros by default in email attachments" at bounding box center [482, 181] width 425 height 28
click at [270, 163] on input "a. Disable macros by default in email attachments" at bounding box center [270, 159] width 0 height 9
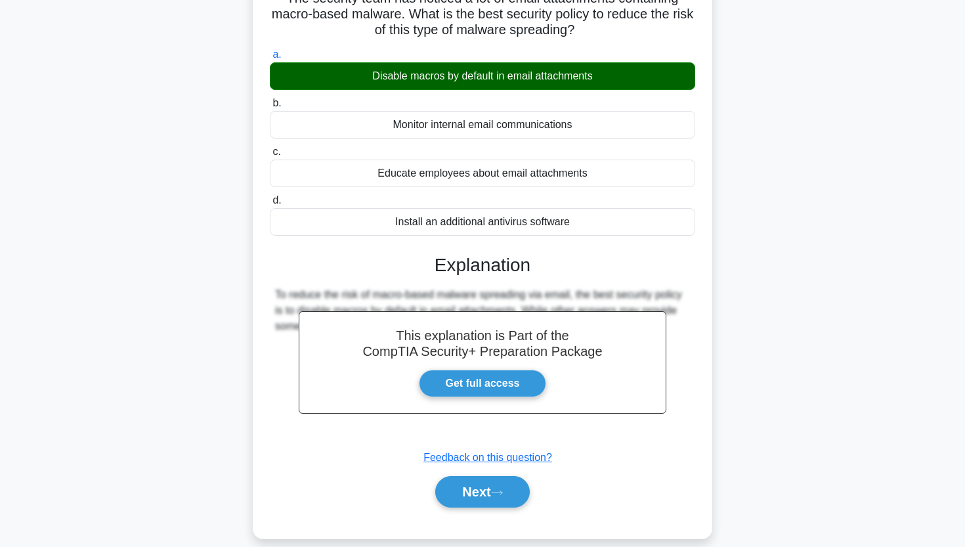
scroll to position [139, 0]
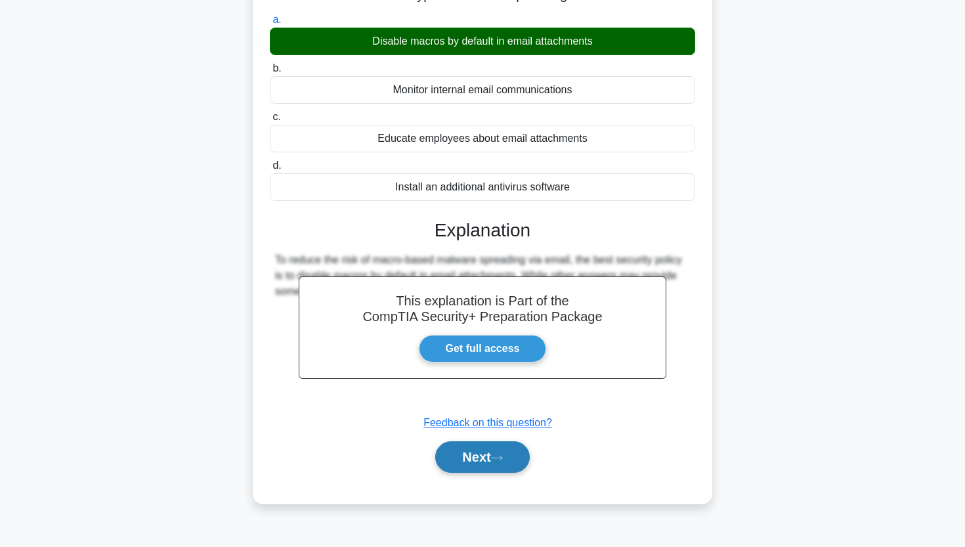
click at [473, 464] on button "Next" at bounding box center [482, 457] width 94 height 32
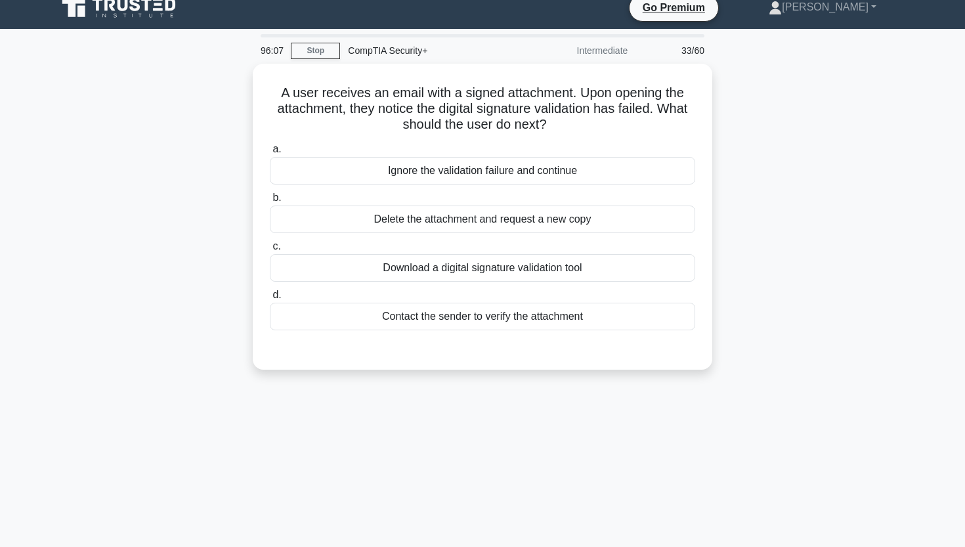
scroll to position [13, 0]
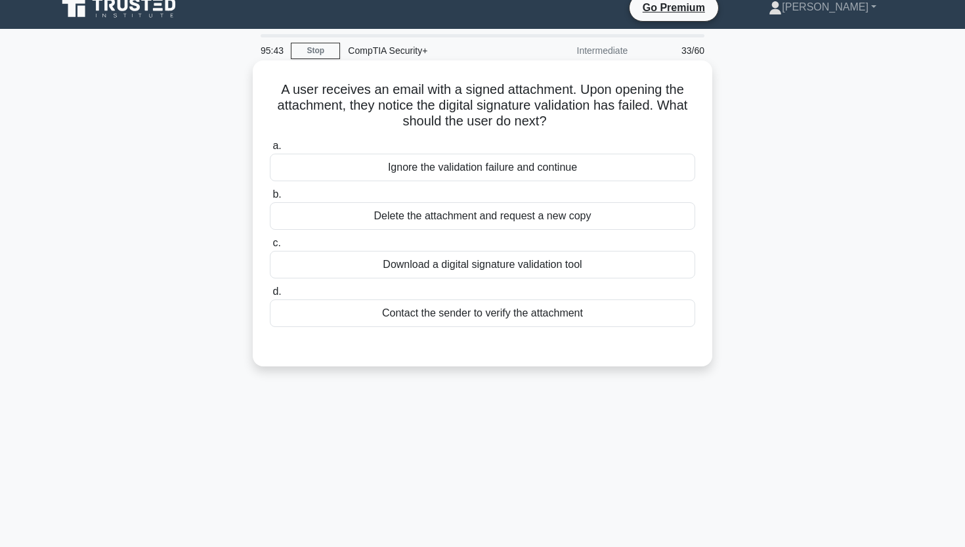
click at [430, 211] on div "Delete the attachment and request a new copy" at bounding box center [482, 216] width 425 height 28
click at [270, 199] on input "b. Delete the attachment and request a new copy" at bounding box center [270, 194] width 0 height 9
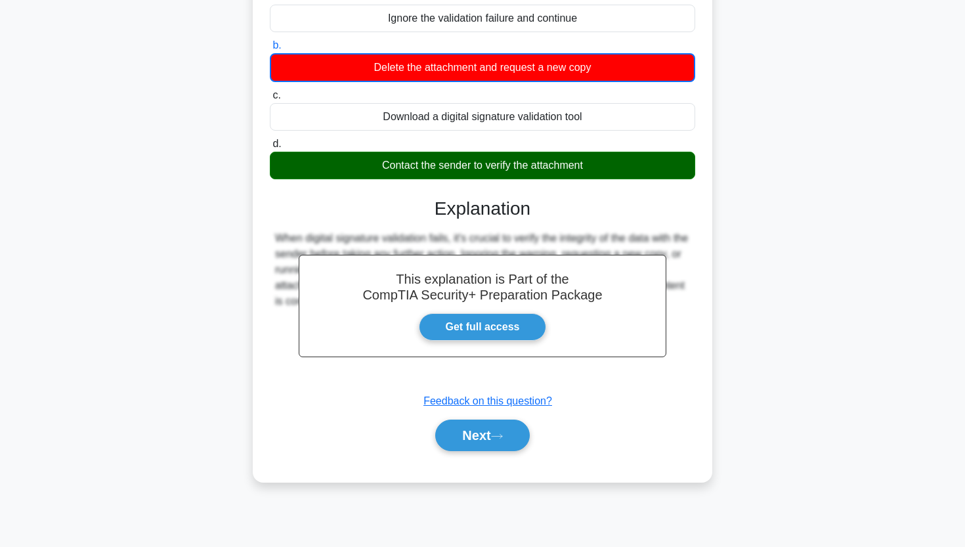
scroll to position [162, 0]
click at [449, 433] on button "Next" at bounding box center [482, 435] width 94 height 32
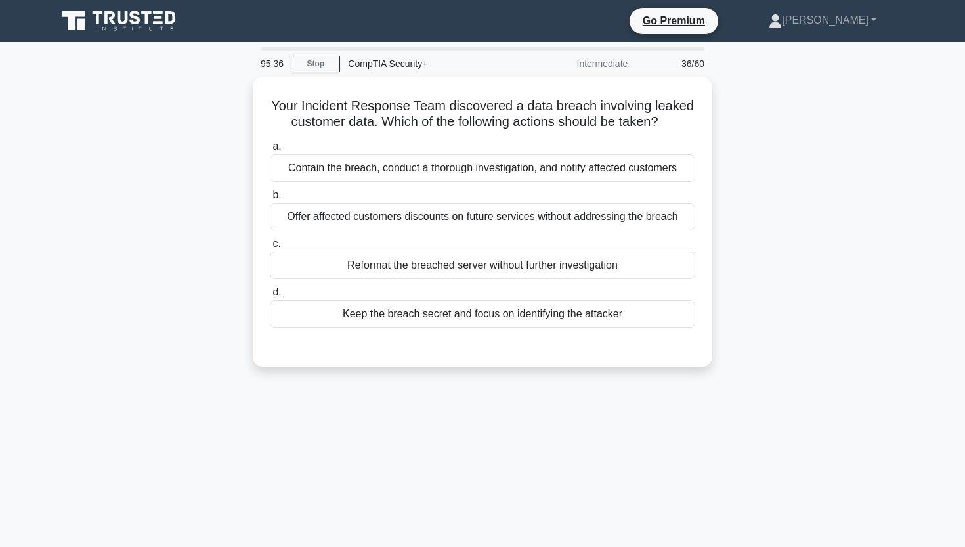
scroll to position [0, 0]
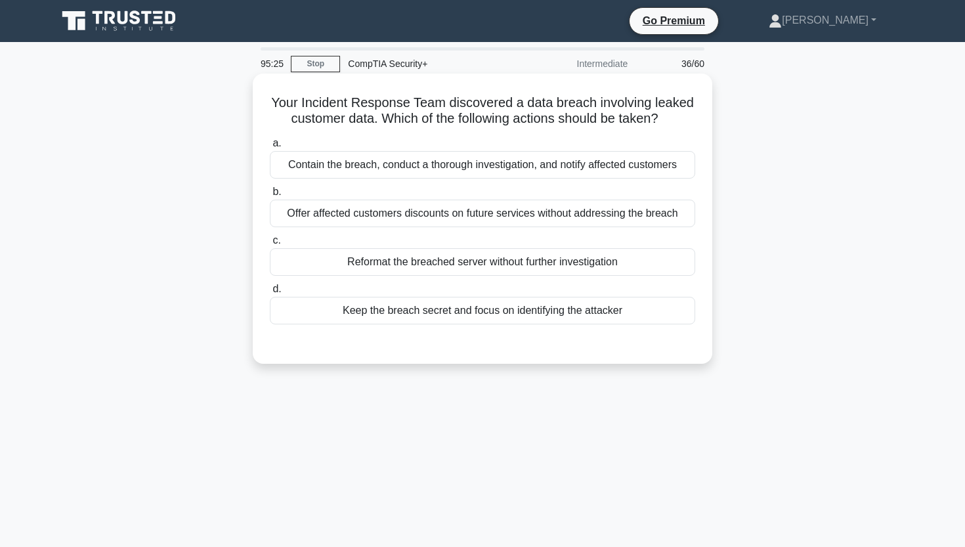
click at [448, 169] on div "Contain the breach, conduct a thorough investigation, and notify affected custo…" at bounding box center [482, 165] width 425 height 28
click at [270, 148] on input "a. Contain the breach, conduct a thorough investigation, and notify affected cu…" at bounding box center [270, 143] width 0 height 9
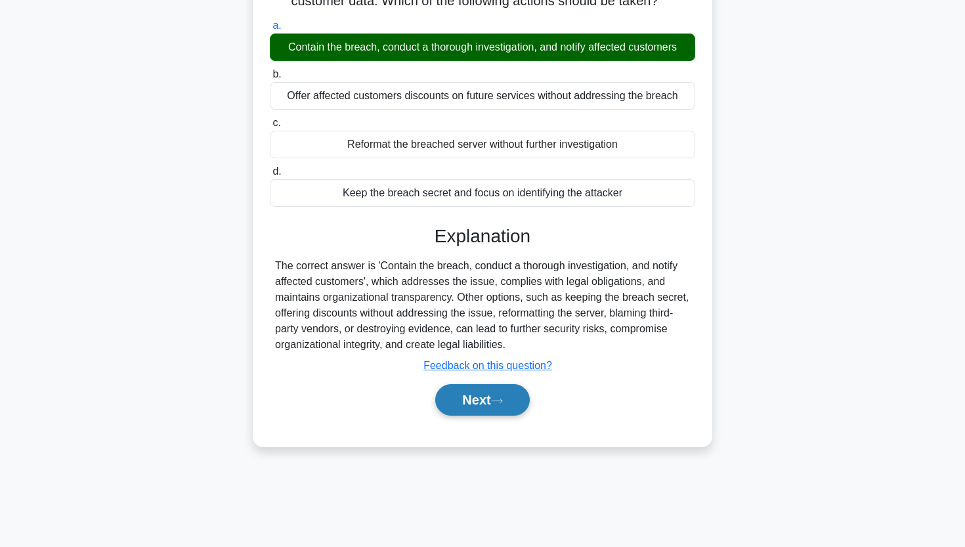
scroll to position [118, 0]
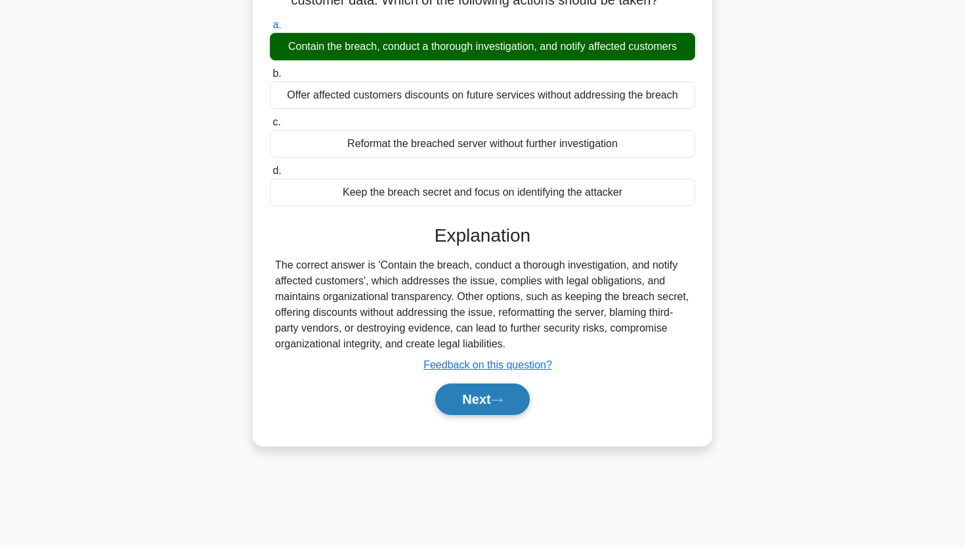
click at [467, 402] on button "Next" at bounding box center [482, 399] width 94 height 32
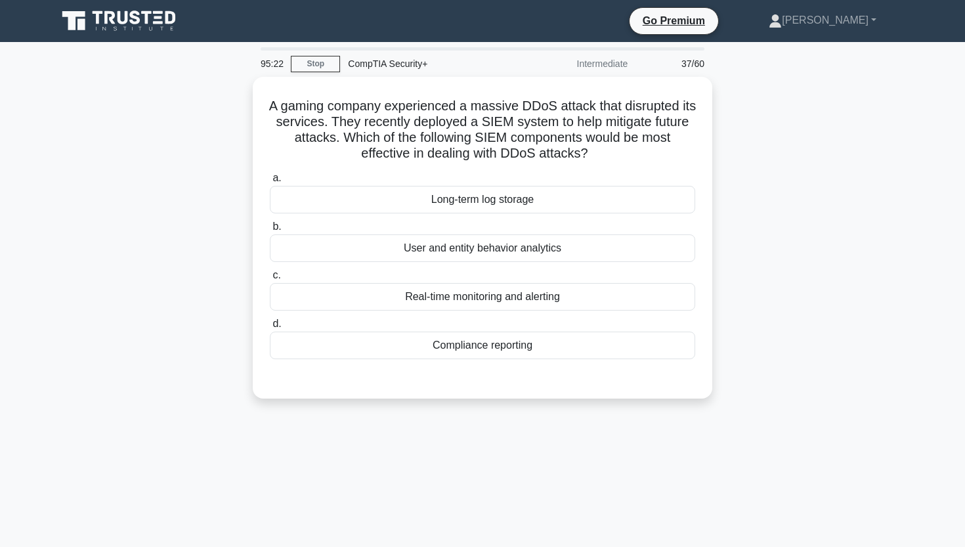
scroll to position [0, 0]
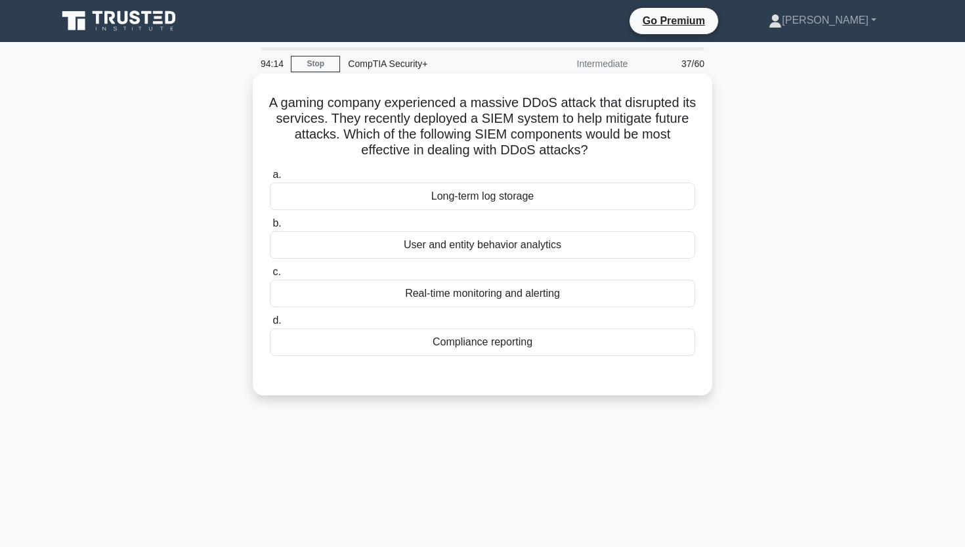
click at [452, 297] on div "Real-time monitoring and alerting" at bounding box center [482, 294] width 425 height 28
click at [270, 276] on input "c. Real-time monitoring and alerting" at bounding box center [270, 272] width 0 height 9
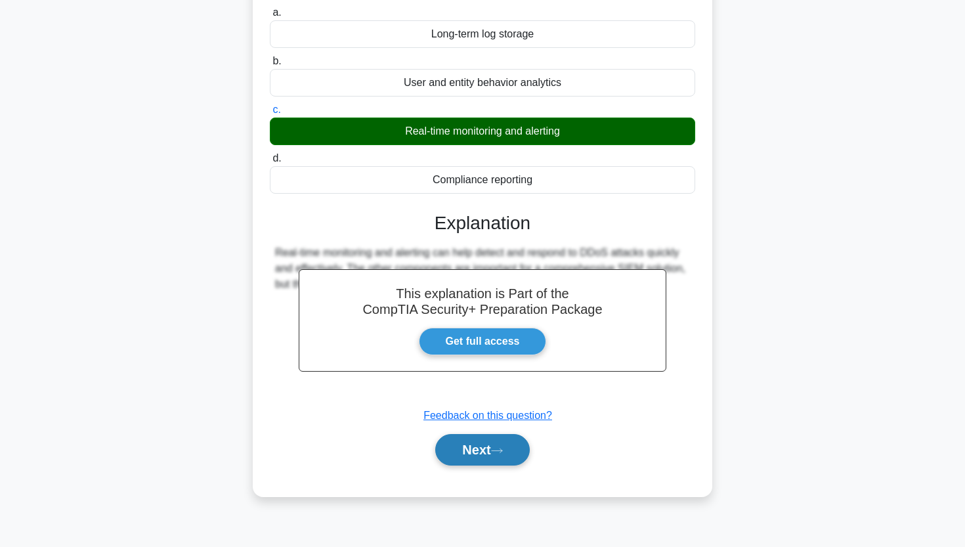
scroll to position [162, 0]
click at [448, 455] on button "Next" at bounding box center [482, 450] width 94 height 32
click at [461, 454] on button "Next" at bounding box center [482, 450] width 94 height 32
click at [462, 454] on button "Next" at bounding box center [482, 450] width 94 height 32
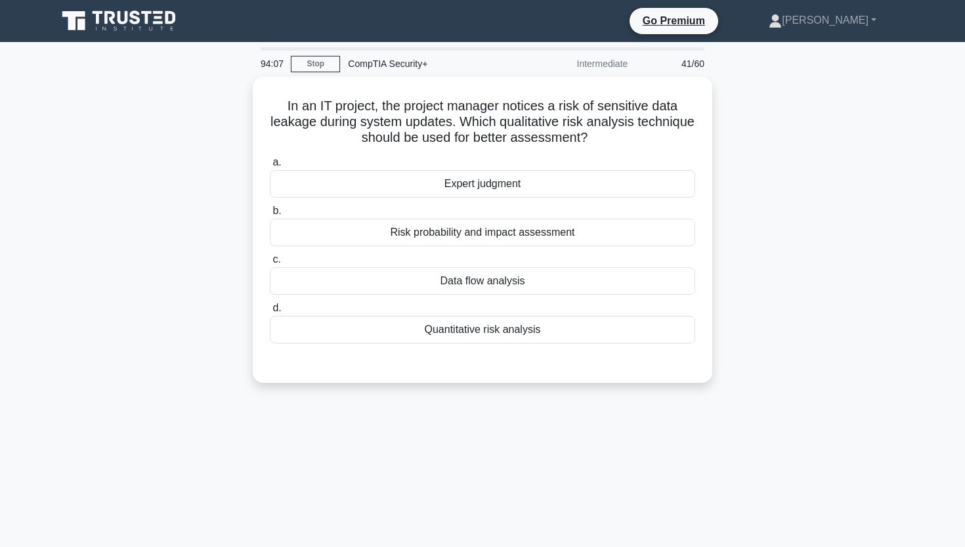
scroll to position [0, 0]
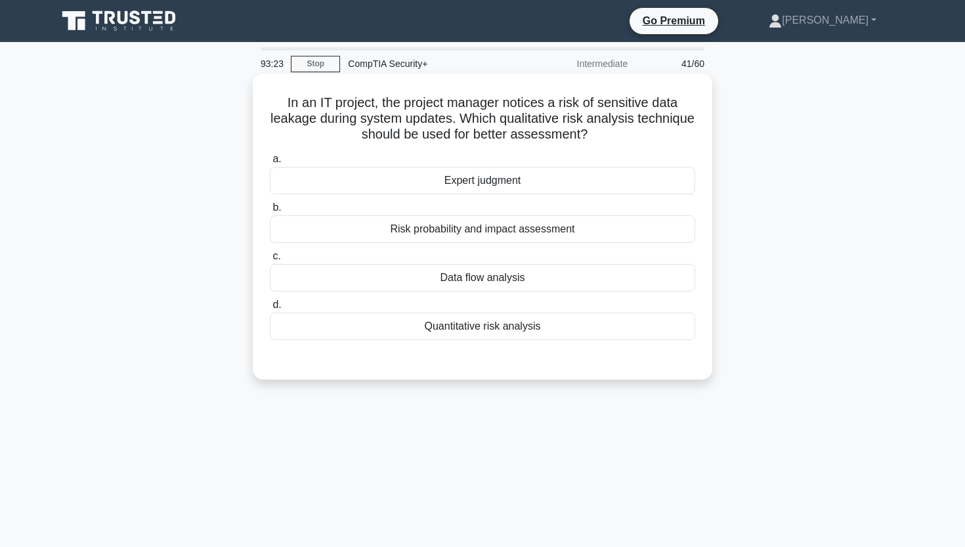
click at [484, 280] on div "Data flow analysis" at bounding box center [482, 278] width 425 height 28
click at [270, 261] on input "c. Data flow analysis" at bounding box center [270, 256] width 0 height 9
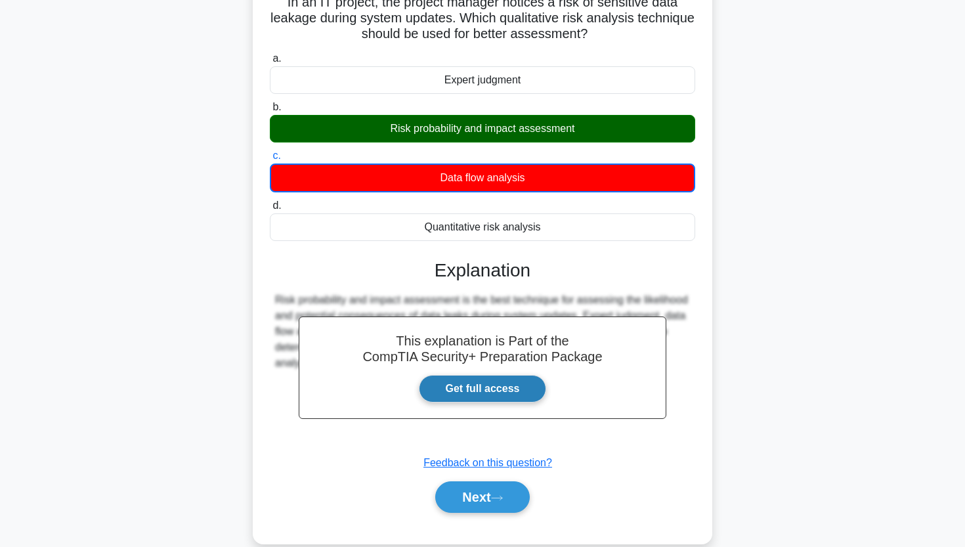
scroll to position [137, 0]
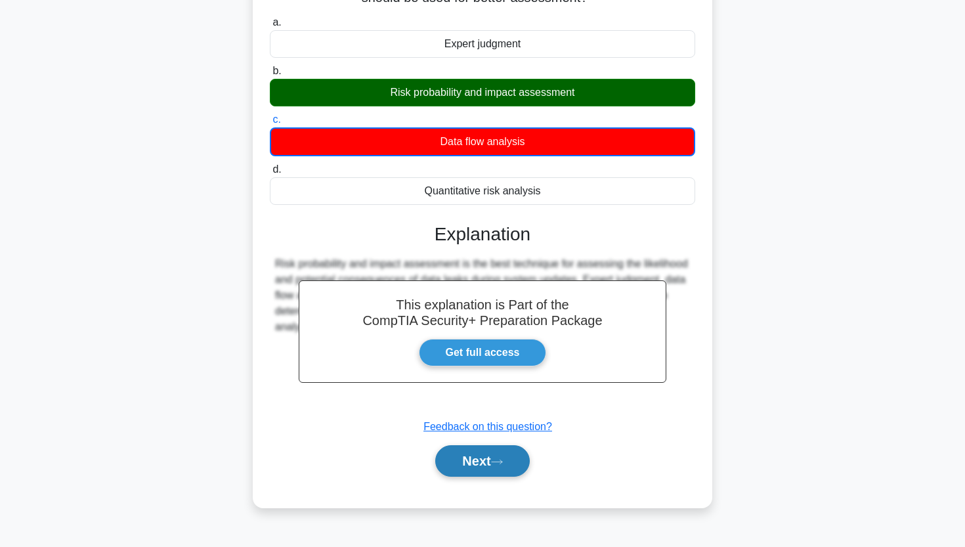
click at [448, 466] on button "Next" at bounding box center [482, 461] width 94 height 32
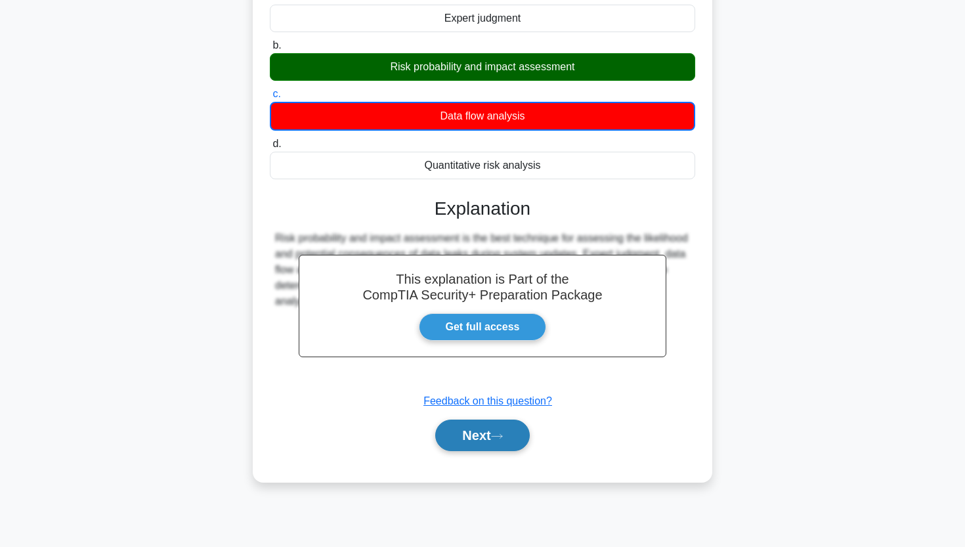
scroll to position [162, 0]
click at [519, 435] on button "Next" at bounding box center [482, 435] width 94 height 32
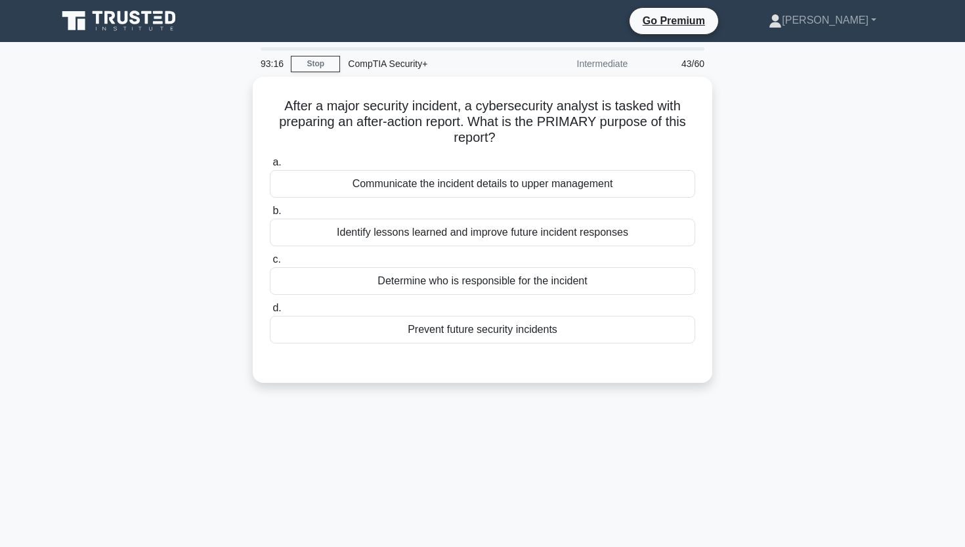
scroll to position [0, 0]
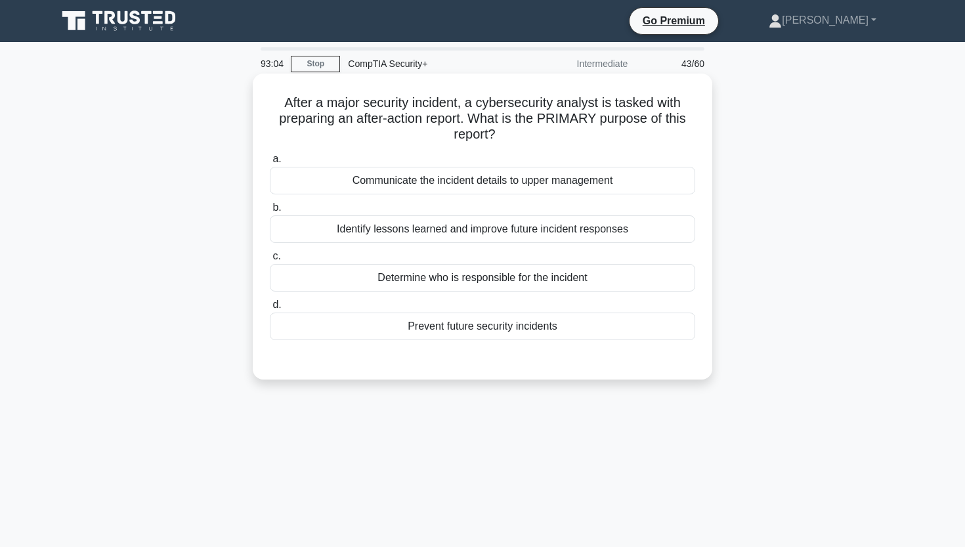
click at [427, 227] on div "Identify lessons learned and improve future incident responses" at bounding box center [482, 229] width 425 height 28
click at [270, 212] on input "b. Identify lessons learned and improve future incident responses" at bounding box center [270, 207] width 0 height 9
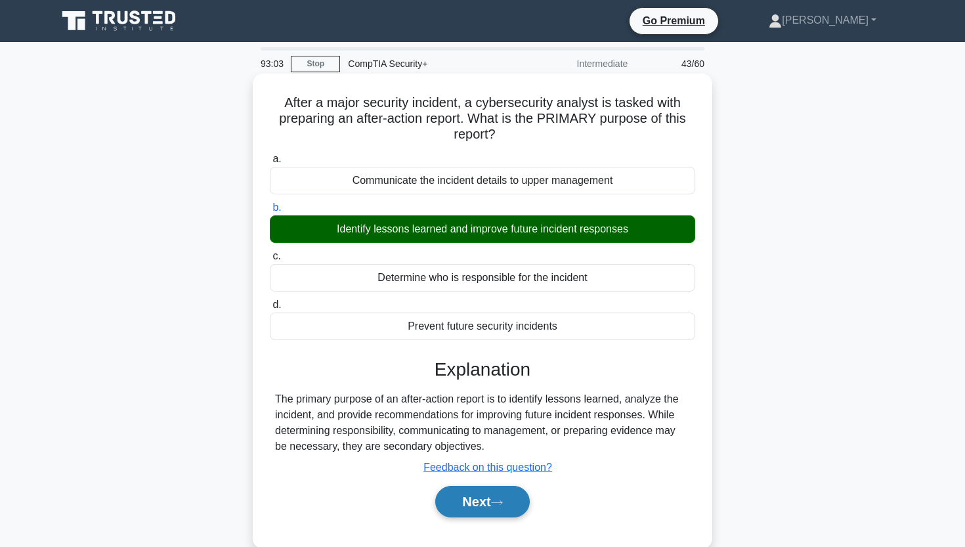
click at [498, 500] on icon at bounding box center [497, 502] width 12 height 7
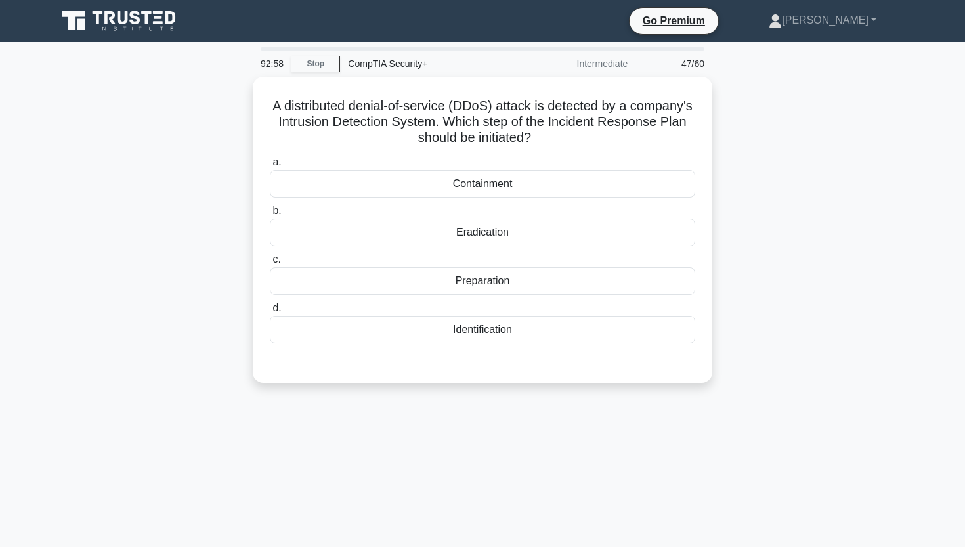
click at [498, 500] on div "92:58 Stop CompTIA Security+ Intermediate 47/60 A distributed denial-of-service…" at bounding box center [482, 375] width 866 height 656
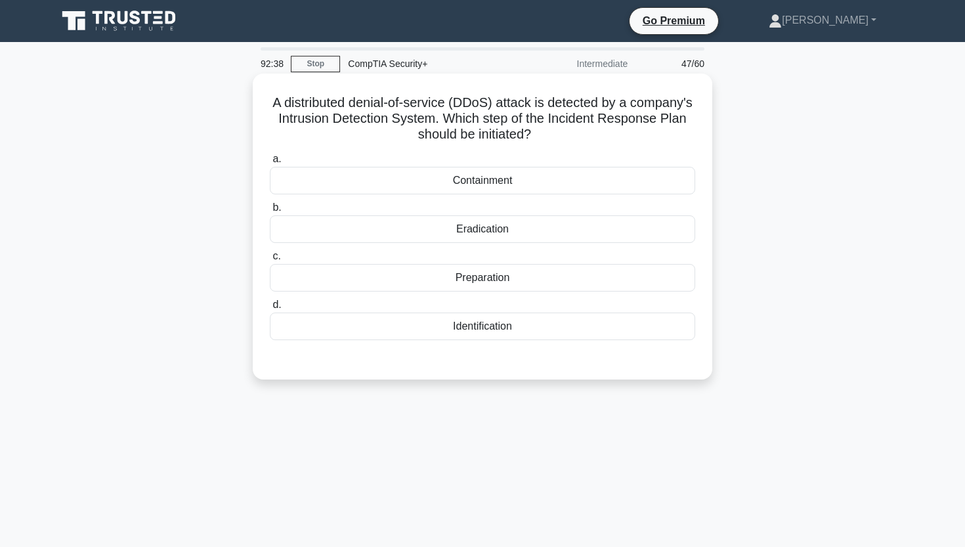
click at [513, 182] on div "Containment" at bounding box center [482, 181] width 425 height 28
click at [270, 163] on input "a. Containment" at bounding box center [270, 159] width 0 height 9
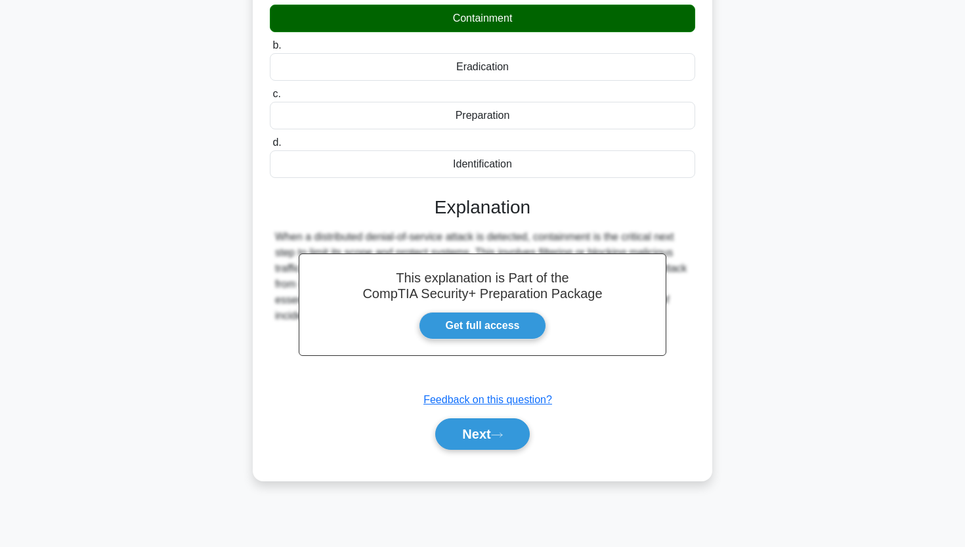
scroll to position [162, 0]
click at [461, 437] on button "Next" at bounding box center [482, 434] width 94 height 32
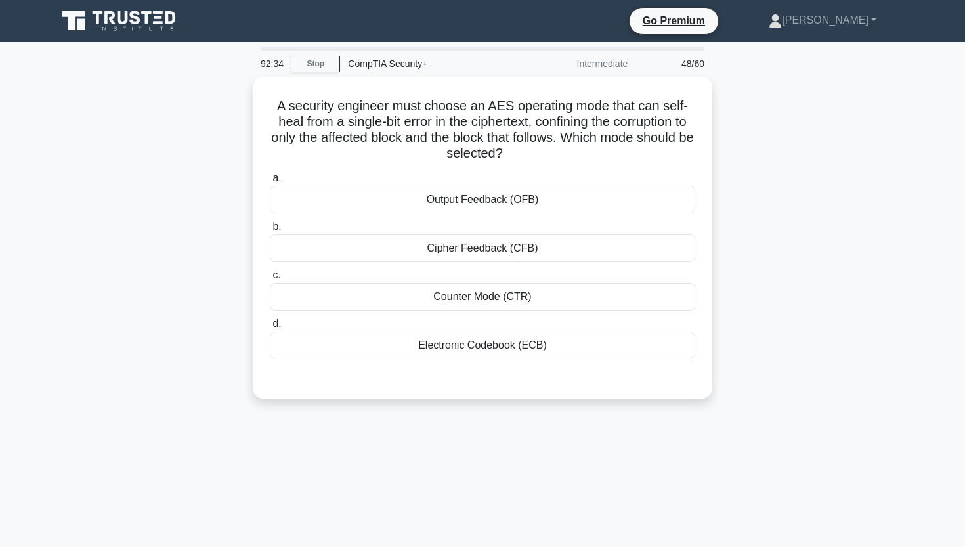
scroll to position [0, 0]
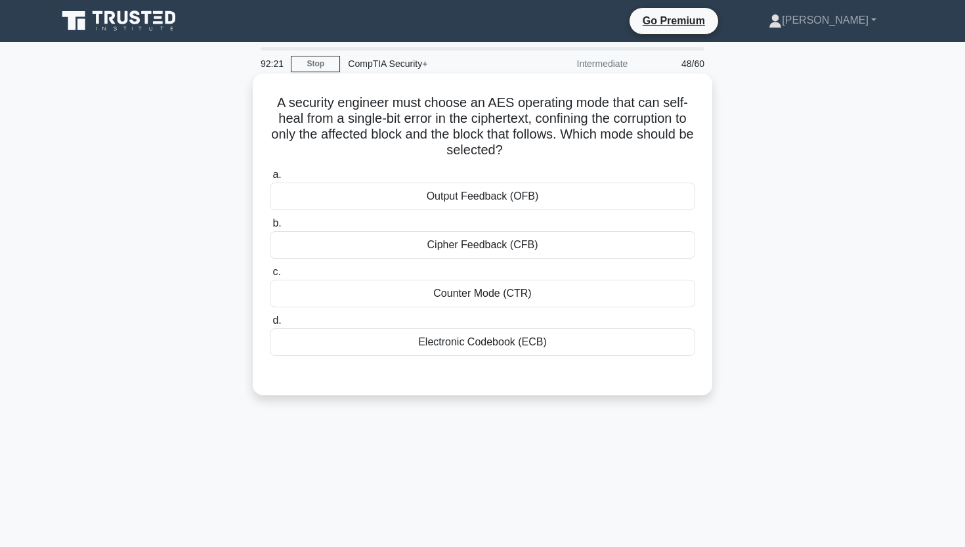
click at [517, 252] on div "Cipher Feedback (CFB)" at bounding box center [482, 245] width 425 height 28
click at [270, 228] on input "b. Cipher Feedback (CFB)" at bounding box center [270, 223] width 0 height 9
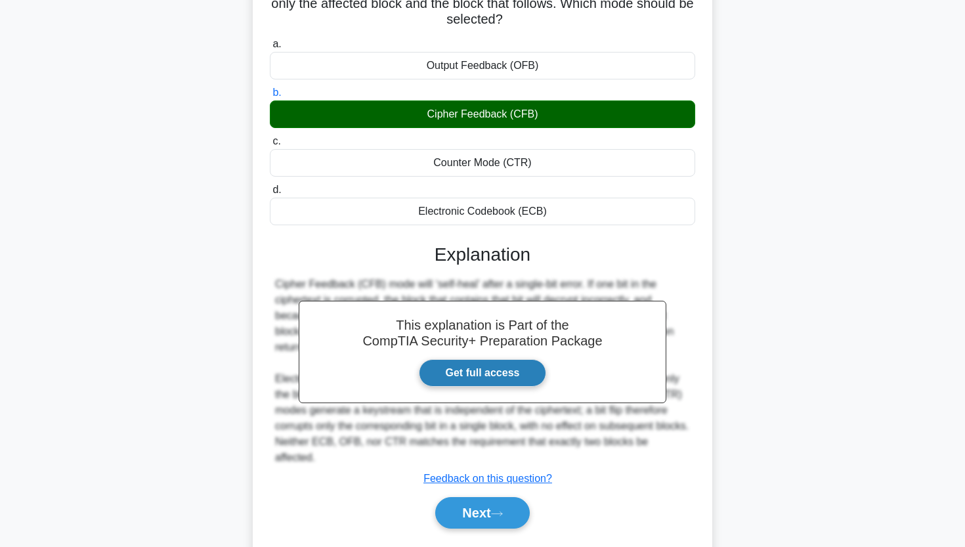
scroll to position [135, 0]
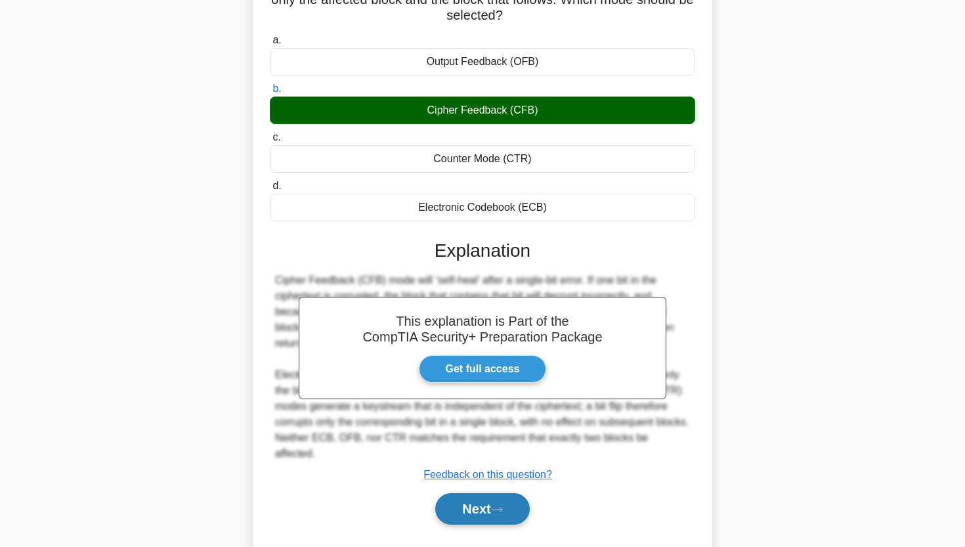
click at [459, 507] on button "Next" at bounding box center [482, 509] width 94 height 32
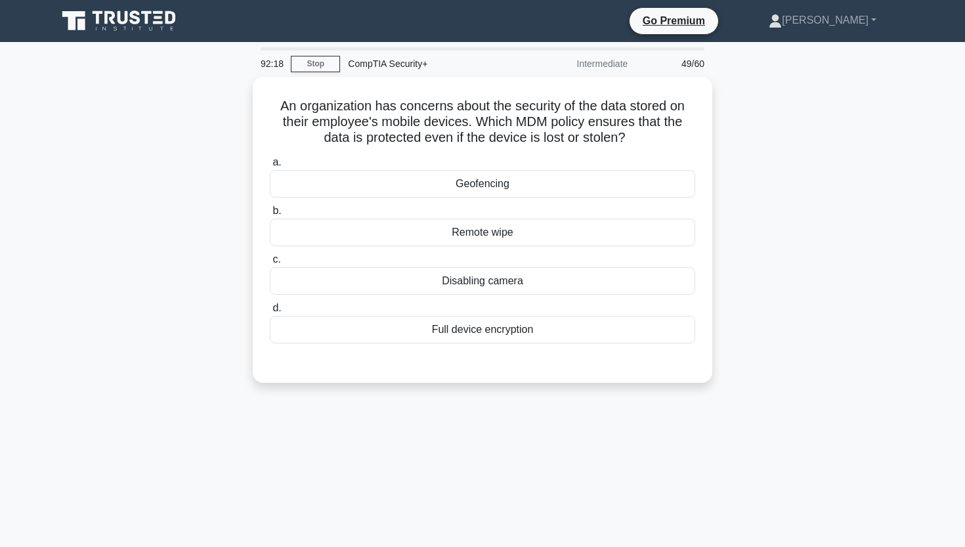
scroll to position [0, 0]
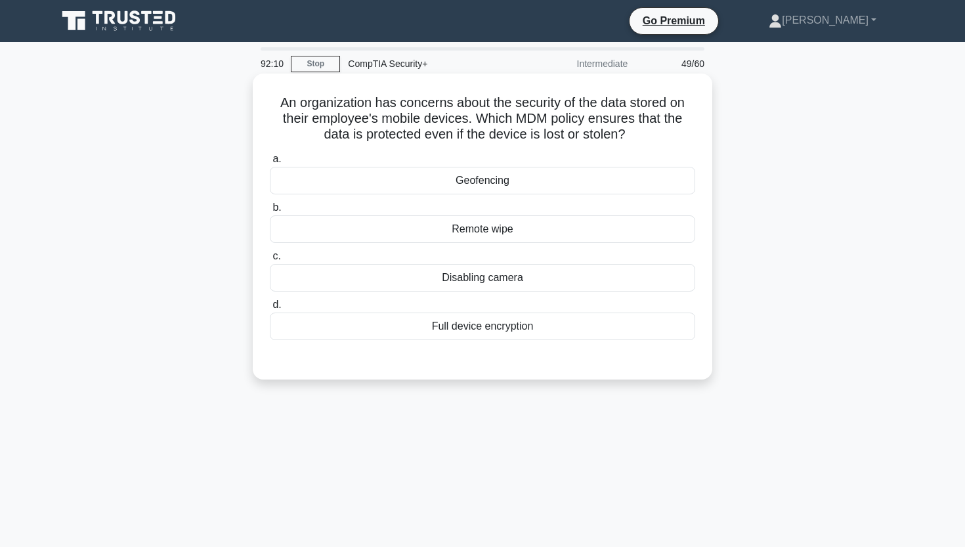
click at [453, 229] on div "Remote wipe" at bounding box center [482, 229] width 425 height 28
click at [270, 212] on input "b. Remote wipe" at bounding box center [270, 207] width 0 height 9
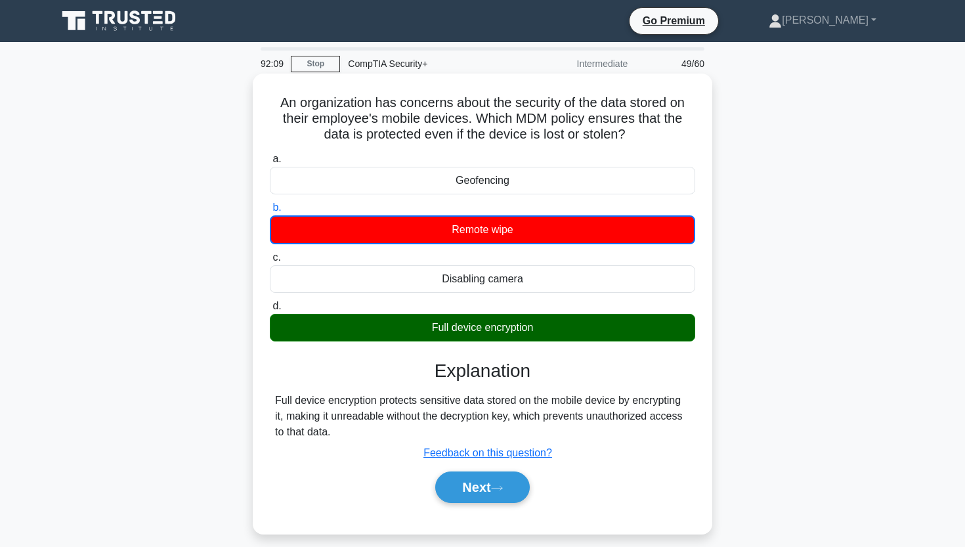
scroll to position [51, 0]
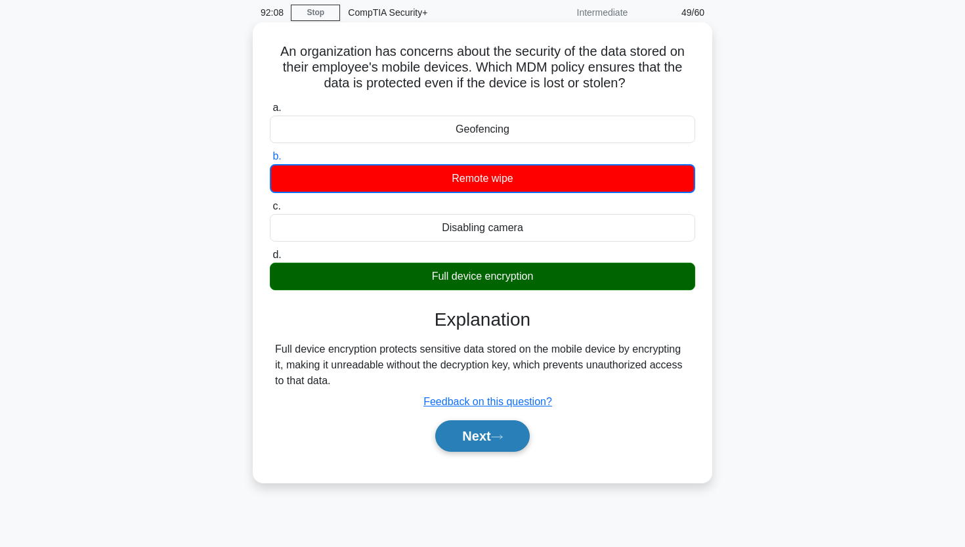
click at [459, 431] on button "Next" at bounding box center [482, 436] width 94 height 32
click at [474, 442] on button "Next" at bounding box center [482, 436] width 94 height 32
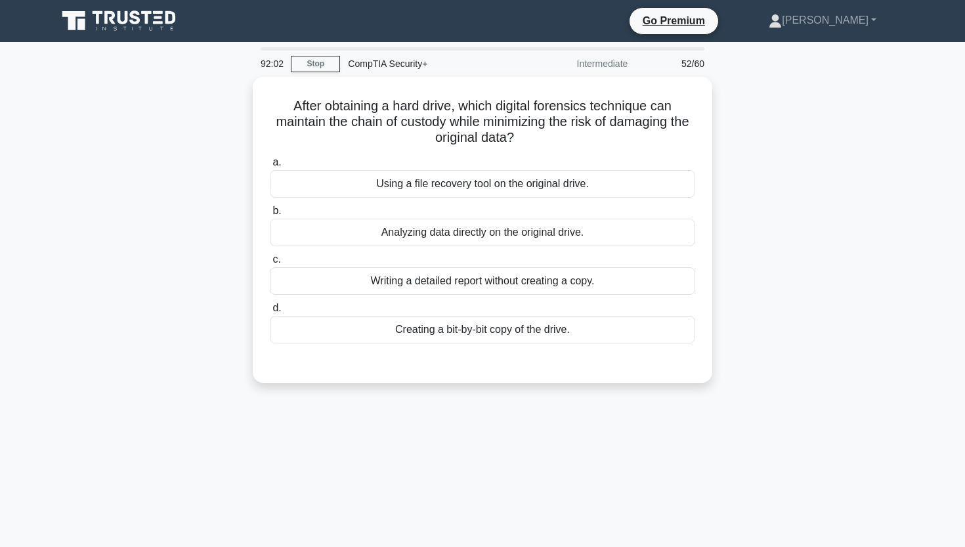
scroll to position [0, 0]
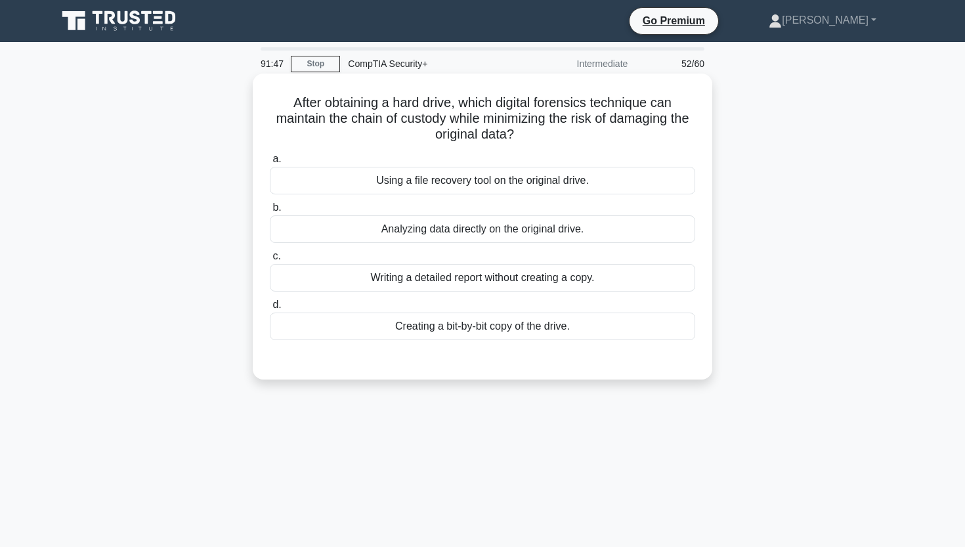
click at [437, 326] on div "Creating a bit-by-bit copy of the drive." at bounding box center [482, 326] width 425 height 28
click at [270, 309] on input "d. Creating a bit-by-bit copy of the drive." at bounding box center [270, 305] width 0 height 9
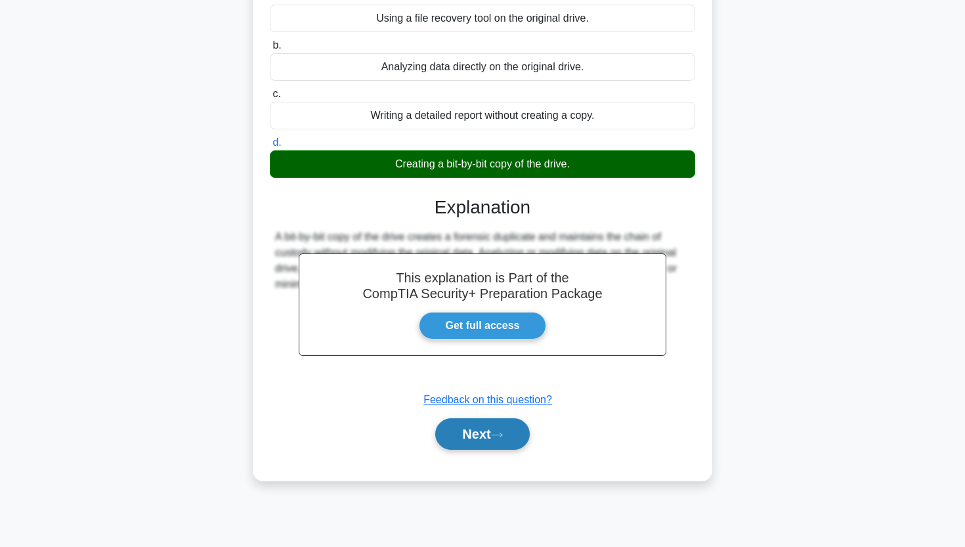
scroll to position [162, 0]
click at [472, 440] on button "Next" at bounding box center [482, 434] width 94 height 32
click at [474, 437] on button "Next" at bounding box center [482, 434] width 94 height 32
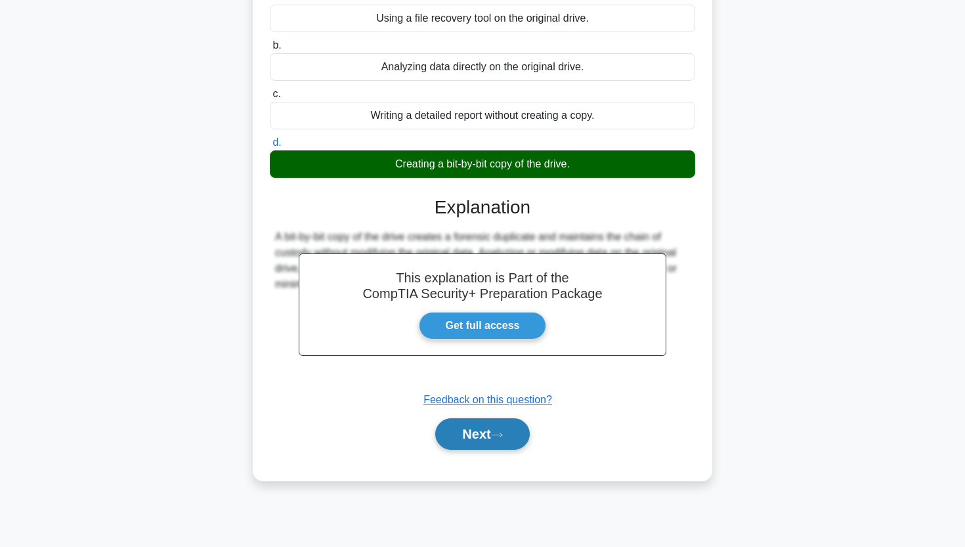
click at [473, 437] on button "Next" at bounding box center [482, 434] width 94 height 32
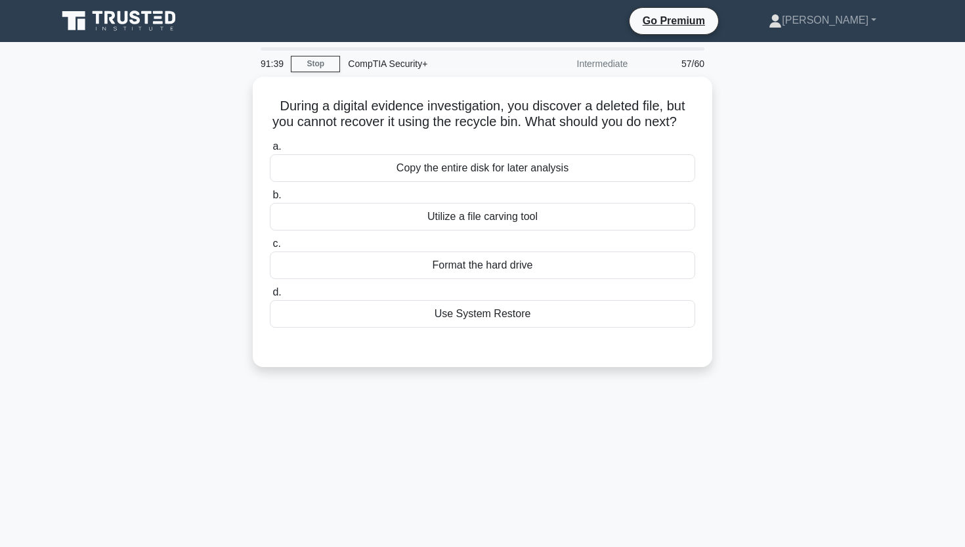
scroll to position [0, 0]
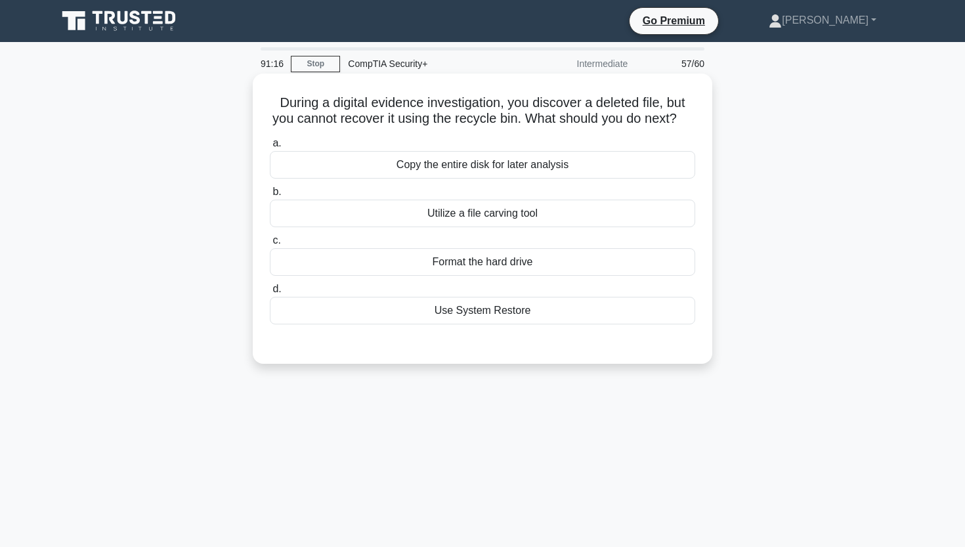
click at [479, 218] on div "Utilize a file carving tool" at bounding box center [482, 214] width 425 height 28
click at [270, 196] on input "b. Utilize a file carving tool" at bounding box center [270, 192] width 0 height 9
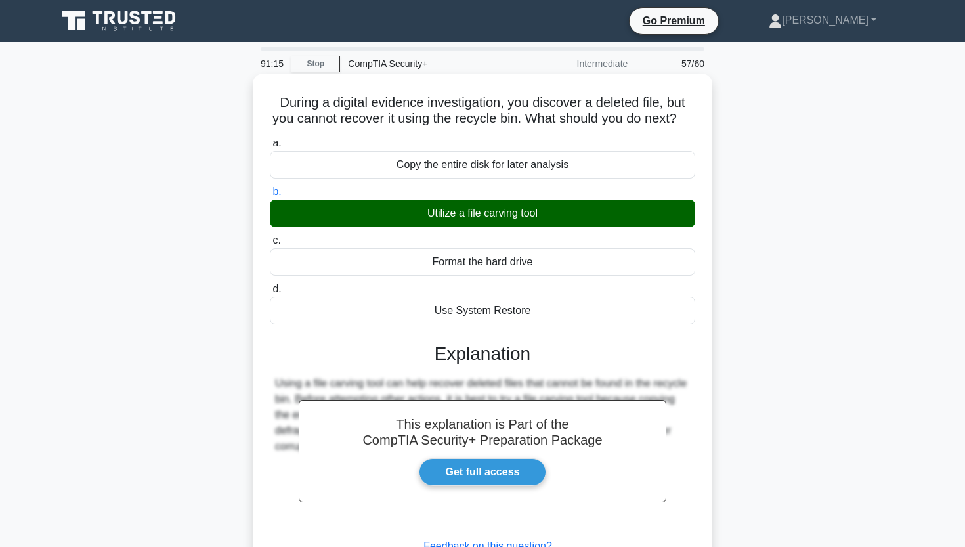
scroll to position [145, 0]
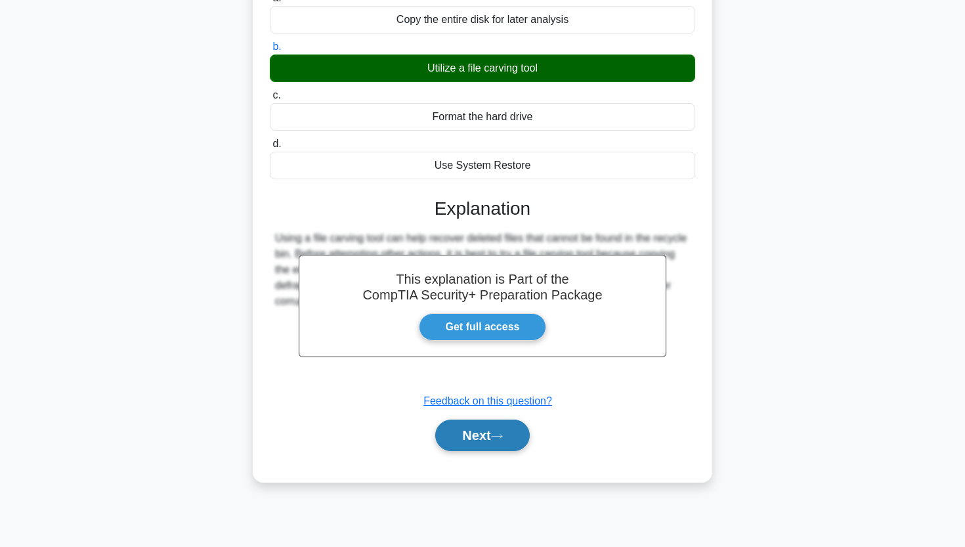
click at [454, 433] on button "Next" at bounding box center [482, 435] width 94 height 32
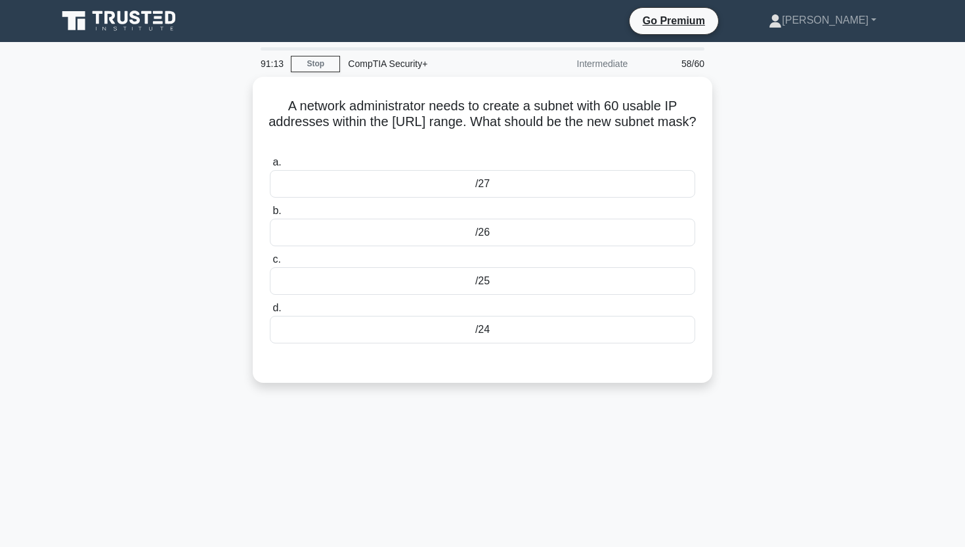
scroll to position [0, 0]
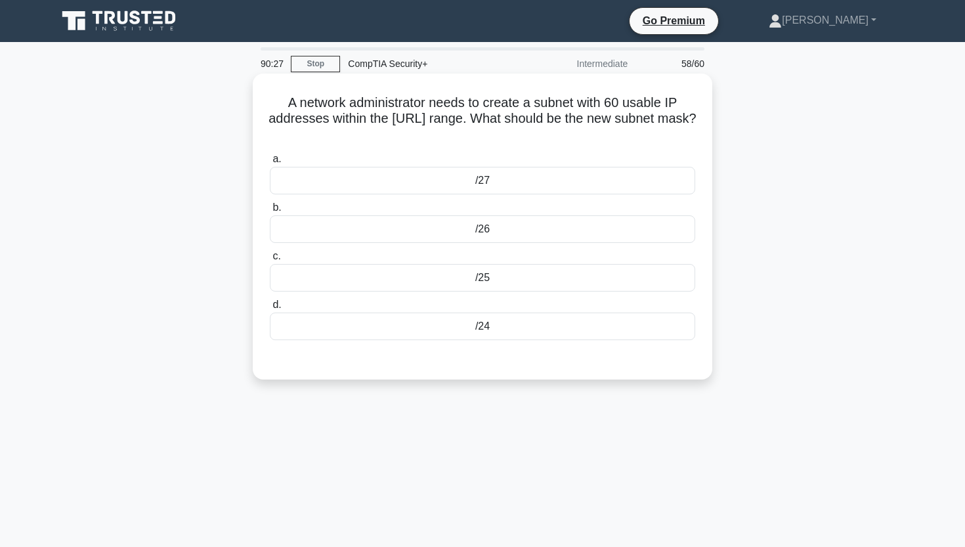
click at [544, 238] on div "/26" at bounding box center [482, 229] width 425 height 28
click at [270, 212] on input "b. /26" at bounding box center [270, 207] width 0 height 9
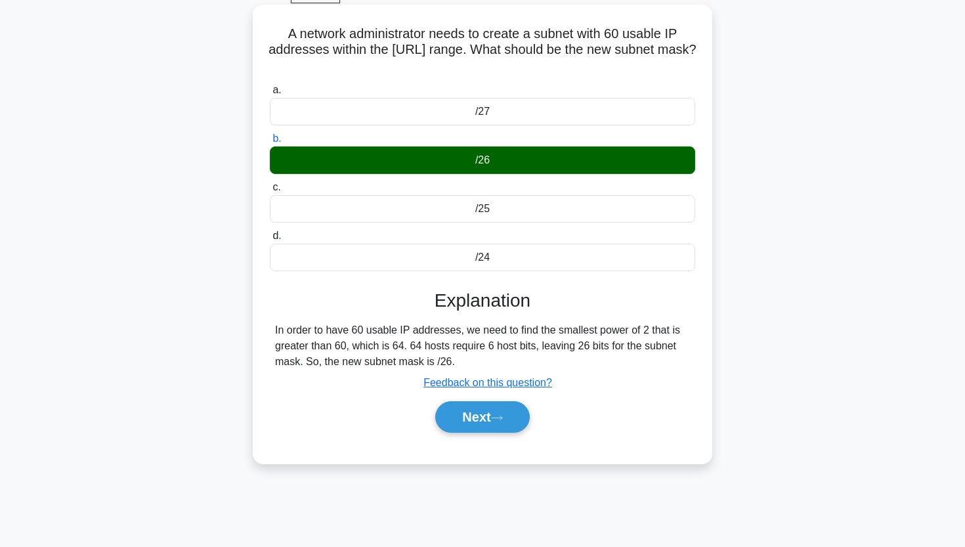
scroll to position [72, 0]
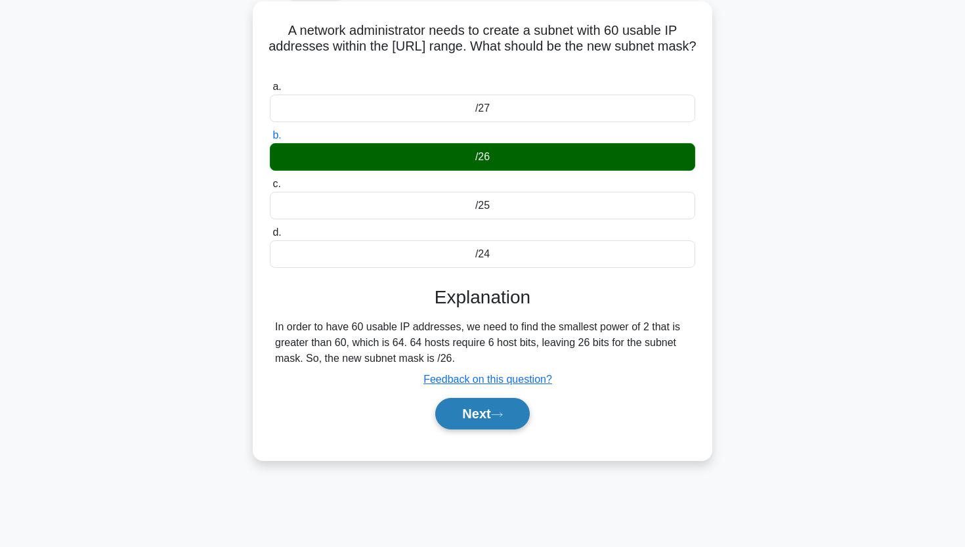
click at [483, 412] on button "Next" at bounding box center [482, 414] width 94 height 32
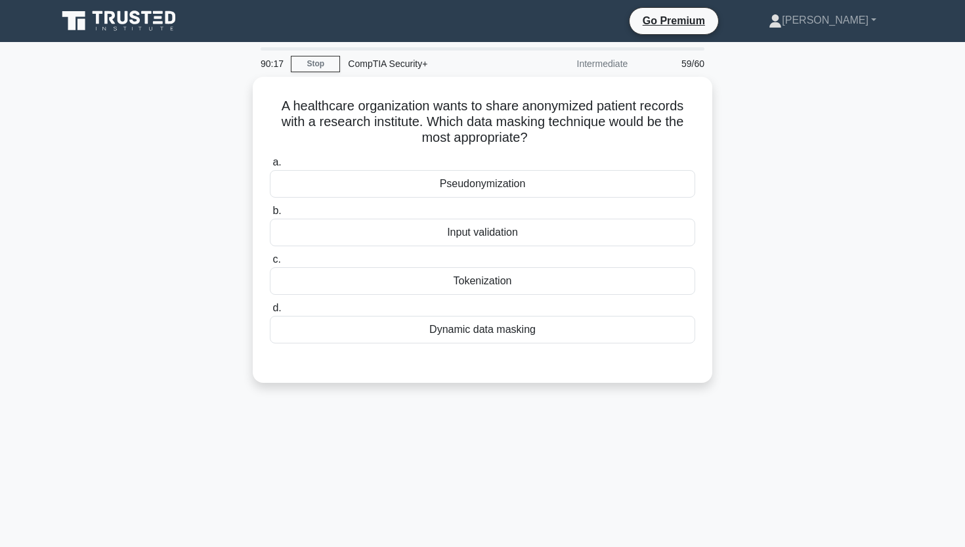
scroll to position [0, 0]
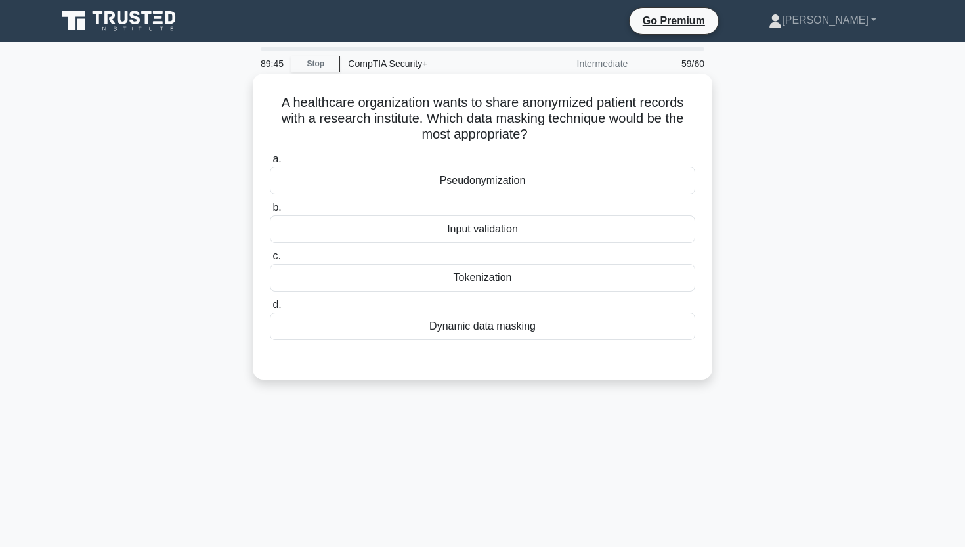
click at [511, 324] on div "Dynamic data masking" at bounding box center [482, 326] width 425 height 28
click at [270, 309] on input "d. Dynamic data masking" at bounding box center [270, 305] width 0 height 9
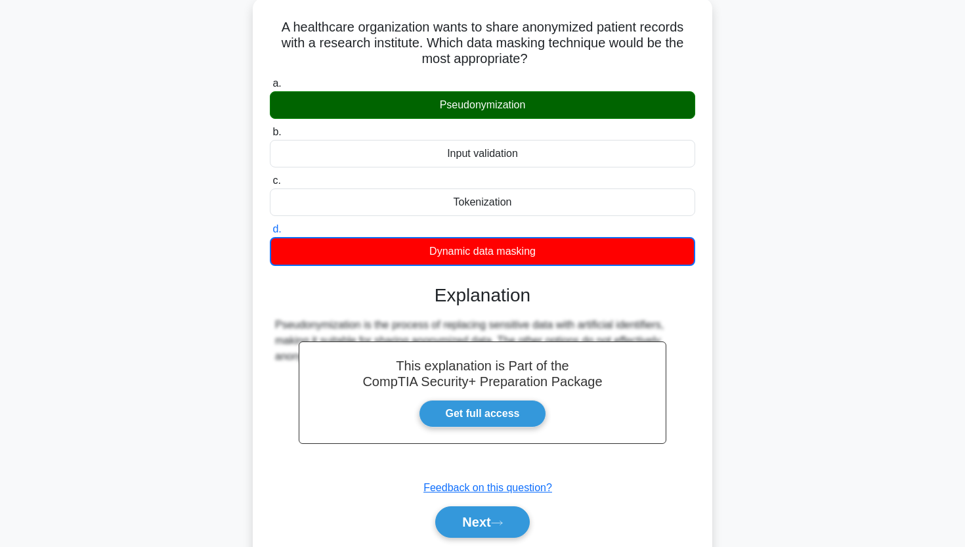
scroll to position [80, 0]
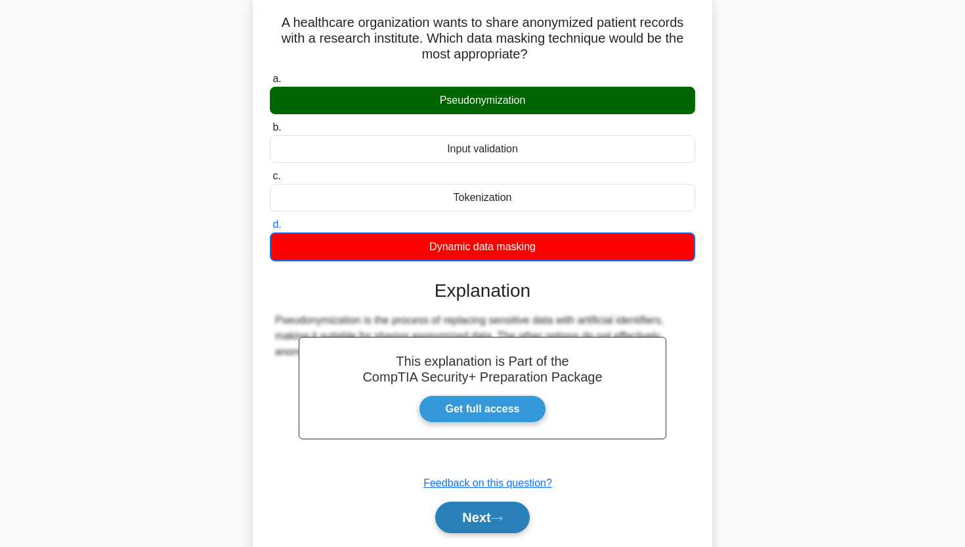
click at [469, 511] on button "Next" at bounding box center [482, 518] width 94 height 32
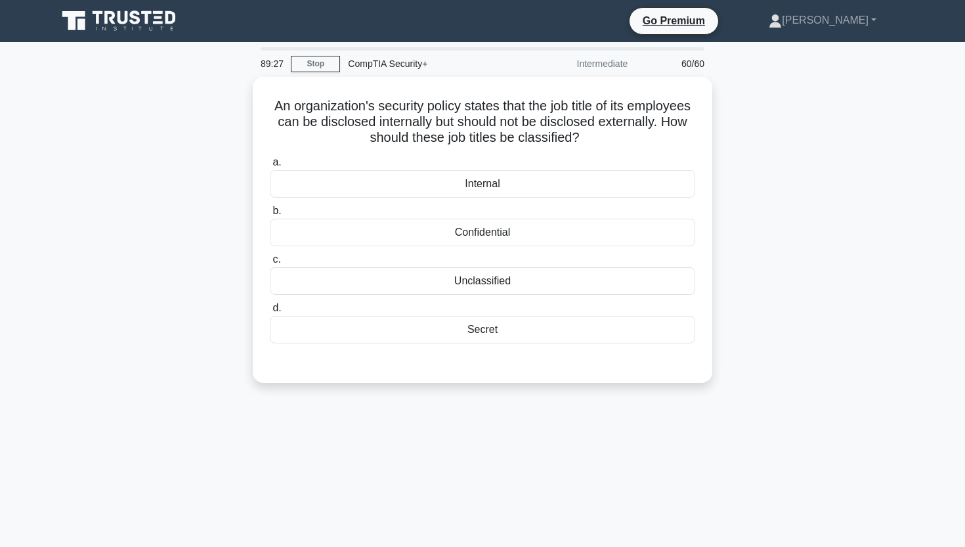
scroll to position [0, 0]
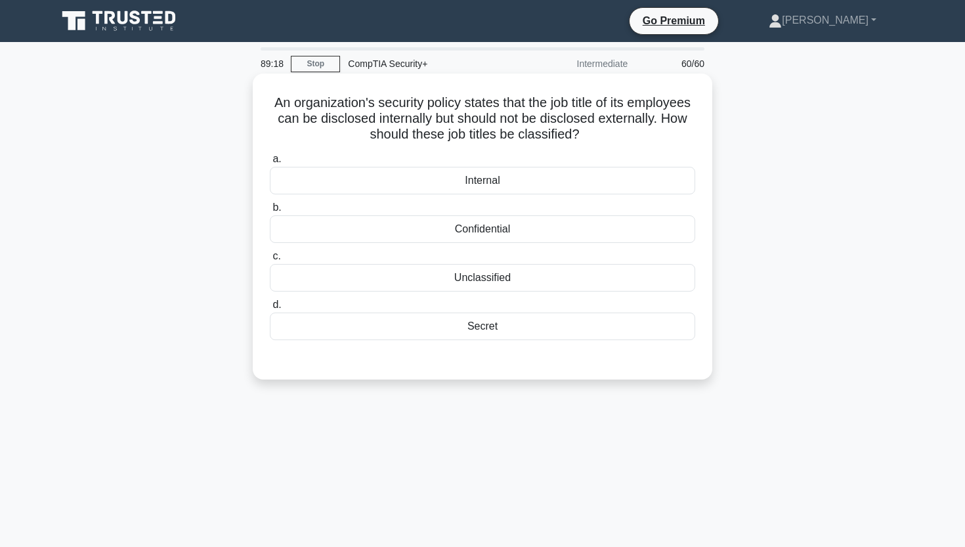
click at [514, 180] on div "Internal" at bounding box center [482, 181] width 425 height 28
click at [270, 163] on input "a. Internal" at bounding box center [270, 159] width 0 height 9
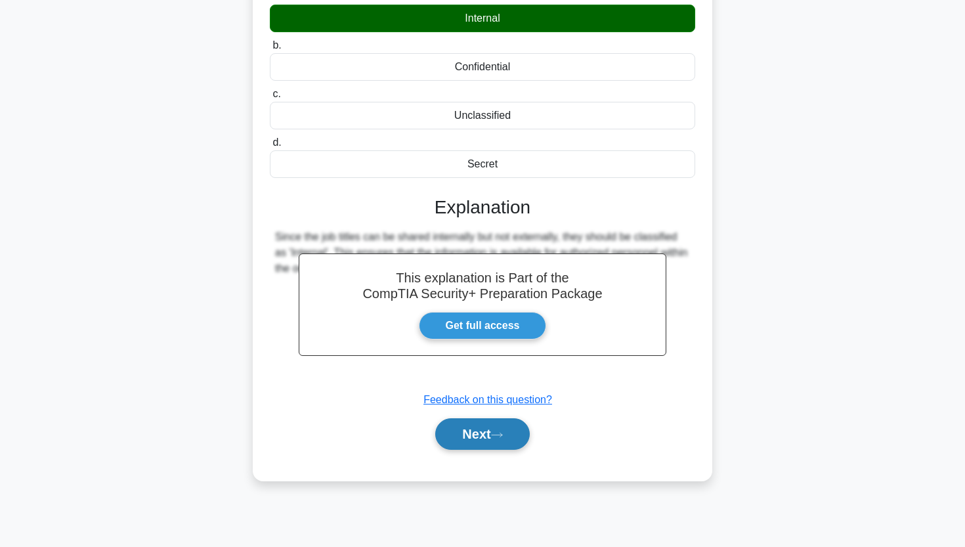
scroll to position [162, 0]
click at [460, 434] on button "Next" at bounding box center [482, 434] width 94 height 32
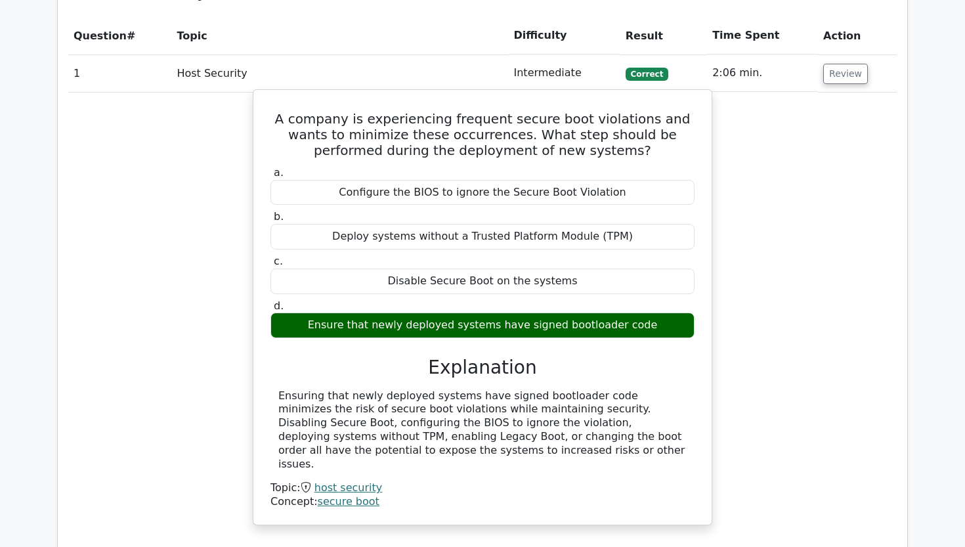
scroll to position [1238, 0]
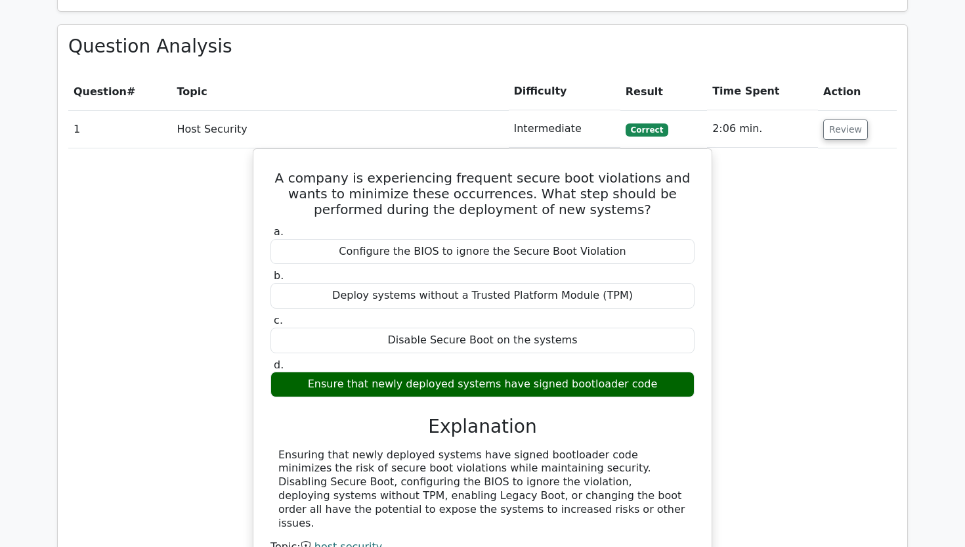
click at [834, 110] on td "Review" at bounding box center [857, 128] width 79 height 37
click at [840, 119] on button "Review" at bounding box center [845, 129] width 45 height 20
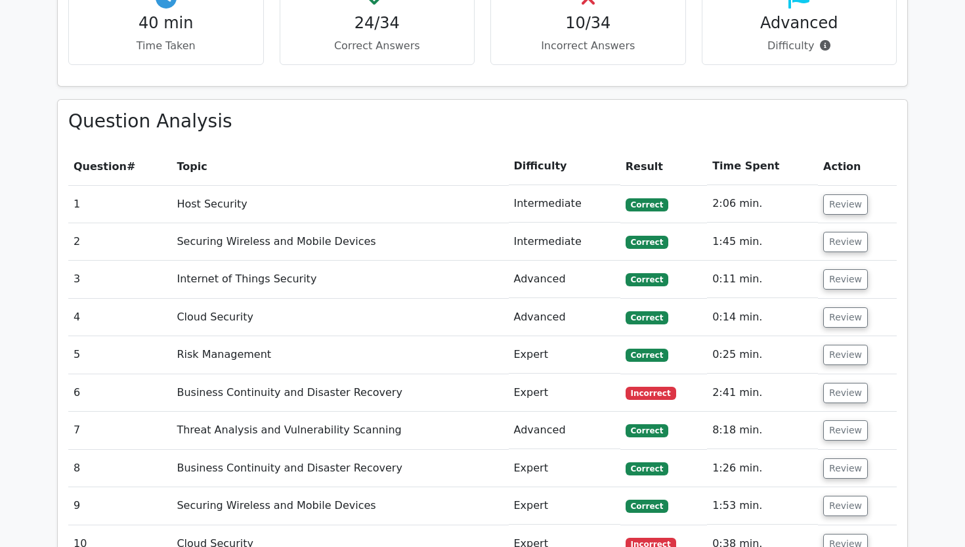
scroll to position [1168, 0]
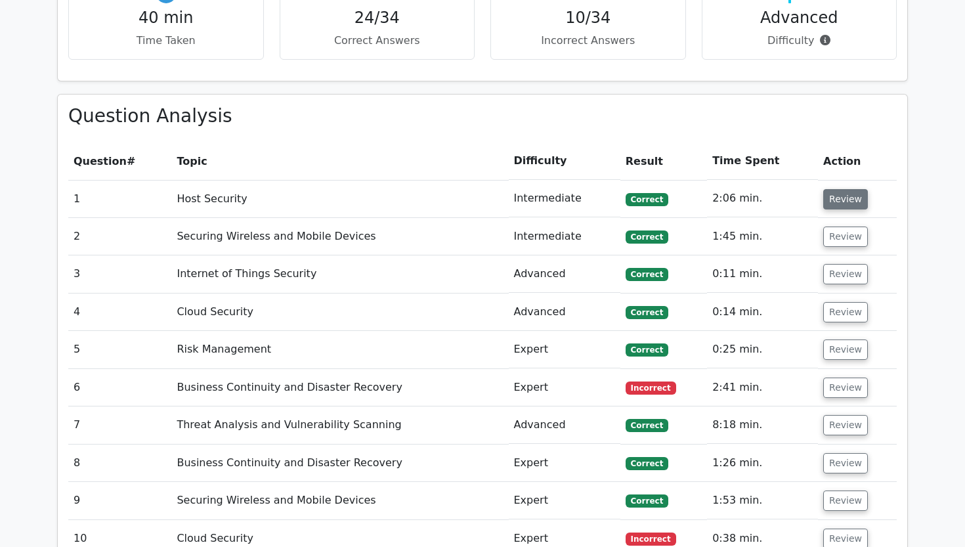
click at [842, 189] on button "Review" at bounding box center [845, 199] width 45 height 20
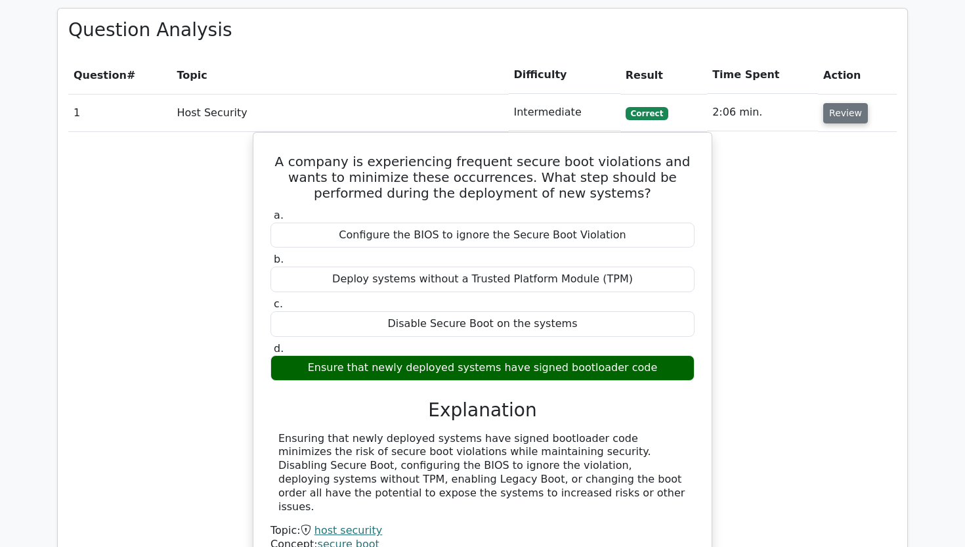
scroll to position [1260, 0]
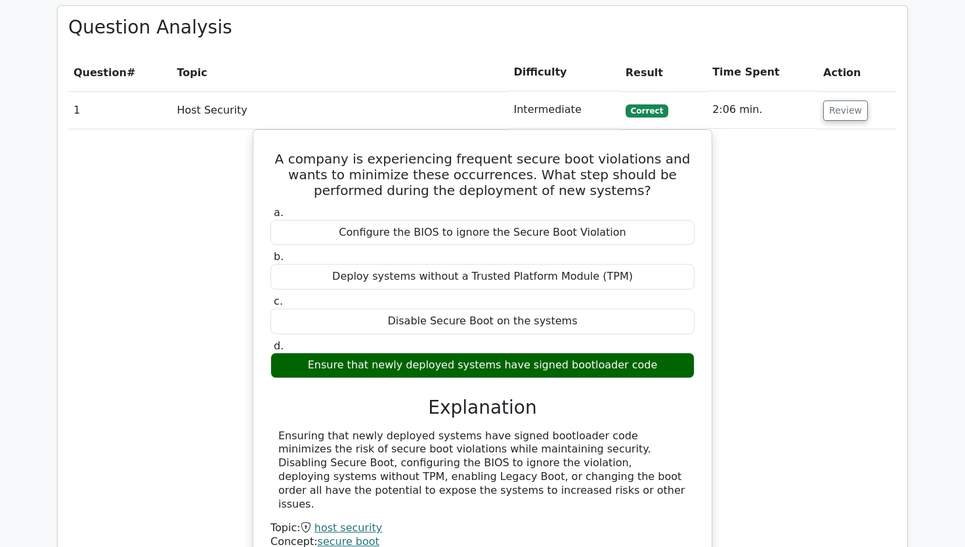
drag, startPoint x: 843, startPoint y: 70, endPoint x: 846, endPoint y: -81, distance: 151.0
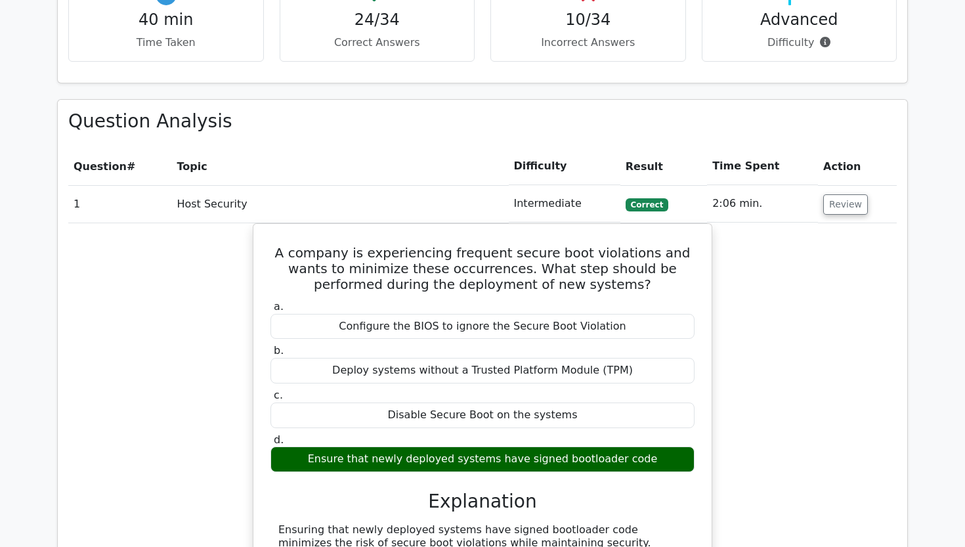
drag, startPoint x: 846, startPoint y: -81, endPoint x: 933, endPoint y: 60, distance: 165.0
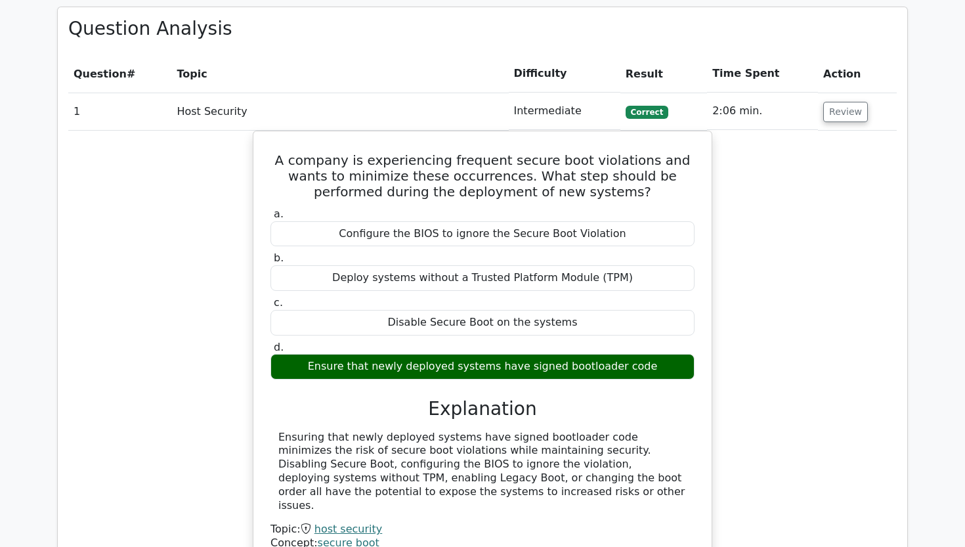
scroll to position [1253, 0]
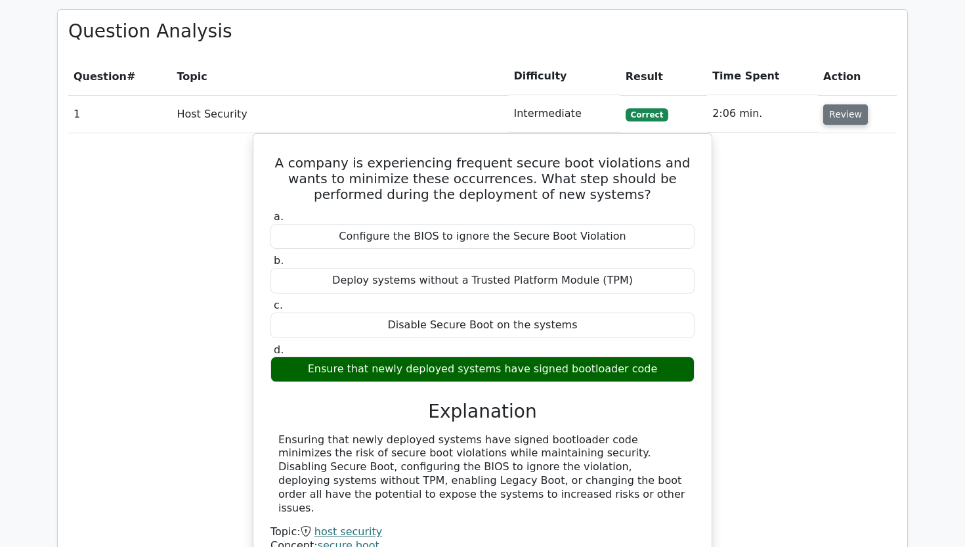
click at [847, 104] on button "Review" at bounding box center [845, 114] width 45 height 20
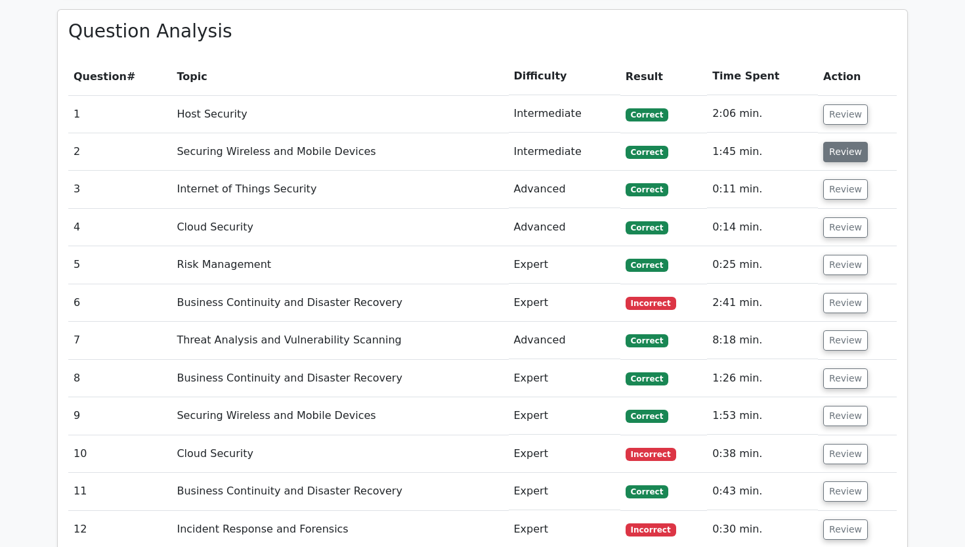
click at [834, 142] on button "Review" at bounding box center [845, 152] width 45 height 20
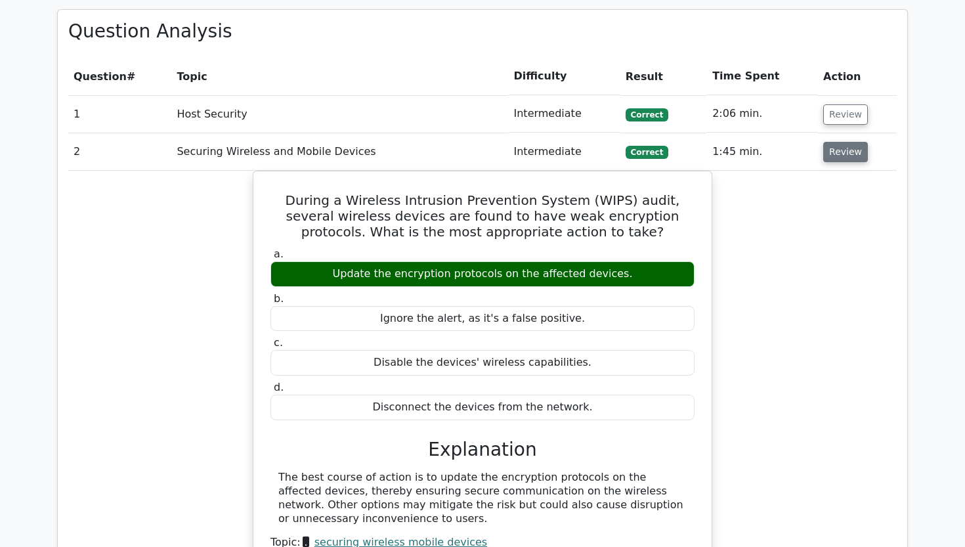
click at [823, 142] on button "Review" at bounding box center [845, 152] width 45 height 20
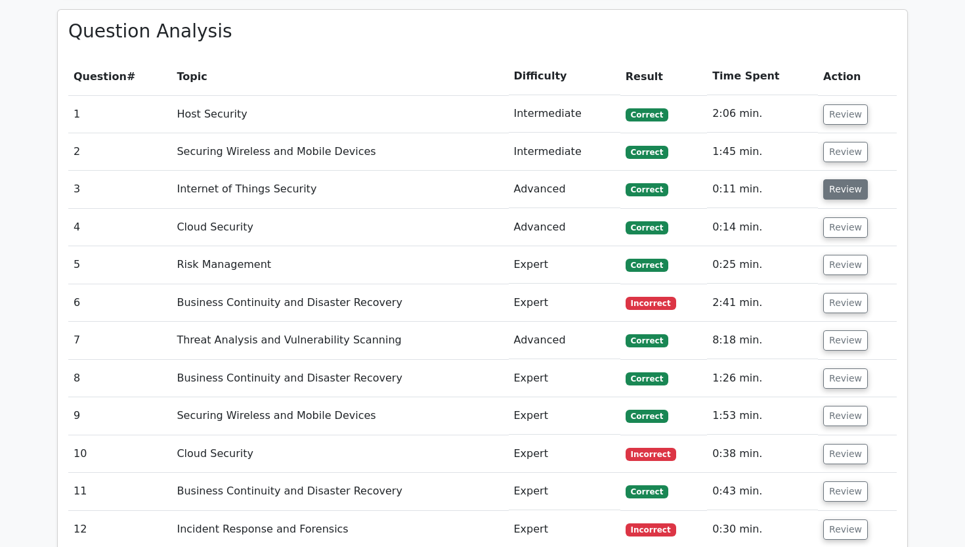
click at [828, 179] on button "Review" at bounding box center [845, 189] width 45 height 20
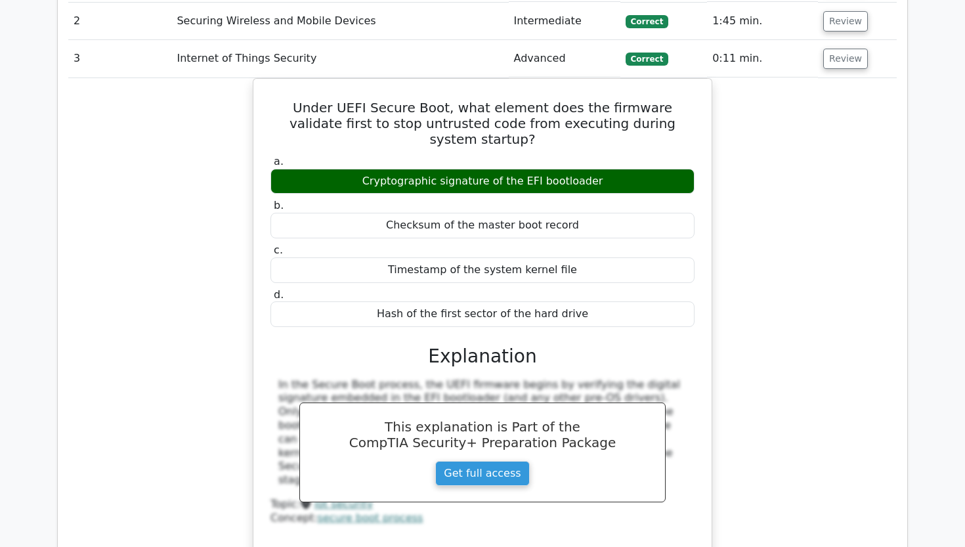
scroll to position [1388, 0]
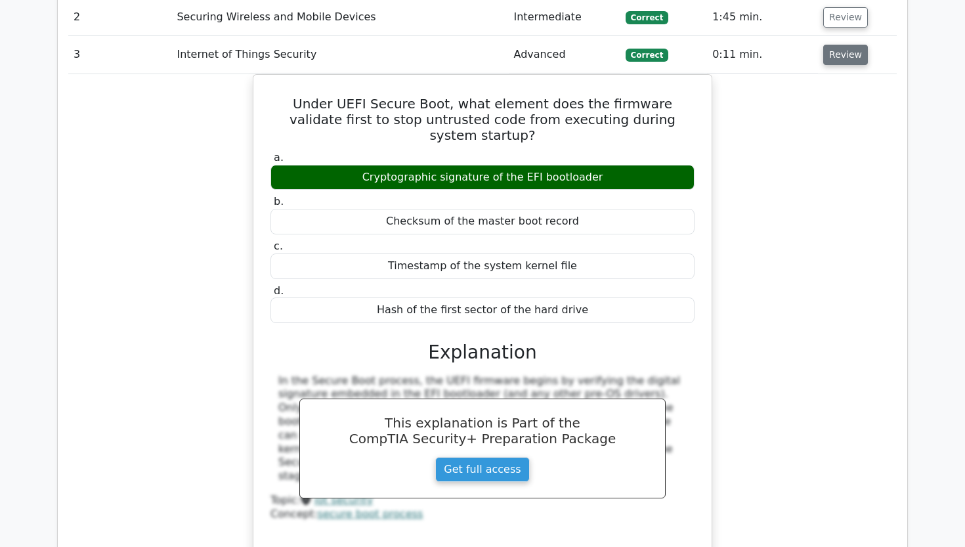
click at [840, 45] on button "Review" at bounding box center [845, 55] width 45 height 20
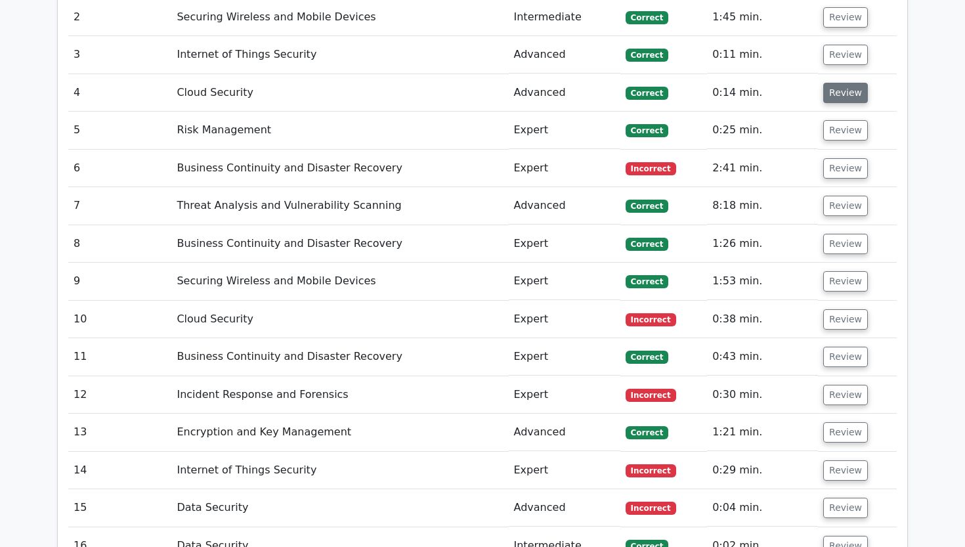
click at [829, 83] on button "Review" at bounding box center [845, 93] width 45 height 20
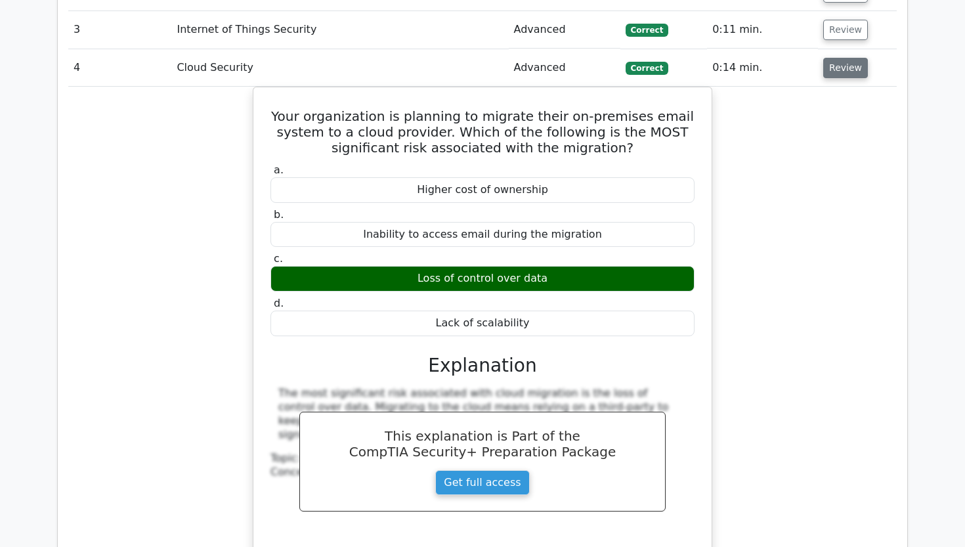
scroll to position [1427, 0]
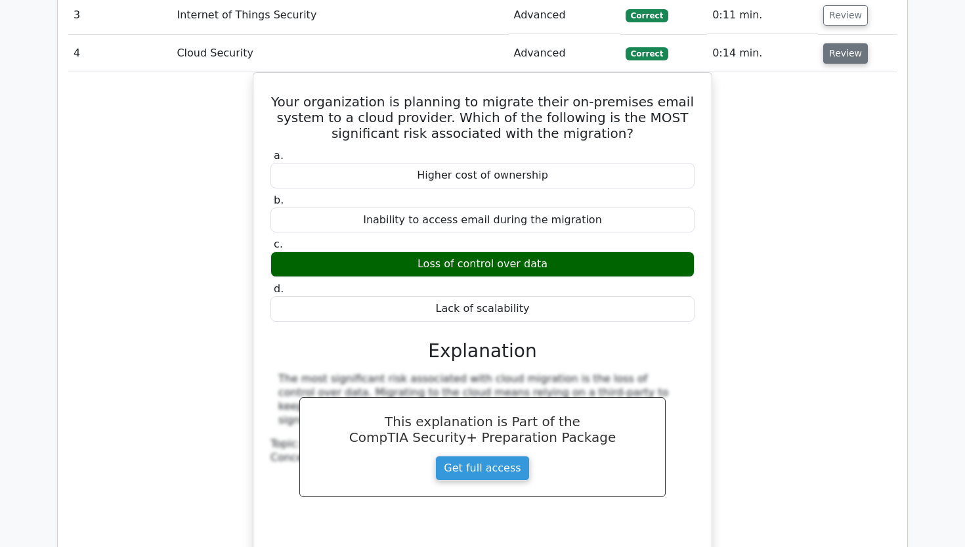
click at [837, 43] on button "Review" at bounding box center [845, 53] width 45 height 20
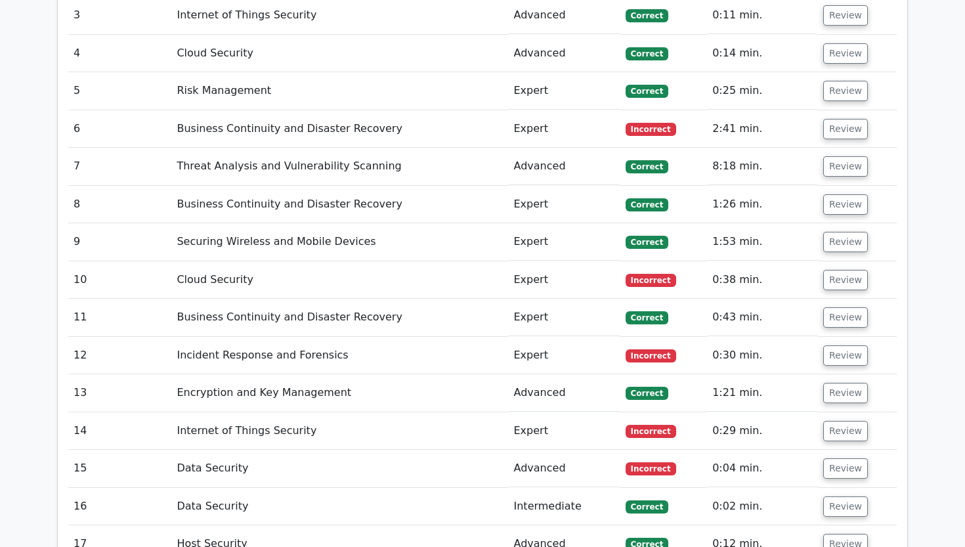
click at [818, 72] on td "Review" at bounding box center [857, 90] width 79 height 37
click at [828, 81] on button "Review" at bounding box center [845, 91] width 45 height 20
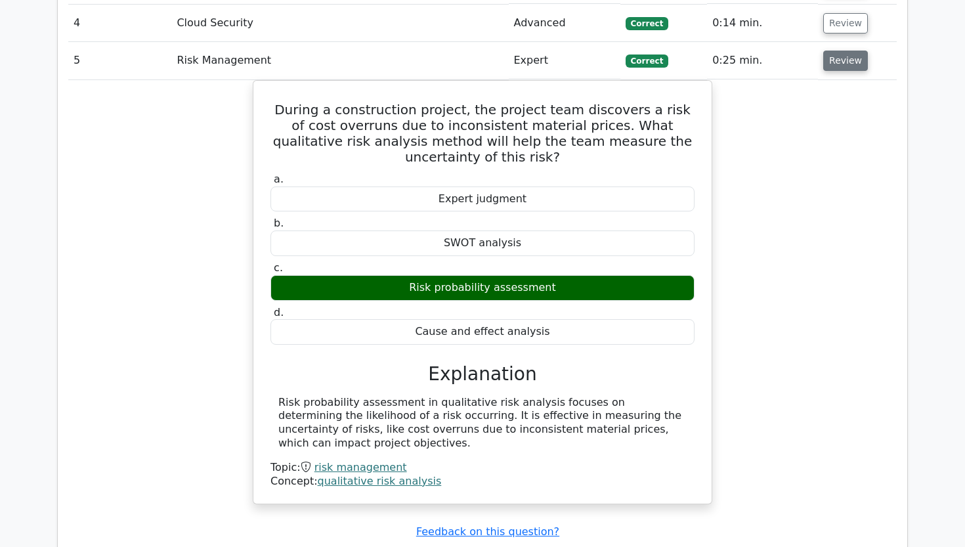
scroll to position [1459, 0]
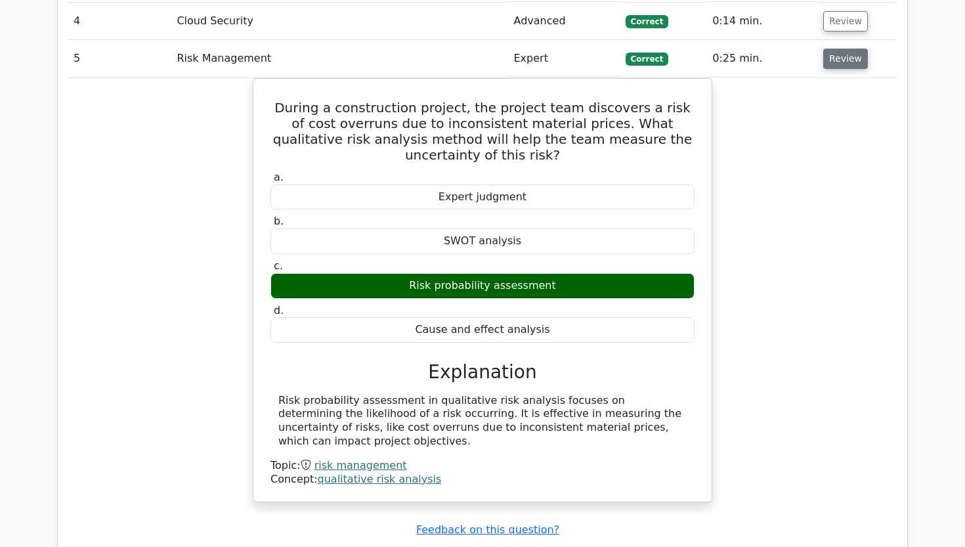
click at [852, 49] on button "Review" at bounding box center [845, 59] width 45 height 20
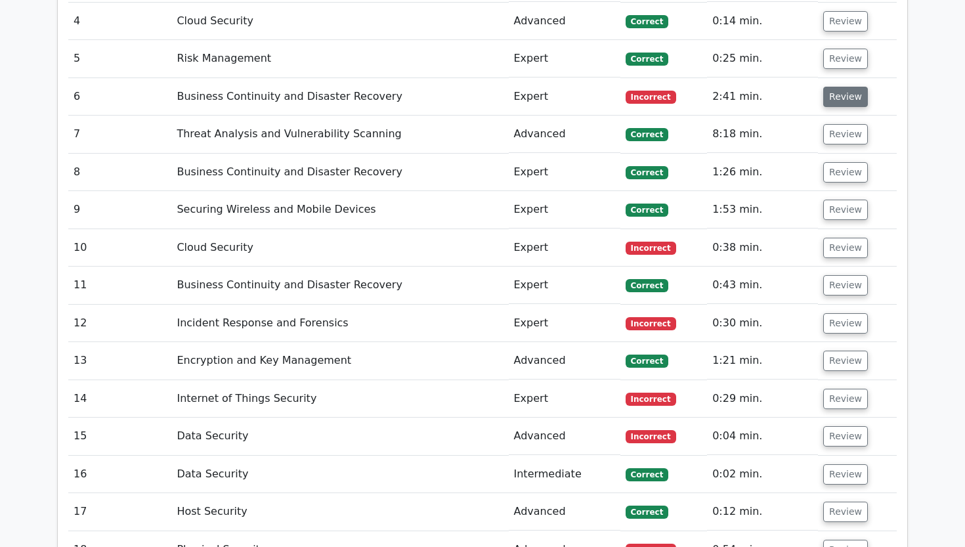
click at [828, 87] on button "Review" at bounding box center [845, 97] width 45 height 20
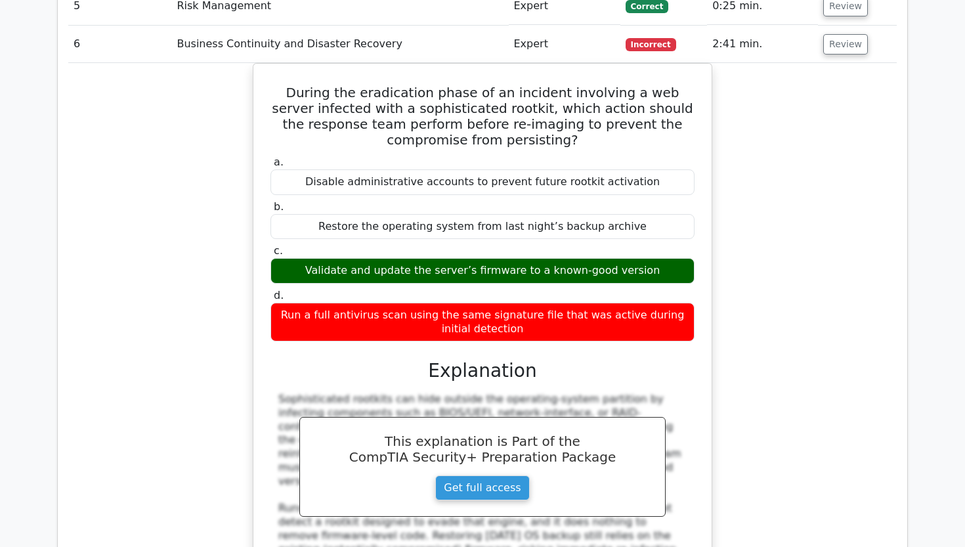
scroll to position [1507, 0]
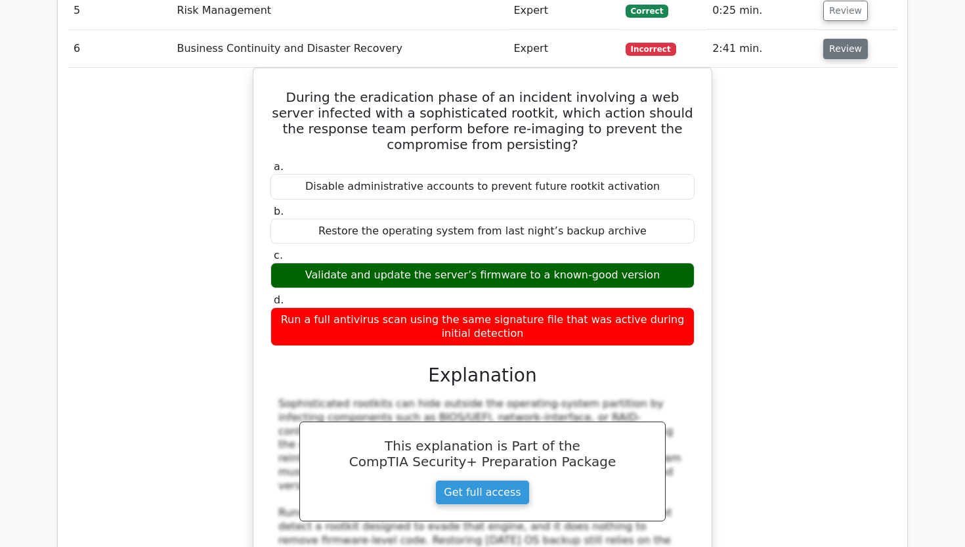
click at [829, 39] on button "Review" at bounding box center [845, 49] width 45 height 20
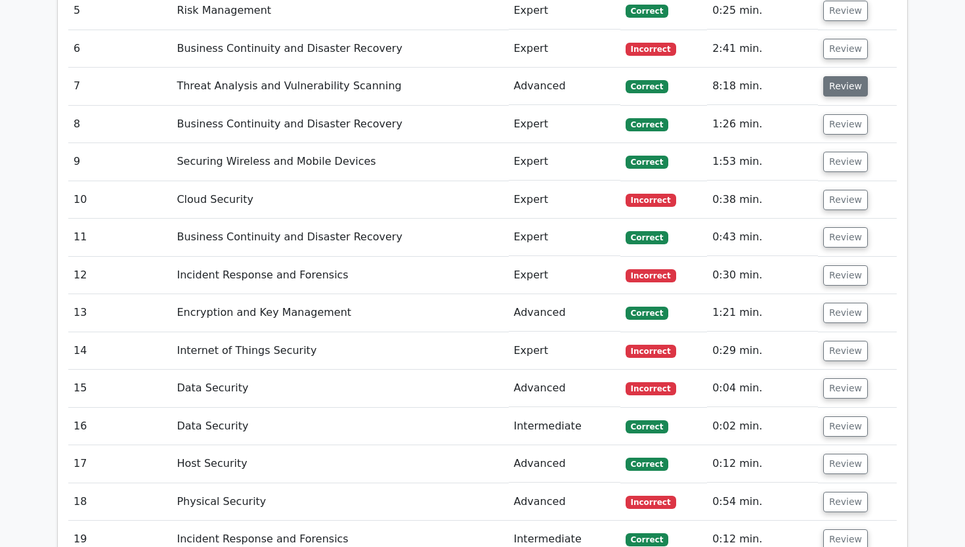
click at [844, 76] on button "Review" at bounding box center [845, 86] width 45 height 20
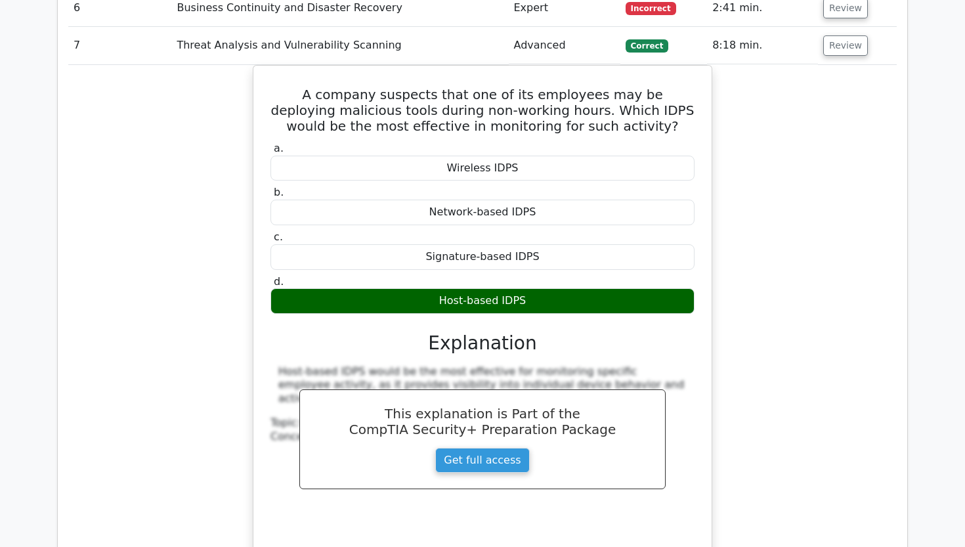
scroll to position [0, 1]
click at [832, 35] on button "Review" at bounding box center [844, 45] width 45 height 20
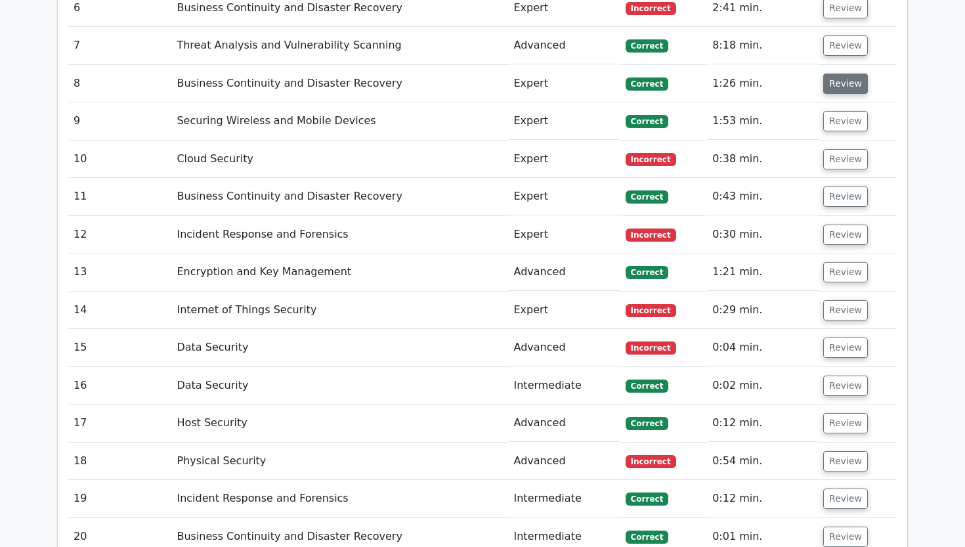
click at [836, 74] on button "Review" at bounding box center [845, 84] width 45 height 20
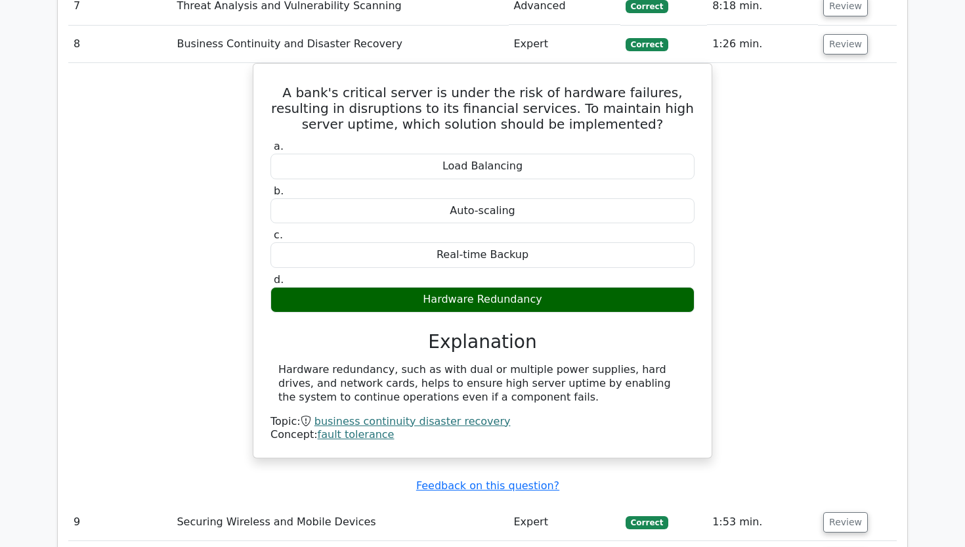
scroll to position [1571, 0]
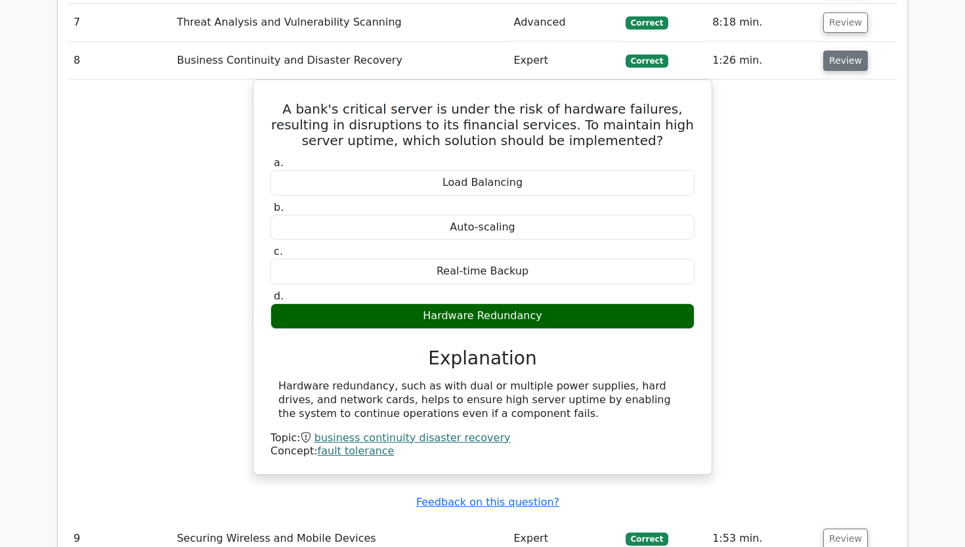
click at [838, 51] on button "Review" at bounding box center [845, 61] width 45 height 20
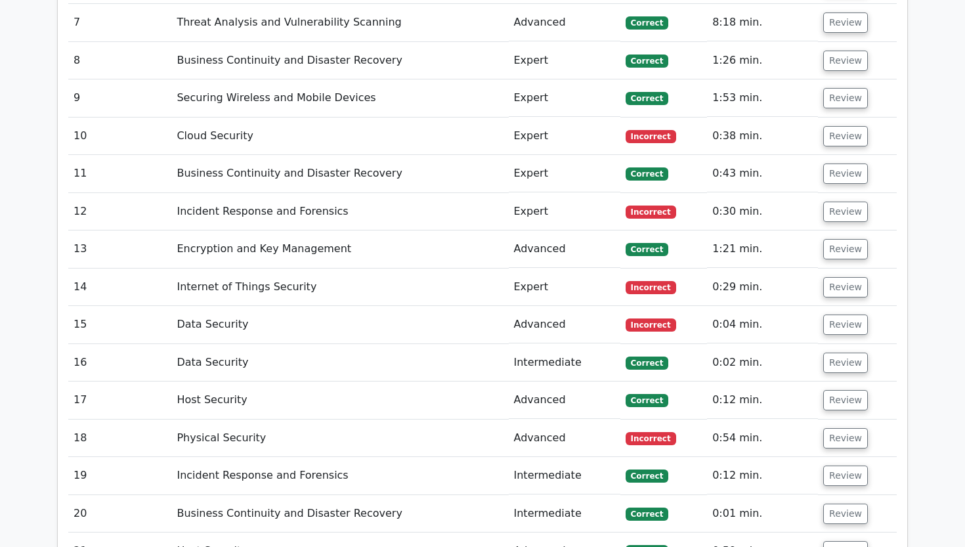
click at [840, 79] on td "Review" at bounding box center [857, 97] width 79 height 37
click at [839, 88] on button "Review" at bounding box center [845, 98] width 45 height 20
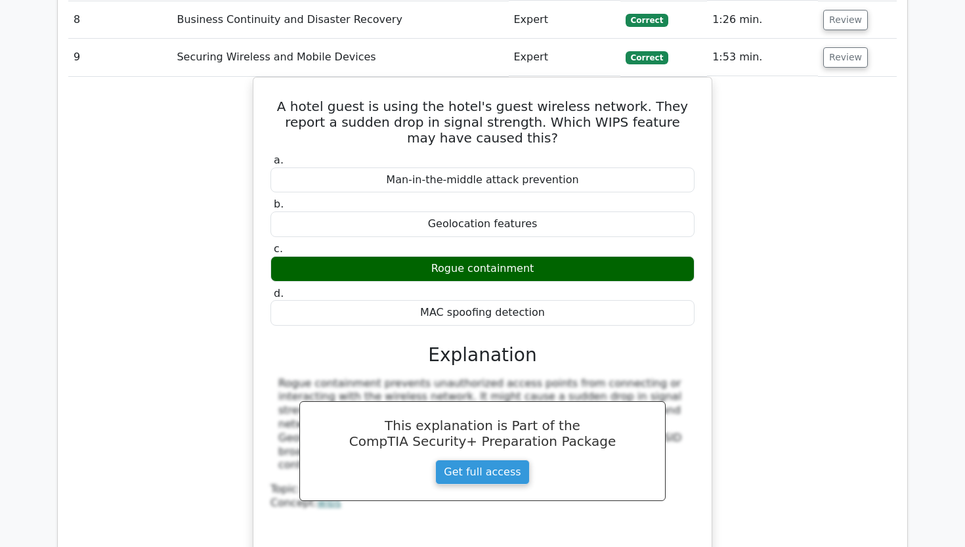
scroll to position [1611, 0]
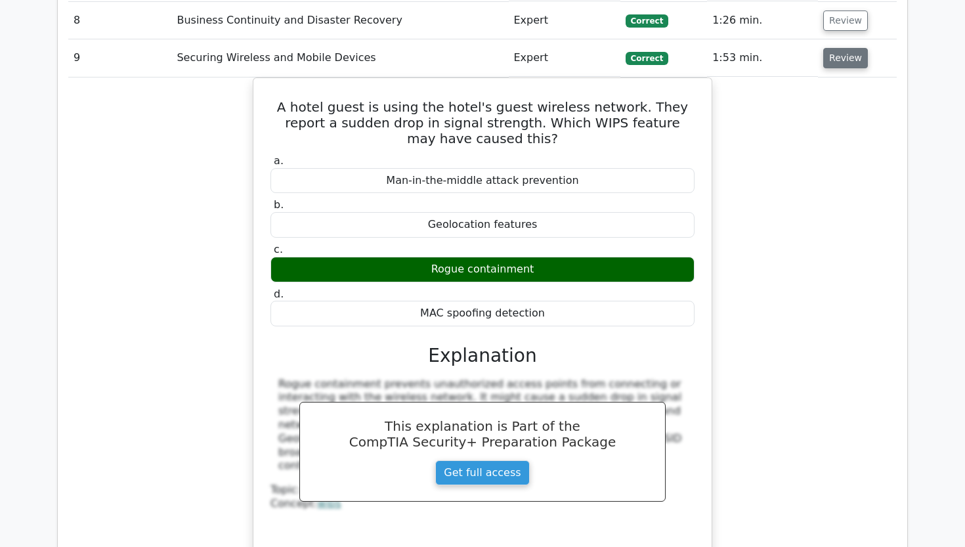
click at [842, 48] on button "Review" at bounding box center [845, 58] width 45 height 20
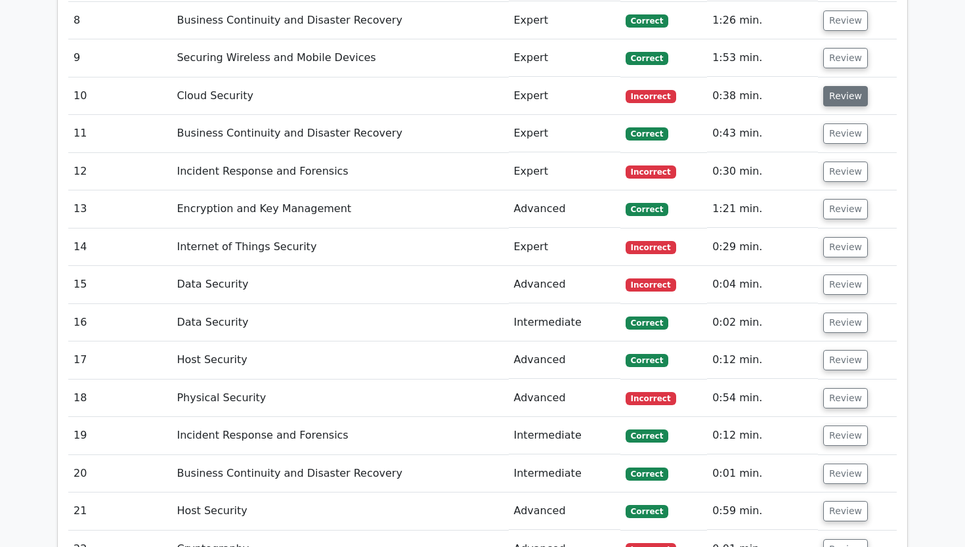
click at [838, 86] on button "Review" at bounding box center [845, 96] width 45 height 20
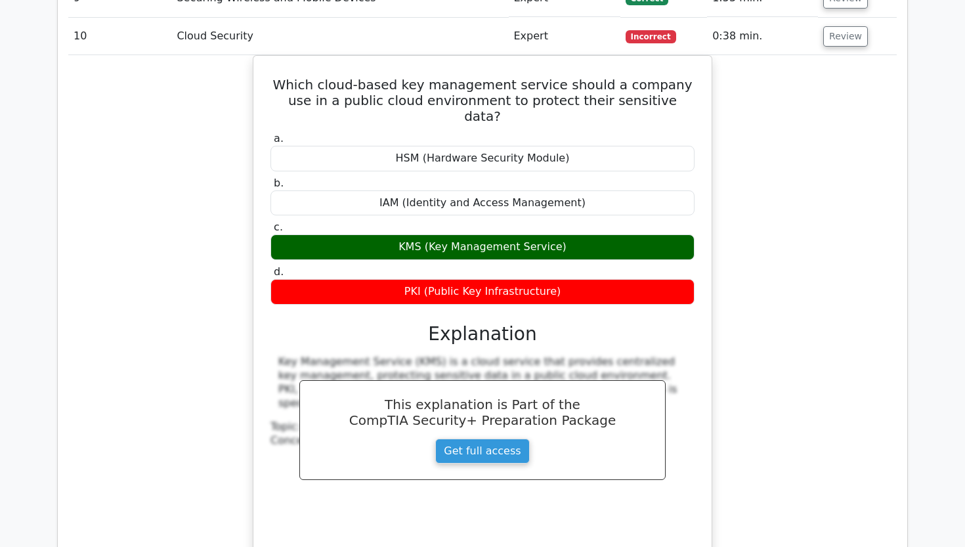
scroll to position [1663, 0]
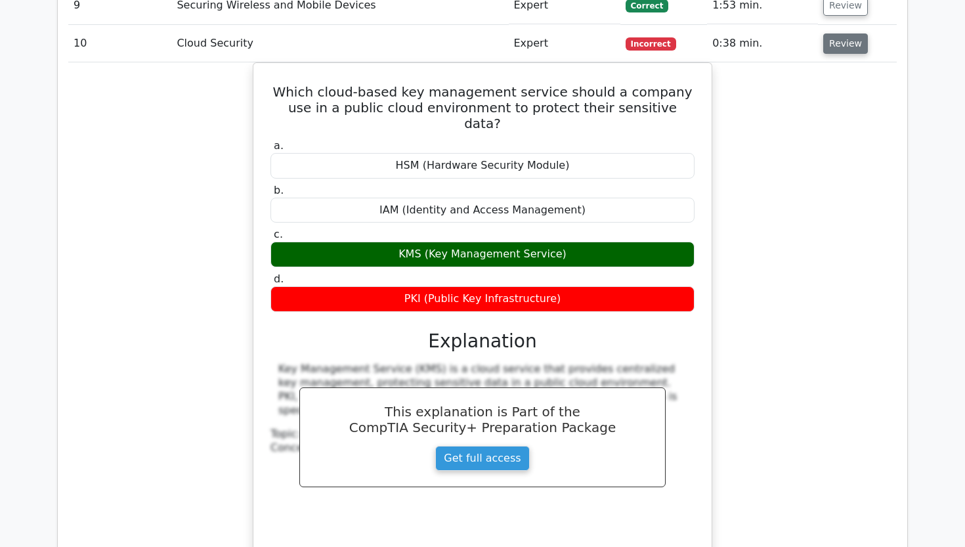
click at [842, 33] on button "Review" at bounding box center [845, 43] width 45 height 20
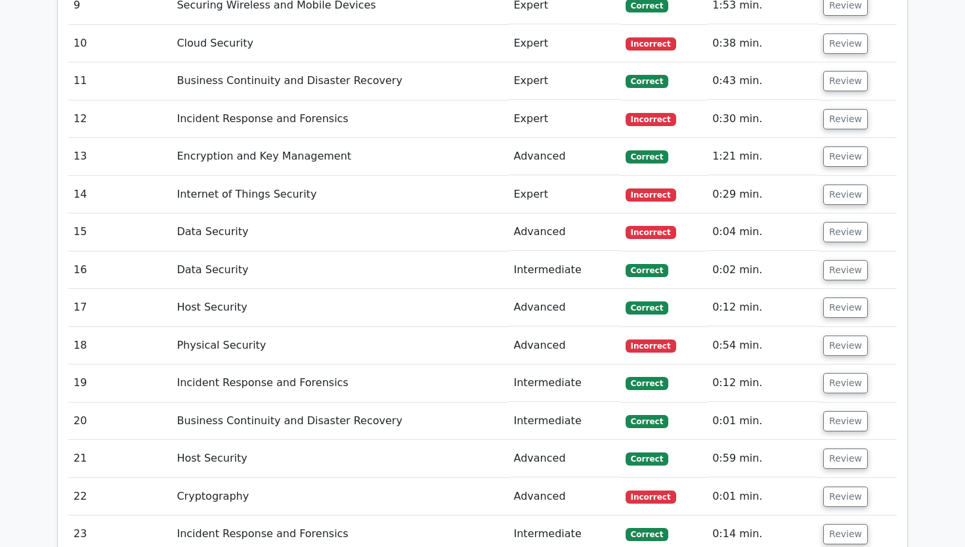
click at [838, 62] on td "Review" at bounding box center [857, 80] width 79 height 37
click at [839, 71] on button "Review" at bounding box center [845, 81] width 45 height 20
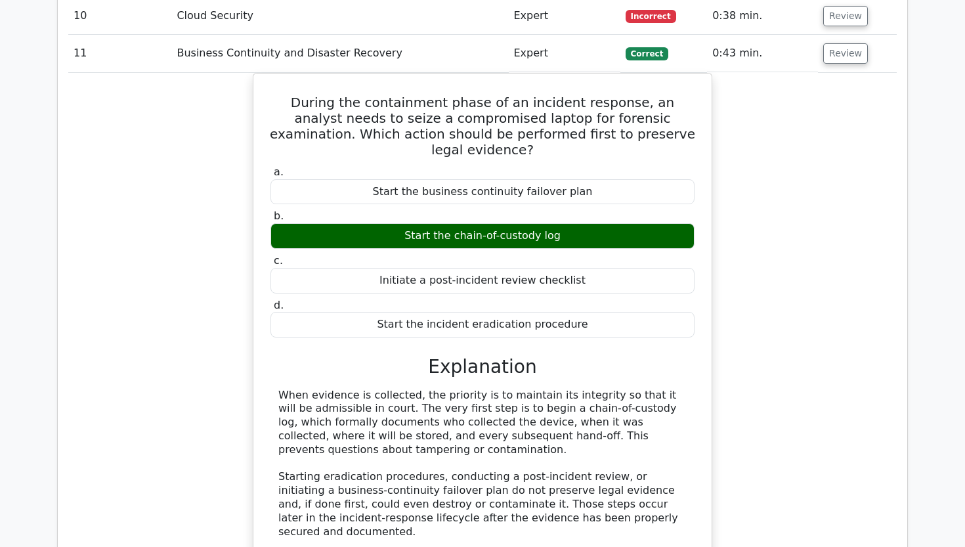
scroll to position [1690, 0]
